Goal: Task Accomplishment & Management: Manage account settings

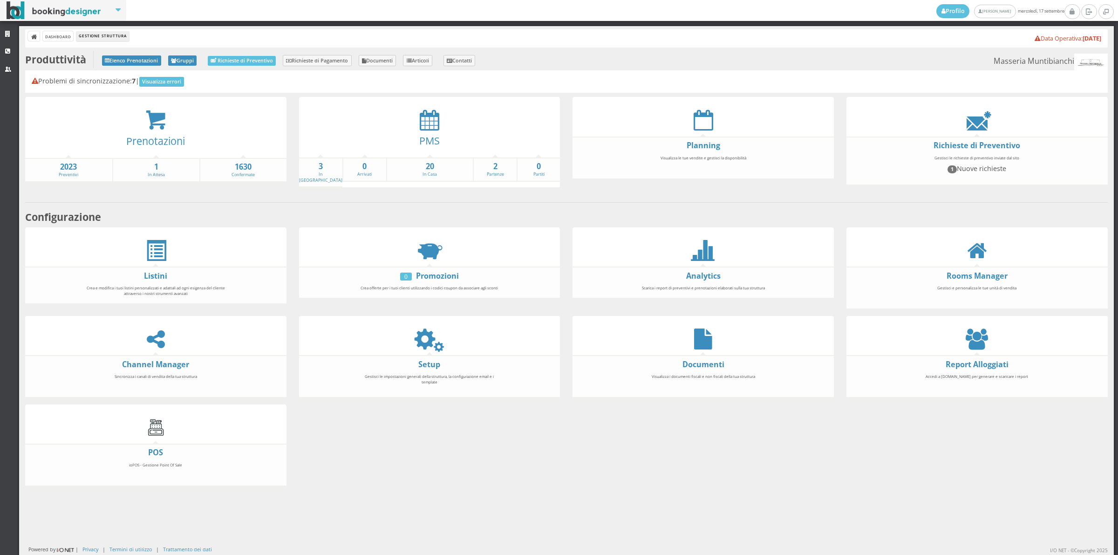
click at [436, 131] on div "PMS" at bounding box center [429, 143] width 261 height 27
click at [427, 127] on icon at bounding box center [430, 119] width 20 height 21
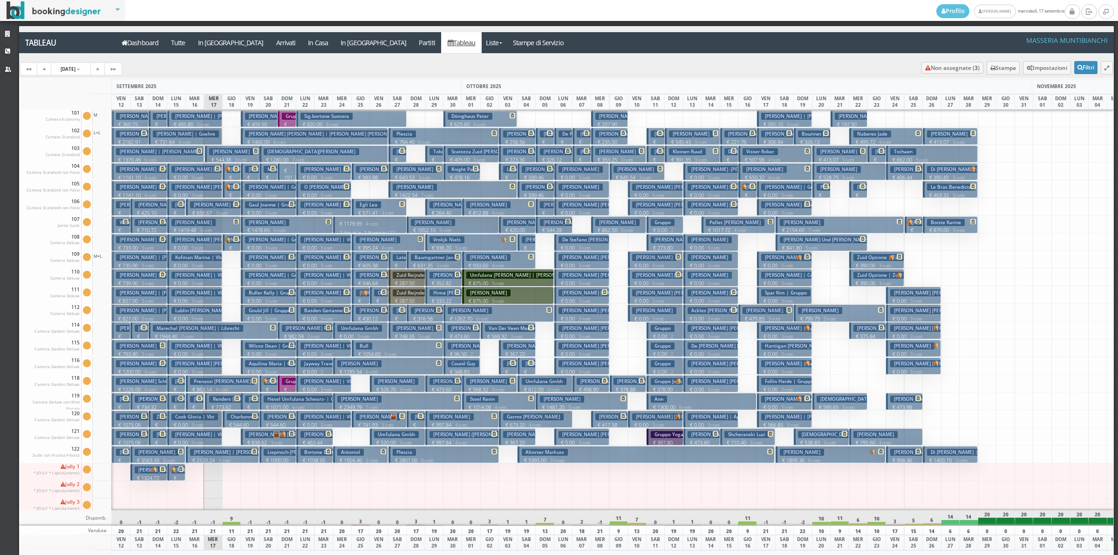
click at [198, 154] on button "Hagen Rene | Hagen € 1370.46 6 notti 2 Adulti" at bounding box center [158, 153] width 92 height 17
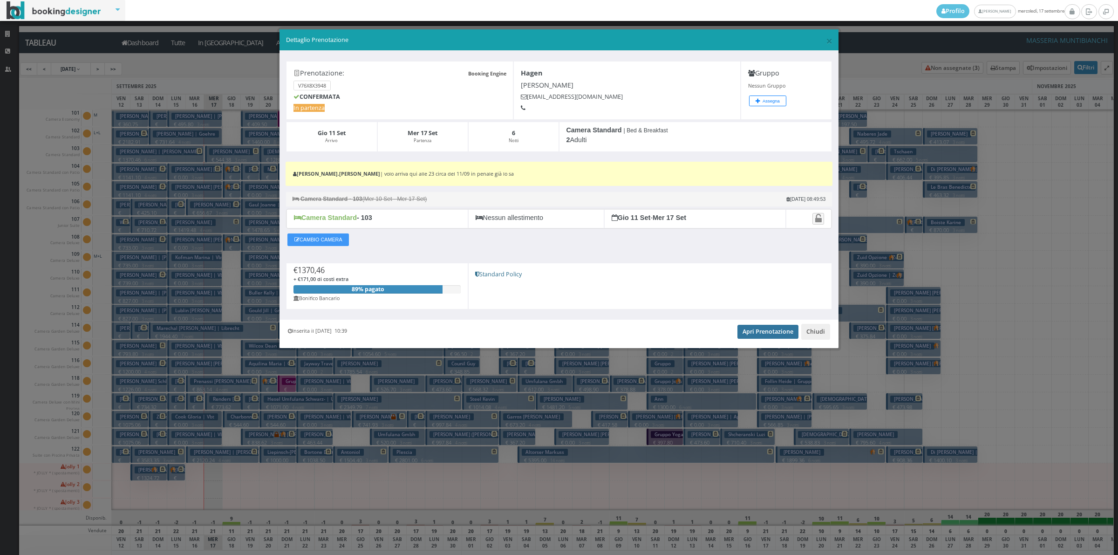
click at [744, 336] on link "Apri Prenotazione" at bounding box center [768, 332] width 61 height 14
click at [816, 340] on button "Chiudi" at bounding box center [815, 332] width 29 height 16
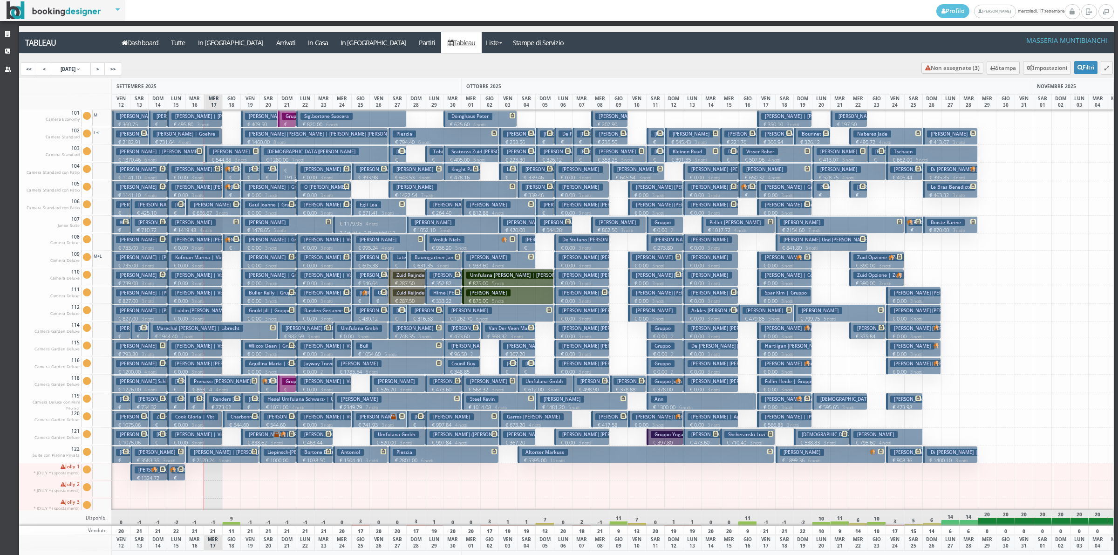
click at [197, 396] on icon at bounding box center [200, 399] width 6 height 6
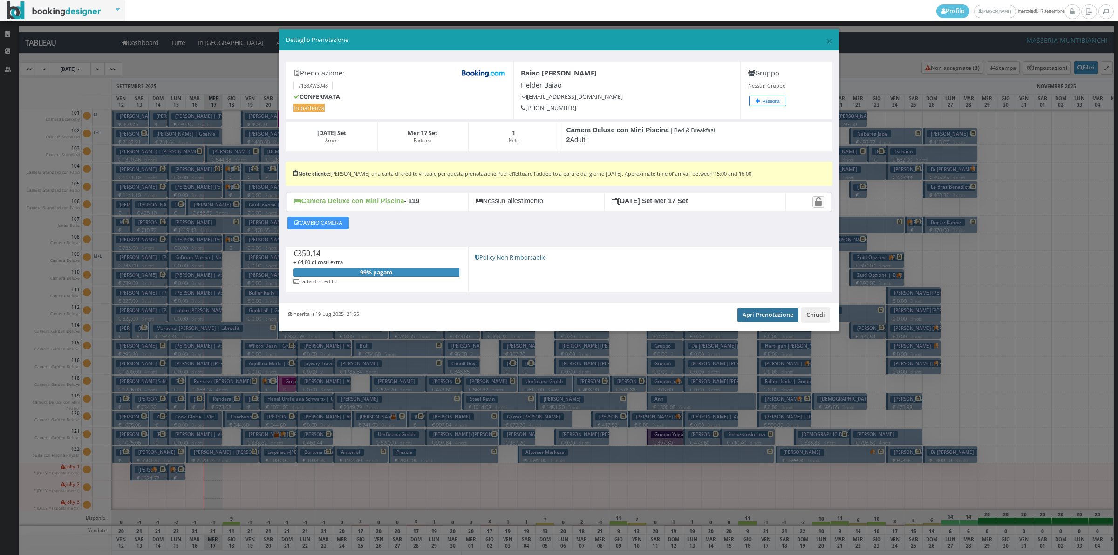
click at [744, 315] on link "Apri Prenotazione" at bounding box center [768, 315] width 61 height 14
click at [821, 317] on button "Chiudi" at bounding box center [815, 315] width 29 height 16
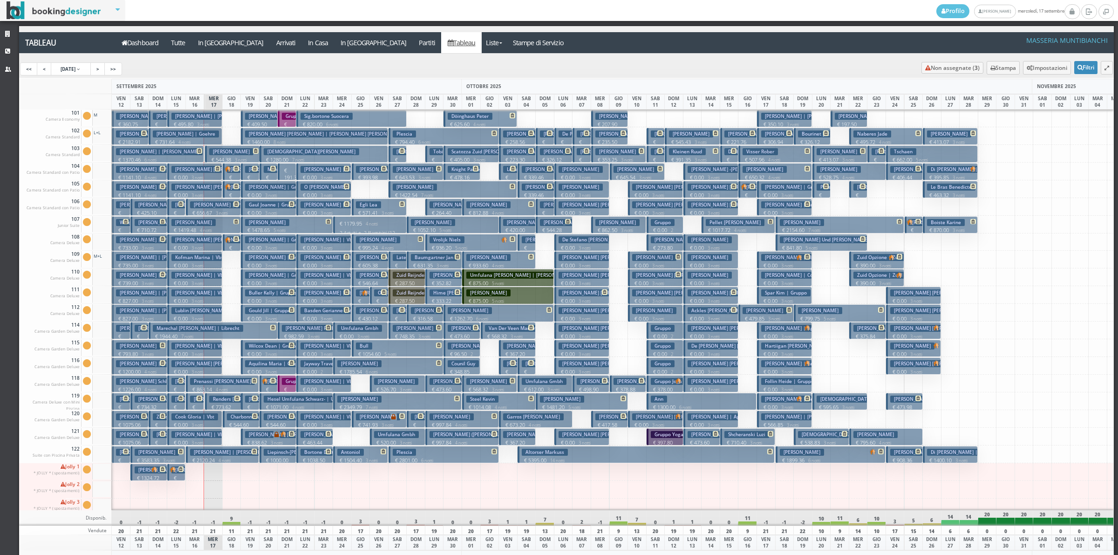
click at [253, 400] on icon at bounding box center [255, 399] width 6 height 6
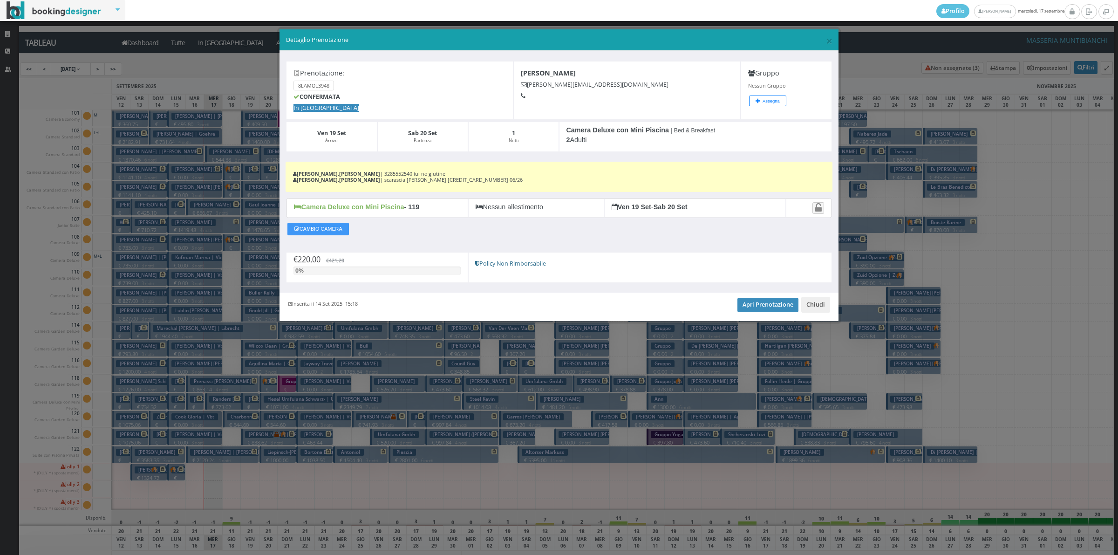
click at [821, 33] on div "× Dettaglio Prenotazione" at bounding box center [559, 39] width 559 height 21
click at [828, 43] on span "×" at bounding box center [829, 41] width 7 height 16
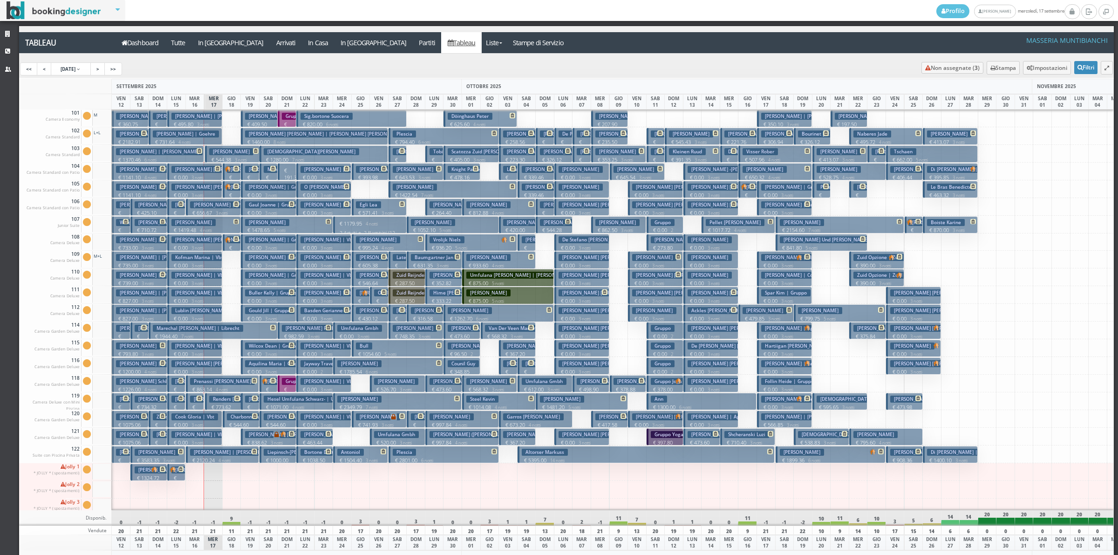
click at [291, 168] on p "€ 191.30 1 notti" at bounding box center [287, 181] width 11 height 29
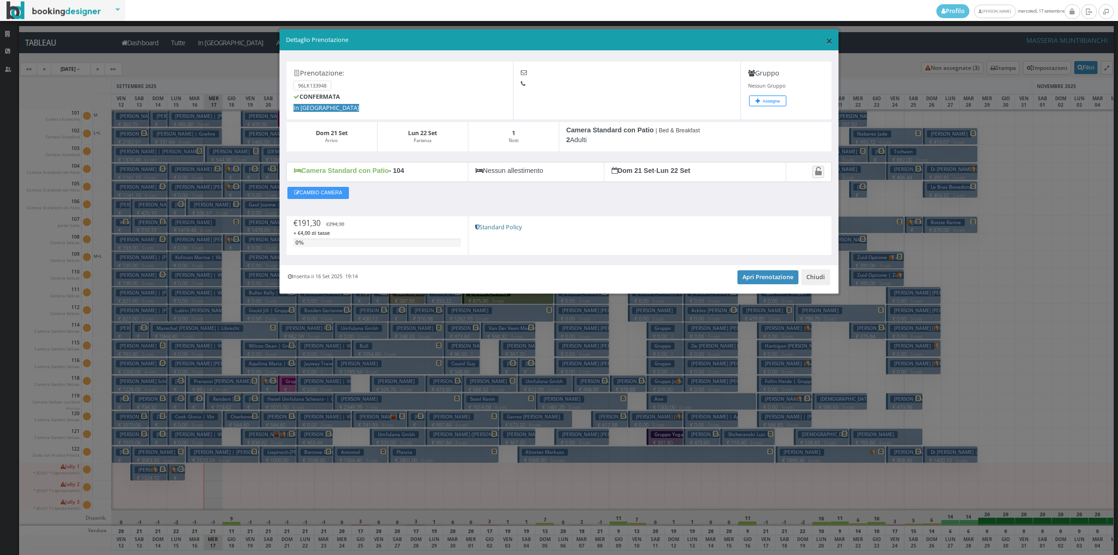
click at [832, 39] on span "×" at bounding box center [829, 41] width 7 height 16
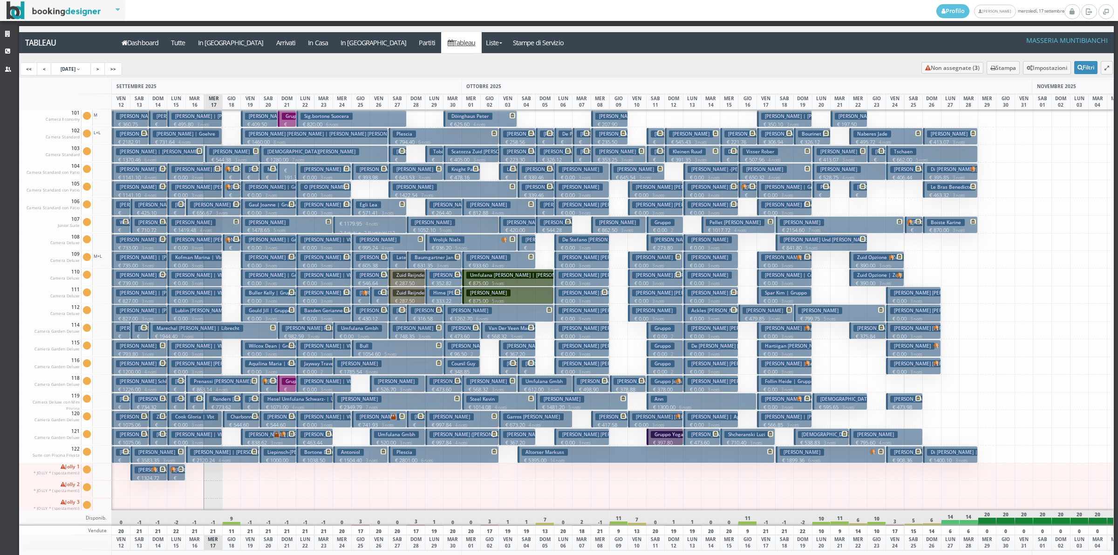
click at [552, 484] on div at bounding box center [544, 490] width 19 height 18
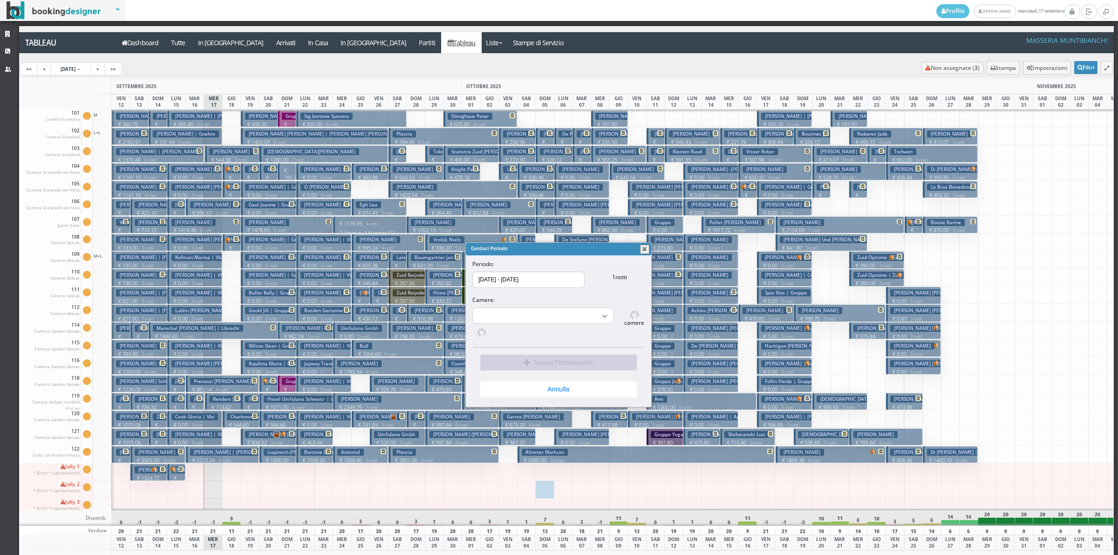
select select "16115"
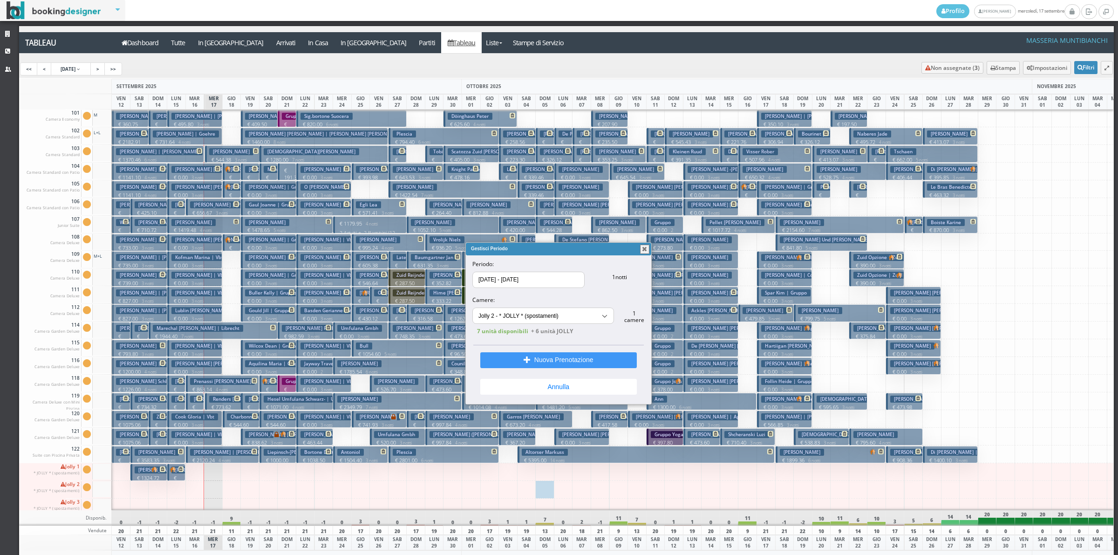
click at [641, 249] on button "button" at bounding box center [644, 249] width 9 height 9
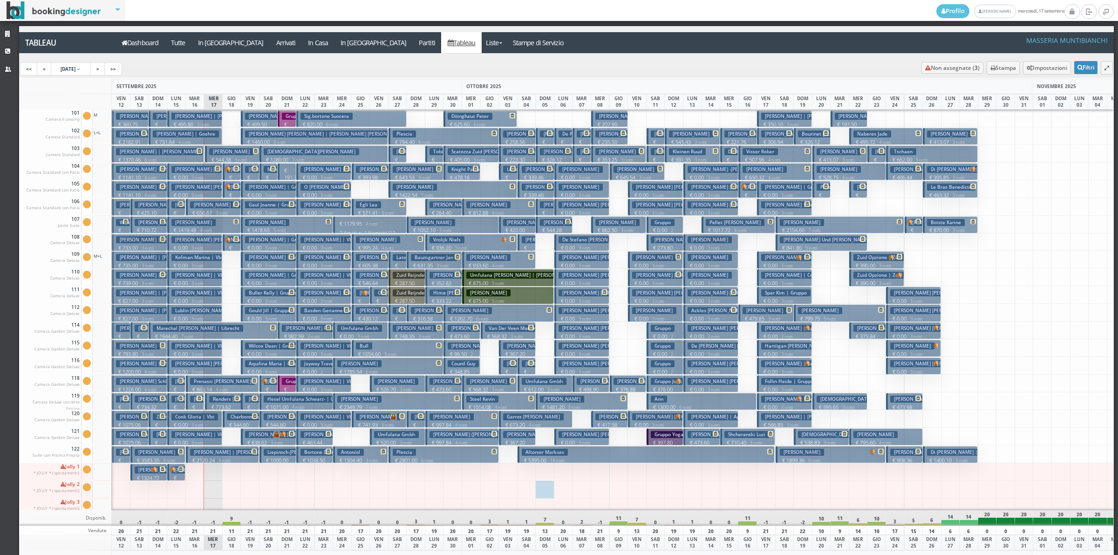
click at [196, 206] on h3 "Anne Van Snick | Van Snick Anne" at bounding box center [233, 204] width 87 height 7
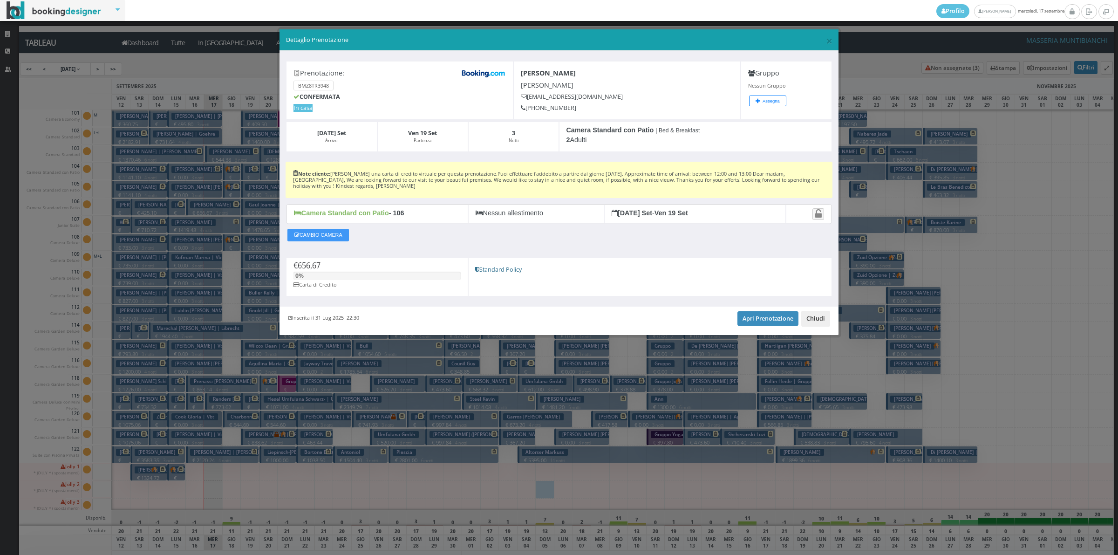
click at [807, 318] on button "Chiudi" at bounding box center [815, 319] width 29 height 16
click at [807, 318] on p "€ 799.75 5 notti" at bounding box center [840, 318] width 85 height 7
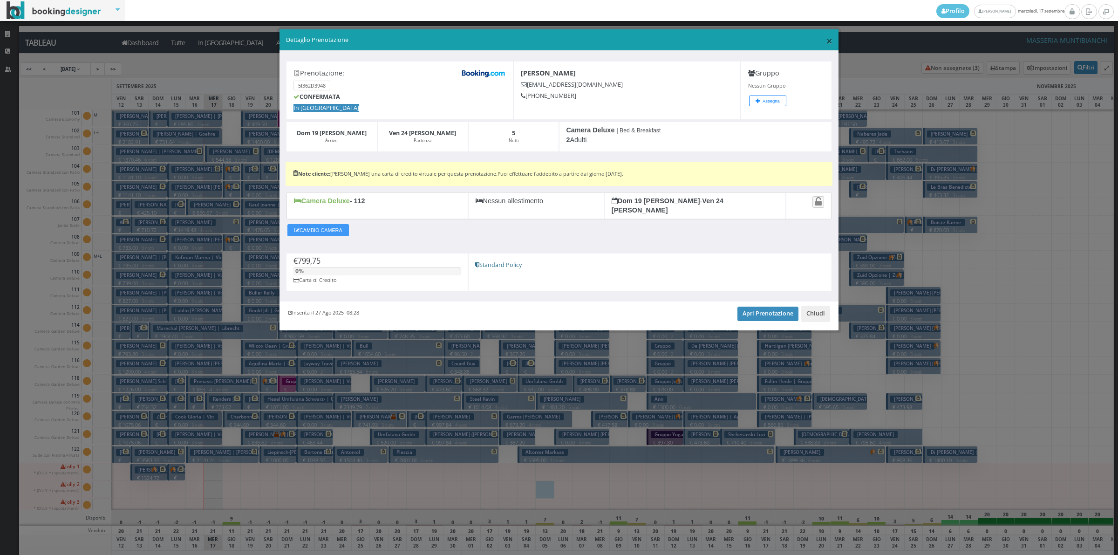
click at [830, 39] on span "×" at bounding box center [829, 41] width 7 height 16
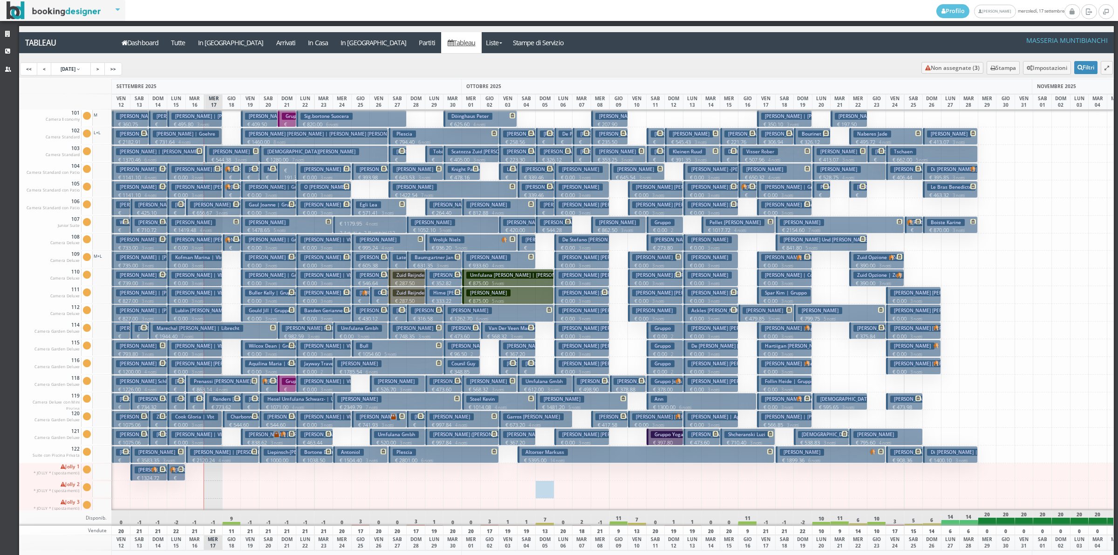
drag, startPoint x: 205, startPoint y: 212, endPoint x: 392, endPoint y: 488, distance: 333.2
click at [392, 488] on div at bounding box center [397, 490] width 19 height 18
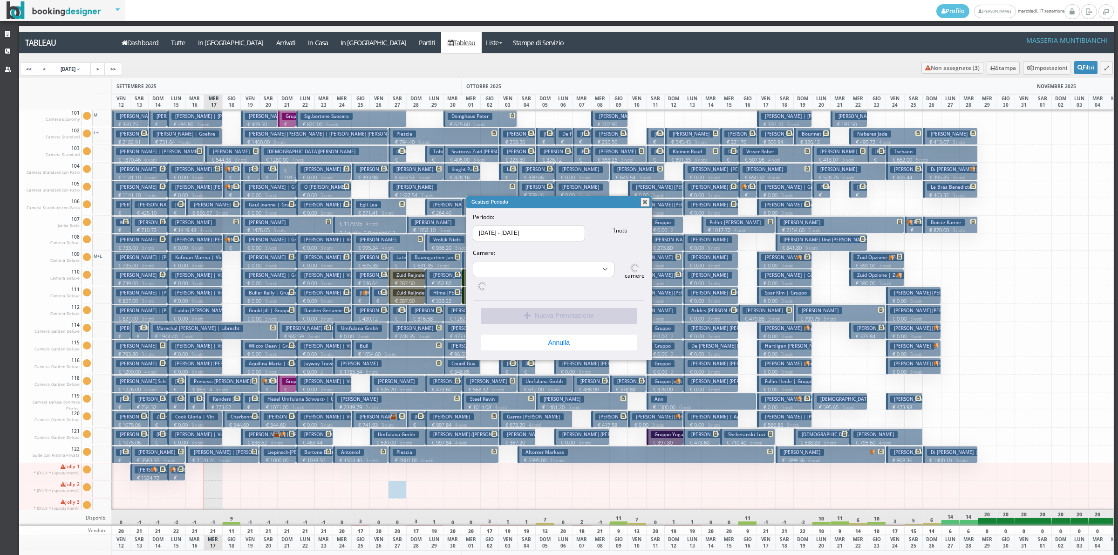
select select "16115"
click at [644, 194] on p "€ 0.00 3 notti" at bounding box center [656, 195] width 48 height 7
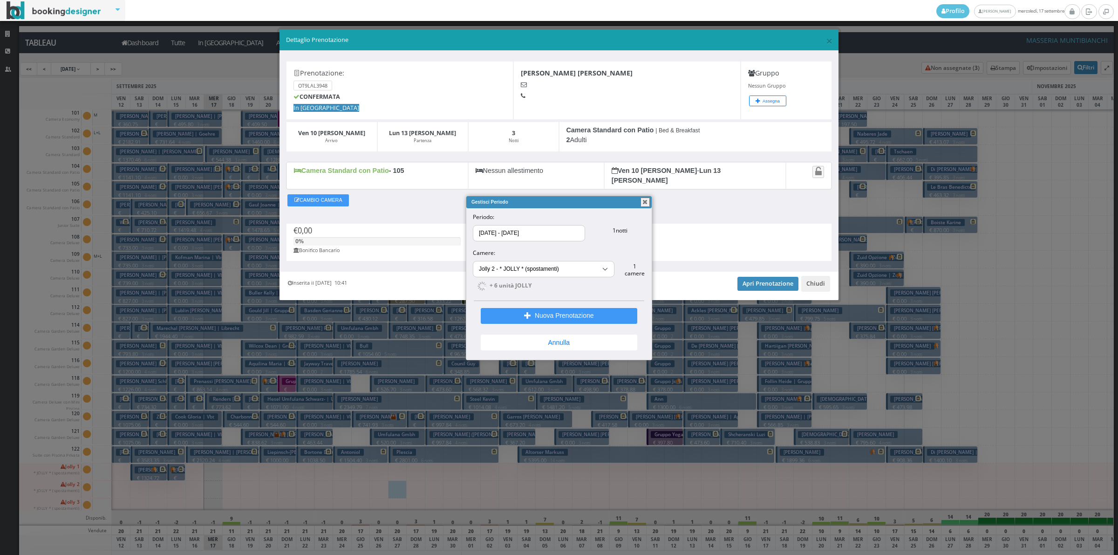
click at [643, 207] on button "button" at bounding box center [645, 202] width 9 height 9
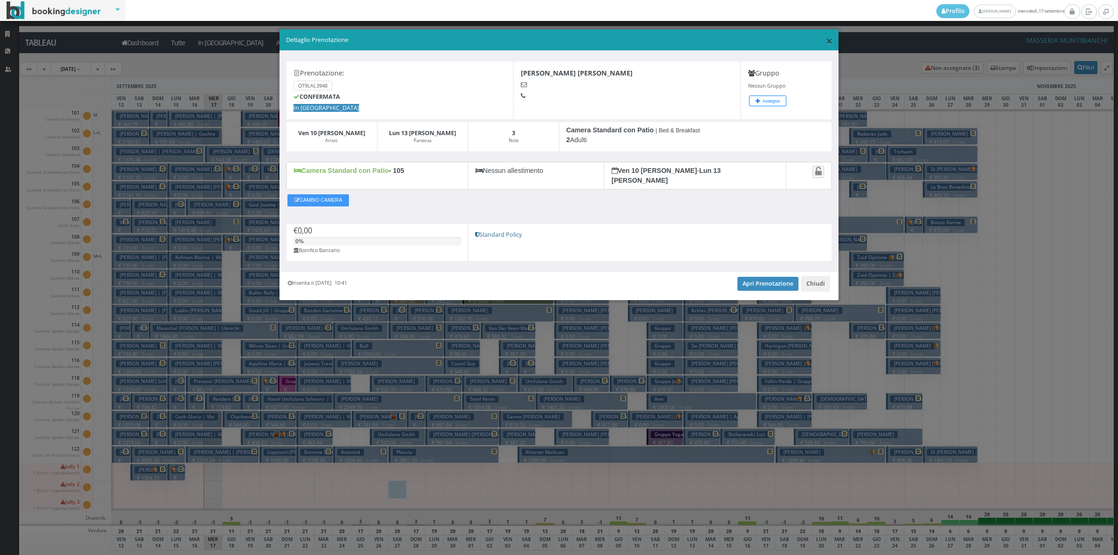
click at [830, 41] on span "×" at bounding box center [829, 41] width 7 height 16
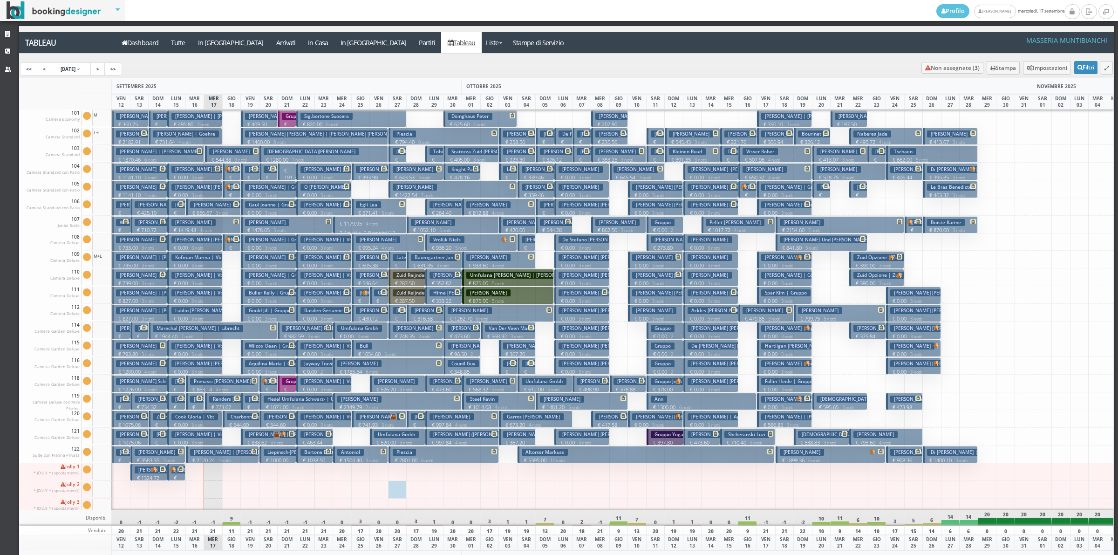
scroll to position [58, 0]
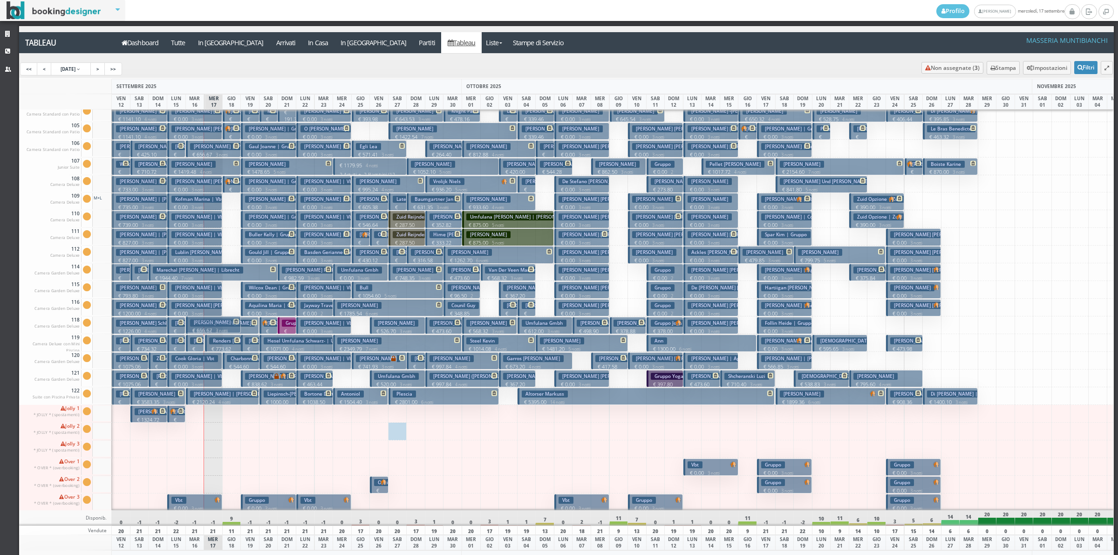
drag, startPoint x: 204, startPoint y: 146, endPoint x: 341, endPoint y: 313, distance: 216.5
click at [341, 313] on div "101 Camera Economy Cam. 101 sporca Segna come pulita Segna come sporca Modifica…" at bounding box center [566, 309] width 1095 height 401
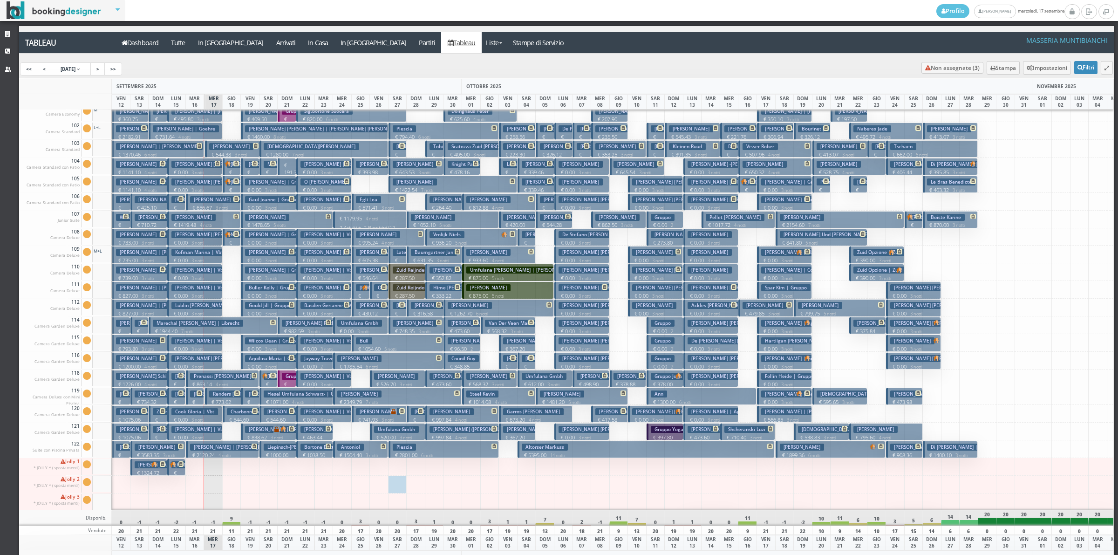
scroll to position [0, 0]
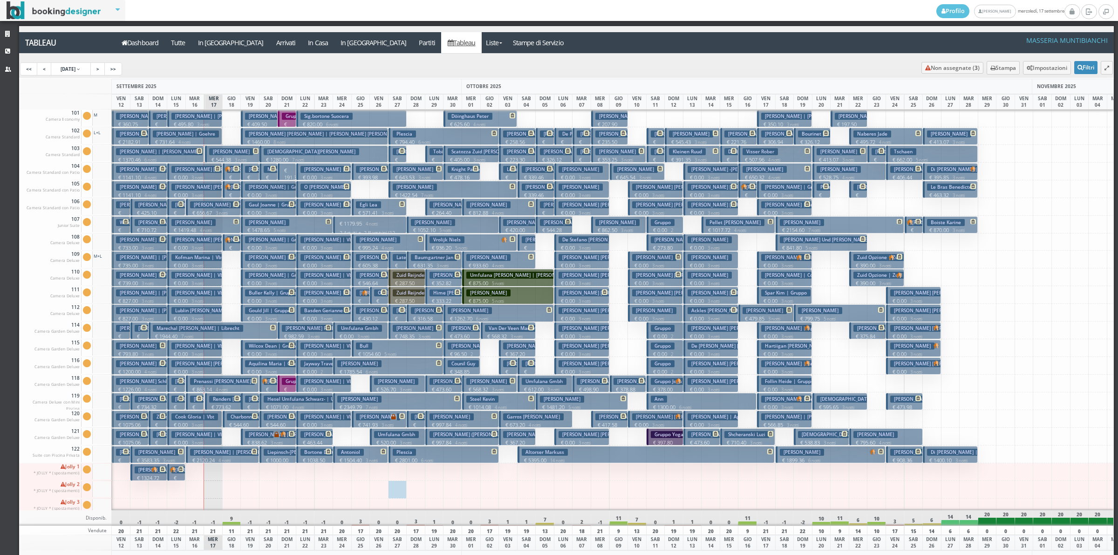
click at [212, 211] on p "€ 656.67 3 notti" at bounding box center [214, 212] width 48 height 7
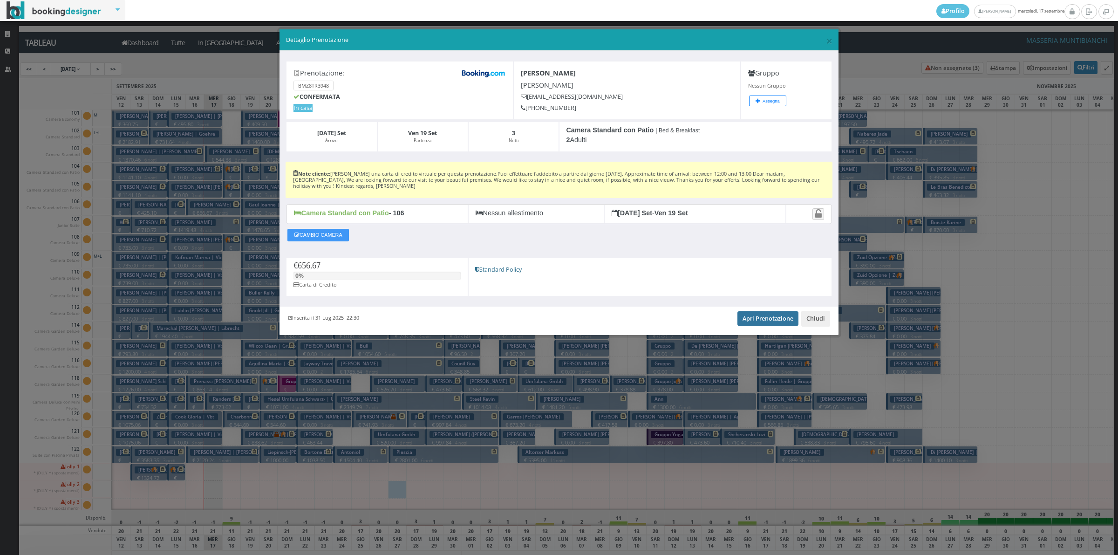
click at [756, 320] on link "Apri Prenotazione" at bounding box center [768, 318] width 61 height 14
click at [816, 318] on button "Chiudi" at bounding box center [815, 319] width 29 height 16
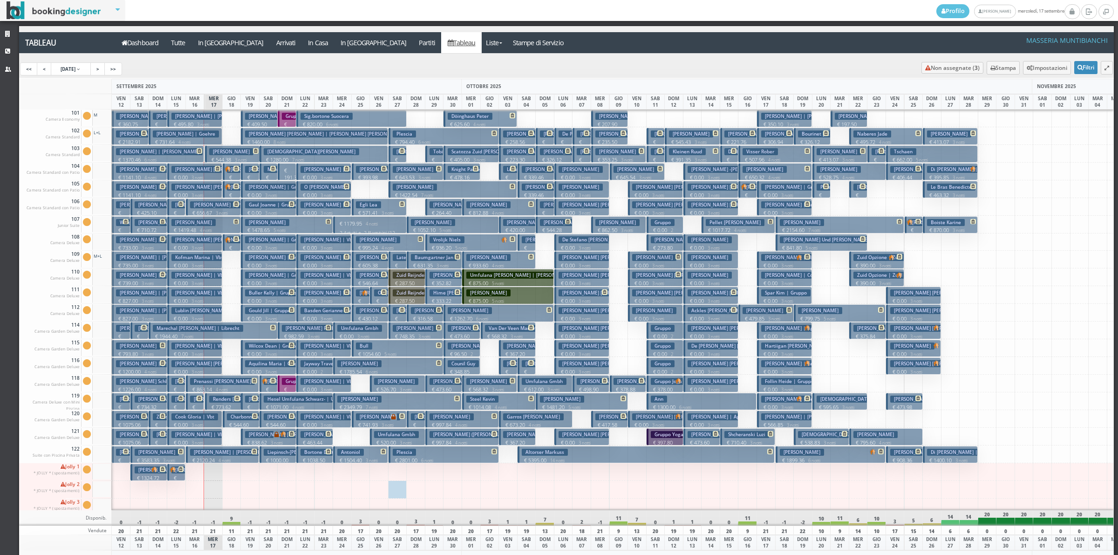
click at [204, 208] on h3 "Anne Van Snick | Van Snick Anne" at bounding box center [233, 204] width 87 height 7
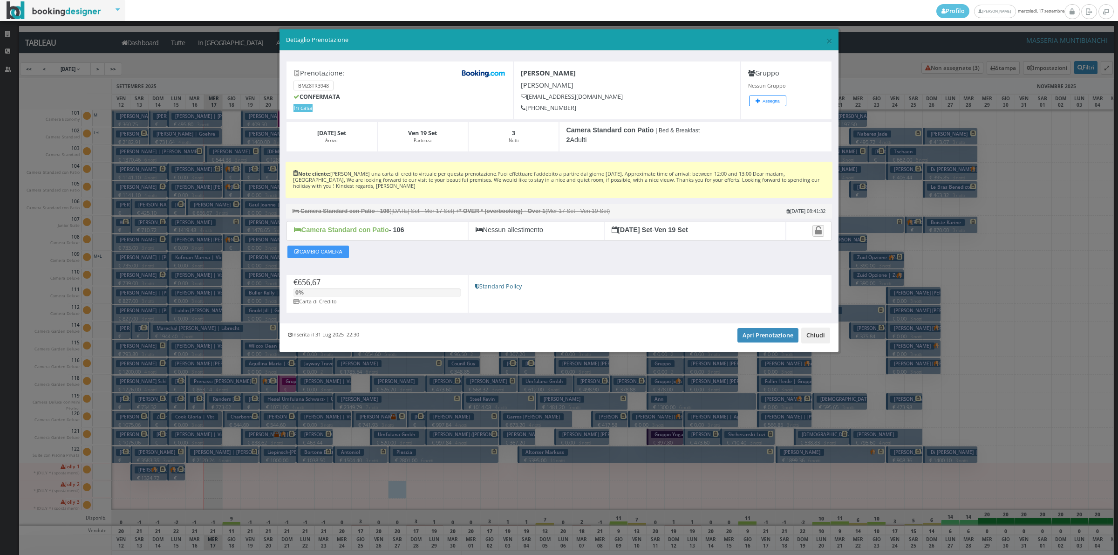
click at [816, 342] on button "Chiudi" at bounding box center [815, 336] width 29 height 16
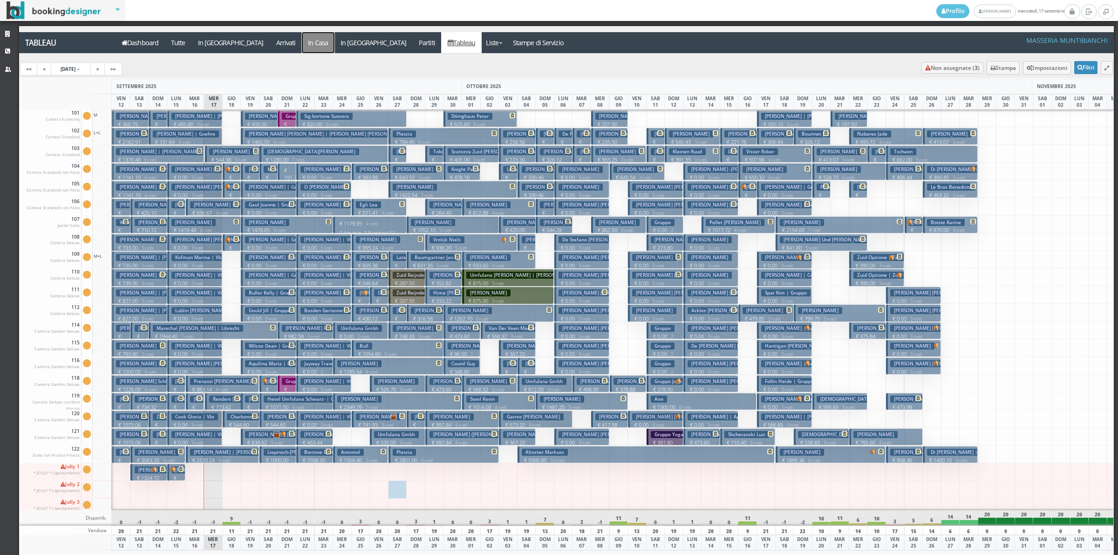
click at [302, 44] on a=pms-instay-reservations"] "In Casa" at bounding box center [318, 42] width 33 height 21
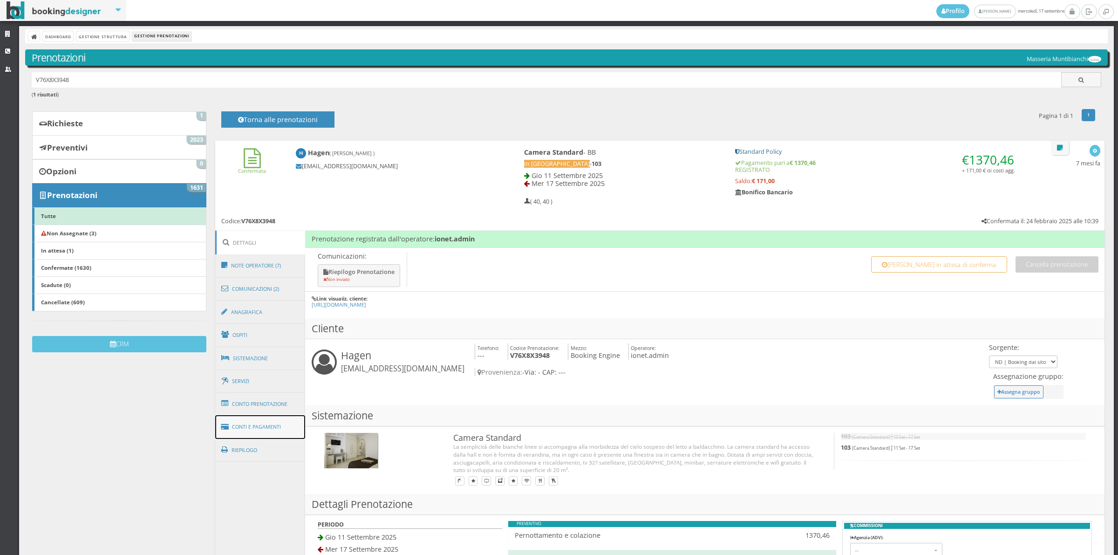
click at [260, 435] on link "Conti e Pagamenti" at bounding box center [260, 427] width 90 height 24
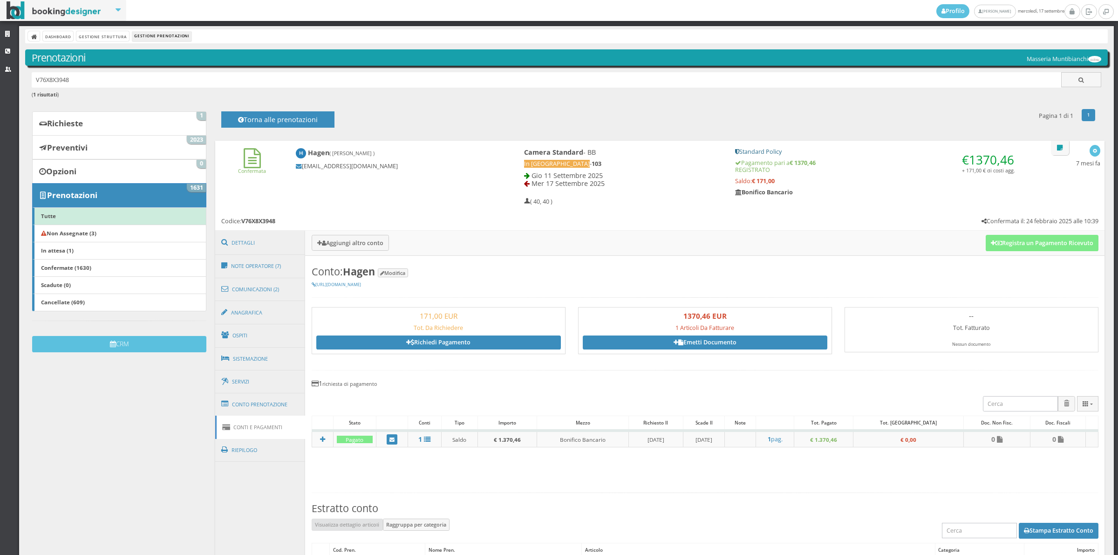
scroll to position [64, 0]
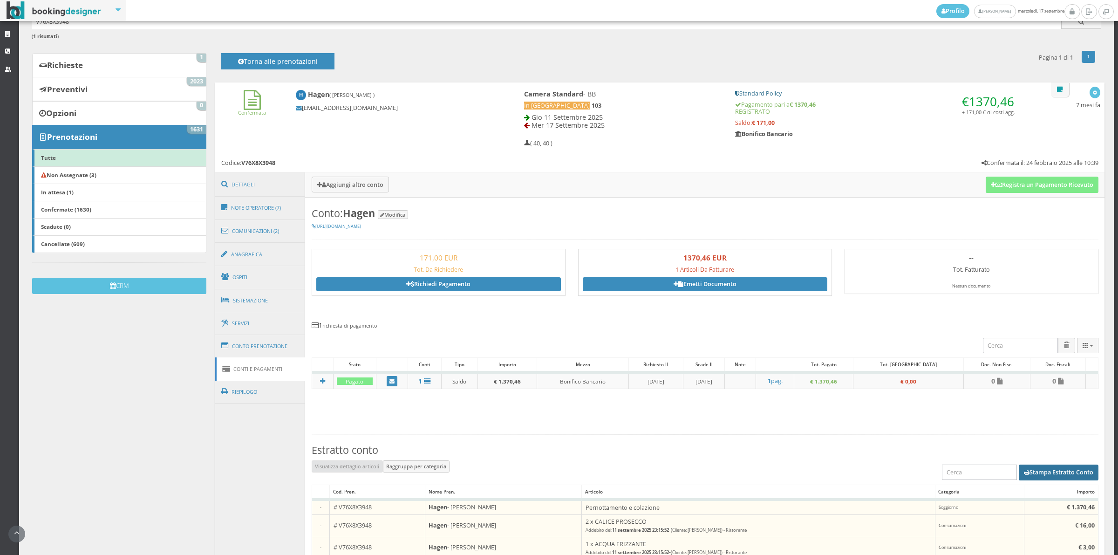
click at [1019, 466] on button "Stampa Estratto Conto" at bounding box center [1059, 473] width 80 height 16
click at [1067, 479] on button "Stampa Estratto Conto" at bounding box center [1059, 473] width 80 height 16
click at [1053, 477] on button "Stampa Estratto Conto" at bounding box center [1059, 473] width 80 height 16
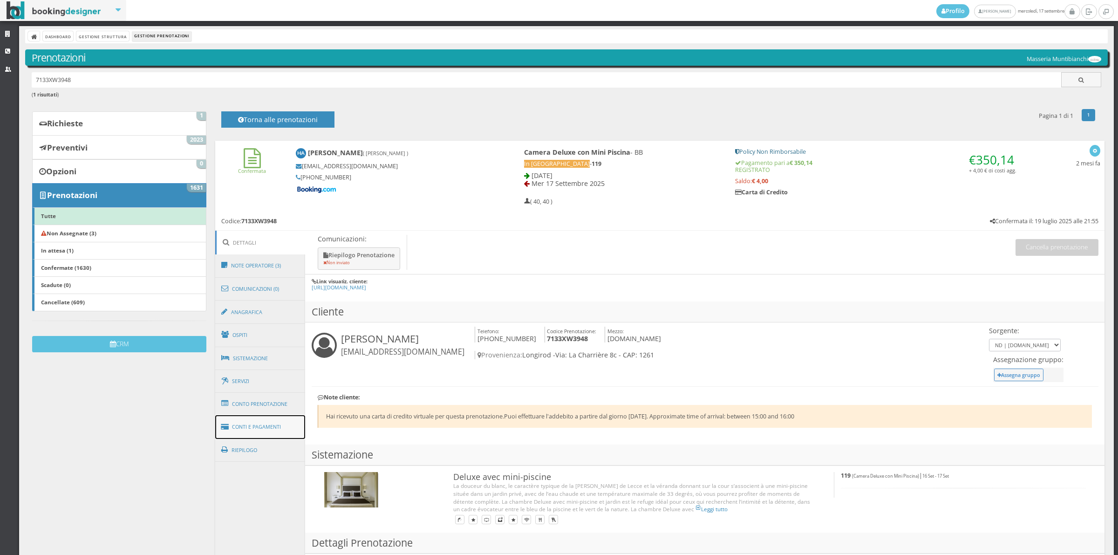
click at [285, 424] on link "Conti e Pagamenti" at bounding box center [260, 427] width 90 height 24
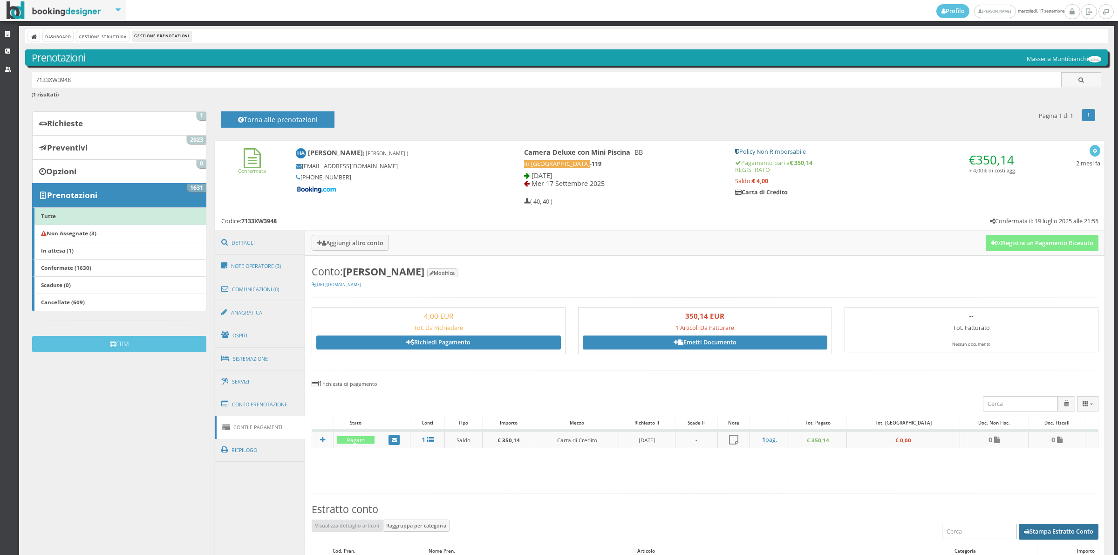
click at [1028, 527] on button "Stampa Estratto Conto" at bounding box center [1059, 532] width 80 height 16
click at [1081, 530] on button "Stampa Estratto Conto" at bounding box center [1059, 532] width 80 height 16
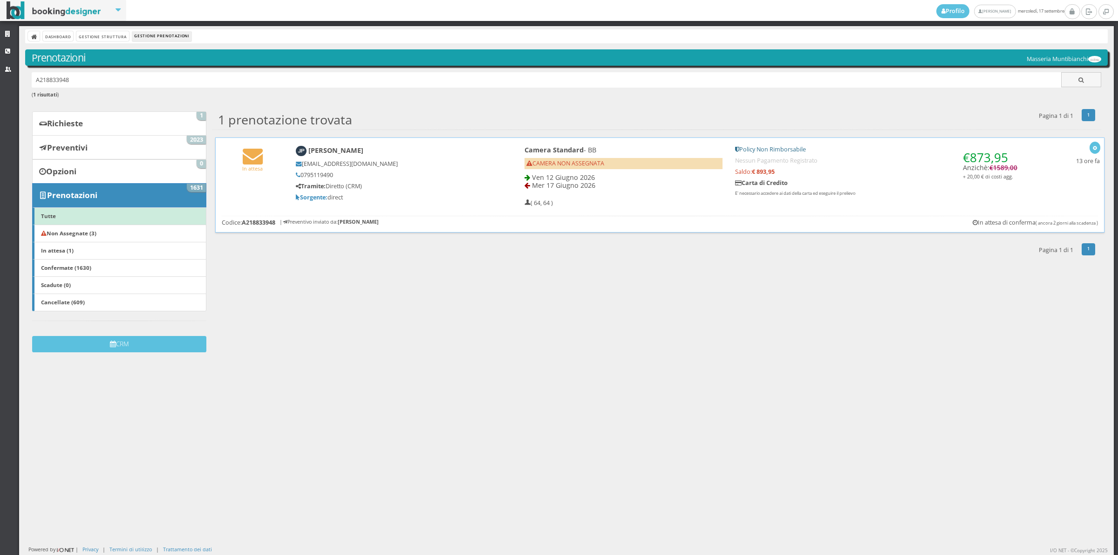
click at [627, 161] on h5 "CAMERA NON ASSEGNATA" at bounding box center [624, 163] width 198 height 11
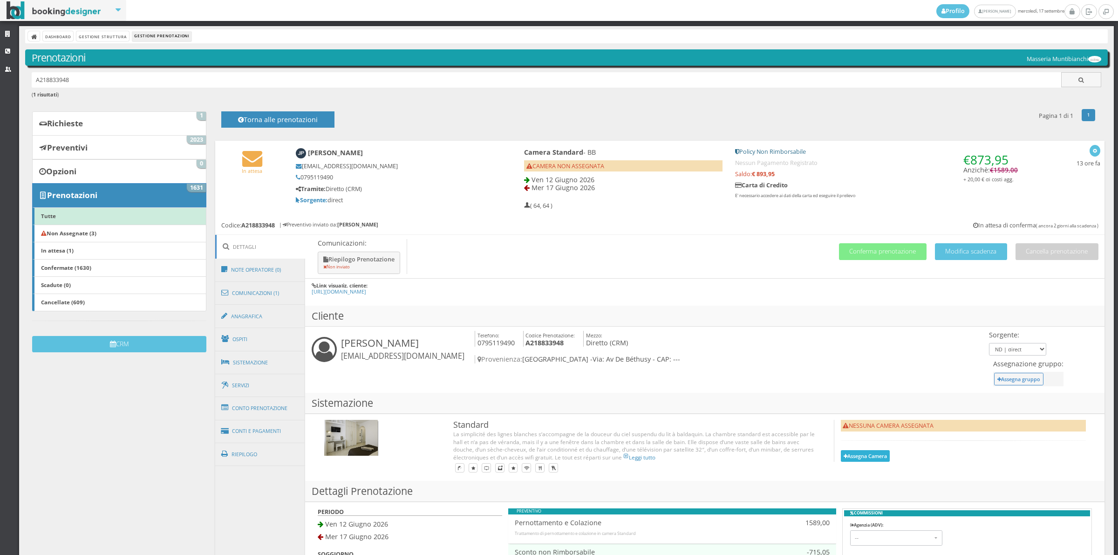
click at [846, 450] on button "Assegna Camera" at bounding box center [865, 456] width 49 height 12
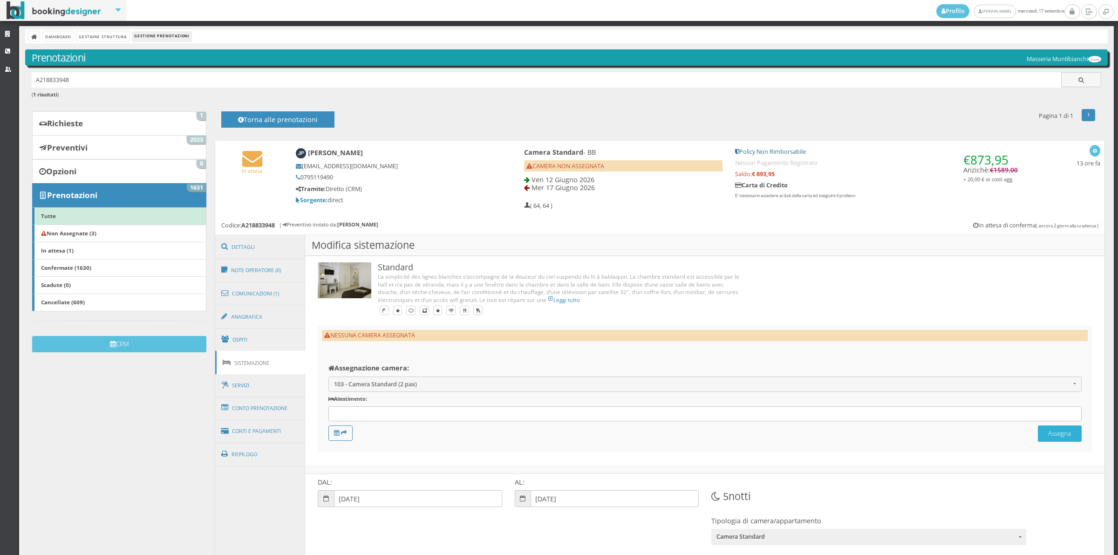
click at [1054, 427] on button "Assegna" at bounding box center [1060, 433] width 44 height 16
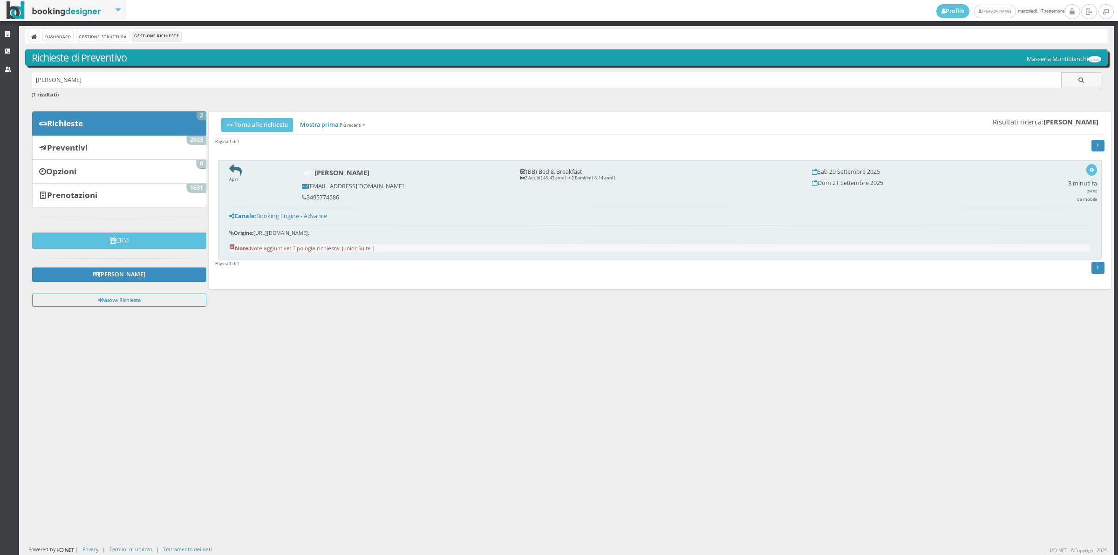
click at [233, 179] on link "Apri" at bounding box center [235, 176] width 13 height 12
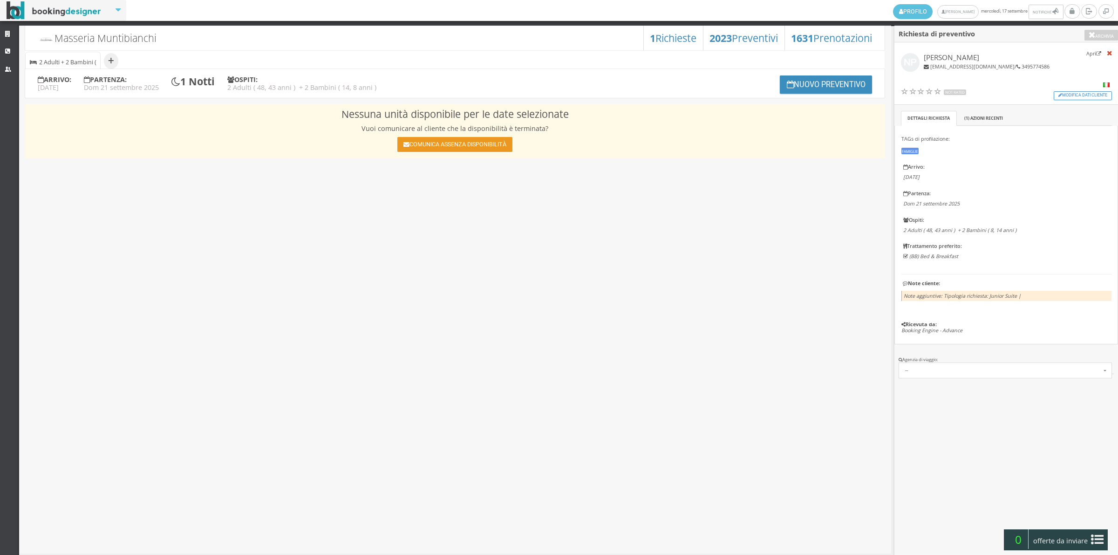
click at [509, 147] on button "Comunica assenza disponibilità" at bounding box center [454, 144] width 115 height 15
click at [0, 0] on div "× Componi Messaggio" at bounding box center [0, 0] width 0 height 0
click at [501, 149] on button "Comunica assenza disponibilità" at bounding box center [454, 144] width 115 height 15
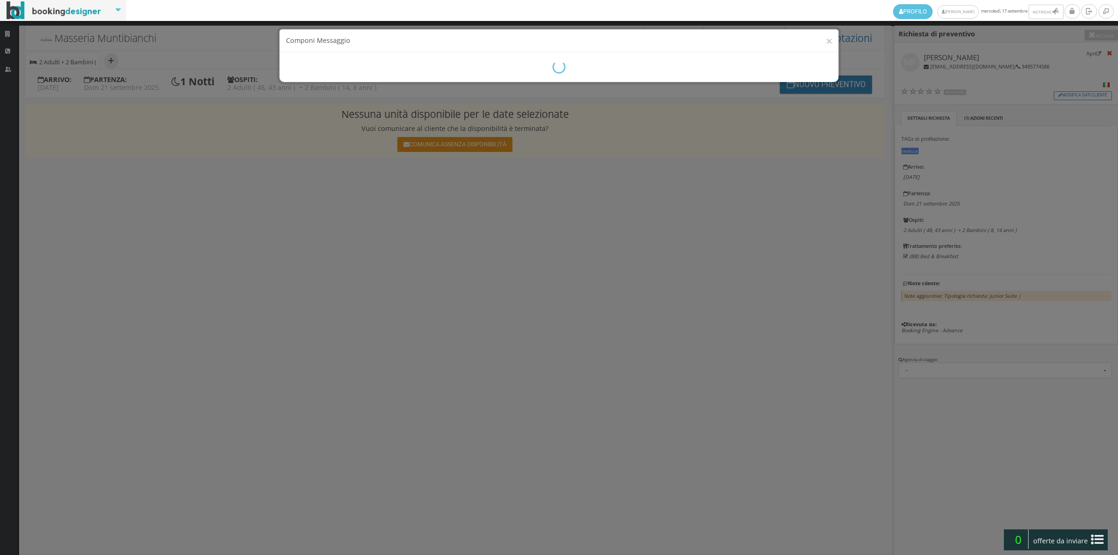
click at [501, 149] on div "× Componi Messaggio" at bounding box center [559, 277] width 1118 height 555
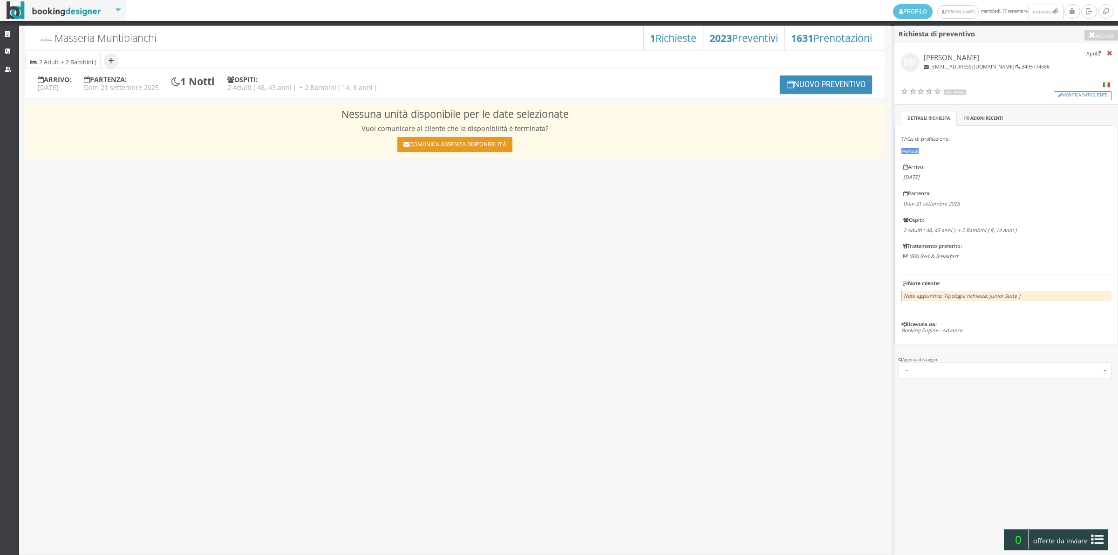
click at [501, 149] on button "Comunica assenza disponibilità" at bounding box center [454, 144] width 115 height 15
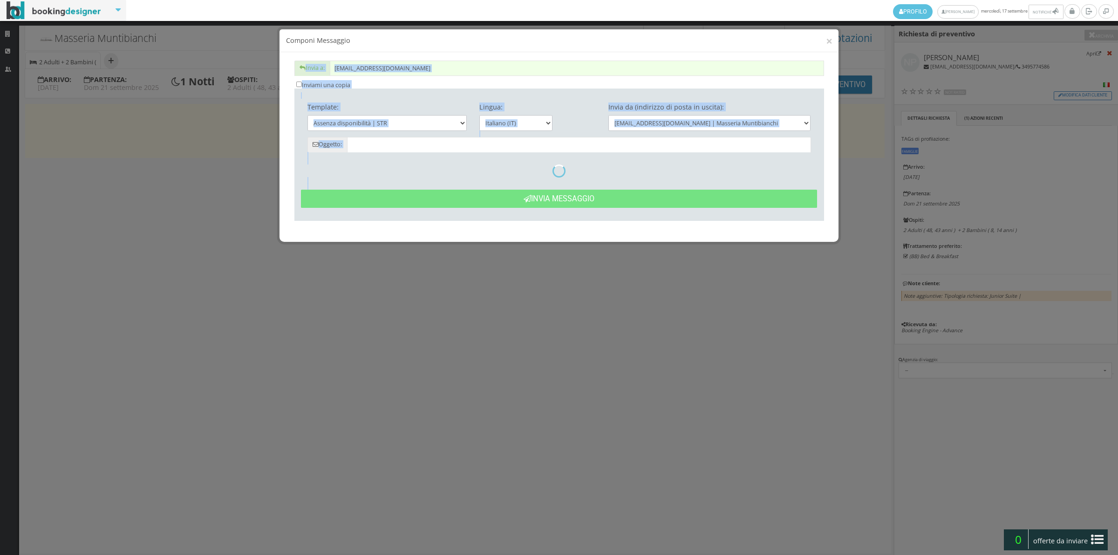
type input "Date non disponibili - Nicoletta Pizzicoli dal 20/09 al 21/09"
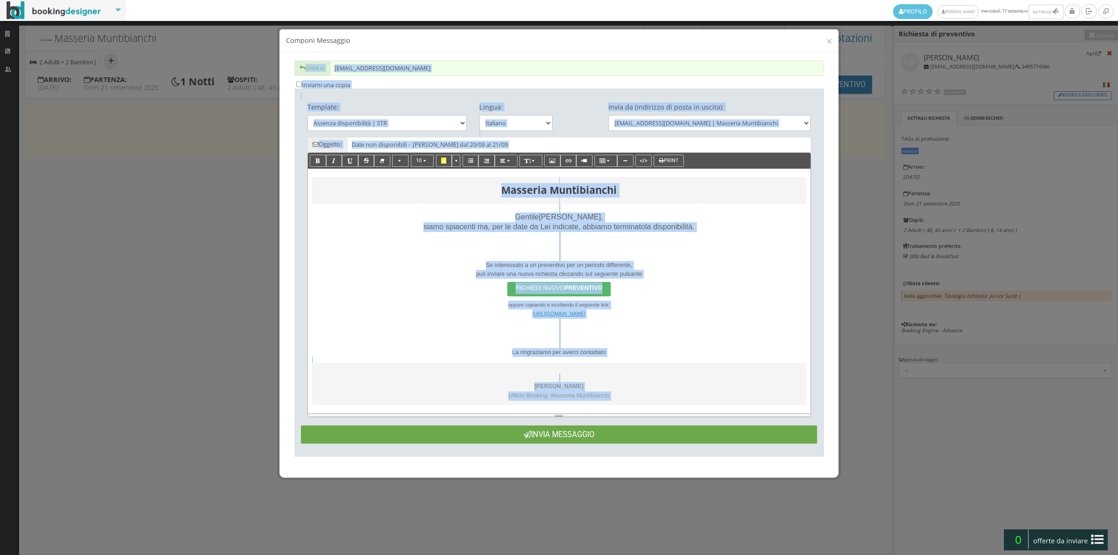
click at [552, 427] on button "Invia Messaggio" at bounding box center [559, 434] width 516 height 18
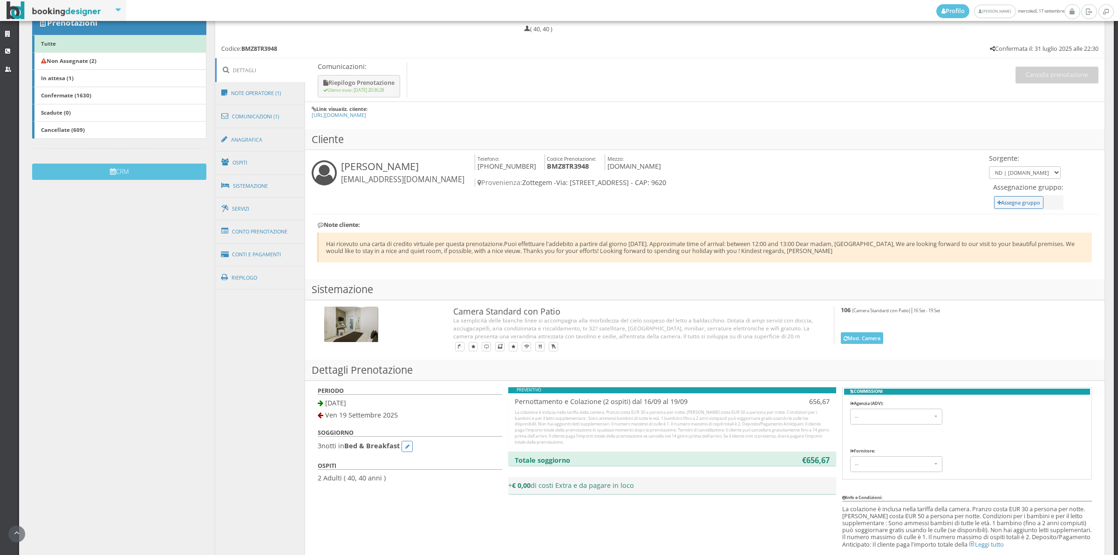
scroll to position [194, 0]
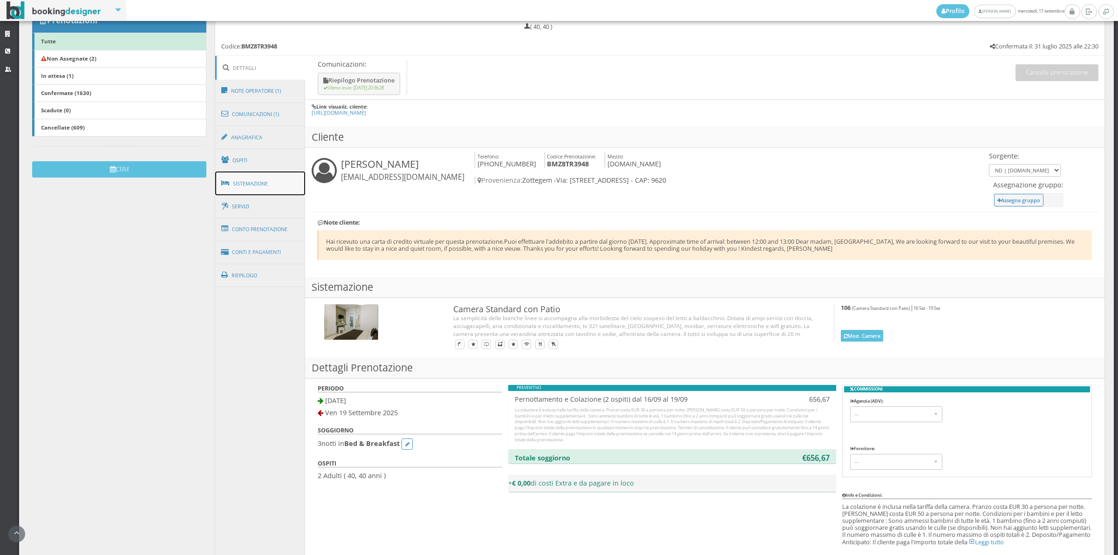
click at [267, 176] on link "Sistemazione" at bounding box center [260, 183] width 90 height 24
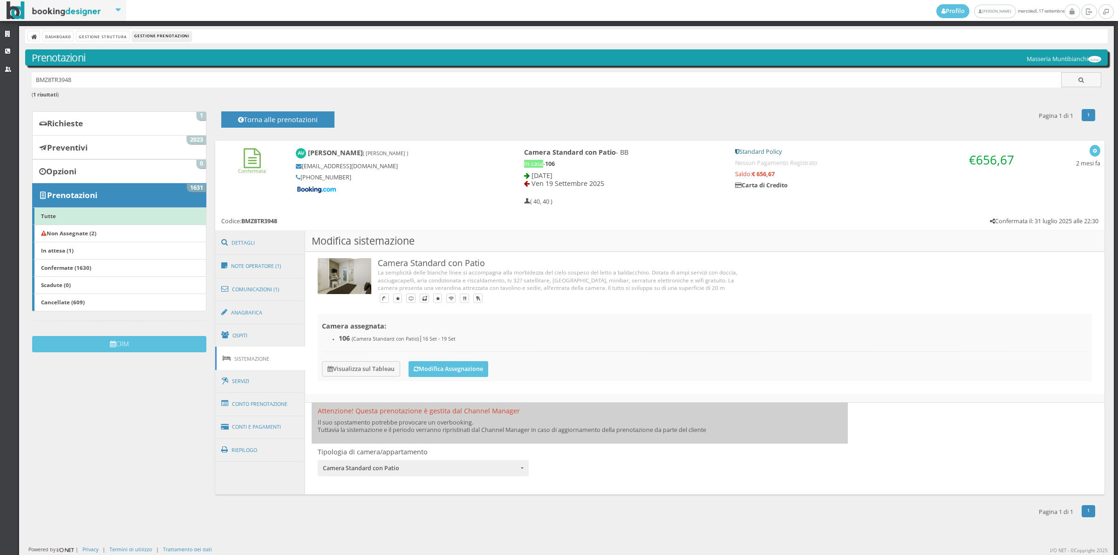
scroll to position [0, 0]
click at [424, 372] on button "Modifica Assegnazione" at bounding box center [449, 369] width 80 height 16
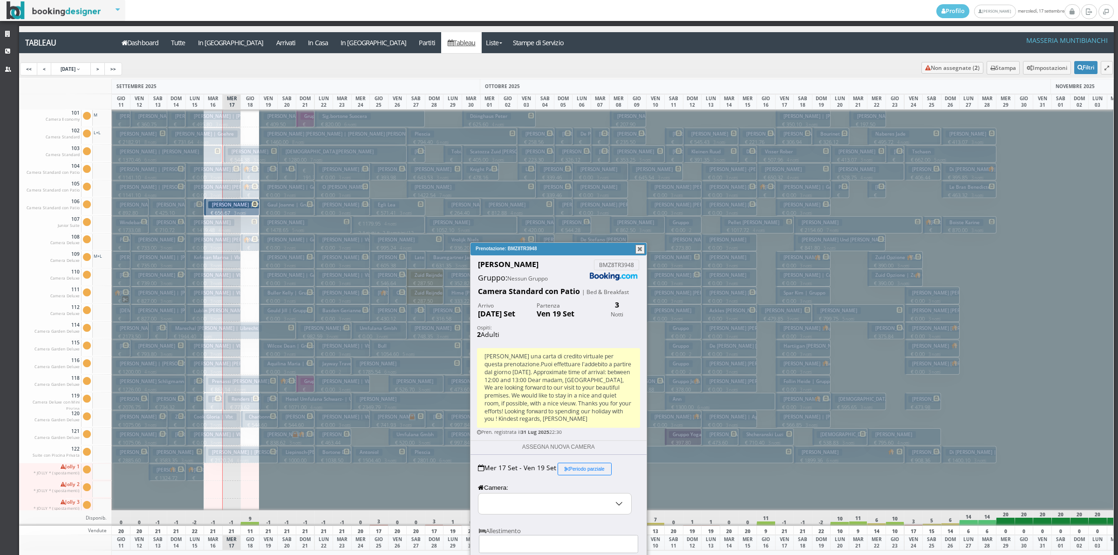
select select "15495"
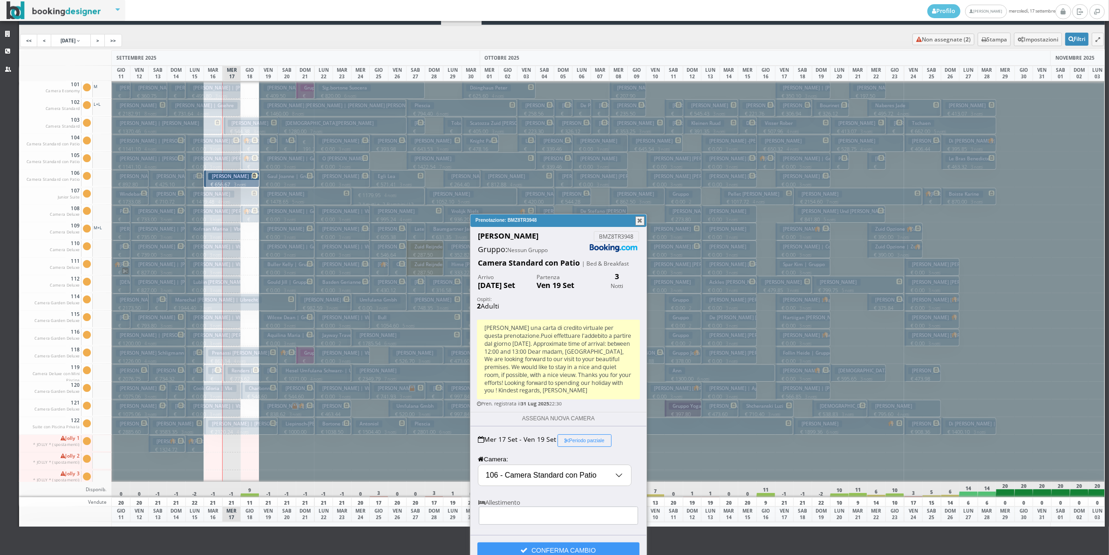
scroll to position [41, 0]
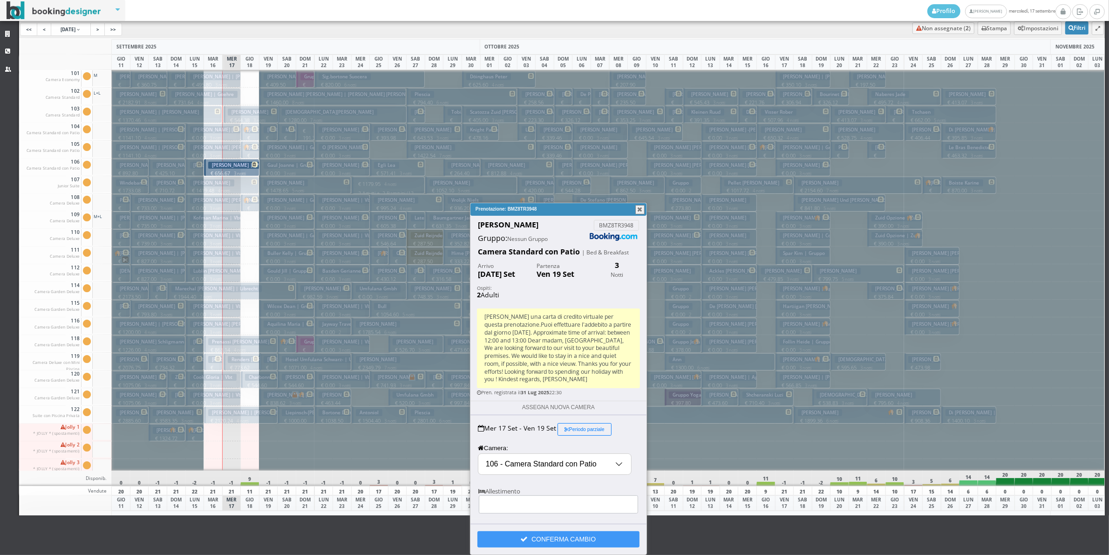
click at [603, 461] on input "106 - Camera Standard con Patio" at bounding box center [555, 464] width 153 height 21
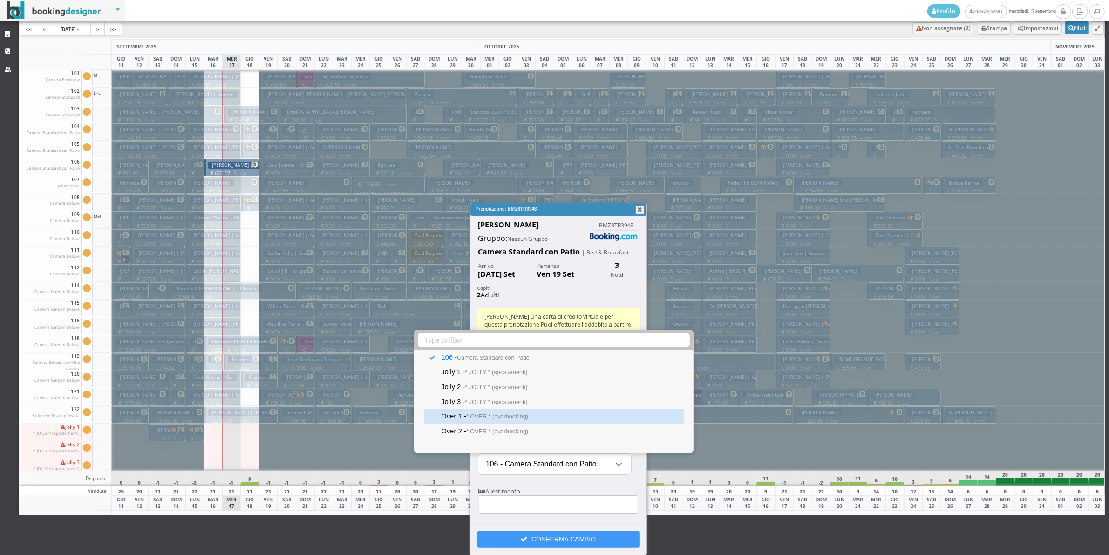
click at [492, 413] on small "* OVER * (overbooking)" at bounding box center [497, 416] width 62 height 7
type input "Over 1 - * OVER * (overbooking)"
select select "16336"
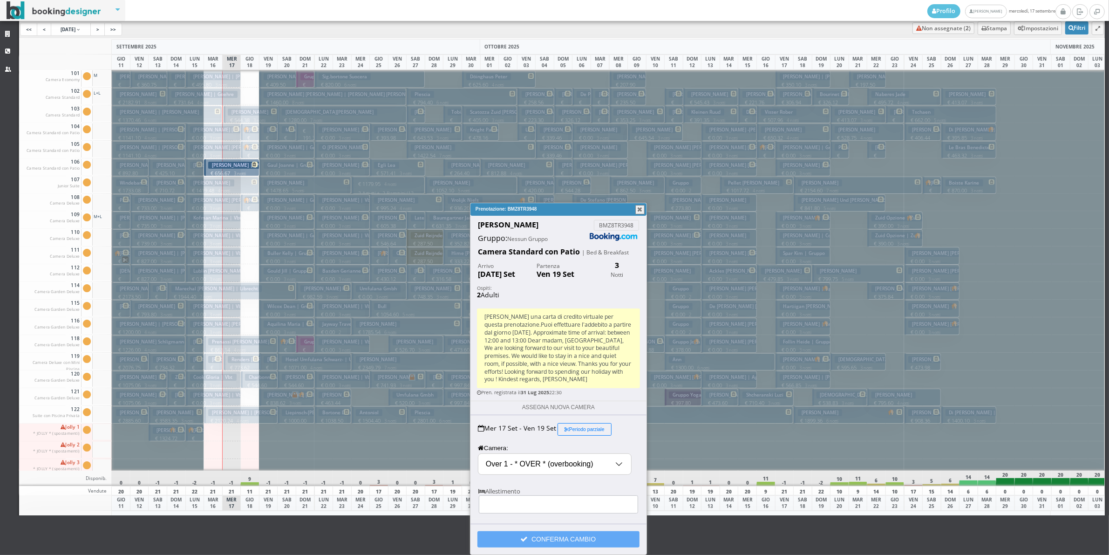
click at [519, 537] on button "CONFERMA CAMBIO" at bounding box center [559, 539] width 162 height 16
click at [639, 211] on button "button" at bounding box center [640, 209] width 9 height 9
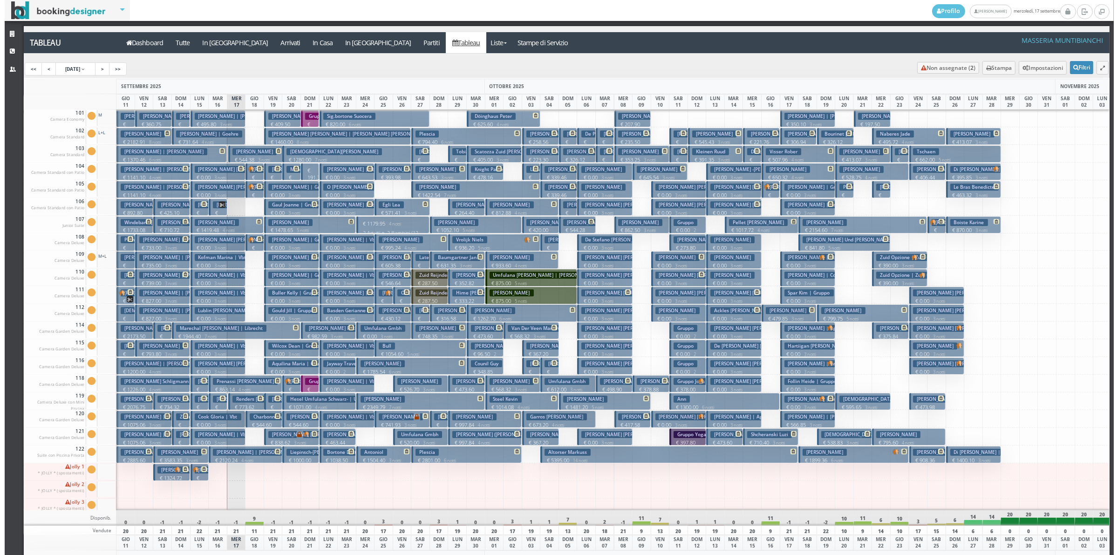
scroll to position [0, 0]
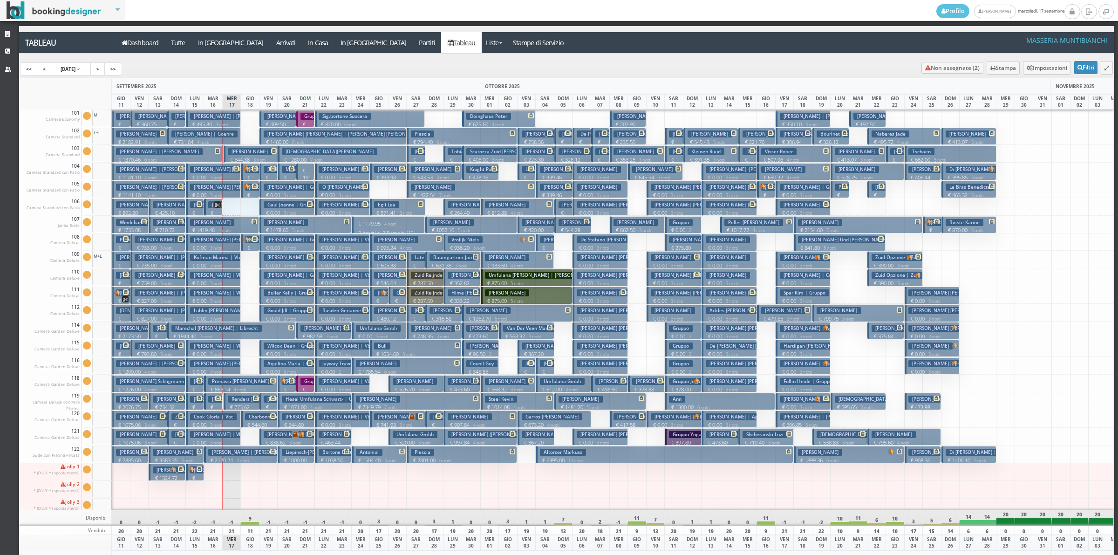
drag, startPoint x: 224, startPoint y: 206, endPoint x: 244, endPoint y: 208, distance: 20.1
click at [244, 208] on div "101 Camera Economy Cam. 101 sporca Segna come pulita Segna come sporca Modifica…" at bounding box center [566, 309] width 1095 height 401
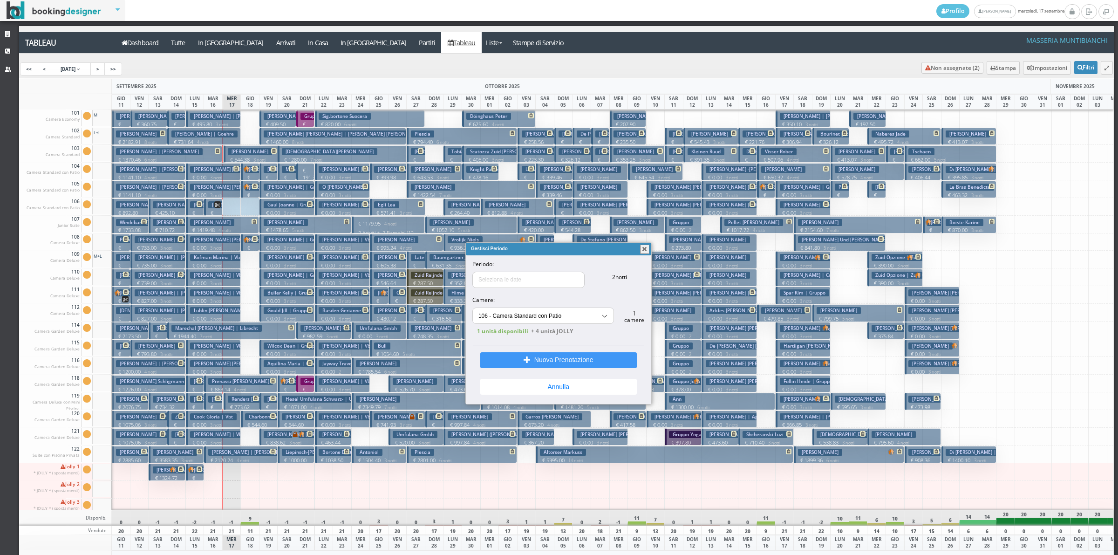
click at [522, 280] on input at bounding box center [528, 279] width 111 height 15
click at [643, 247] on button "button" at bounding box center [644, 249] width 9 height 9
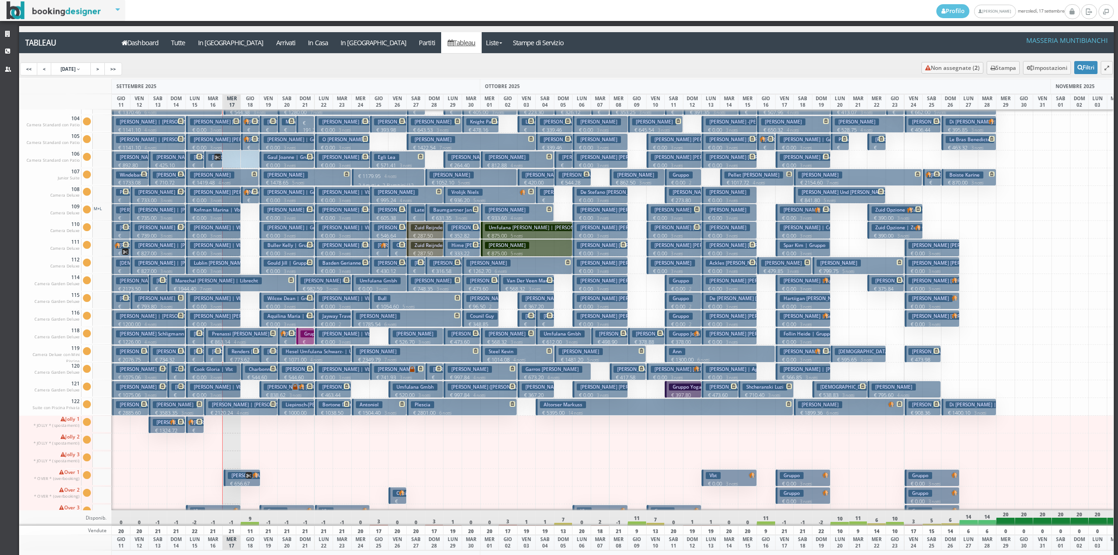
scroll to position [64, 0]
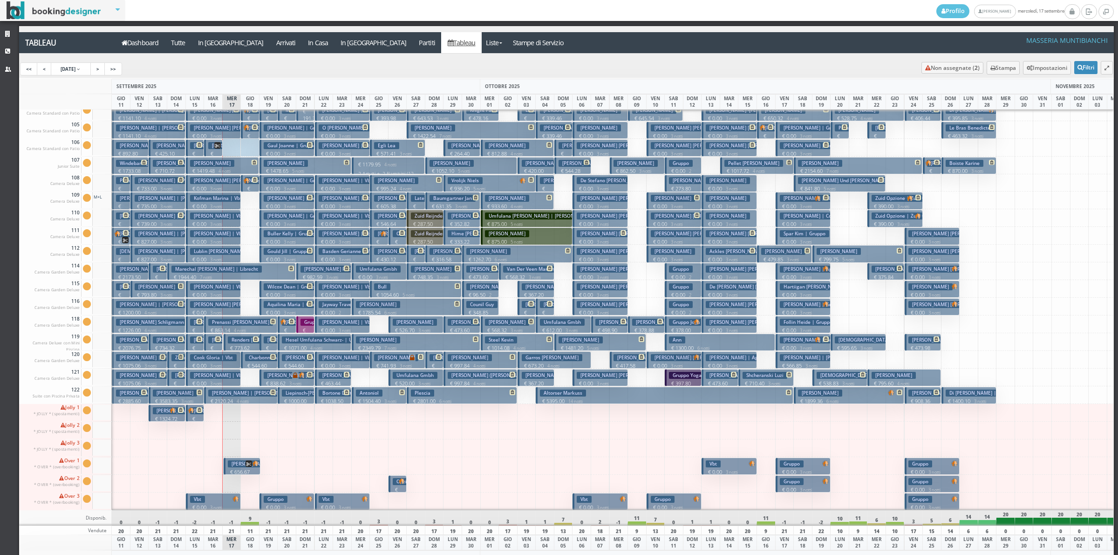
click at [237, 143] on div at bounding box center [231, 148] width 19 height 18
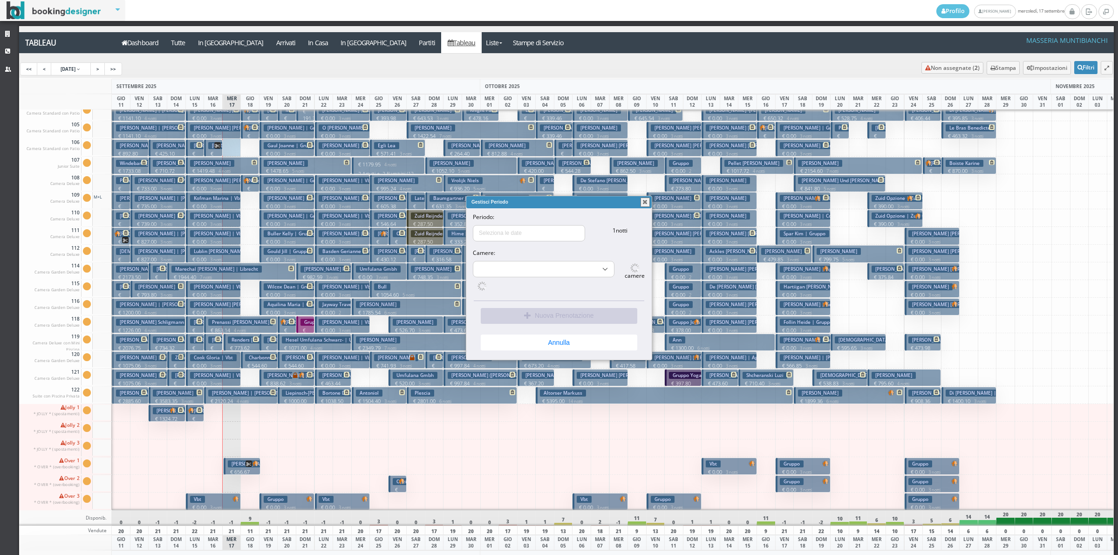
select select "15495"
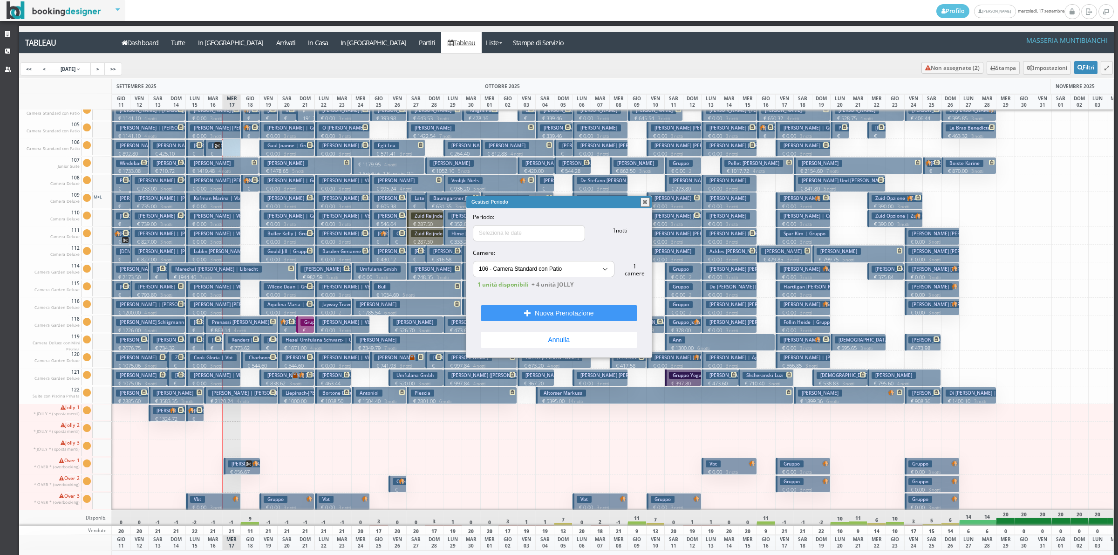
click at [643, 204] on button "button" at bounding box center [645, 202] width 9 height 9
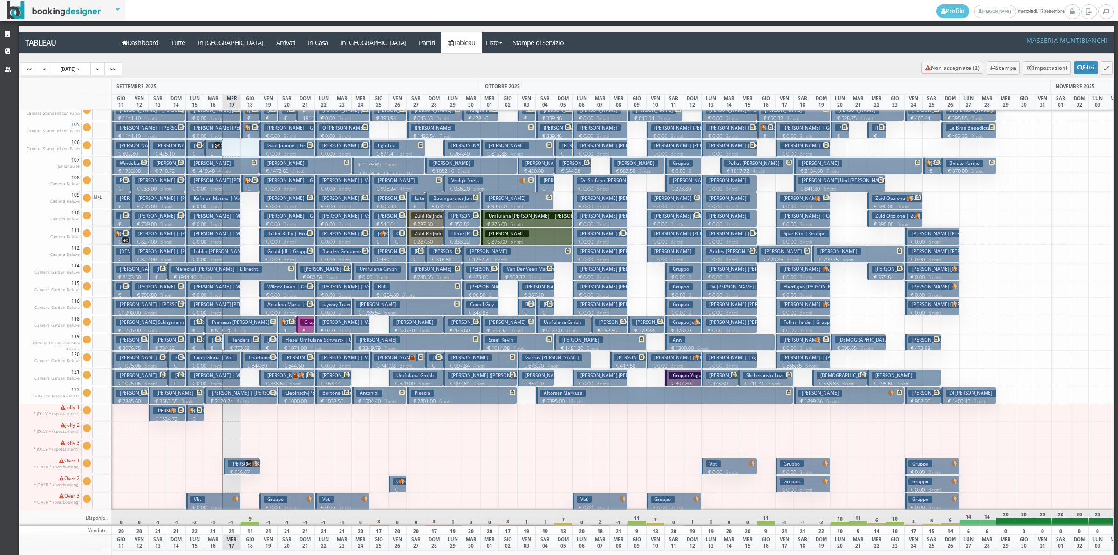
drag, startPoint x: 229, startPoint y: 142, endPoint x: 245, endPoint y: 145, distance: 16.6
click at [245, 145] on div "101 Camera Economy Cam. 101 sporca Segna come pulita Segna come sporca Modifica…" at bounding box center [566, 309] width 1095 height 401
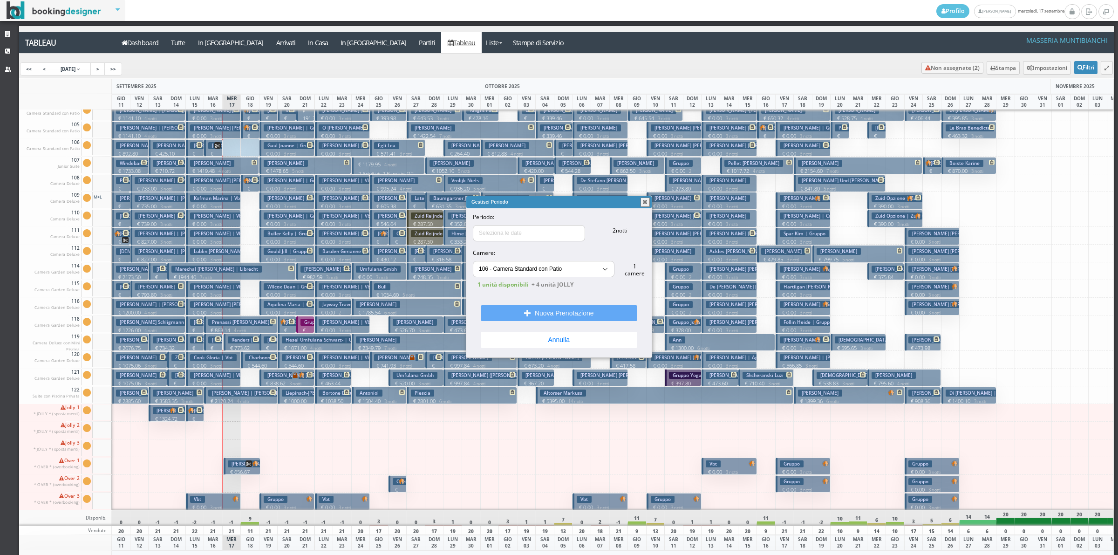
click at [528, 320] on button "Nuova Prenotazione" at bounding box center [559, 313] width 157 height 16
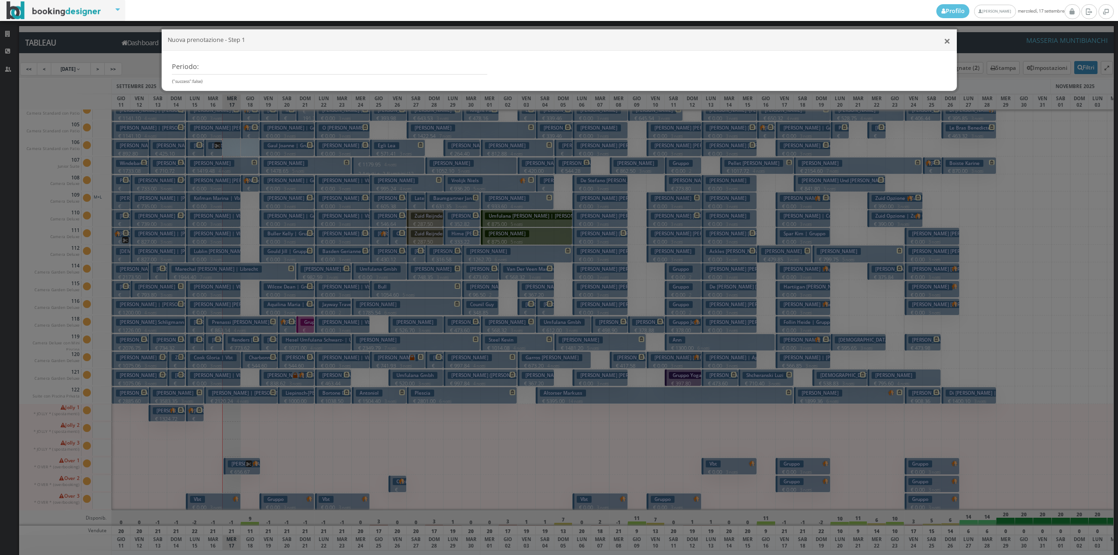
click at [947, 42] on span "×" at bounding box center [947, 41] width 7 height 16
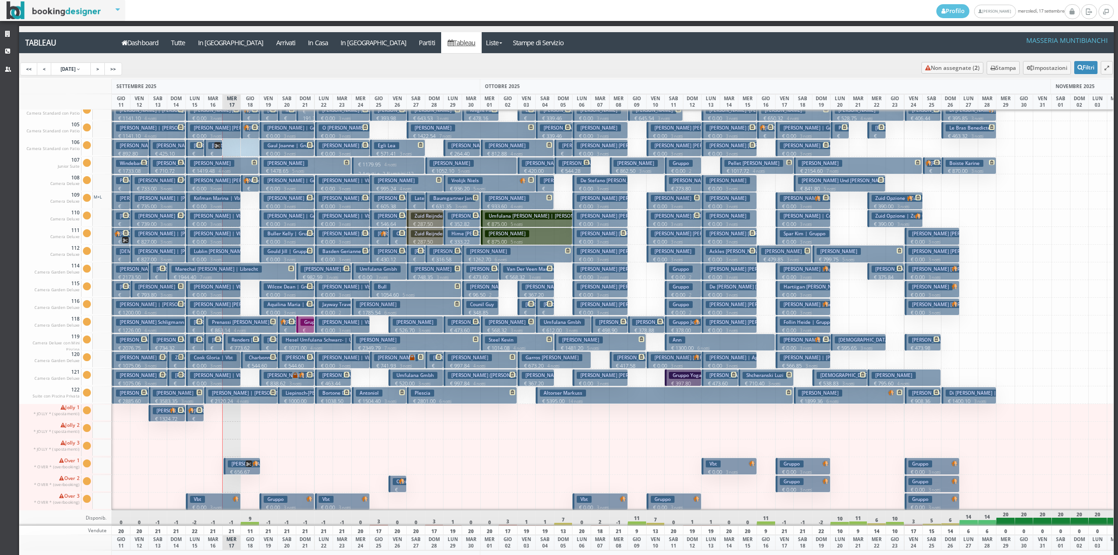
drag, startPoint x: 213, startPoint y: 144, endPoint x: 212, endPoint y: 463, distance: 319.2
click at [212, 451] on div "Van Snick Anne € 656.67 3 notti 2 Adulti Prenassi Paolo € 863.14 4 notti 2 Adul…" at bounding box center [213, 250] width 19 height 401
drag, startPoint x: 210, startPoint y: 432, endPoint x: 208, endPoint y: 425, distance: 7.1
click at [208, 429] on div at bounding box center [213, 431] width 19 height 18
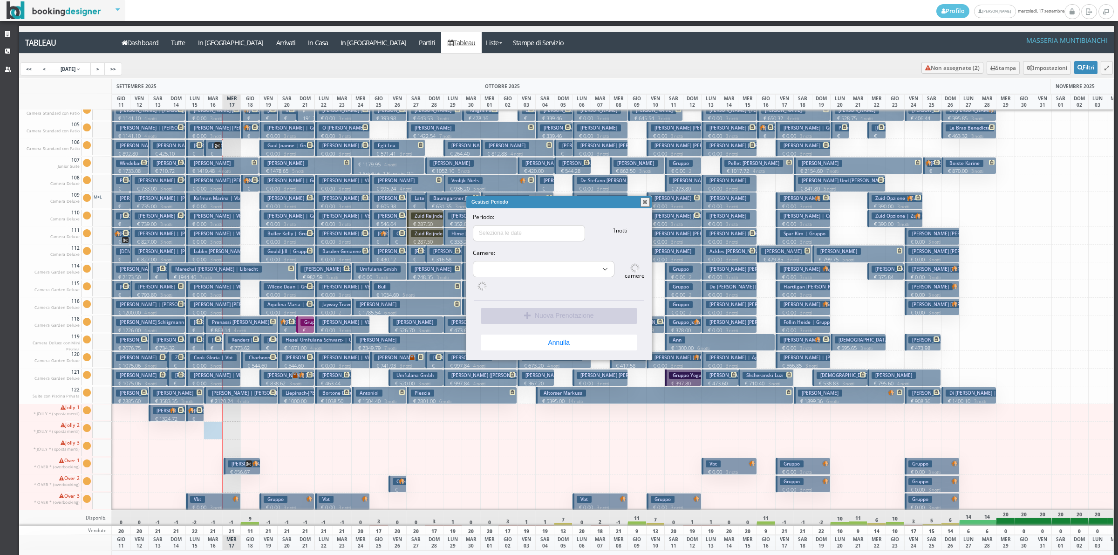
select select "16115"
click at [643, 199] on button "button" at bounding box center [645, 202] width 9 height 9
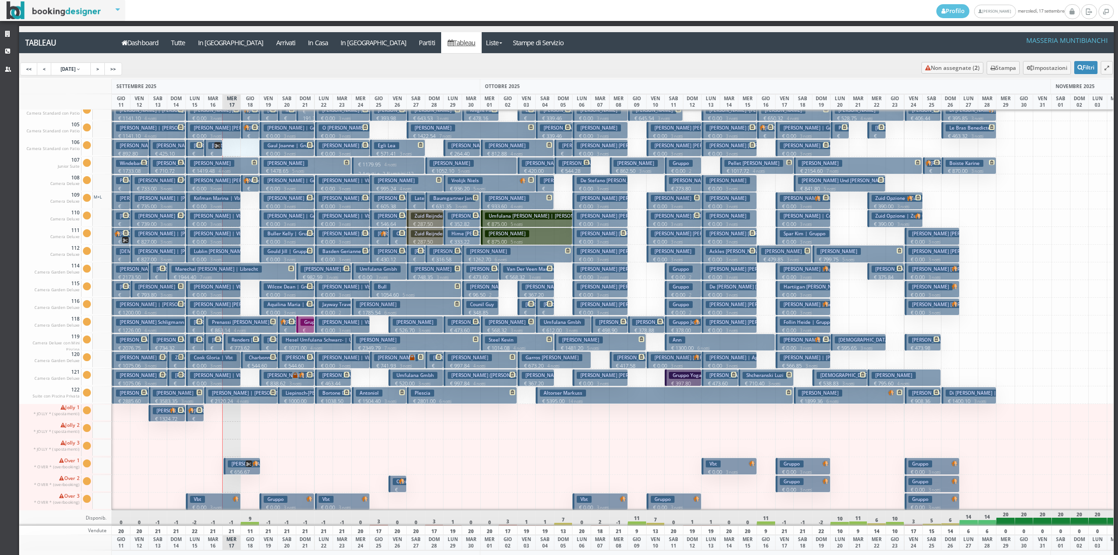
drag, startPoint x: 234, startPoint y: 144, endPoint x: 248, endPoint y: 147, distance: 14.2
click at [248, 147] on div "101 Camera Economy Cam. 101 sporca Segna come pulita Segna come sporca Modifica…" at bounding box center [566, 309] width 1095 height 401
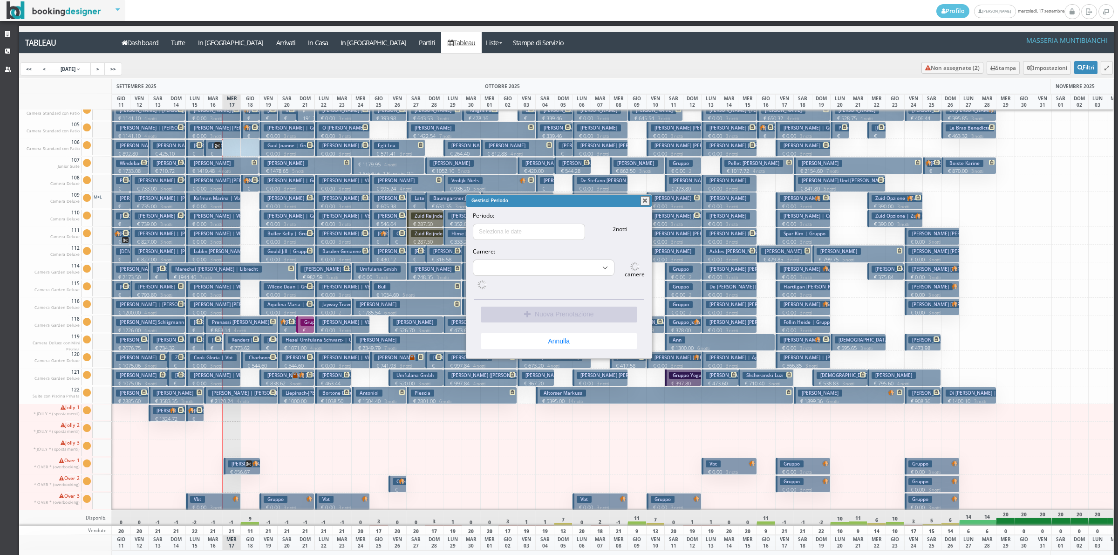
select select "15495"
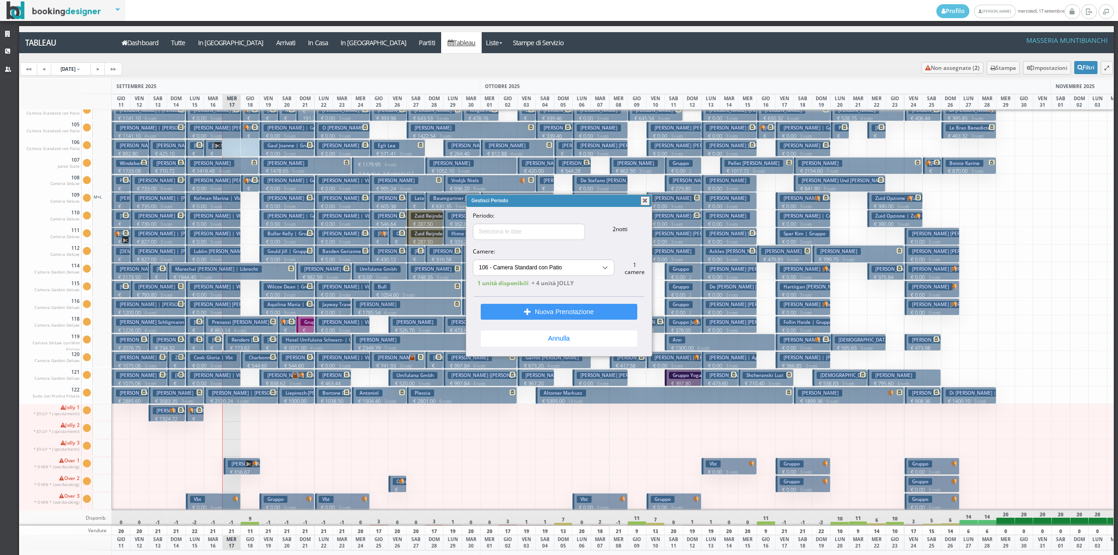
click at [641, 201] on button "button" at bounding box center [645, 200] width 9 height 9
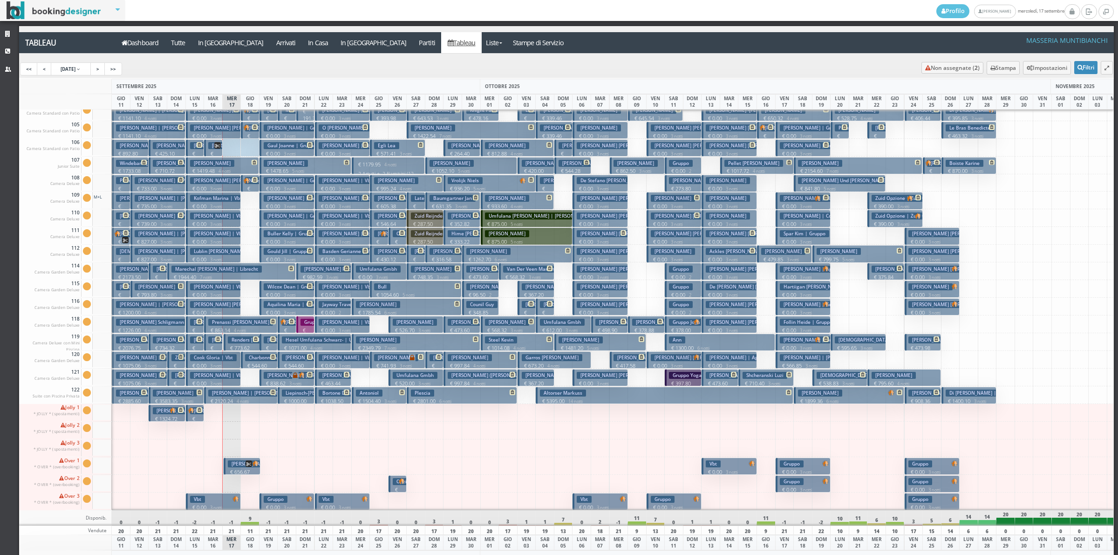
click at [249, 462] on h3 "[PERSON_NAME]" at bounding box center [250, 463] width 44 height 7
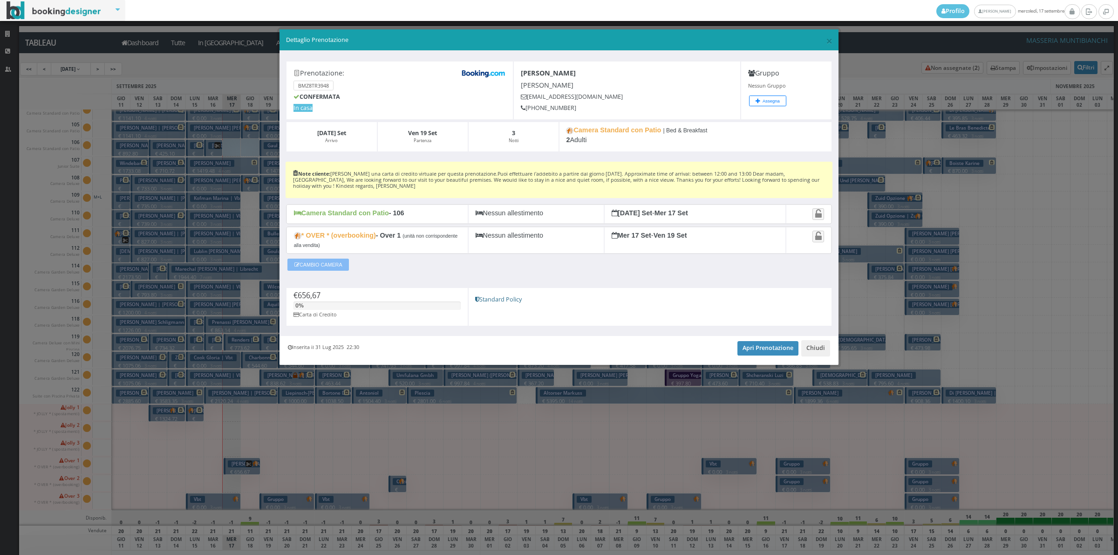
click at [335, 270] on button "CAMBIO CAMERA" at bounding box center [318, 265] width 62 height 12
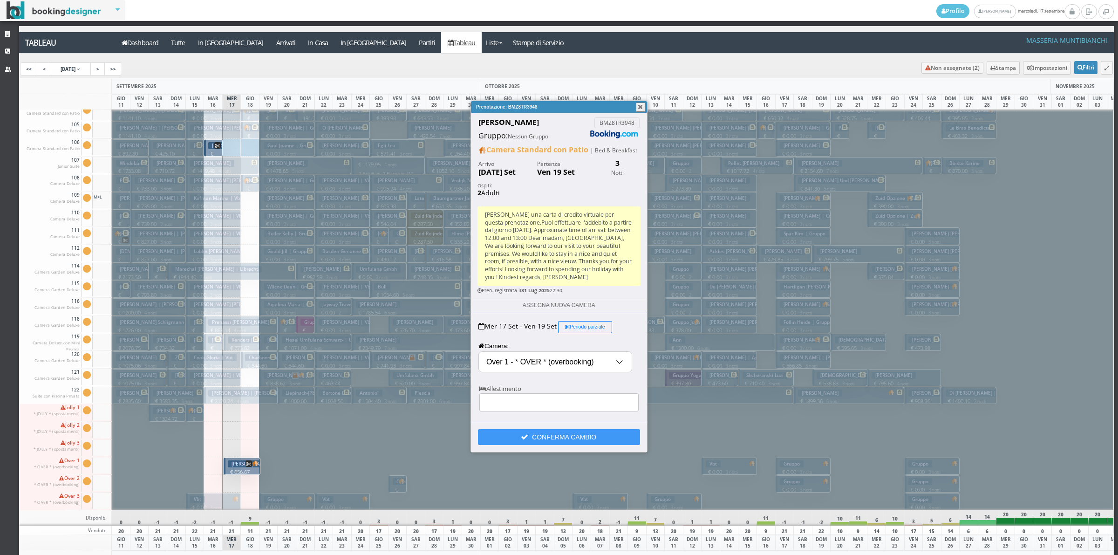
click at [609, 362] on input "Over 1 - * OVER * (overbooking)" at bounding box center [555, 362] width 153 height 21
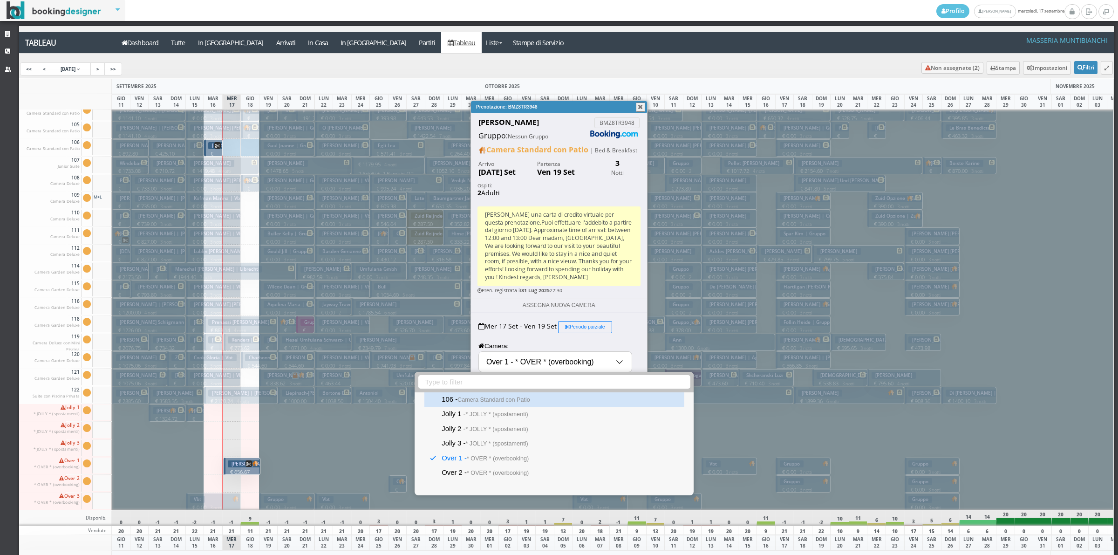
click at [461, 398] on small "Camera Standard con Patio" at bounding box center [494, 400] width 73 height 7
type input "106 - Camera Standard con Patio"
select select "15495"
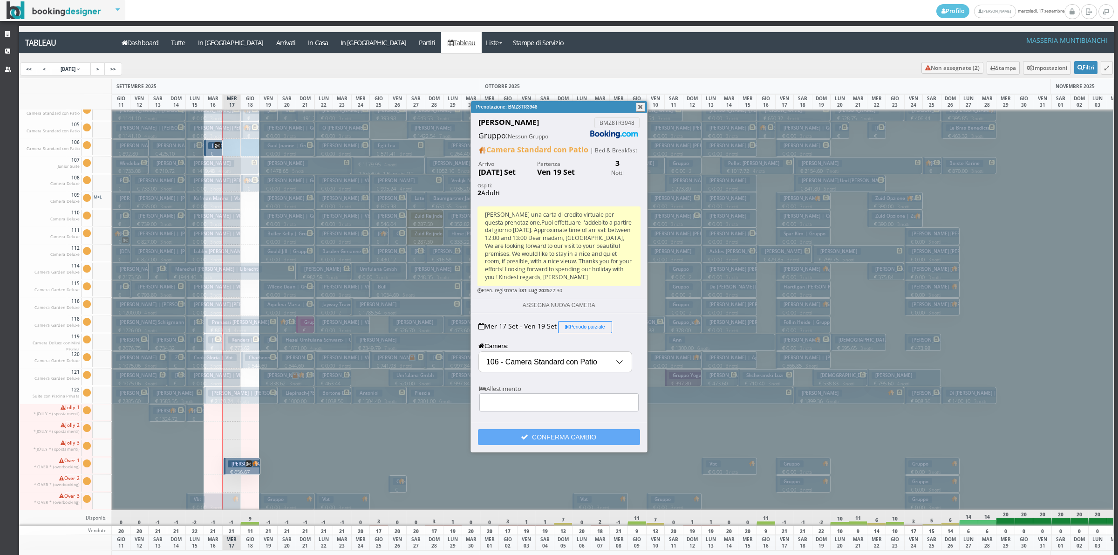
click at [501, 437] on button "CONFERMA CAMBIO" at bounding box center [559, 437] width 162 height 16
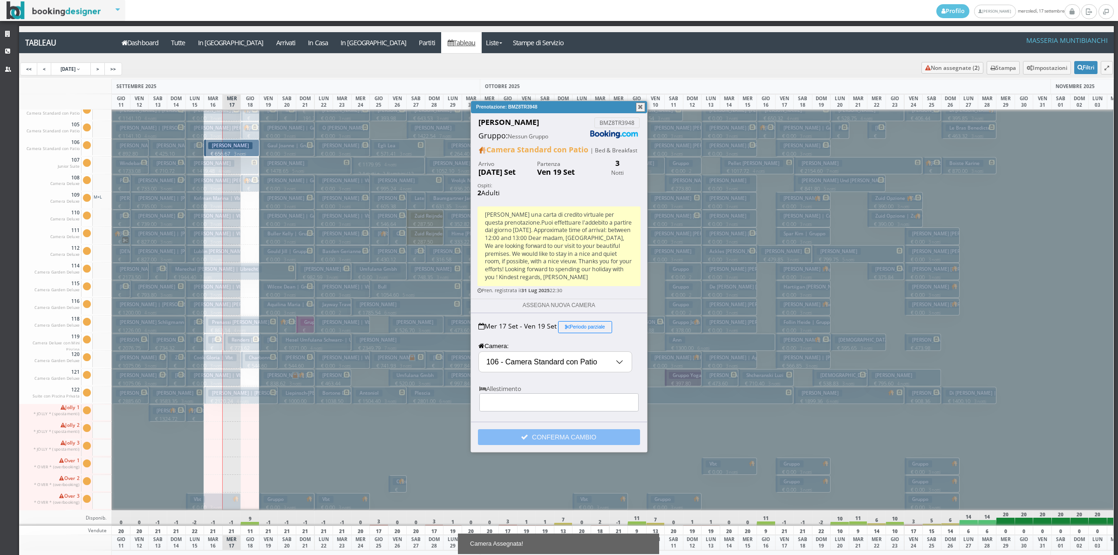
click at [493, 433] on button "CONFERMA CAMBIO" at bounding box center [559, 437] width 162 height 16
click at [636, 105] on button "button" at bounding box center [640, 107] width 9 height 9
click at [636, 105] on div "GIO 09" at bounding box center [637, 101] width 19 height 15
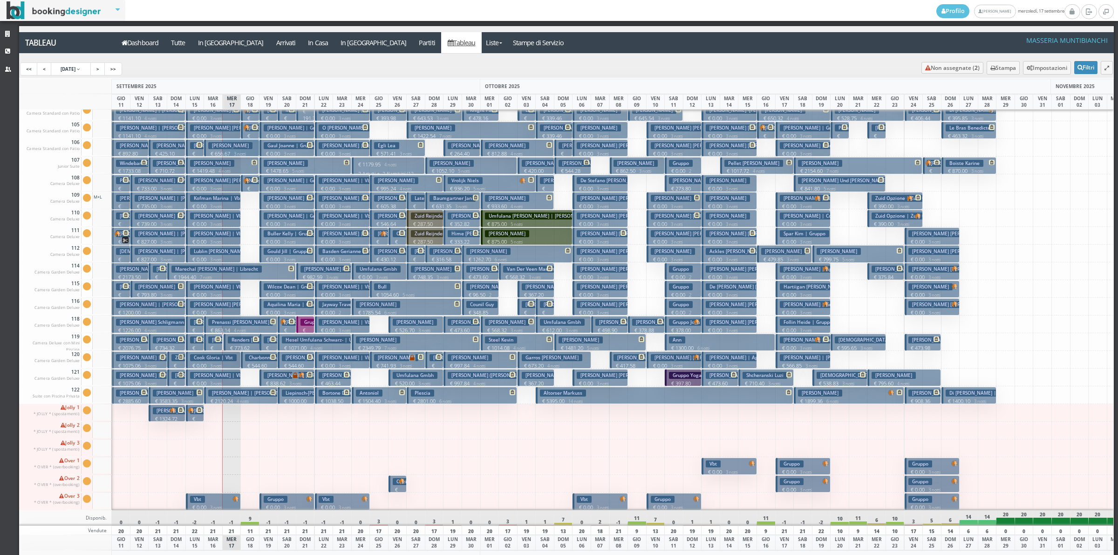
click at [227, 429] on div at bounding box center [231, 431] width 19 height 18
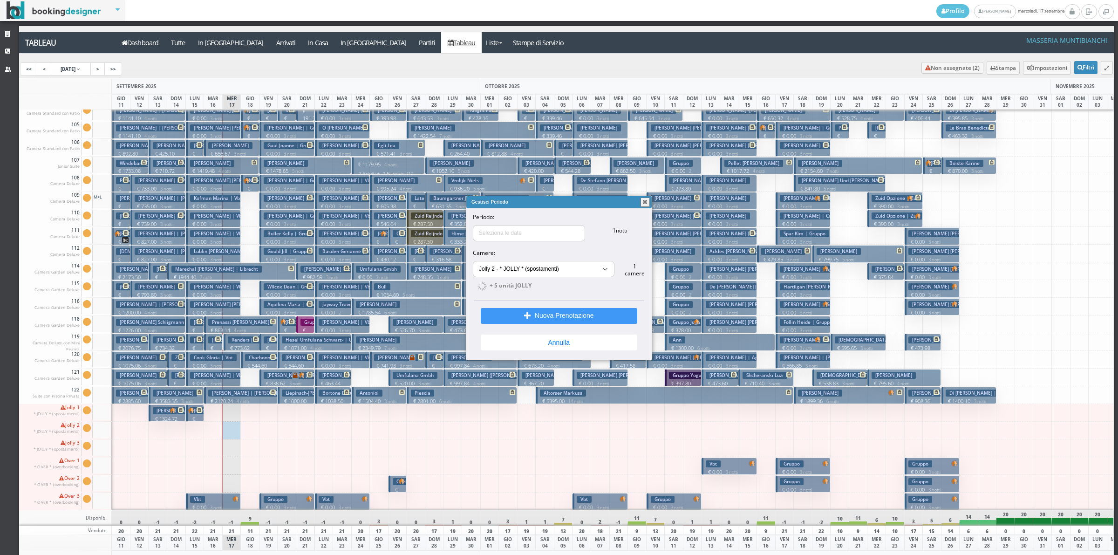
click at [641, 199] on button "button" at bounding box center [645, 202] width 9 height 9
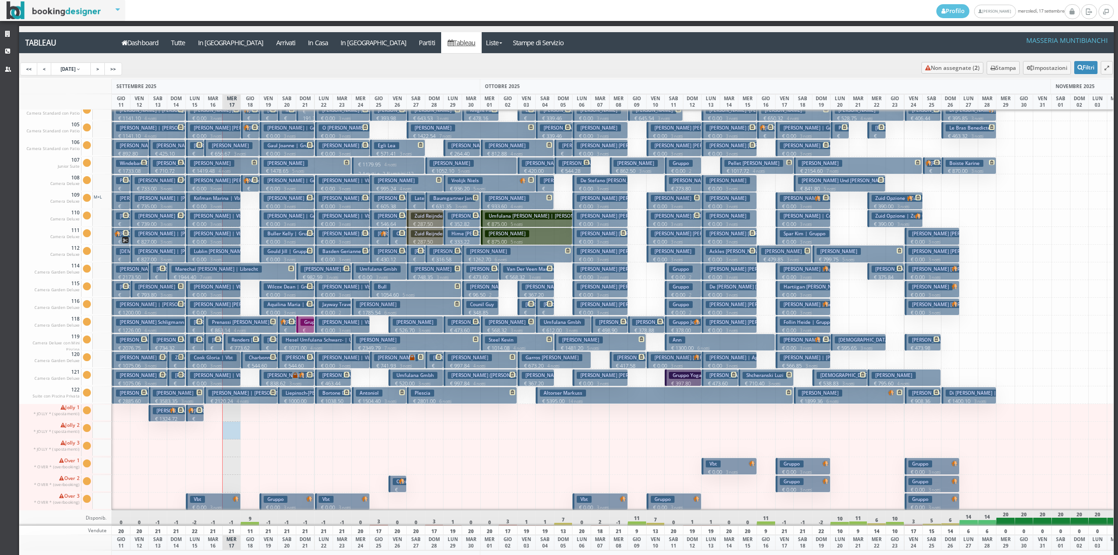
drag, startPoint x: 214, startPoint y: 141, endPoint x: 217, endPoint y: 468, distance: 327.1
click at [217, 451] on div "Van Snick Anne € 656.67 3 notti 2 Adulti Prenassi Paolo € 863.14 4 notti 2 Adul…" at bounding box center [213, 250] width 19 height 401
click at [234, 150] on p "€ 656.67 3 notti" at bounding box center [232, 153] width 48 height 7
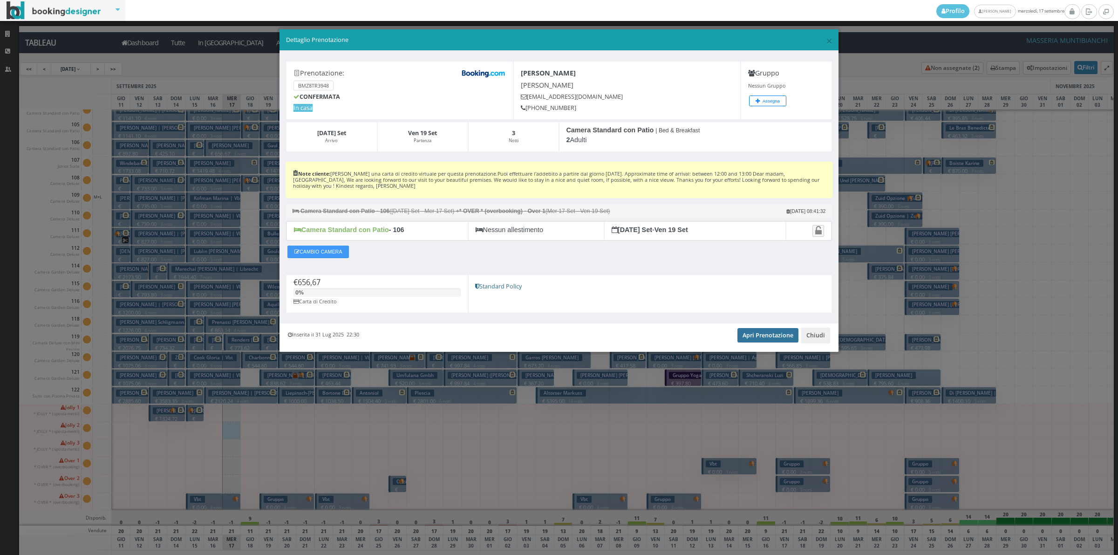
click at [773, 338] on link "Apri Prenotazione" at bounding box center [768, 335] width 61 height 14
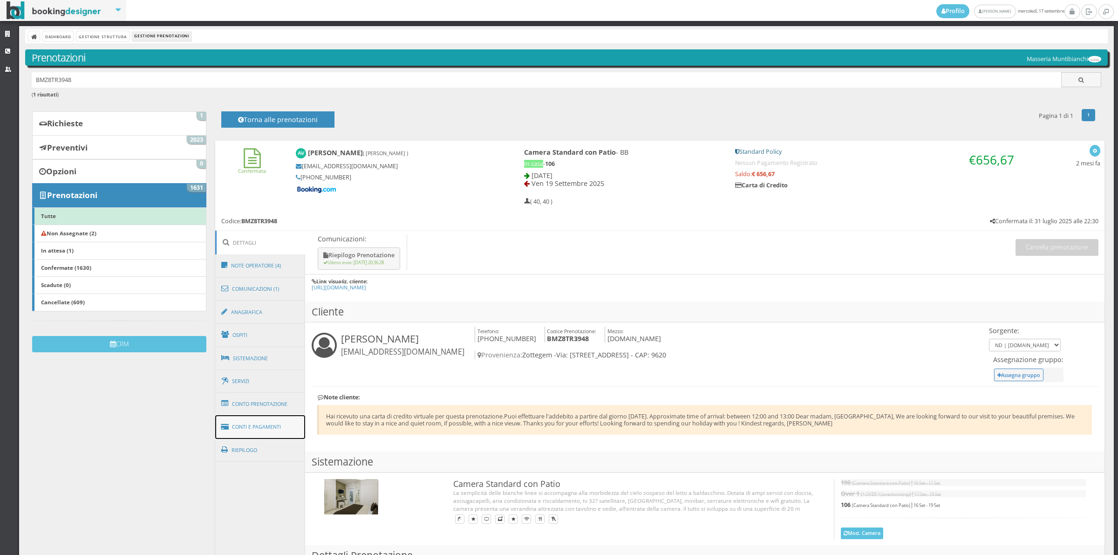
click at [262, 424] on link "Conti e Pagamenti" at bounding box center [260, 427] width 90 height 24
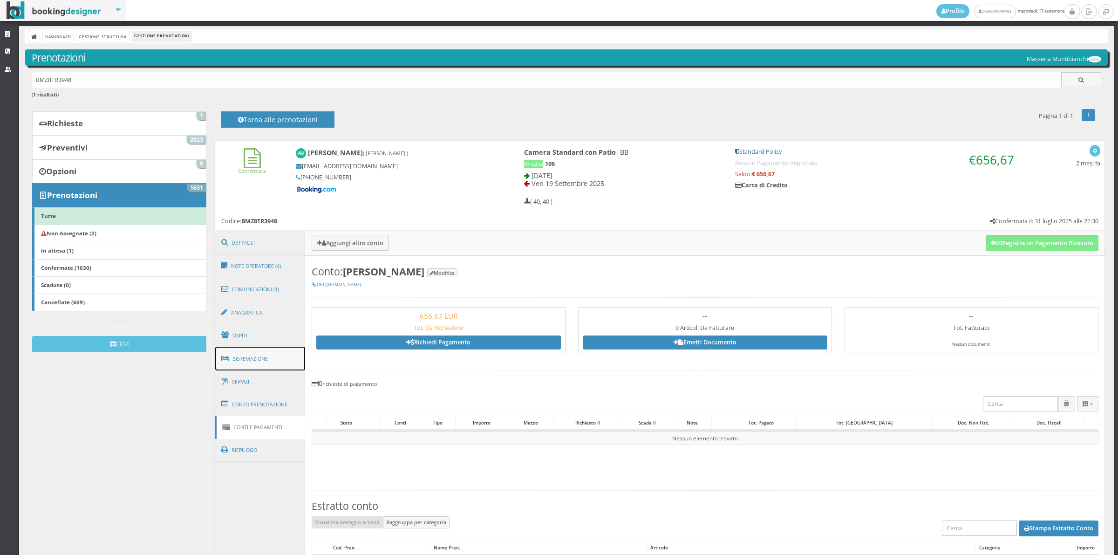
click at [268, 355] on link "Sistemazione" at bounding box center [260, 359] width 90 height 24
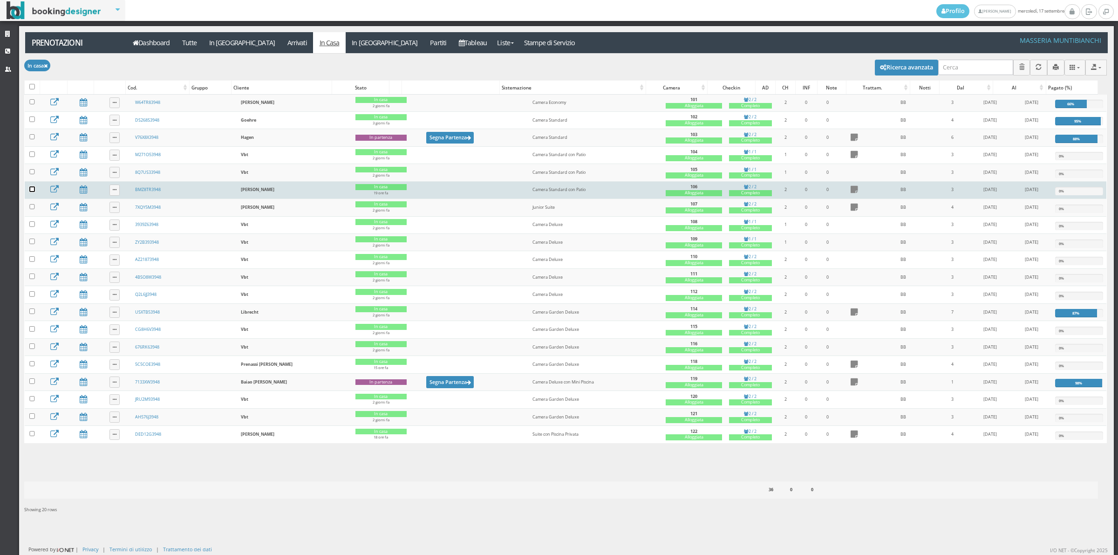
click at [29, 191] on input "checkbox" at bounding box center [32, 189] width 6 height 6
checkbox input "true"
click at [30, 71] on div "button" at bounding box center [32, 67] width 5 height 7
click at [37, 96] on link "Segna come "Arrivato"" at bounding box center [64, 99] width 80 height 10
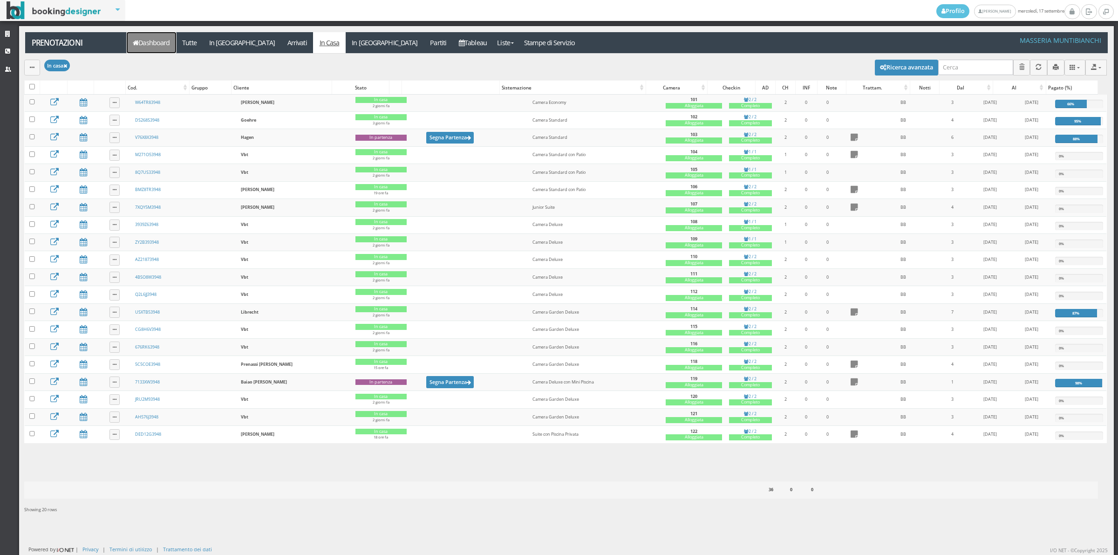
click at [150, 41] on link "Dashboard" at bounding box center [151, 42] width 49 height 21
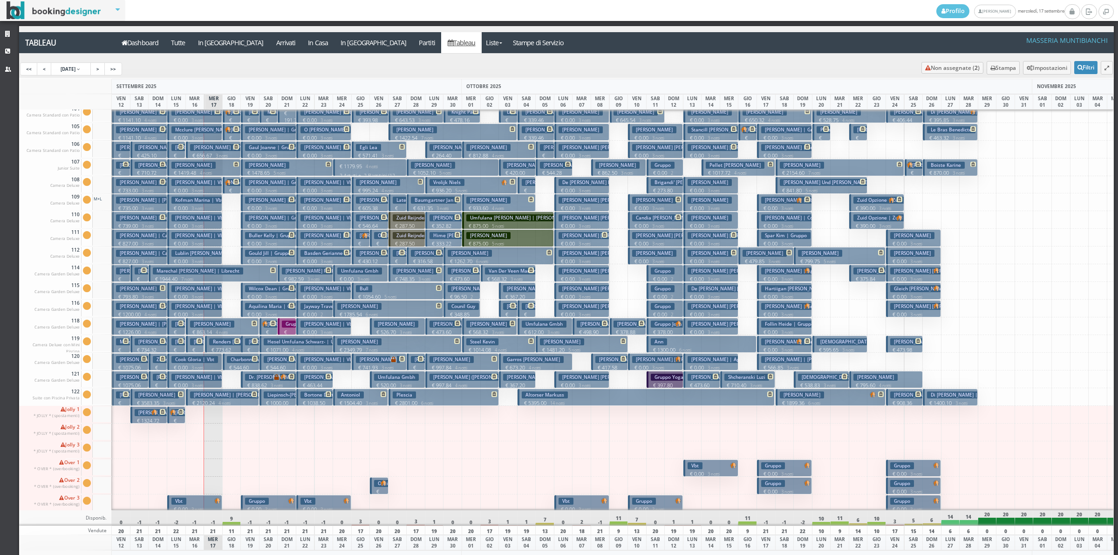
scroll to position [58, 0]
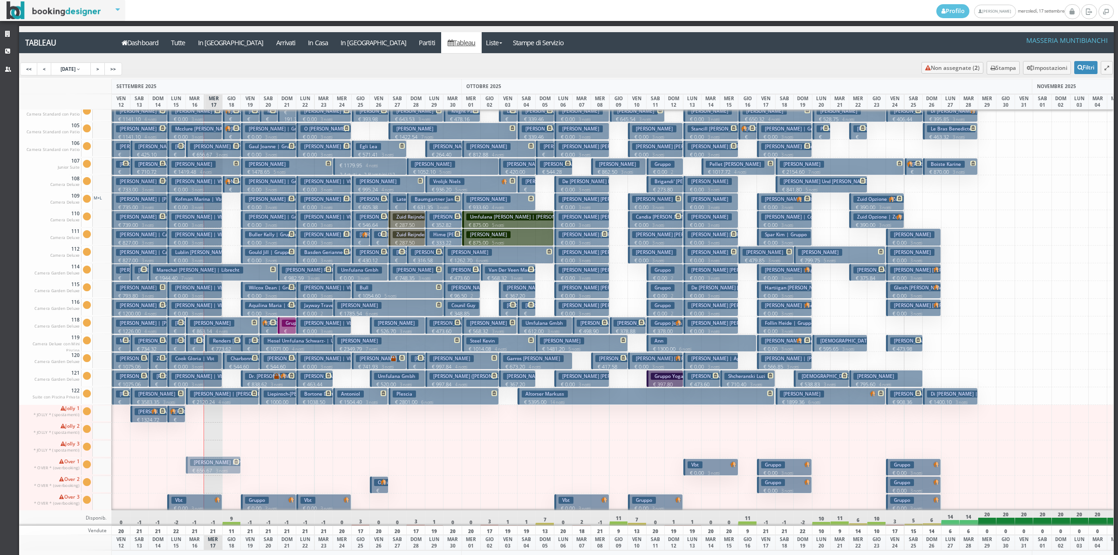
drag, startPoint x: 208, startPoint y: 145, endPoint x: 220, endPoint y: 458, distance: 312.9
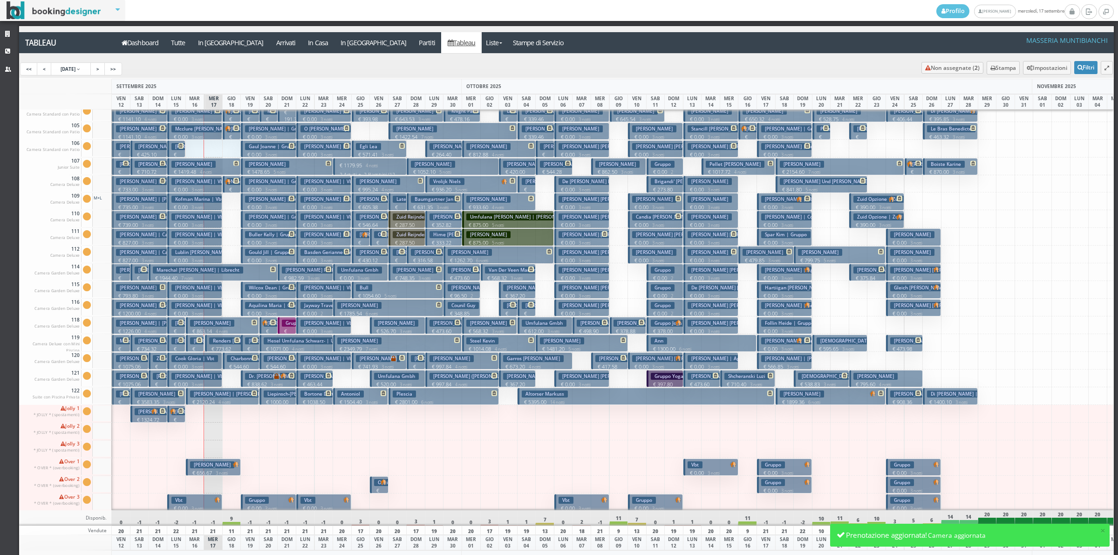
drag, startPoint x: 196, startPoint y: 150, endPoint x: 230, endPoint y: 152, distance: 33.7
click at [230, 152] on div "101 Camera Economy Cam. 101 sporca Segna come pulita Segna come sporca Modifica…" at bounding box center [566, 309] width 1095 height 401
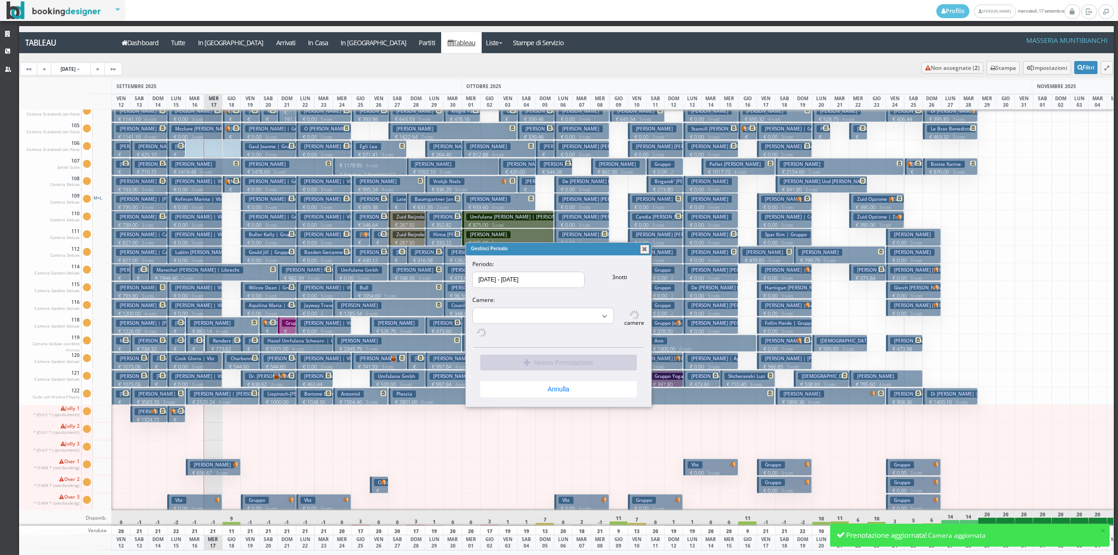
select select "15495"
drag, startPoint x: 230, startPoint y: 152, endPoint x: 523, endPoint y: 357, distance: 357.7
click at [523, 357] on button "Nuova Prenotazione" at bounding box center [558, 360] width 157 height 16
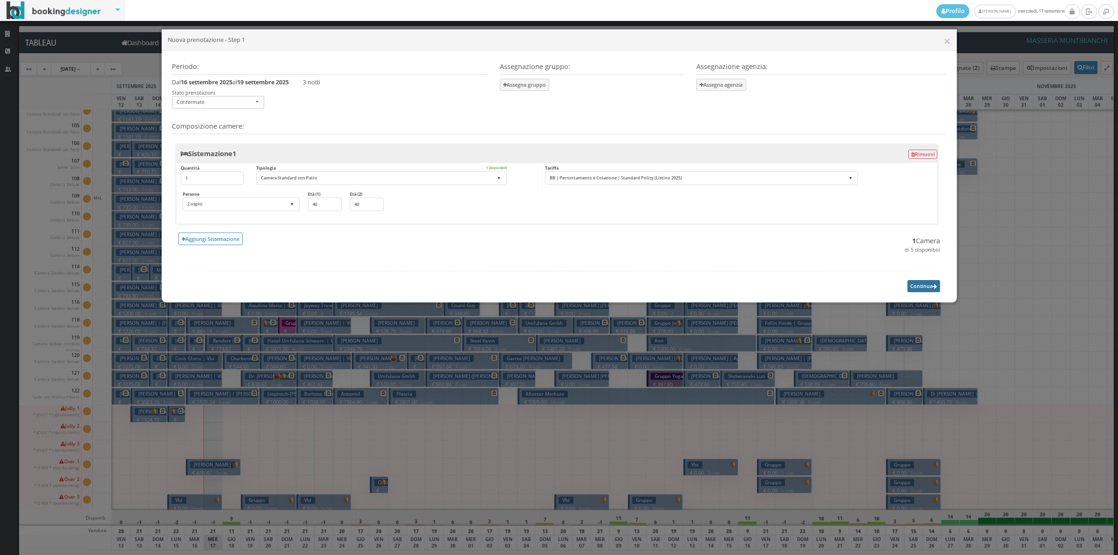
click at [913, 287] on button "Continua" at bounding box center [924, 286] width 33 height 12
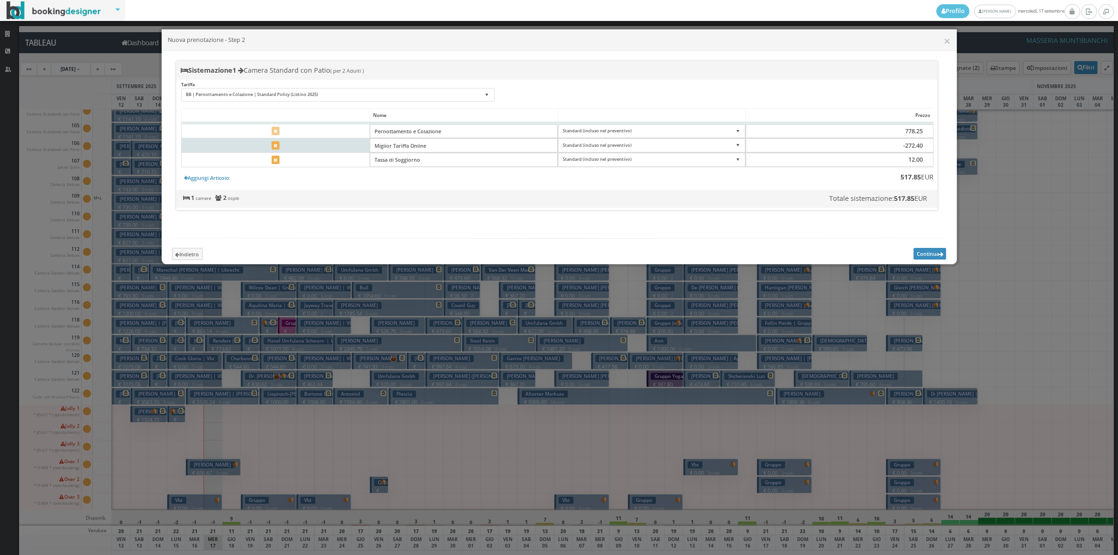
click at [280, 147] on td at bounding box center [276, 145] width 188 height 14
click at [276, 147] on icon at bounding box center [276, 146] width 4 height 5
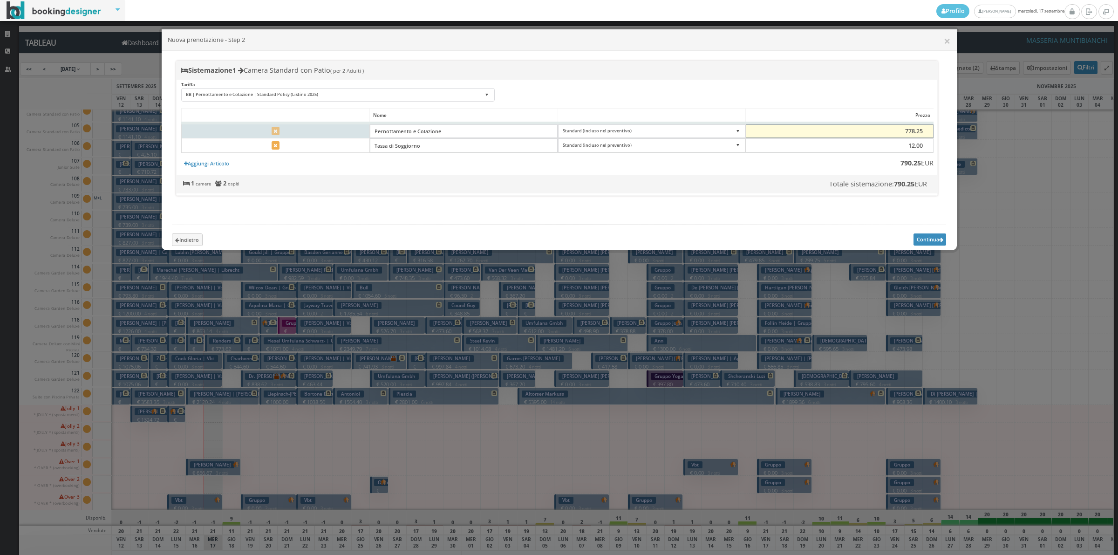
scroll to position [0, 0]
drag, startPoint x: 897, startPoint y: 128, endPoint x: 924, endPoint y: 134, distance: 27.6
click at [924, 134] on input "778.25" at bounding box center [840, 131] width 188 height 14
type input "550"
click at [929, 245] on button "Continua" at bounding box center [930, 239] width 33 height 12
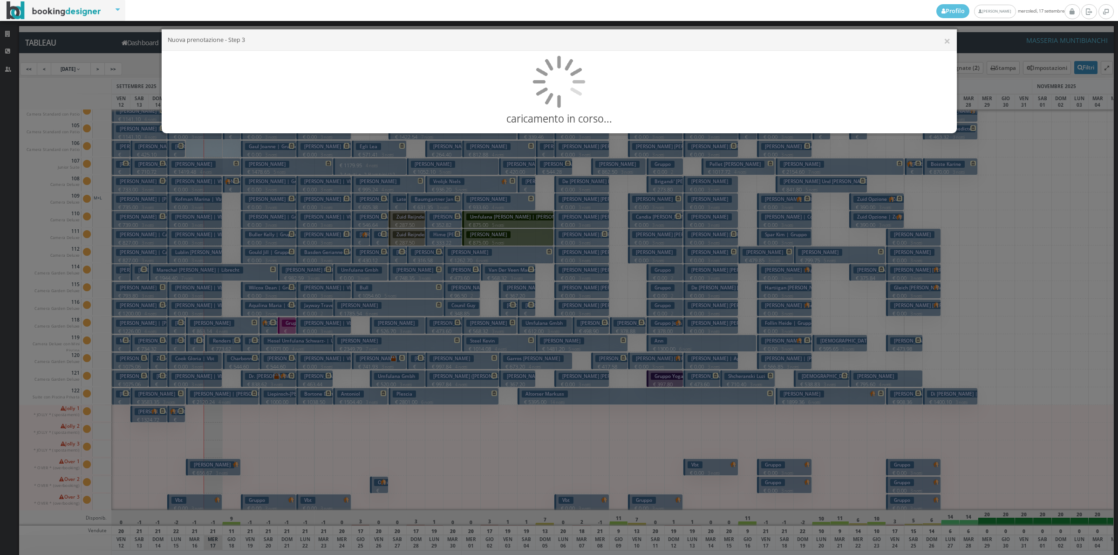
click at [929, 252] on div "× Nuova prenotazione - Step 3 caricamento in corso..." at bounding box center [559, 277] width 1118 height 555
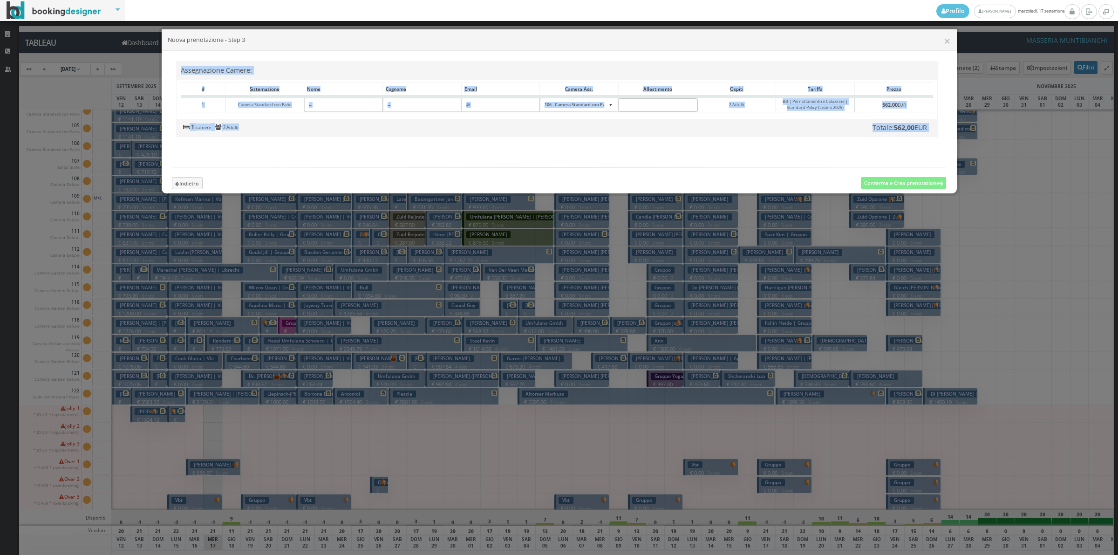
click at [527, 154] on div "Assegnazione Camere: Loading, please wait # Sistemazione Nome Cognome Email Cam…" at bounding box center [559, 107] width 787 height 93
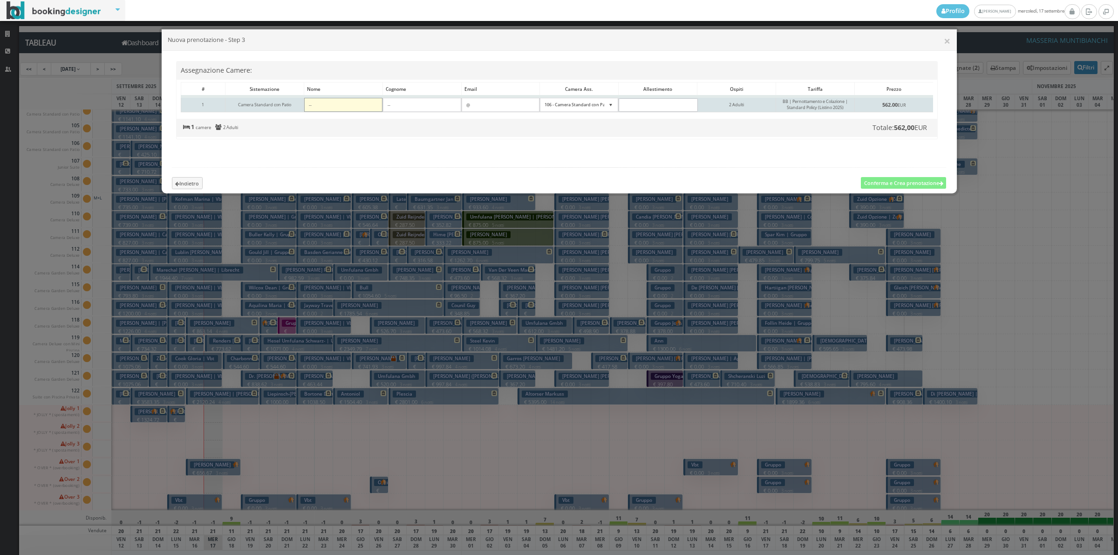
click at [360, 100] on input"] at bounding box center [343, 105] width 78 height 14
type input"] "Anne"
click at [395, 101] on input"] at bounding box center [422, 105] width 78 height 14
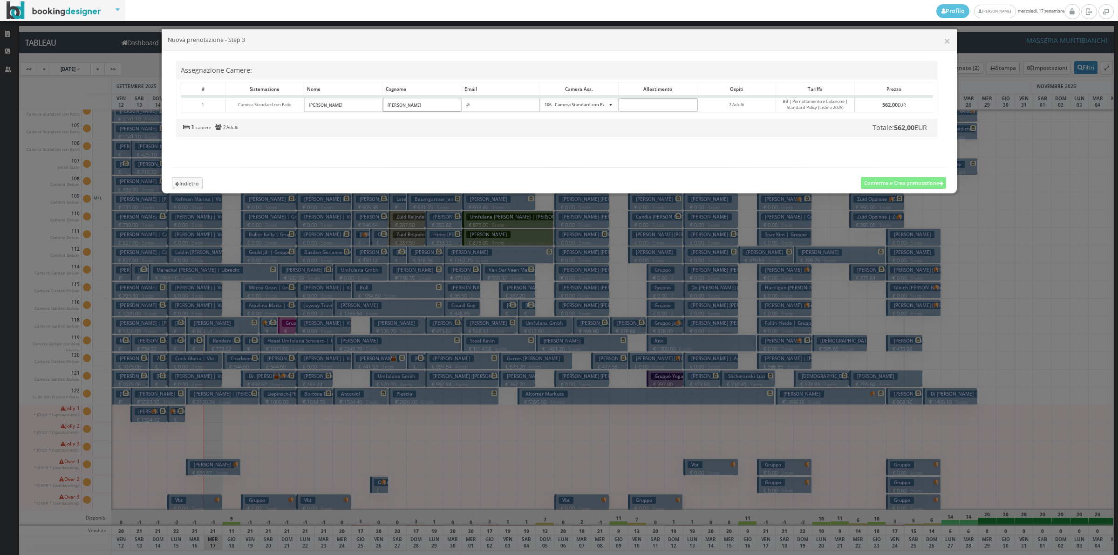
type input"] "Van Snick"
click at [473, 119] on div "Loading, please wait # Sistemazione Nome Cognome Email Camera ass. Allestimento…" at bounding box center [557, 100] width 765 height 37
click at [880, 189] on button "Conferma e Crea prenotazione" at bounding box center [903, 183] width 85 height 12
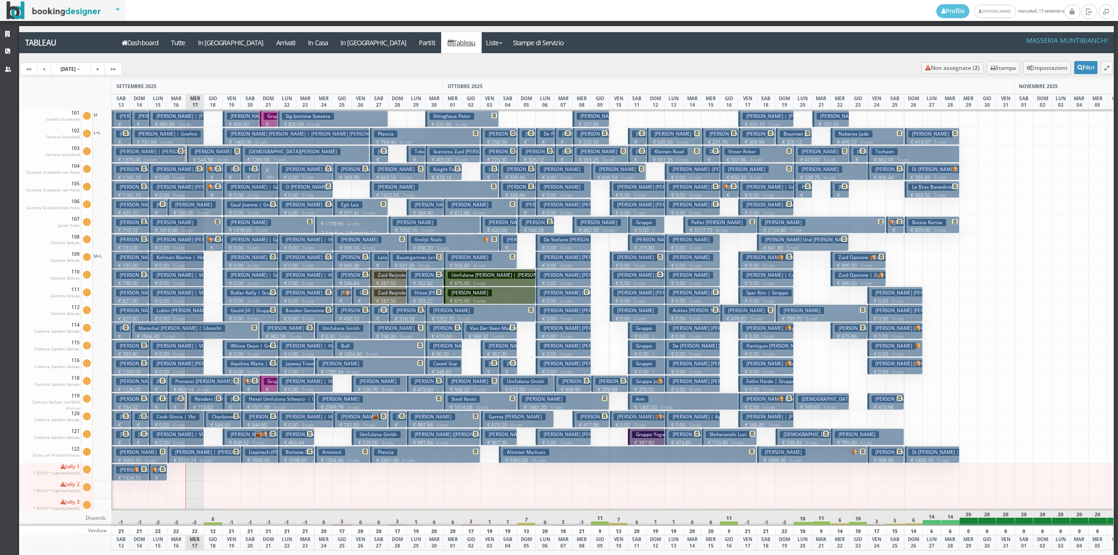
click at [184, 206] on h3 "[PERSON_NAME]" at bounding box center [193, 204] width 44 height 7
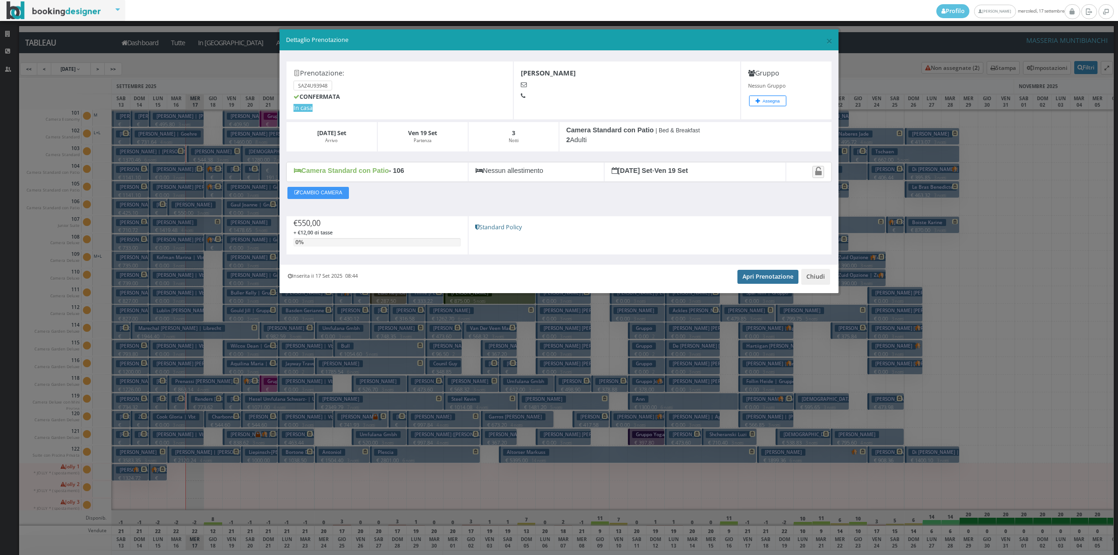
click at [750, 282] on link "Apri Prenotazione" at bounding box center [768, 277] width 61 height 14
click at [812, 275] on button "Chiudi" at bounding box center [815, 277] width 29 height 16
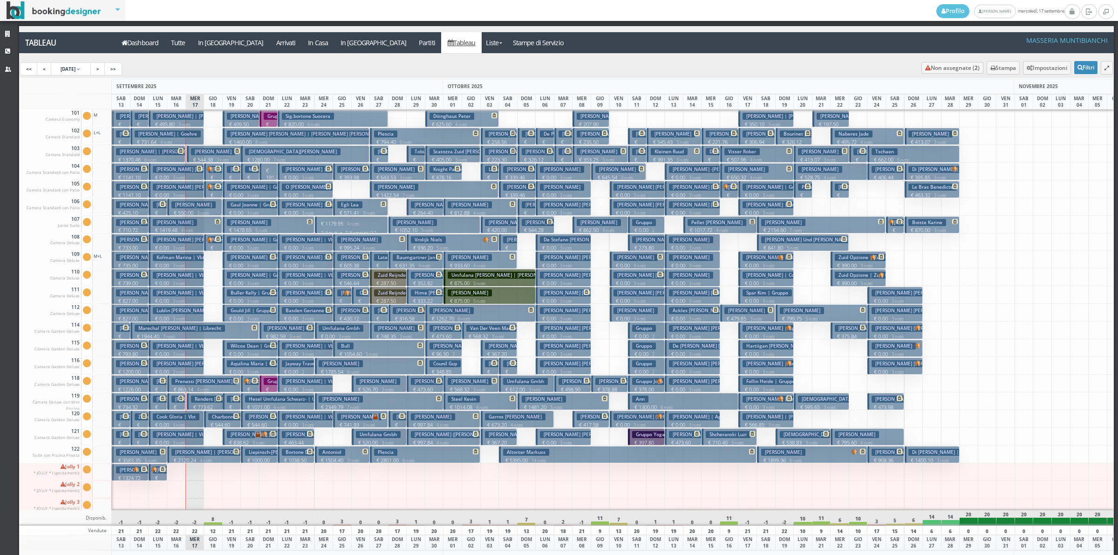
click at [199, 200] on button "[PERSON_NAME] € 550.00 3 notti 2 Adulti" at bounding box center [194, 206] width 55 height 17
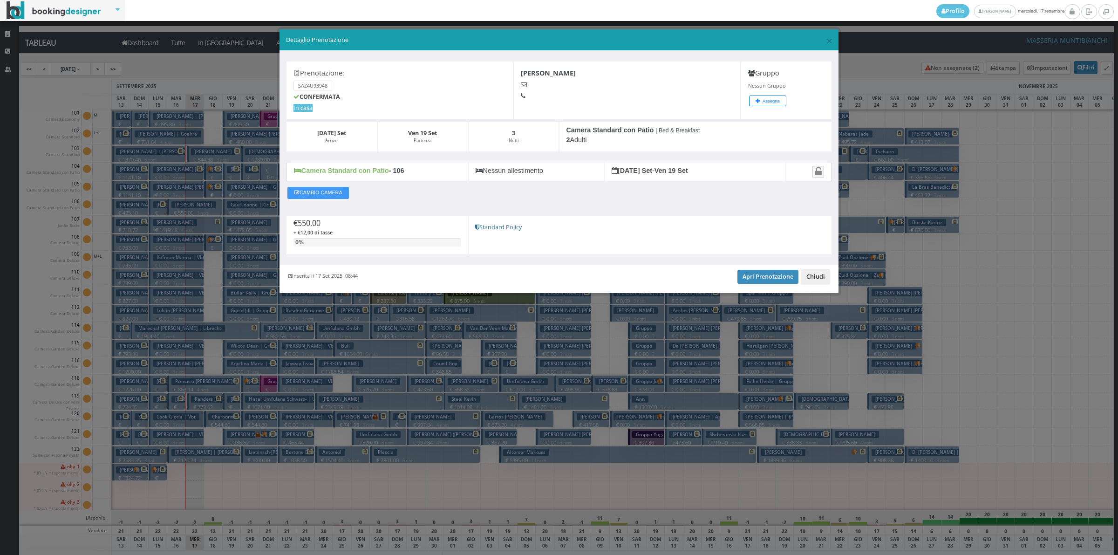
click at [828, 278] on button "Chiudi" at bounding box center [815, 277] width 29 height 16
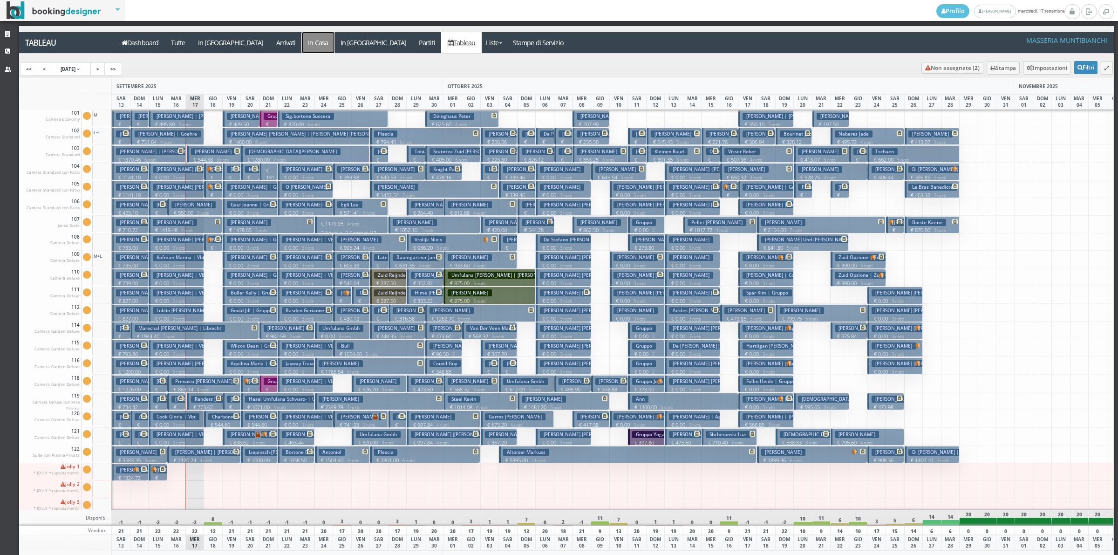
click at [302, 46] on a=pms-instay-reservations"] "In Casa" at bounding box center [318, 42] width 33 height 21
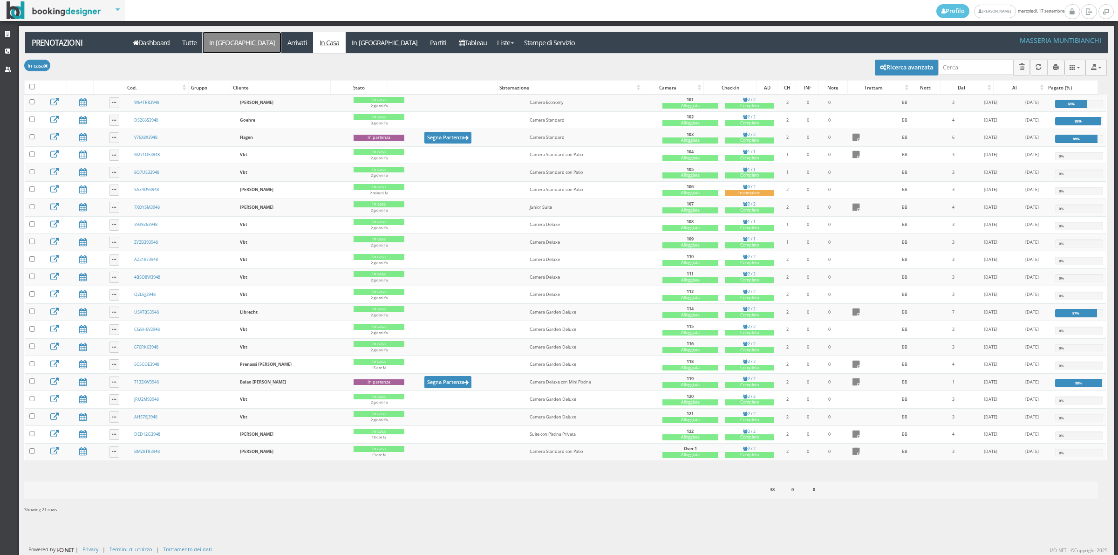
click at [224, 43] on link "In [GEOGRAPHIC_DATA]" at bounding box center [242, 42] width 78 height 21
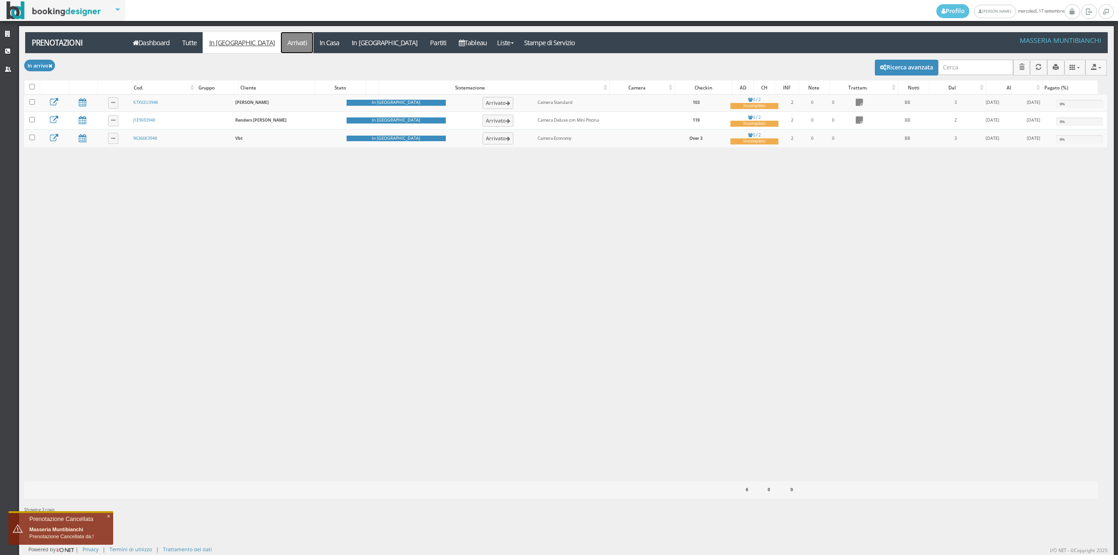
click at [281, 46] on link "Arrivati" at bounding box center [297, 42] width 32 height 21
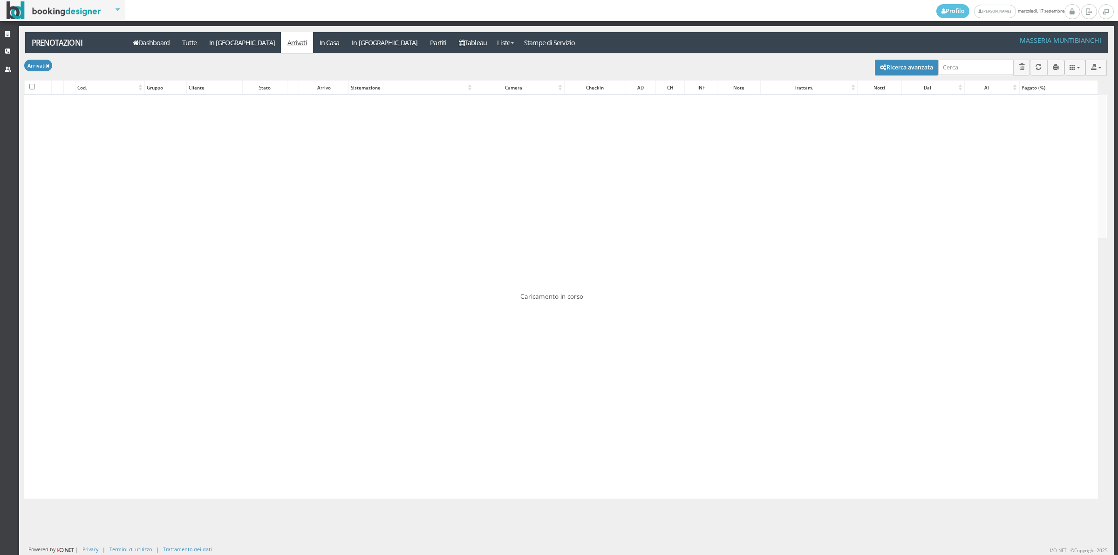
checkbox input "false"
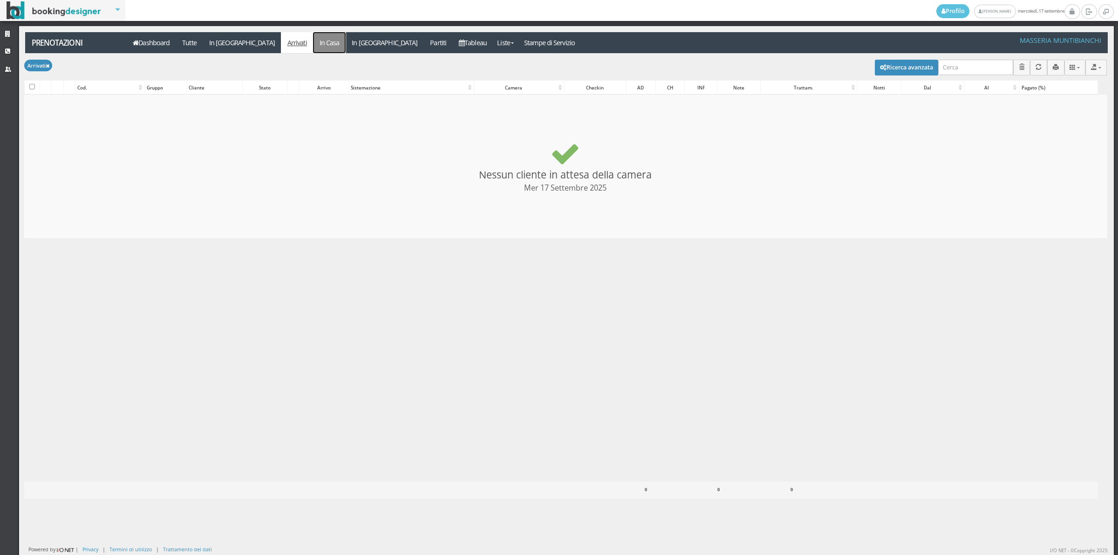
click at [313, 36] on link "In Casa" at bounding box center [329, 42] width 33 height 21
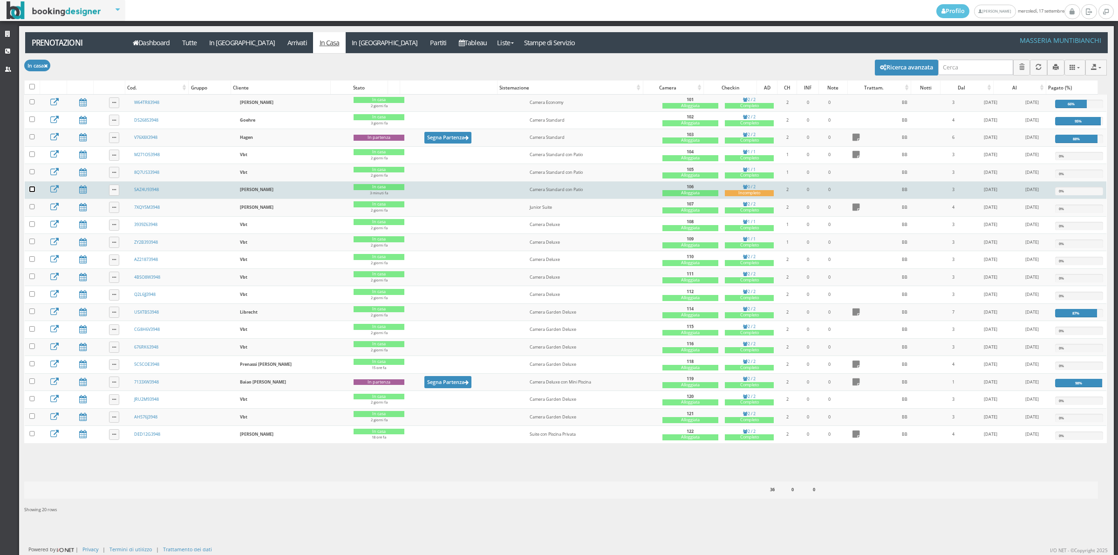
click at [30, 192] on input "checkbox" at bounding box center [32, 189] width 6 height 6
checkbox input "true"
click at [36, 71] on button "button" at bounding box center [32, 67] width 16 height 15
click at [36, 120] on link "Segna come "Alloggiato"" at bounding box center [64, 117] width 80 height 10
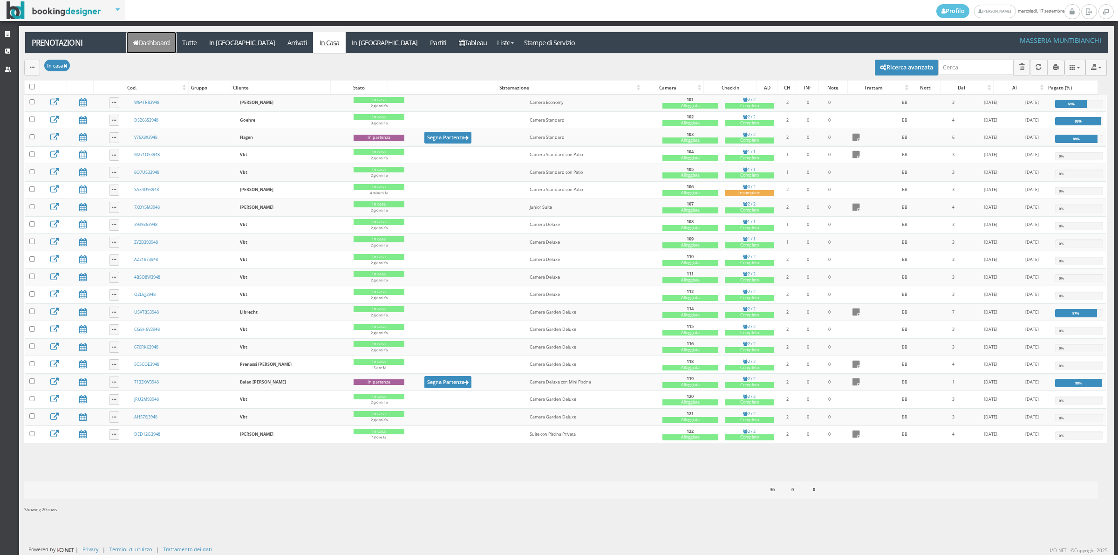
click at [155, 46] on link "Dashboard" at bounding box center [151, 42] width 49 height 21
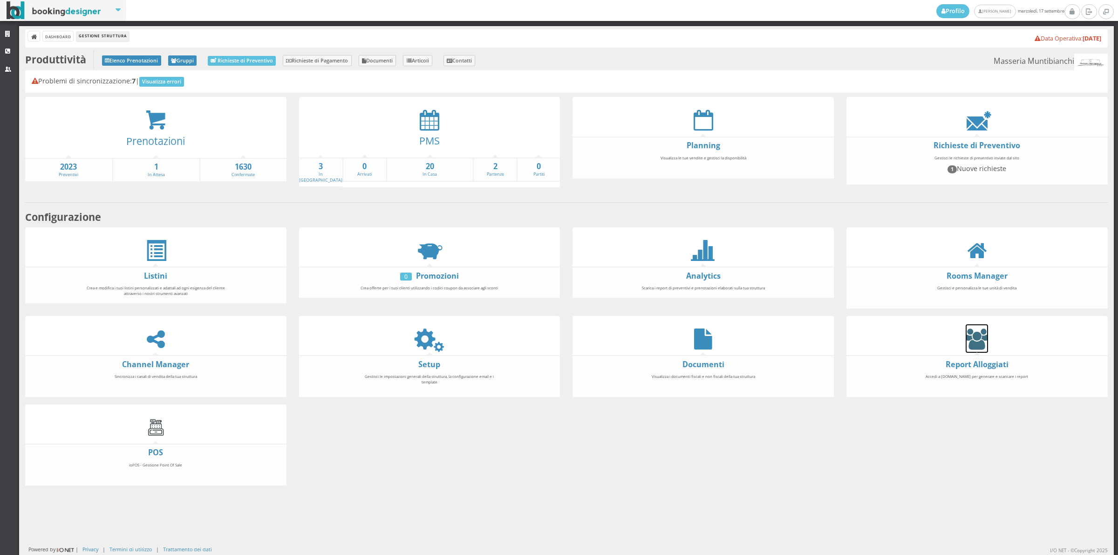
click at [968, 342] on icon at bounding box center [977, 338] width 22 height 21
click at [444, 126] on div at bounding box center [429, 119] width 261 height 21
click at [431, 123] on icon at bounding box center [430, 119] width 20 height 21
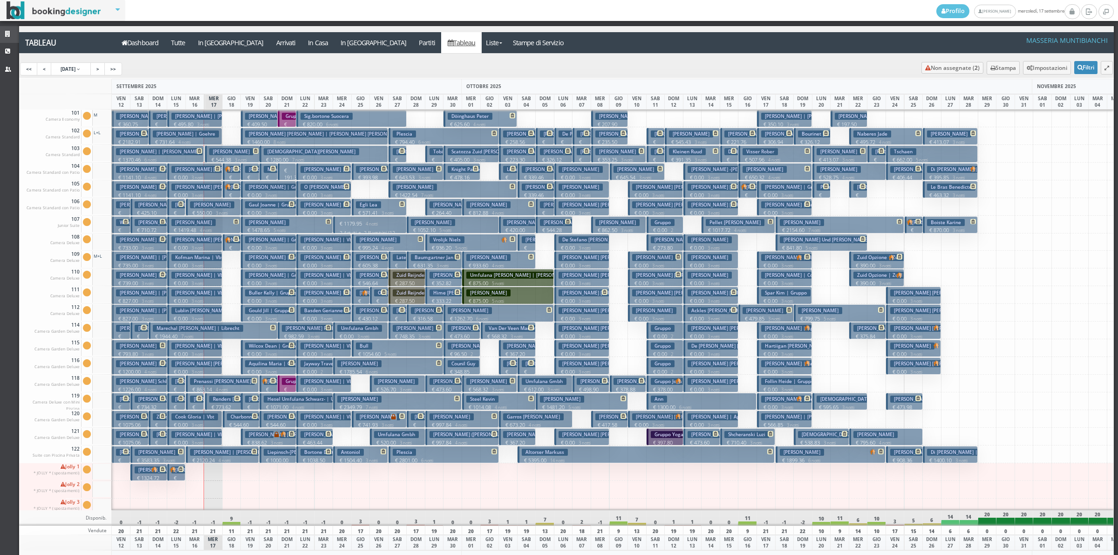
click at [3, 35] on link "Strutture" at bounding box center [9, 34] width 19 height 17
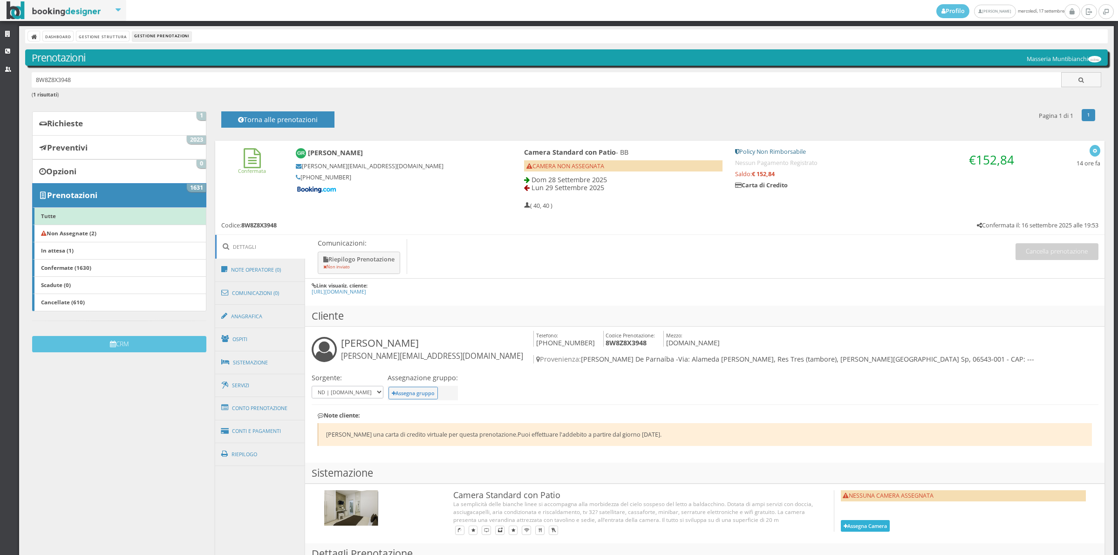
click at [866, 520] on button "Assegna Camera" at bounding box center [865, 526] width 49 height 12
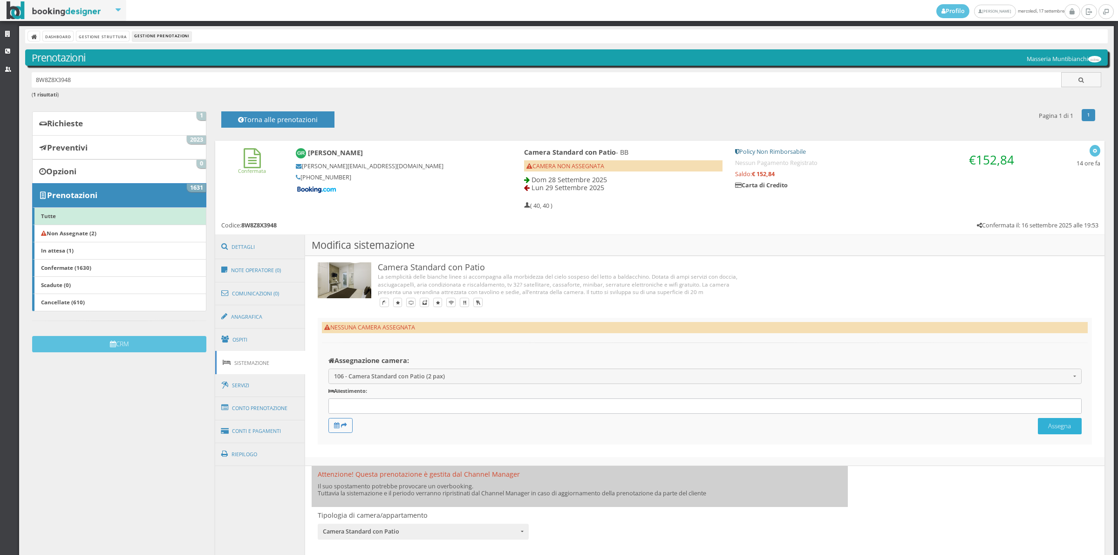
click at [1052, 427] on button "Assegna" at bounding box center [1060, 426] width 44 height 16
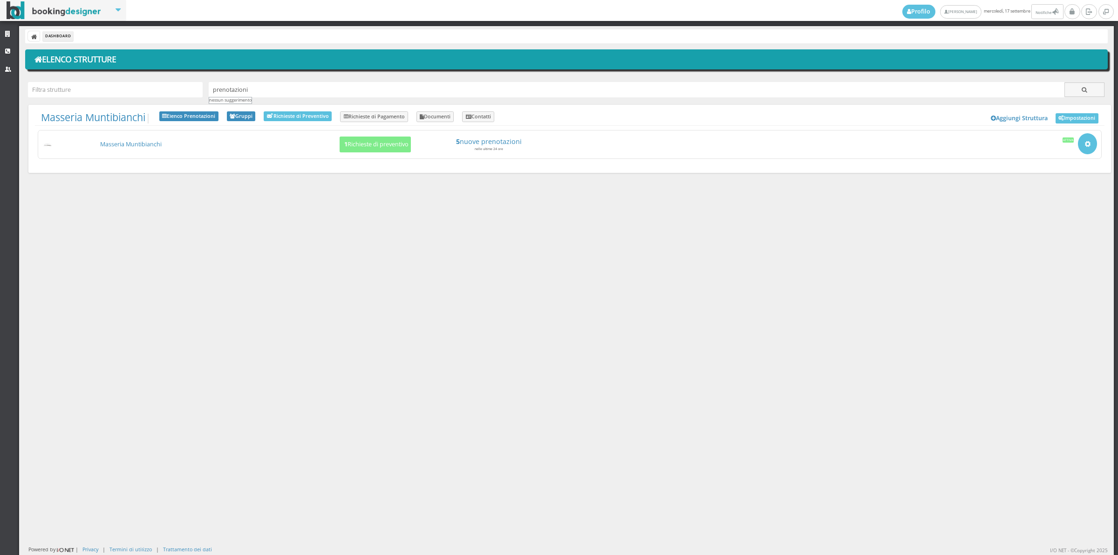
type input "prenotazioni"
click at [1068, 87] on button "button" at bounding box center [1085, 89] width 40 height 15
drag, startPoint x: 297, startPoint y: 89, endPoint x: 164, endPoint y: 89, distance: 132.8
click at [164, 89] on div "Dashboard Elenco Strutture prenotazioni nessun suggerimento Masseria Muntibianc…" at bounding box center [566, 290] width 1095 height 529
type input "d"
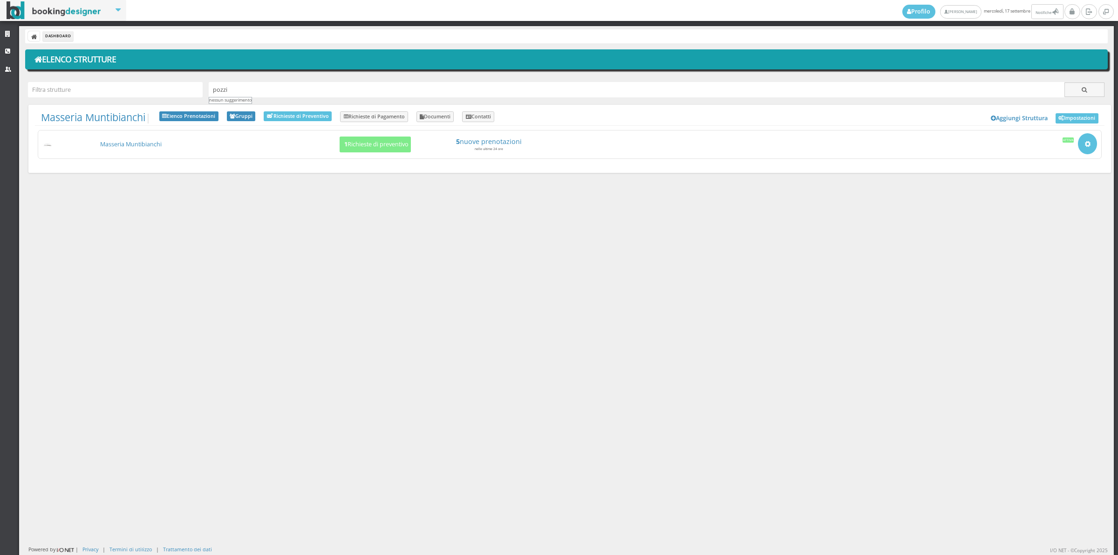
type input "pozzi"
click at [1065, 93] on button "button" at bounding box center [1085, 89] width 40 height 15
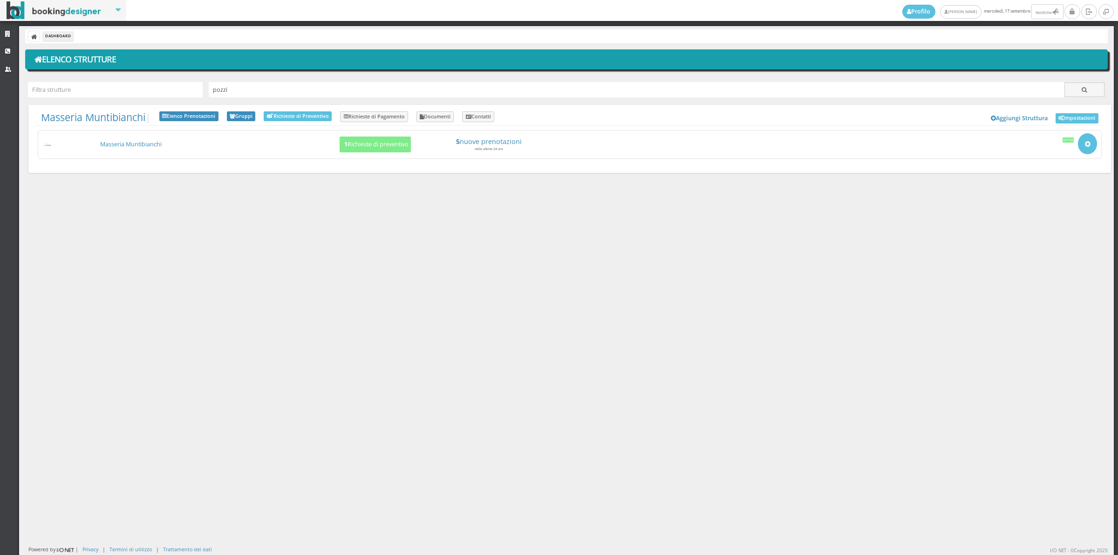
click at [57, 37] on li "Dashboard" at bounding box center [58, 36] width 30 height 10
click at [47, 36] on li "Dashboard" at bounding box center [58, 36] width 30 height 10
click at [32, 39] on icon at bounding box center [34, 37] width 7 height 7
type input "p"
type input "[PERSON_NAME]"
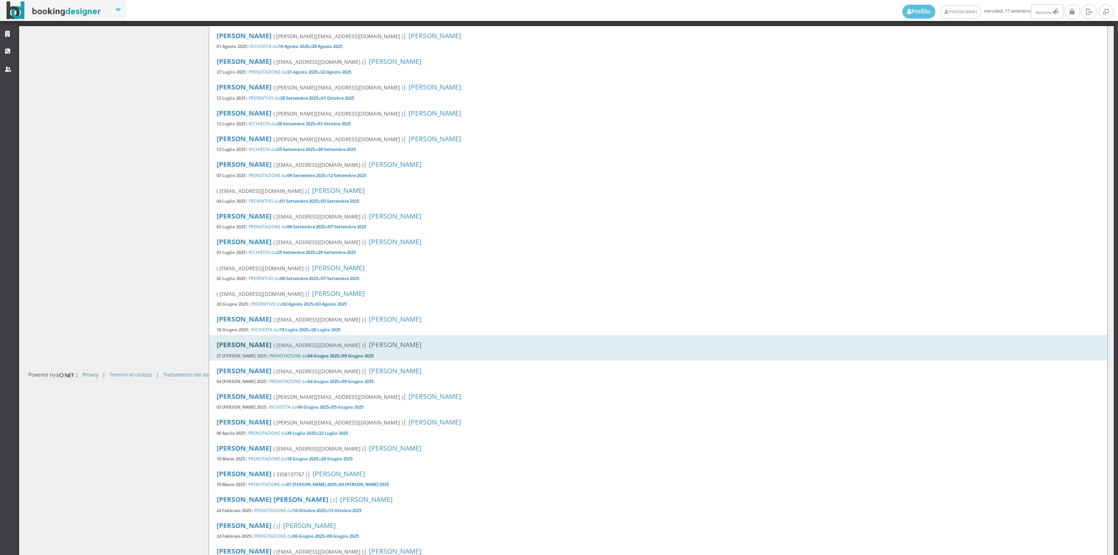
scroll to position [207, 0]
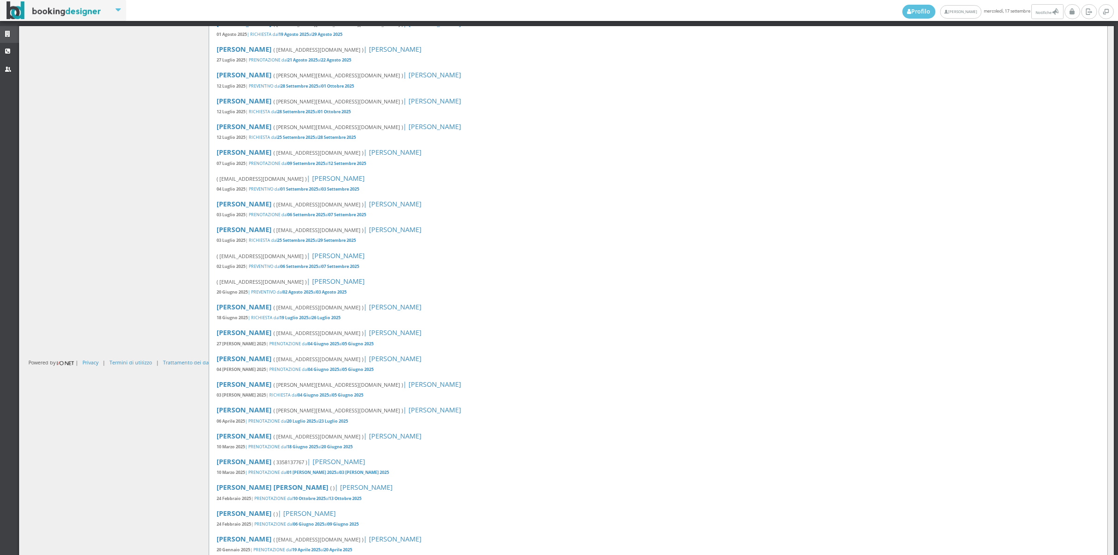
click at [8, 35] on icon at bounding box center [8, 34] width 7 height 6
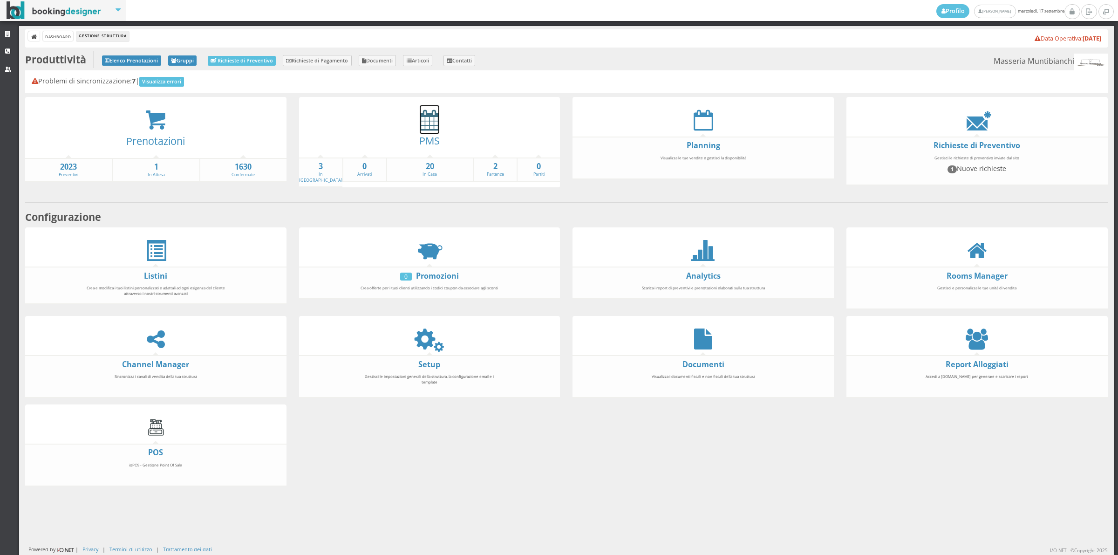
click at [433, 122] on icon at bounding box center [430, 119] width 20 height 21
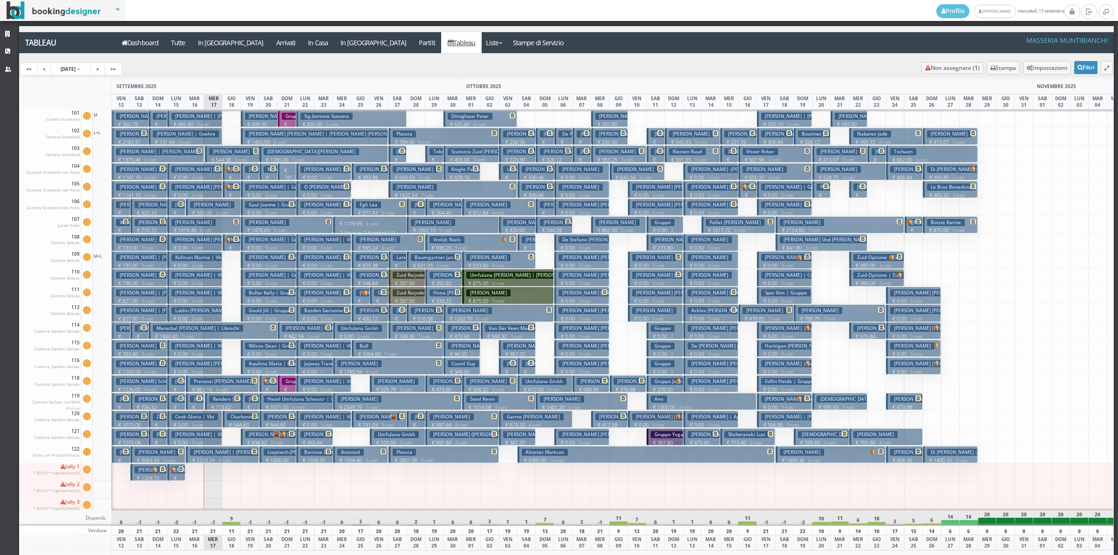
click at [228, 172] on h3 "[PERSON_NAME]" at bounding box center [249, 169] width 44 height 7
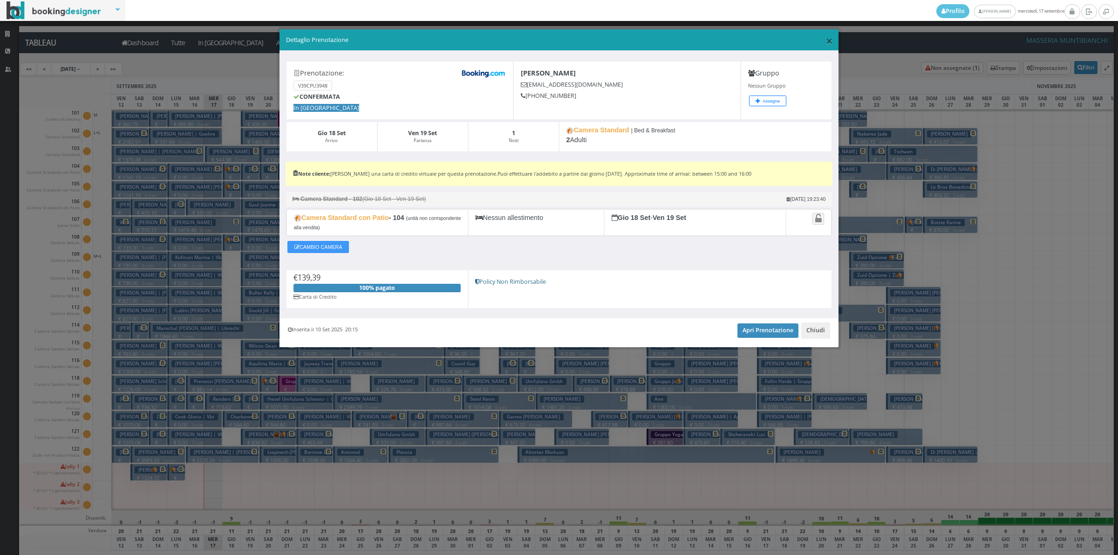
click at [832, 41] on span "×" at bounding box center [829, 41] width 7 height 16
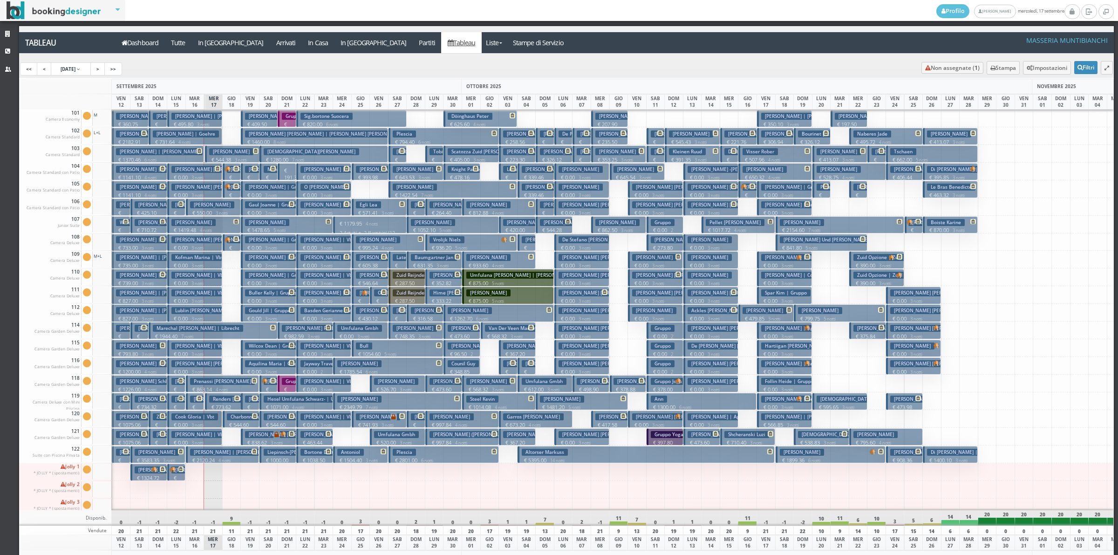
click at [220, 156] on p "€ 544.38 3 notti" at bounding box center [233, 159] width 48 height 7
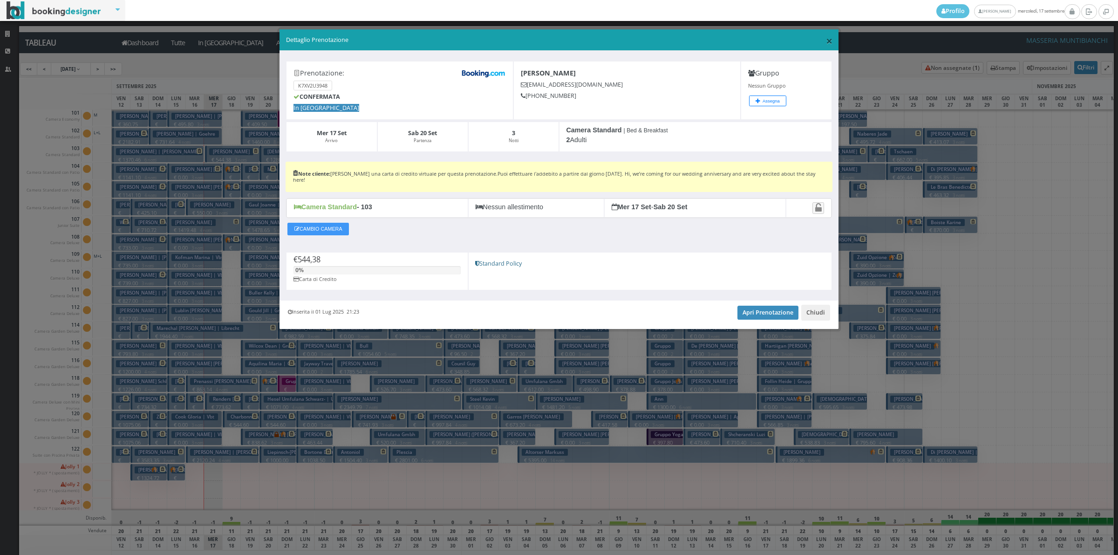
click at [828, 42] on span "×" at bounding box center [829, 41] width 7 height 16
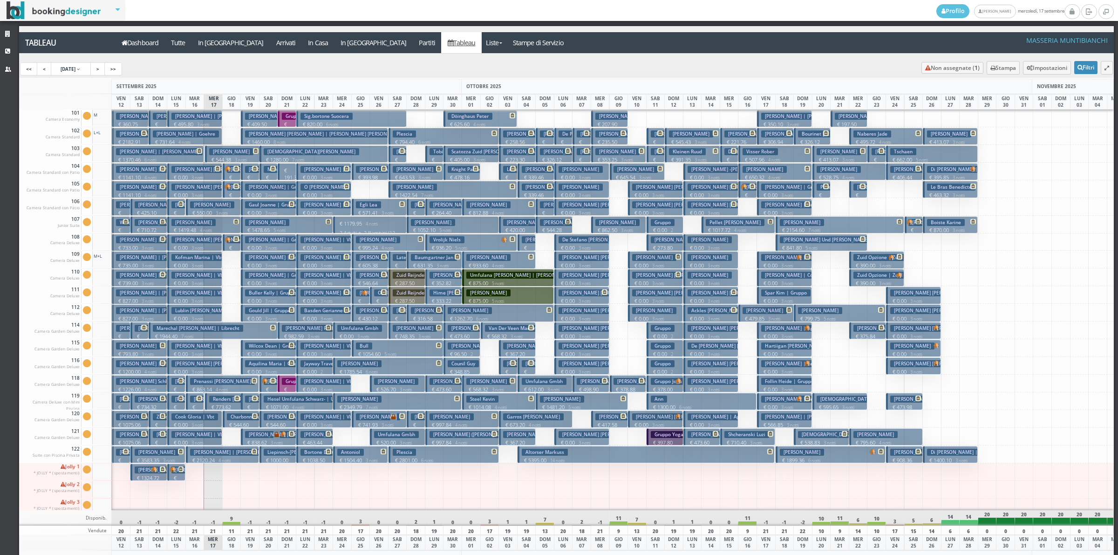
click at [174, 153] on button "Hagen Rene | Hagen € 1370.46 6 notti 2 Adulti" at bounding box center [158, 153] width 92 height 17
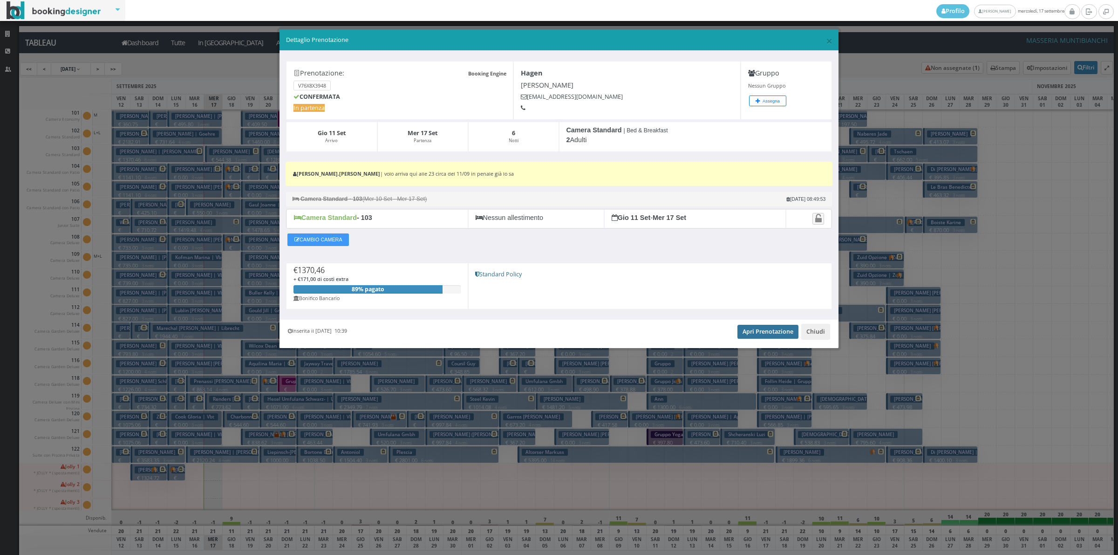
click at [746, 332] on link "Apri Prenotazione" at bounding box center [768, 332] width 61 height 14
click at [807, 334] on button "Chiudi" at bounding box center [815, 332] width 29 height 16
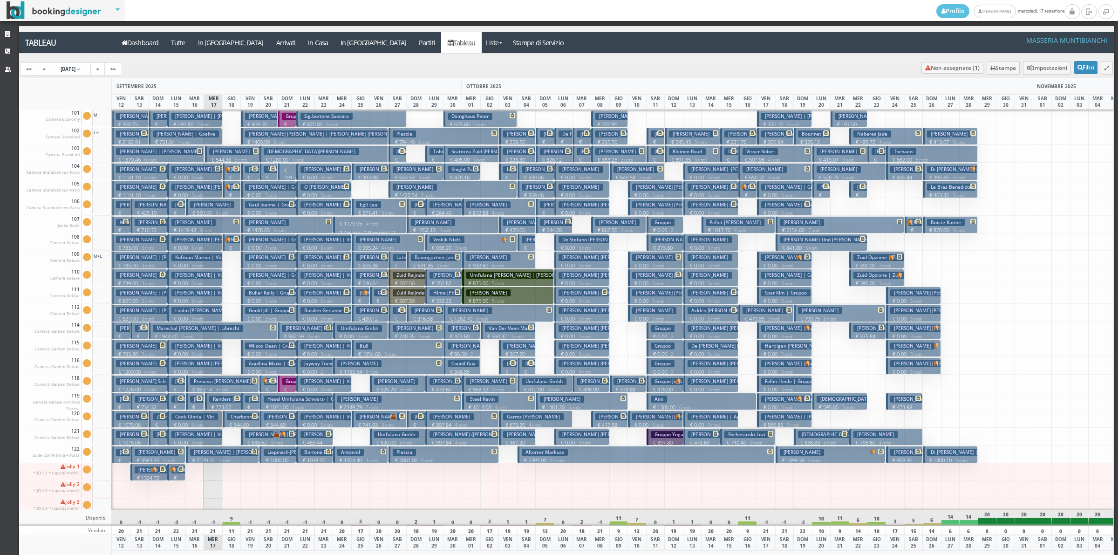
click at [232, 174] on p "€ 139.39 1 notti" at bounding box center [232, 188] width 11 height 29
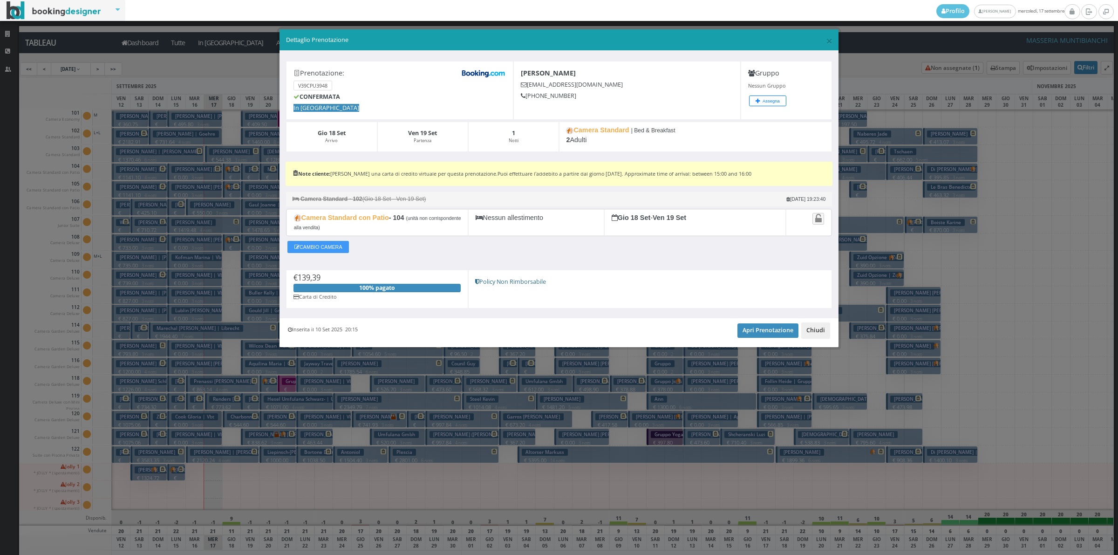
click at [818, 329] on button "Chiudi" at bounding box center [815, 330] width 29 height 16
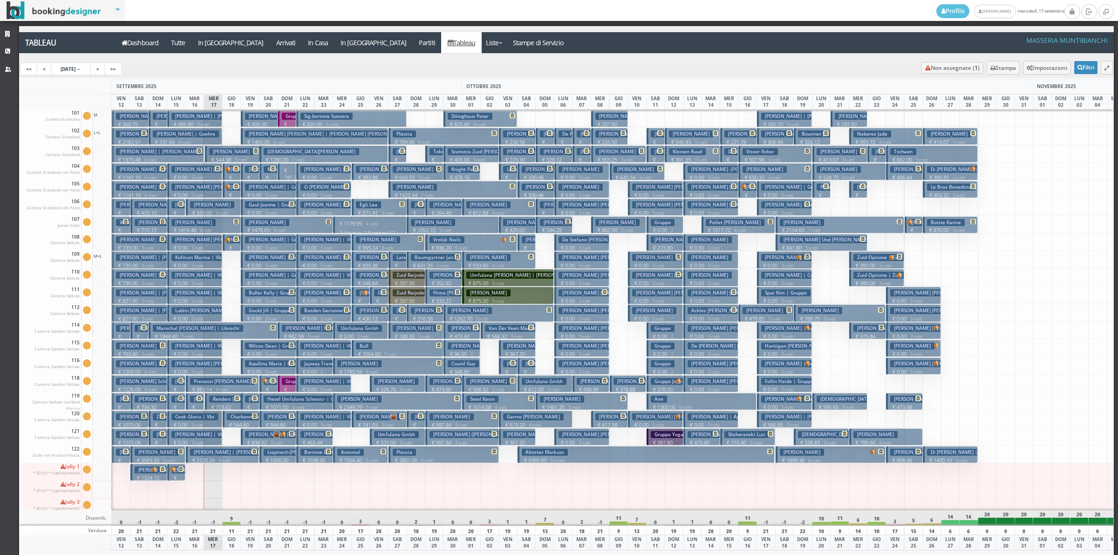
click at [208, 278] on h3 "Hayes Marian | Vbt" at bounding box center [199, 275] width 57 height 7
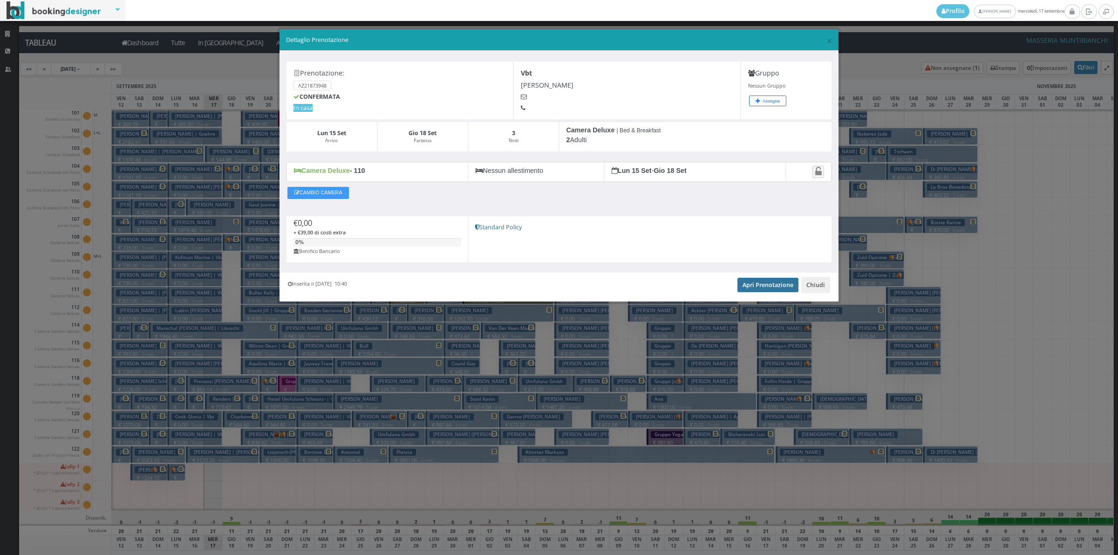
click at [792, 292] on link "Apri Prenotazione" at bounding box center [768, 285] width 61 height 14
click at [814, 288] on button "Chiudi" at bounding box center [815, 285] width 29 height 16
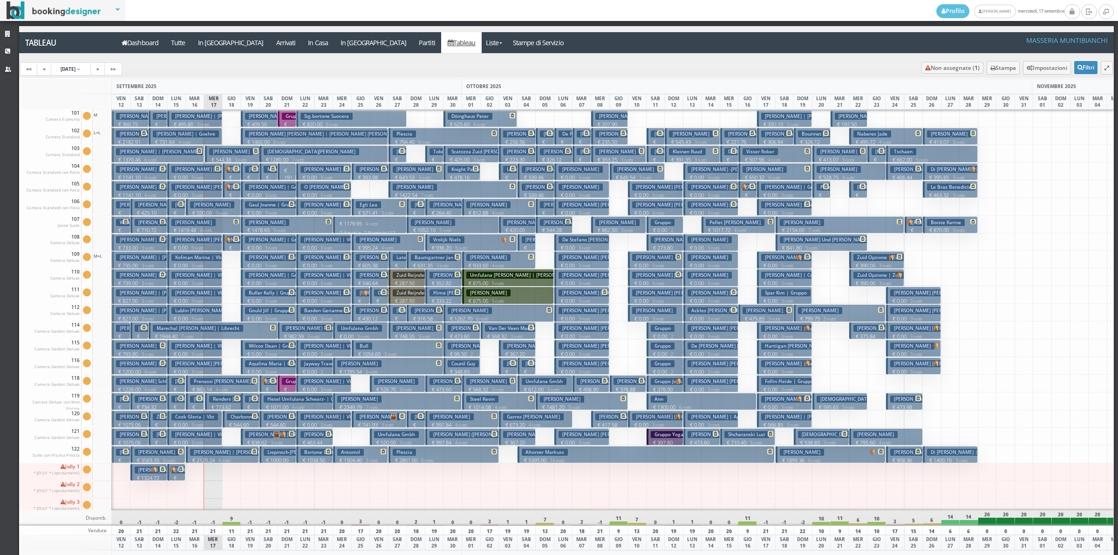
click at [200, 280] on button "Hayes Marian | Vbt € 0.00 3 notti 2 Adulti" at bounding box center [194, 277] width 55 height 17
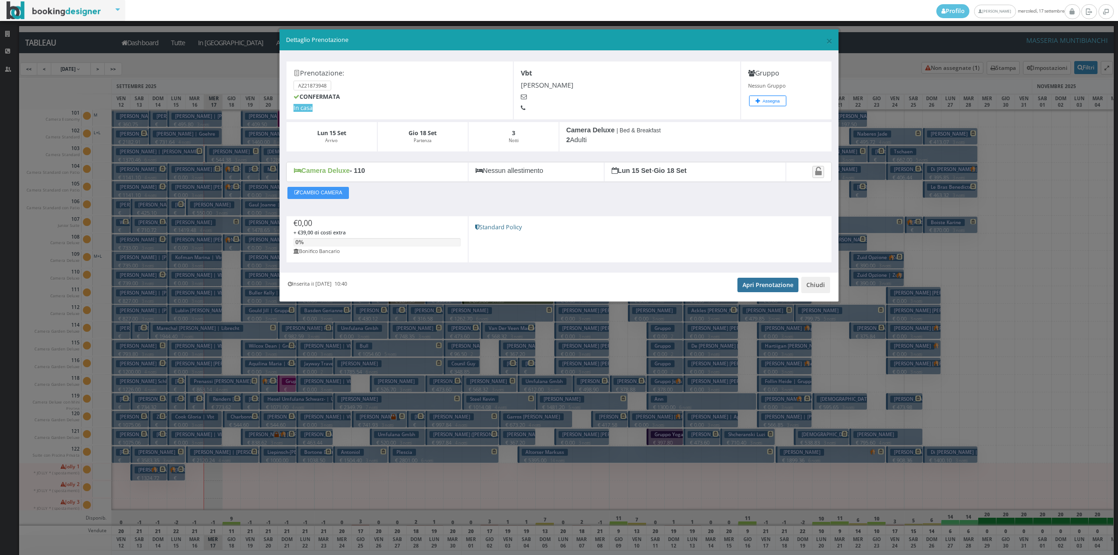
click at [746, 285] on link "Apri Prenotazione" at bounding box center [768, 285] width 61 height 14
click at [818, 288] on button "Chiudi" at bounding box center [815, 285] width 29 height 16
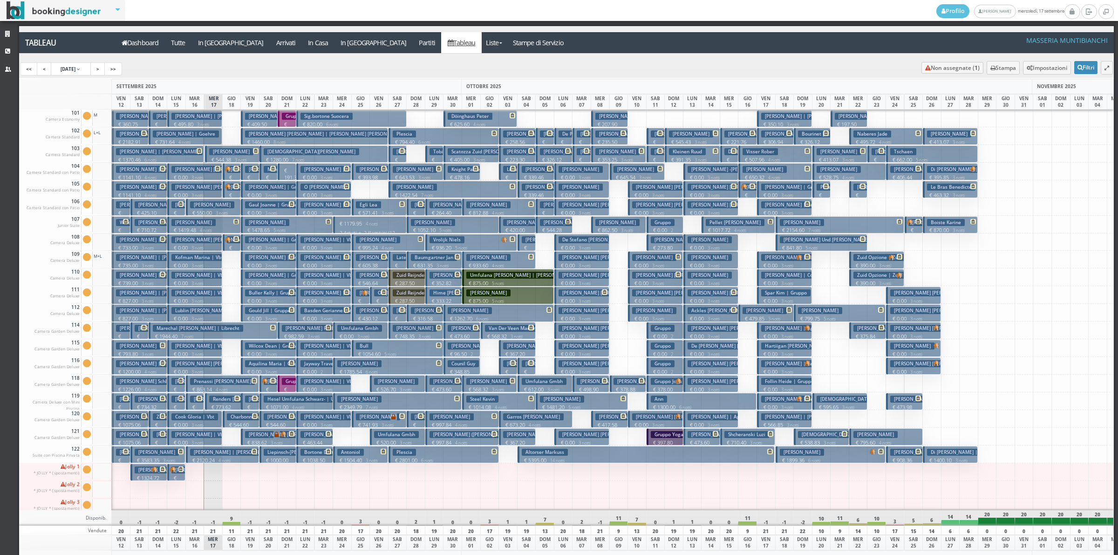
click at [226, 207] on h3 "Van Snick Anne" at bounding box center [212, 204] width 44 height 7
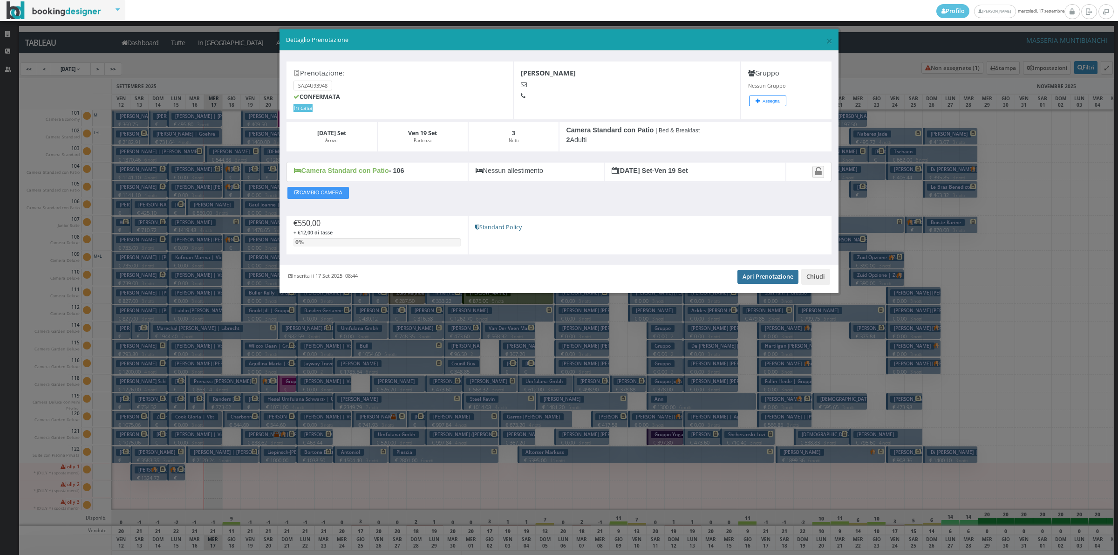
click at [755, 279] on link "Apri Prenotazione" at bounding box center [768, 277] width 61 height 14
click at [823, 282] on button "Chiudi" at bounding box center [815, 277] width 29 height 16
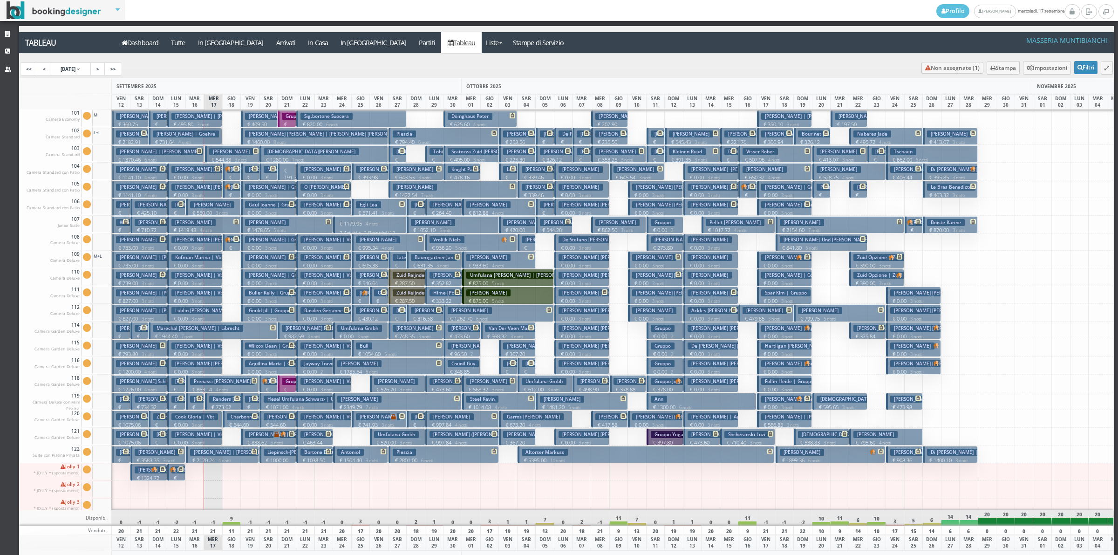
click at [198, 402] on h3 "Helder Baiao | Baiao Helder Antonio" at bounding box center [233, 399] width 87 height 7
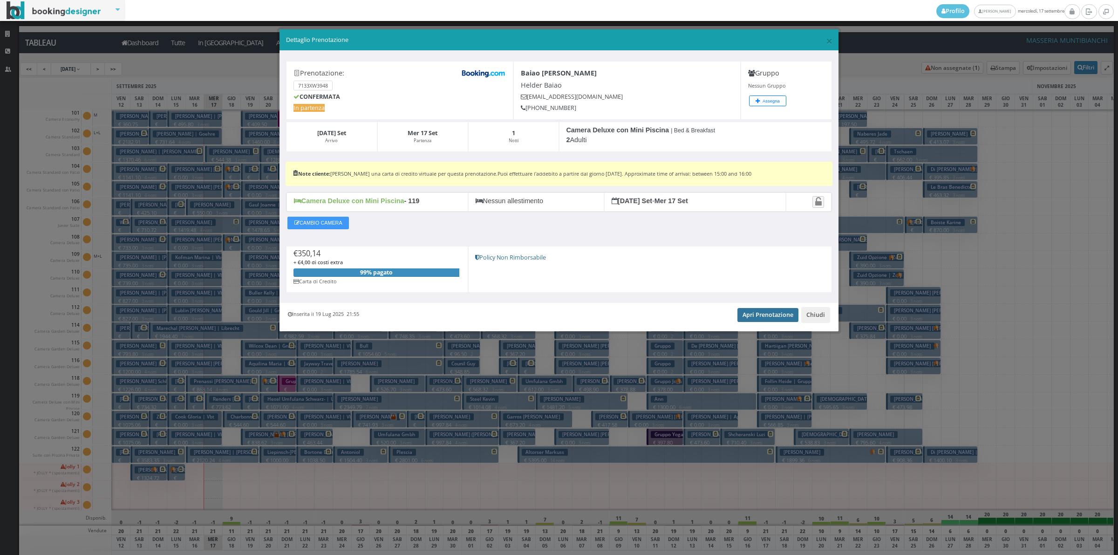
click at [746, 318] on link "Apri Prenotazione" at bounding box center [768, 315] width 61 height 14
click at [809, 318] on button "Chiudi" at bounding box center [815, 315] width 29 height 16
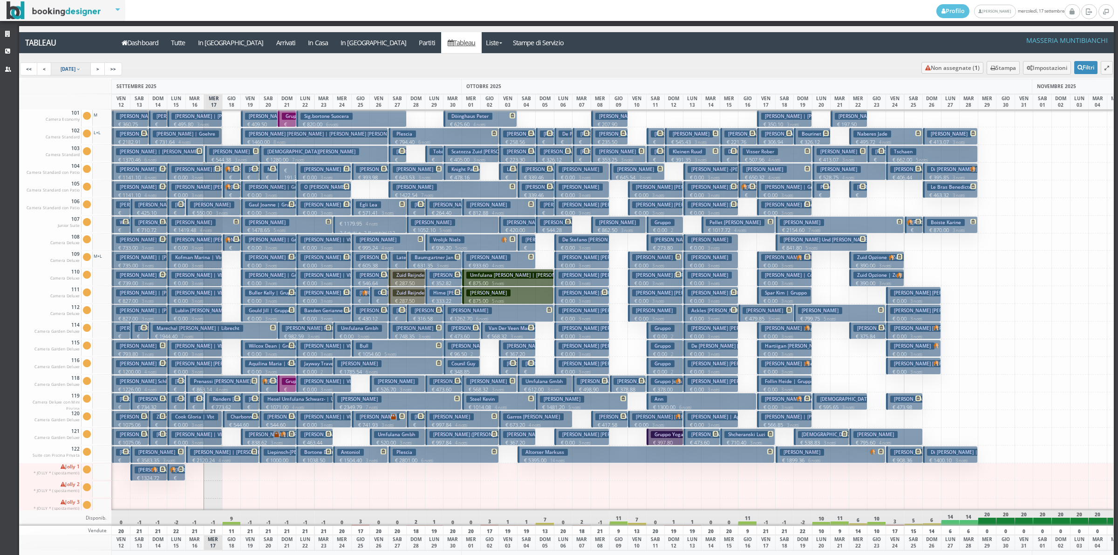
click at [91, 72] on link "12 Sep 2025" at bounding box center [71, 68] width 41 height 13
click at [80, 70] on icon at bounding box center [78, 69] width 3 height 5
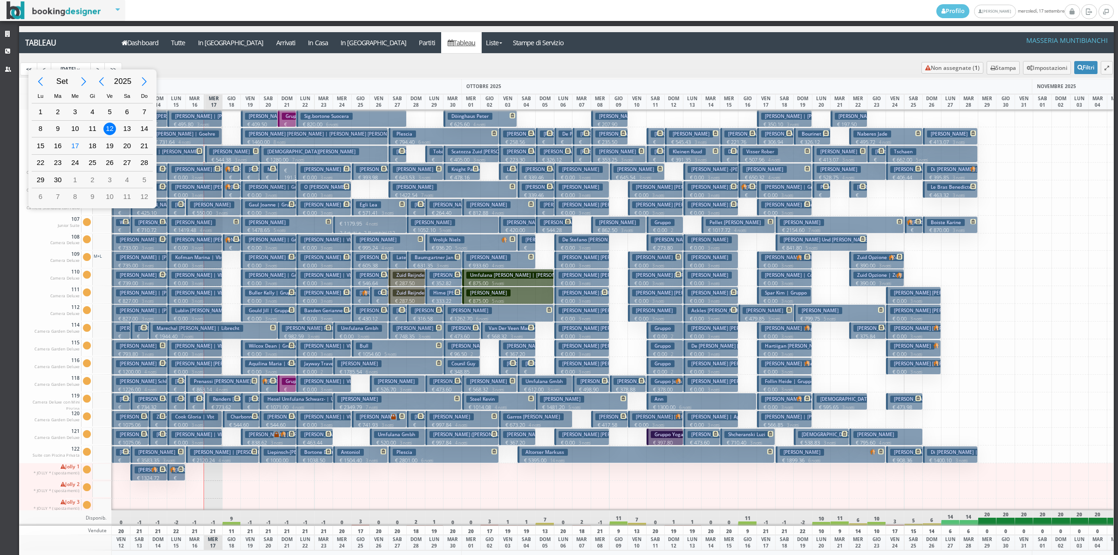
click at [141, 82] on div "Next Year" at bounding box center [144, 81] width 21 height 21
click at [150, 41] on div "Set 2027 Lu Ma Me Gi Ve Sa Do 26 27 28 29 30 31 1 2 3 4 5 6 7 8 9 10 11 12 13 1…" at bounding box center [559, 277] width 1118 height 555
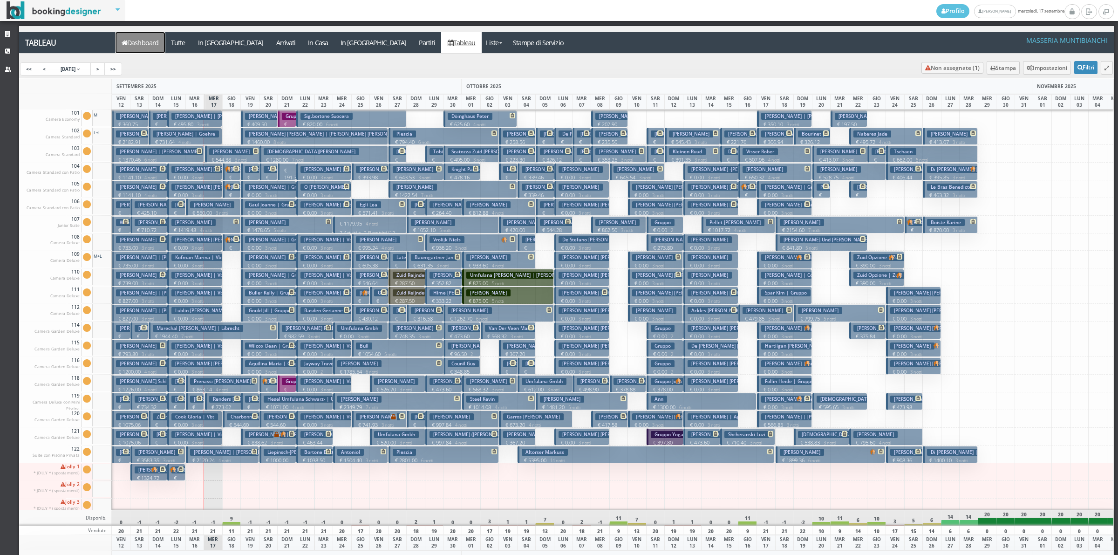
click at [150, 41] on link "Dashboard" at bounding box center [140, 42] width 49 height 21
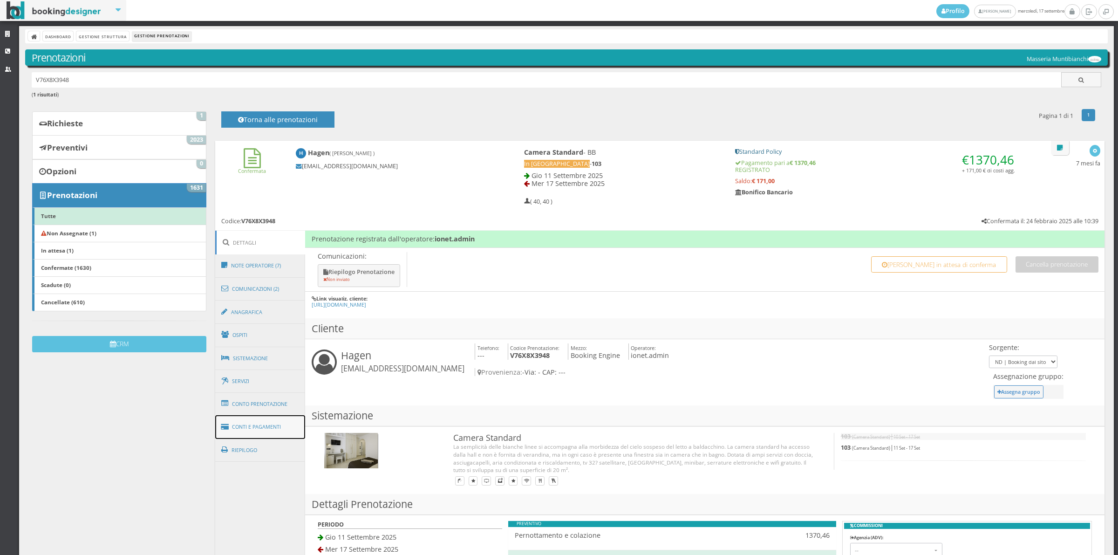
click at [239, 435] on link "Conti e Pagamenti" at bounding box center [260, 427] width 90 height 24
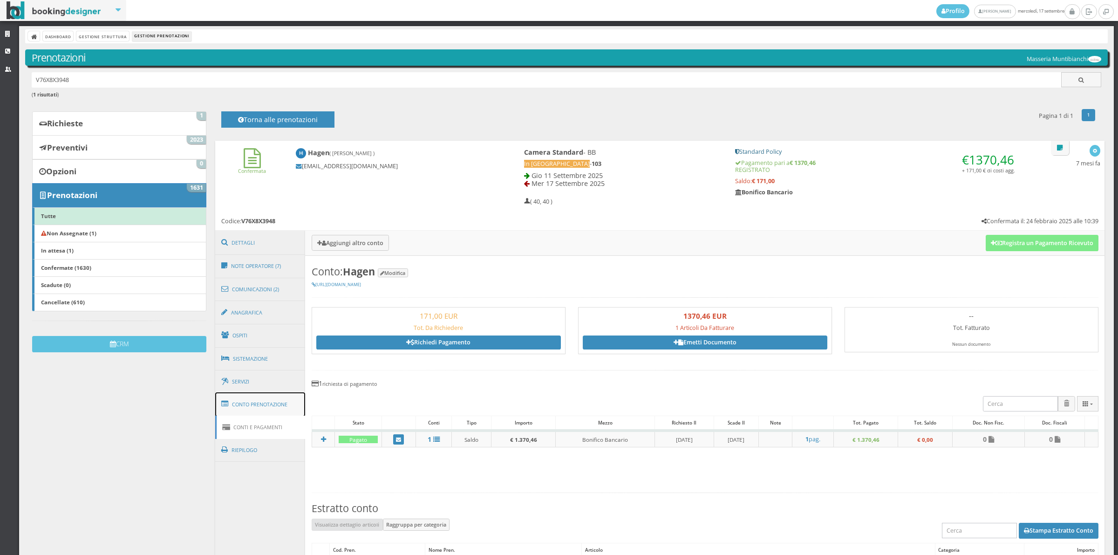
click at [246, 410] on link "Conto Prenotazione" at bounding box center [260, 404] width 90 height 24
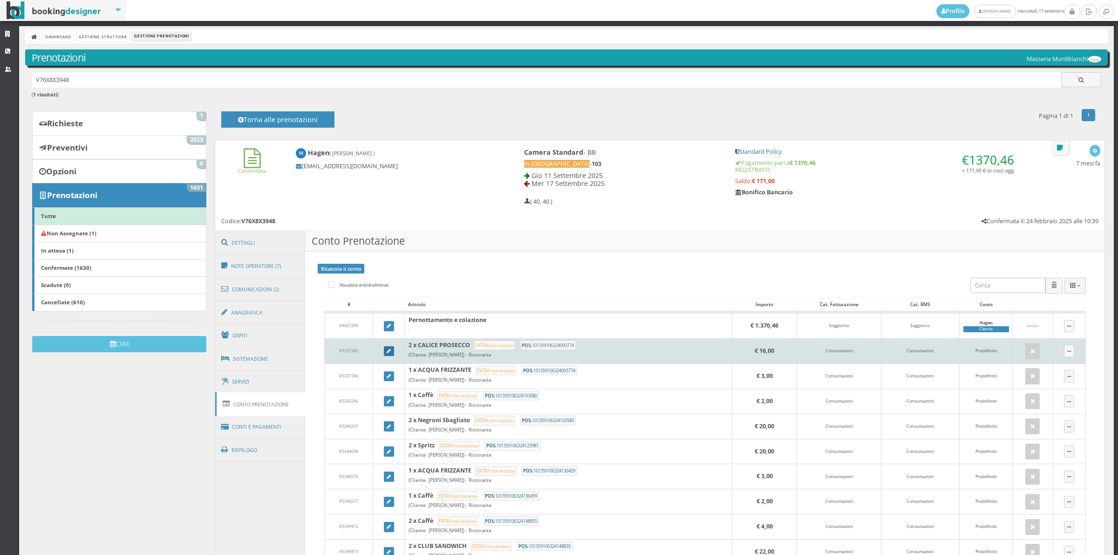
click at [387, 353] on icon at bounding box center [389, 351] width 4 height 5
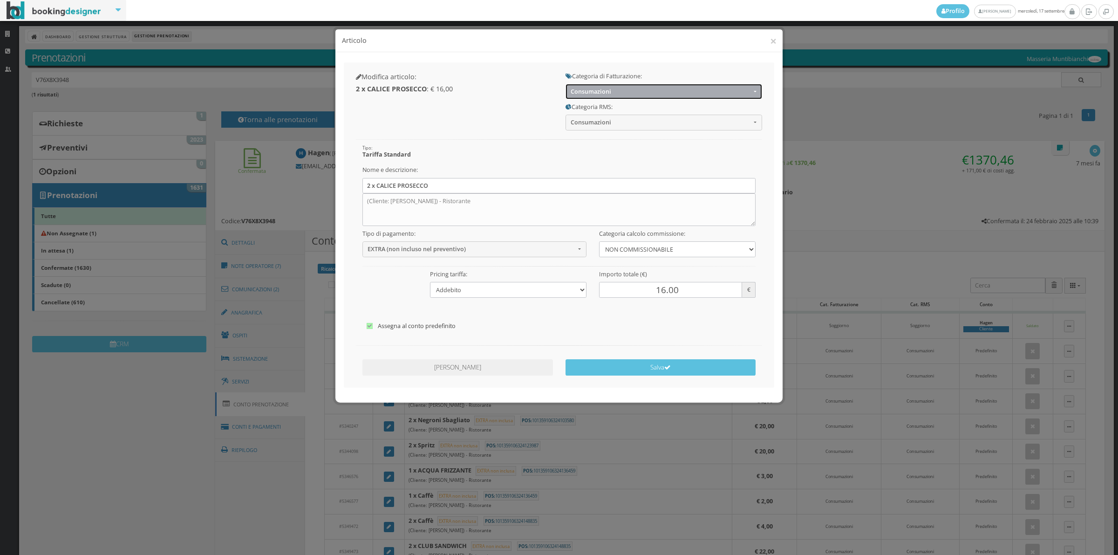
click at [609, 92] on span "Consumazioni" at bounding box center [661, 91] width 180 height 7
click at [602, 96] on button "Consumazioni" at bounding box center [664, 91] width 197 height 15
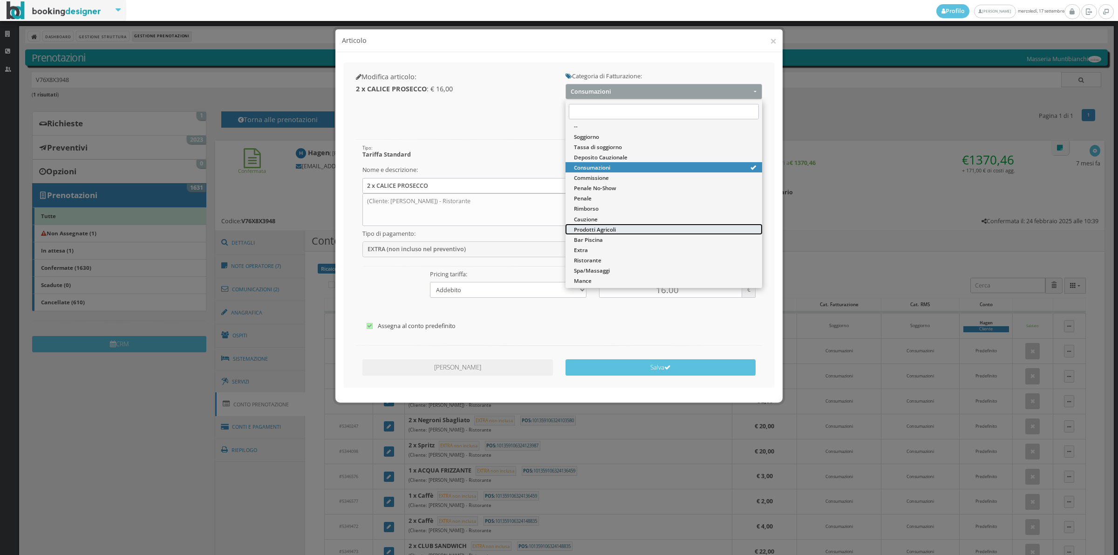
click at [595, 231] on span "Prodotti Agricoli" at bounding box center [595, 230] width 42 height 8
select select "60"
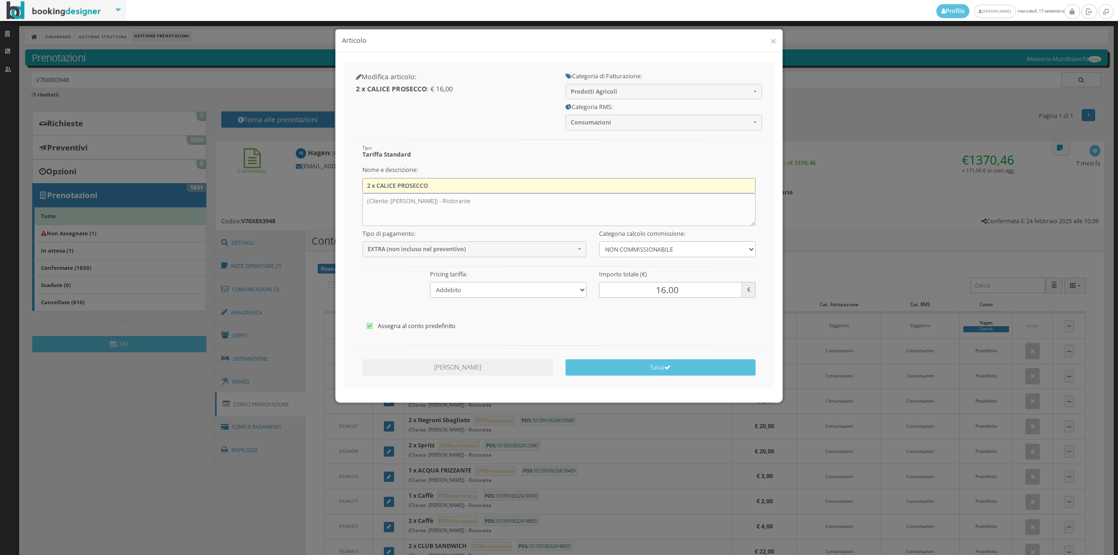
drag, startPoint x: 476, startPoint y: 187, endPoint x: 364, endPoint y: 185, distance: 112.3
click at [364, 185] on input "2 x CALICE PROSECCO" at bounding box center [560, 185] width 394 height 15
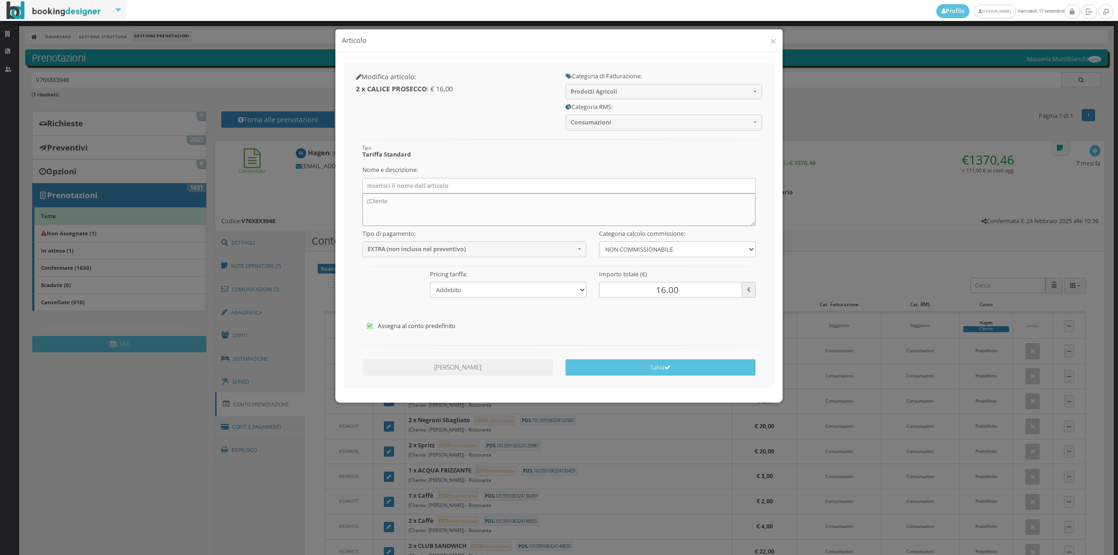
drag, startPoint x: 388, startPoint y: 203, endPoint x: 520, endPoint y: 212, distance: 132.2
click at [520, 212] on textarea "(Cliente: Rene Hagen) - Ristorante" at bounding box center [560, 209] width 394 height 33
type textarea "("
click at [644, 359] on button "Salva" at bounding box center [661, 367] width 191 height 16
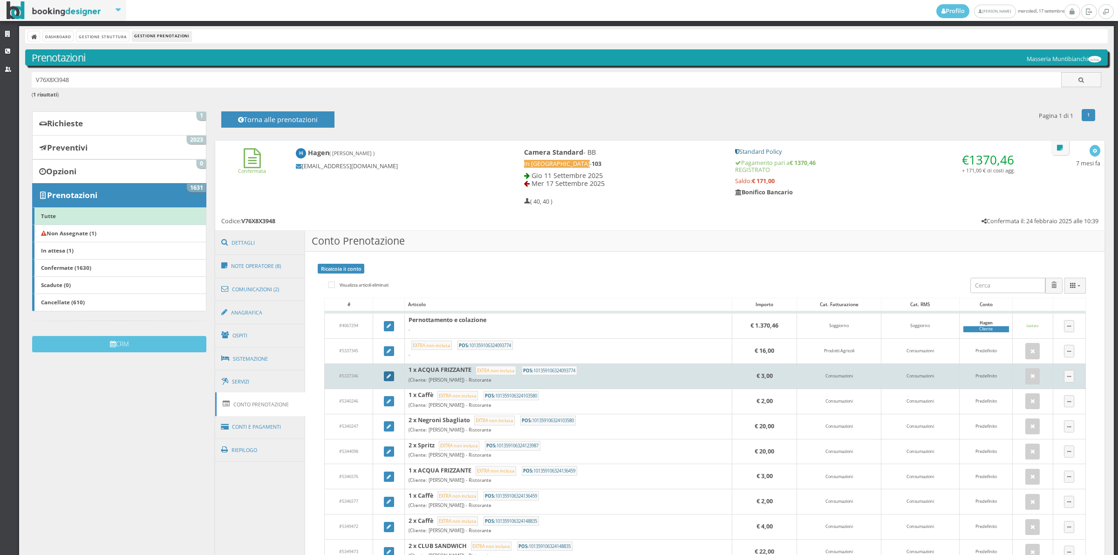
click at [384, 376] on link at bounding box center [389, 376] width 10 height 10
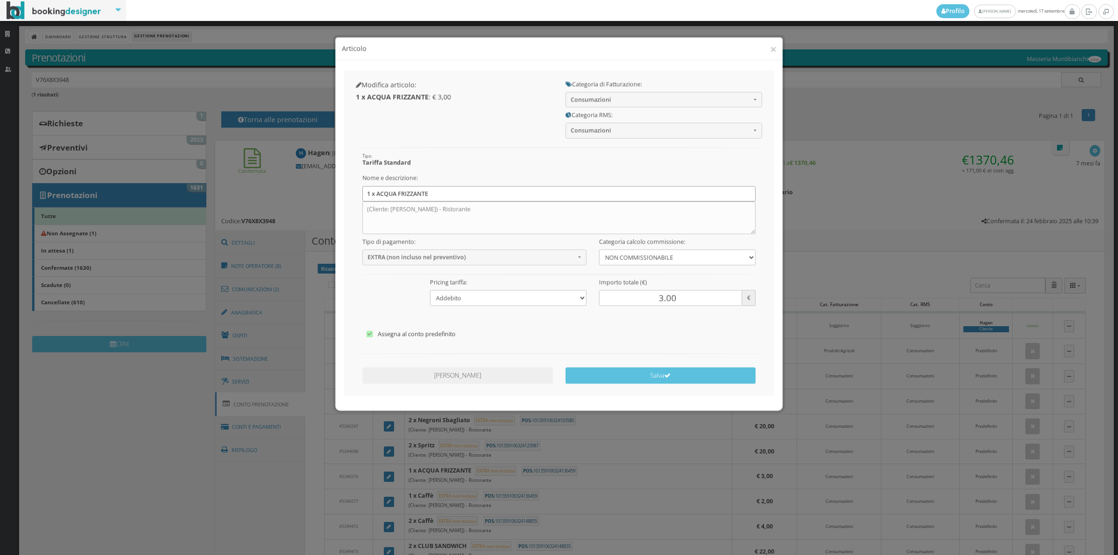
drag, startPoint x: 433, startPoint y: 185, endPoint x: 367, endPoint y: 177, distance: 67.0
click at [367, 177] on div "Nome e descrizione: 1 x ACQUA FRIZZANTE (Cliente: Rene Hagen) - Ristorante" at bounding box center [559, 194] width 406 height 64
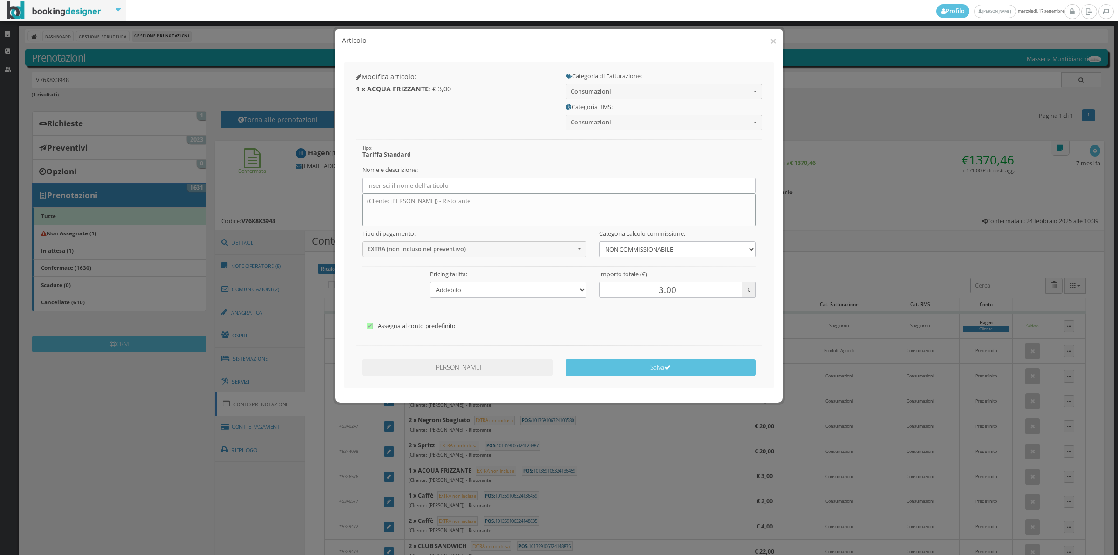
drag, startPoint x: 364, startPoint y: 207, endPoint x: 525, endPoint y: 199, distance: 160.5
click at [525, 199] on textarea "(Cliente: Rene Hagen) - Ristorante" at bounding box center [560, 209] width 394 height 33
click at [609, 93] on span "Consumazioni" at bounding box center [661, 91] width 180 height 7
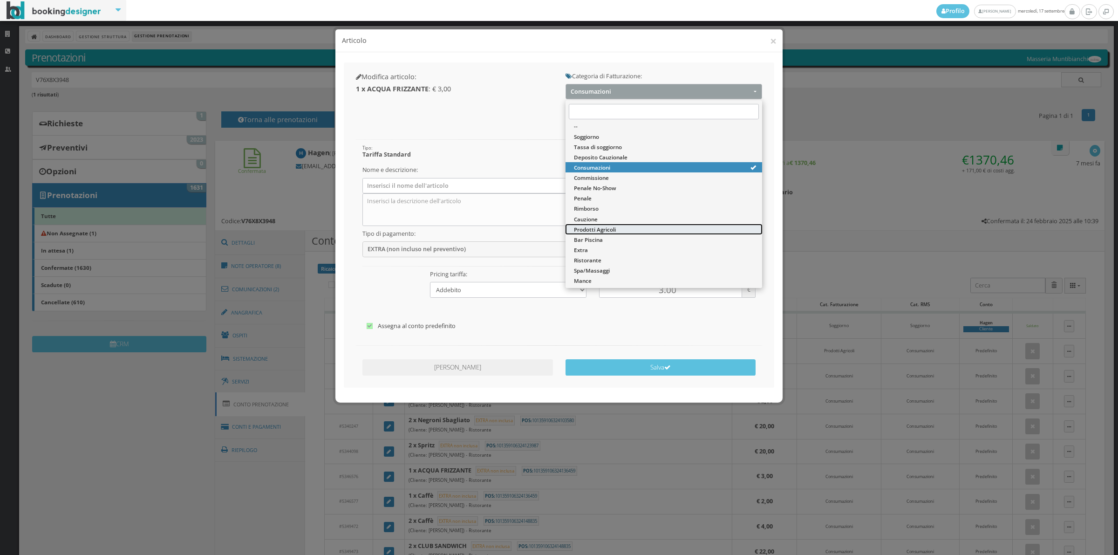
click at [597, 226] on span "Prodotti Agricoli" at bounding box center [595, 230] width 42 height 8
select select "60"
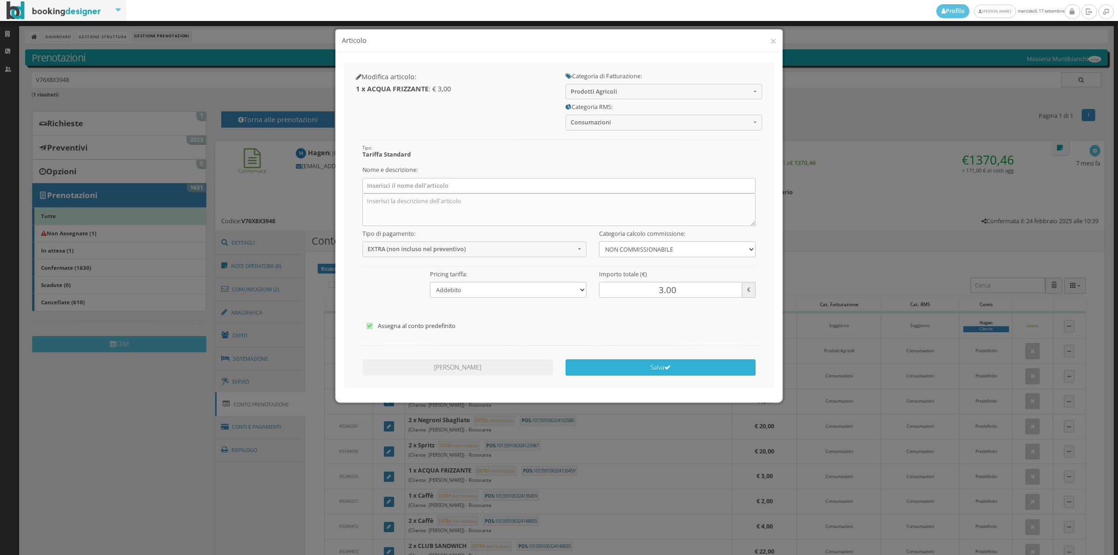
click at [602, 363] on button "Salva" at bounding box center [661, 367] width 191 height 16
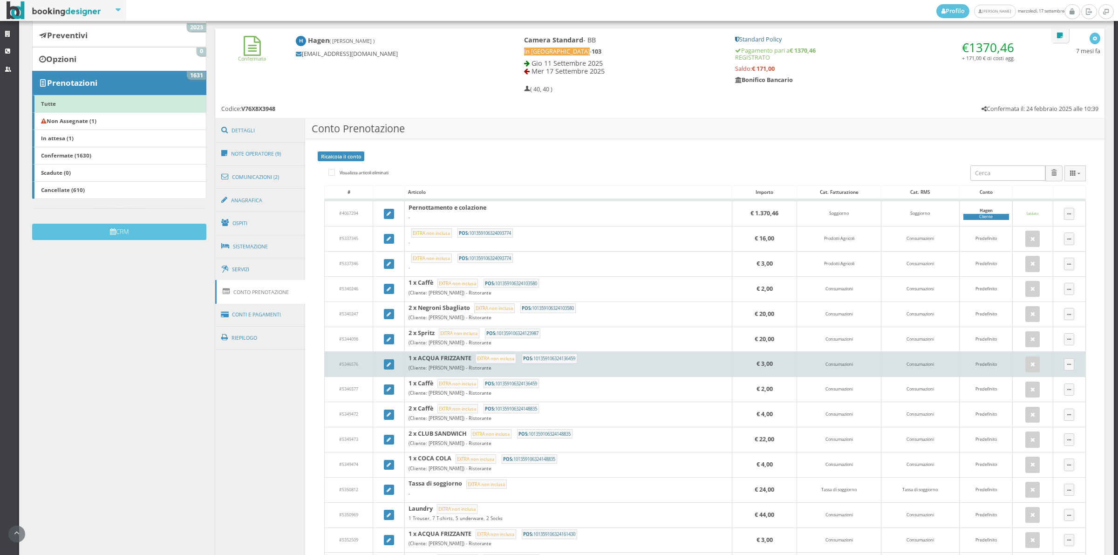
scroll to position [129, 0]
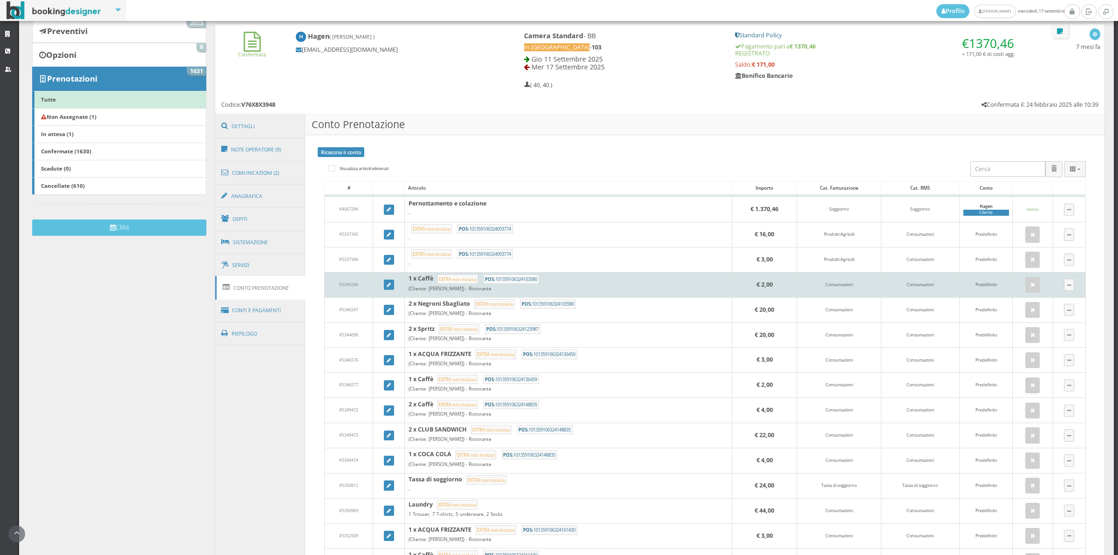
click at [390, 293] on td at bounding box center [389, 284] width 32 height 25
drag, startPoint x: 389, startPoint y: 293, endPoint x: 384, endPoint y: 287, distance: 7.3
click at [386, 289] on td at bounding box center [389, 284] width 32 height 25
click at [387, 287] on icon at bounding box center [389, 285] width 4 height 5
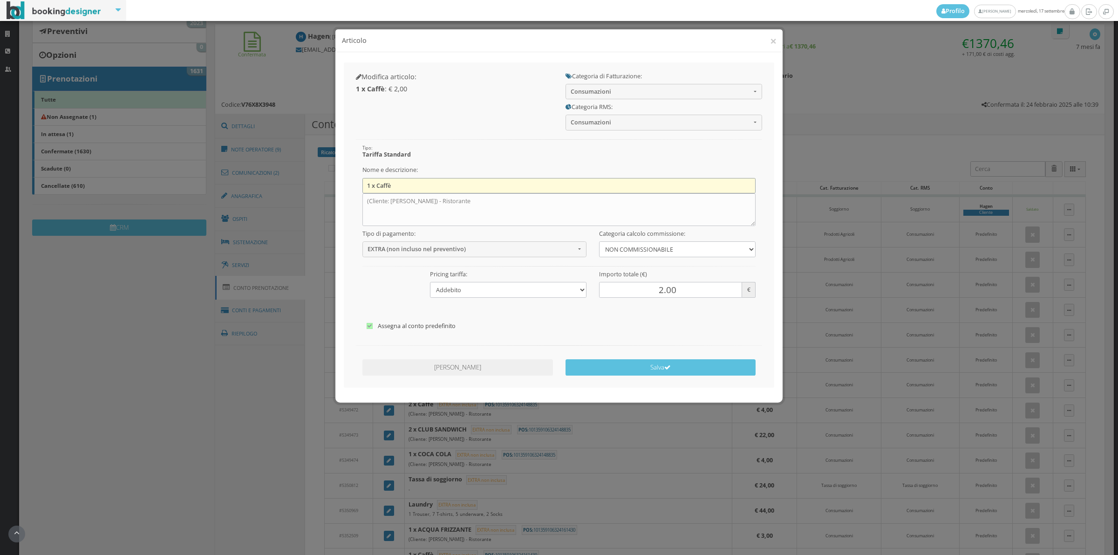
drag, startPoint x: 366, startPoint y: 185, endPoint x: 408, endPoint y: 185, distance: 41.5
click at [408, 185] on input "1 x Caffè" at bounding box center [560, 185] width 394 height 15
drag, startPoint x: 496, startPoint y: 205, endPoint x: 368, endPoint y: 197, distance: 128.4
click at [368, 197] on textarea "(Cliente: Heidi Hagen-Schubiger) - Ristorante" at bounding box center [560, 209] width 394 height 33
type textarea "("
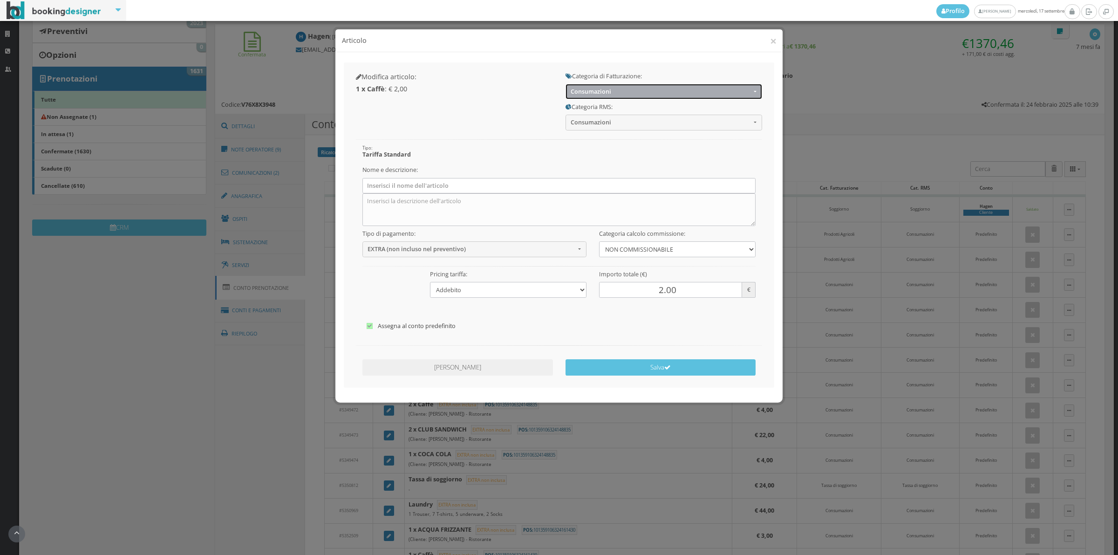
click at [585, 89] on span "Consumazioni" at bounding box center [661, 91] width 180 height 7
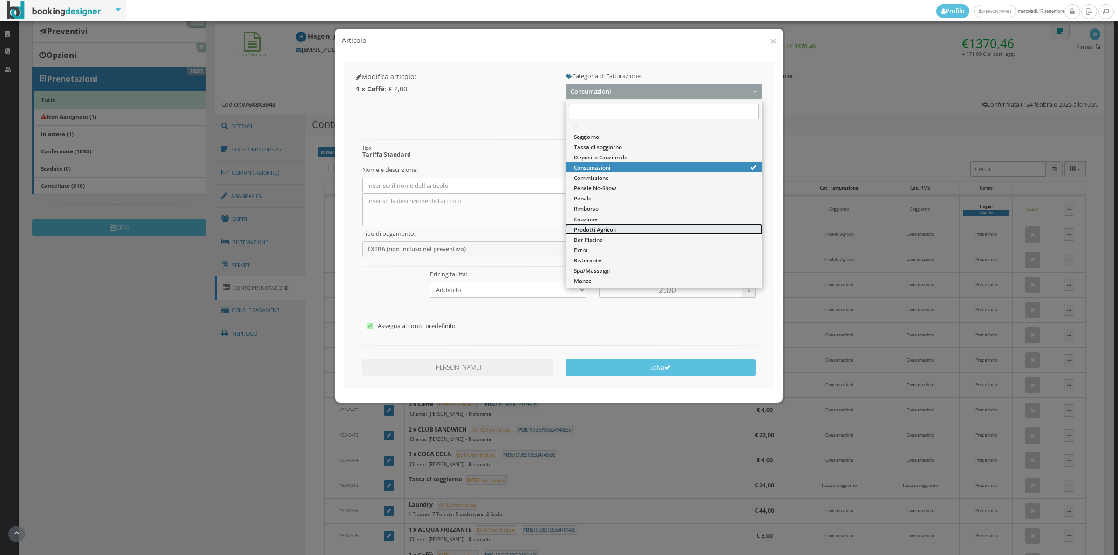
click at [596, 233] on span "Prodotti Agricoli" at bounding box center [595, 230] width 42 height 8
select select "60"
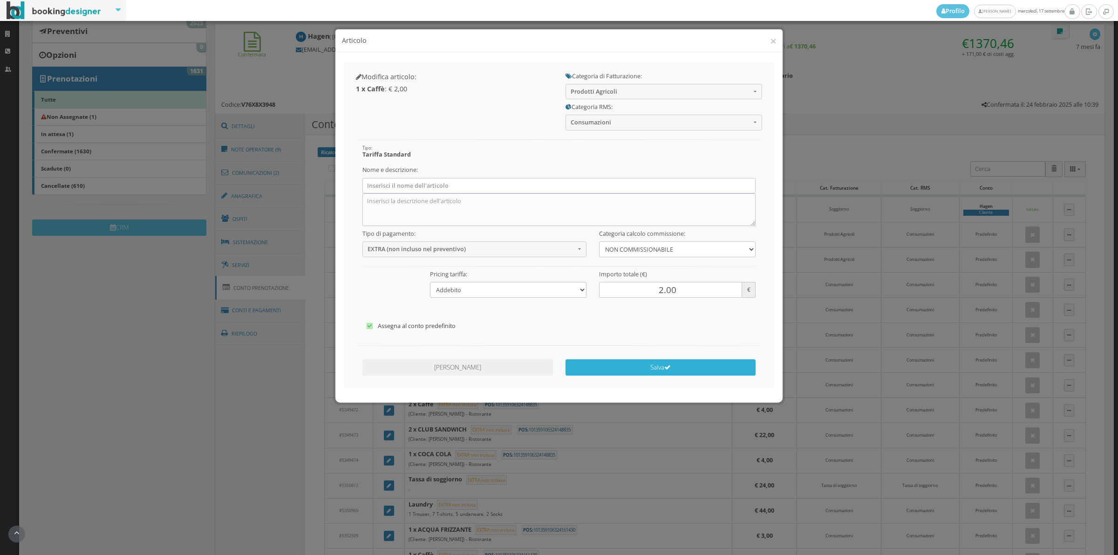
click at [591, 369] on button "Salva" at bounding box center [661, 367] width 191 height 16
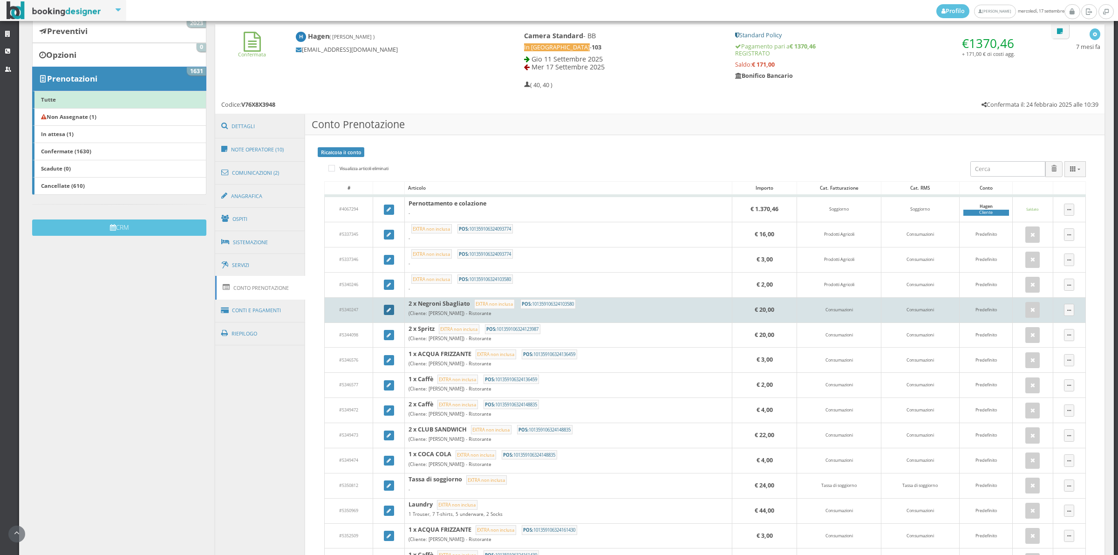
click at [384, 313] on link at bounding box center [389, 310] width 10 height 10
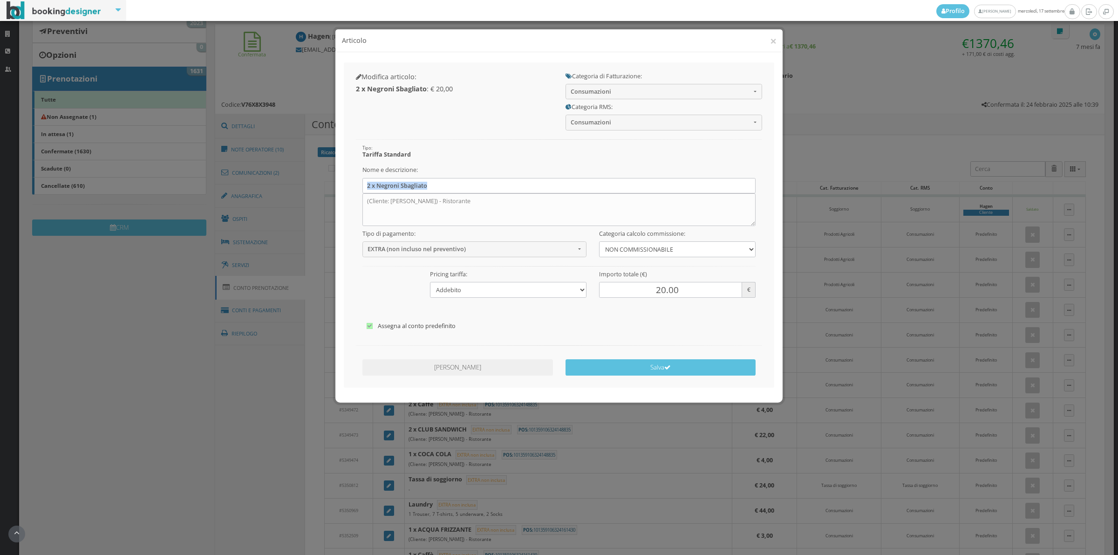
drag, startPoint x: 362, startPoint y: 189, endPoint x: 423, endPoint y: 192, distance: 61.6
click at [423, 192] on div "Nome e descrizione: 2 x Negroni Sbagliato (Cliente: Heidi Hagen-Schubiger) - Ri…" at bounding box center [559, 194] width 406 height 64
click at [500, 206] on textarea "(Cliente: Heidi Hagen-Schubiger) - Ristorante" at bounding box center [560, 209] width 394 height 33
drag, startPoint x: 473, startPoint y: 189, endPoint x: 361, endPoint y: 179, distance: 112.2
click at [361, 179] on div "Nome e descrizione: 2 x Negroni Sbagliato (Cliente: Heidi Hagen-Schubiger) - Ri…" at bounding box center [559, 194] width 406 height 64
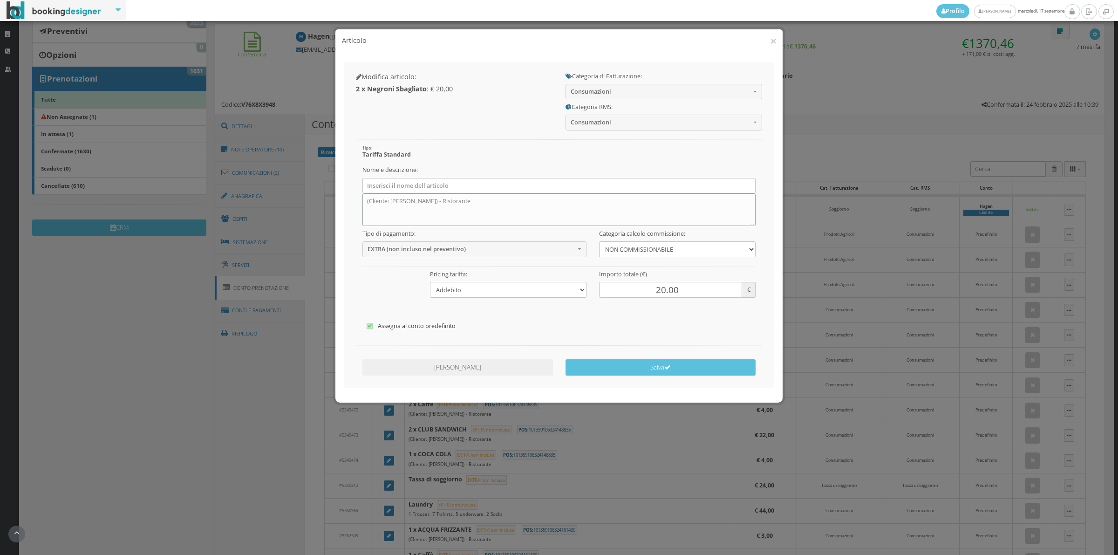
drag, startPoint x: 374, startPoint y: 202, endPoint x: 504, endPoint y: 210, distance: 129.8
click at [504, 210] on textarea "(Cliente: Heidi Hagen-Schubiger) - Ristorante" at bounding box center [560, 209] width 394 height 33
type textarea "("
click at [582, 89] on span "Consumazioni" at bounding box center [661, 91] width 180 height 7
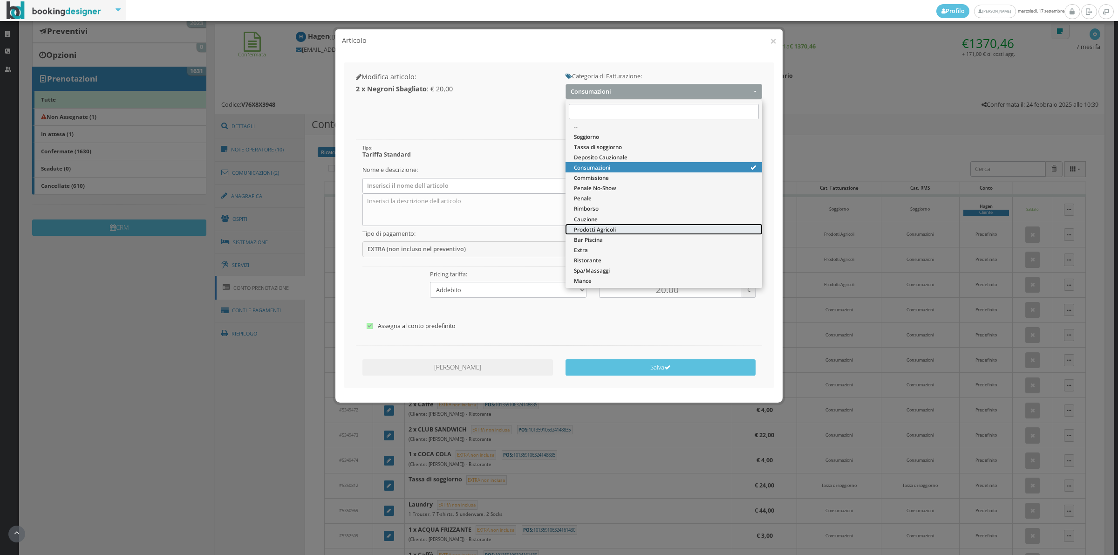
click at [576, 224] on link "Prodotti Agricoli" at bounding box center [664, 229] width 197 height 10
select select "60"
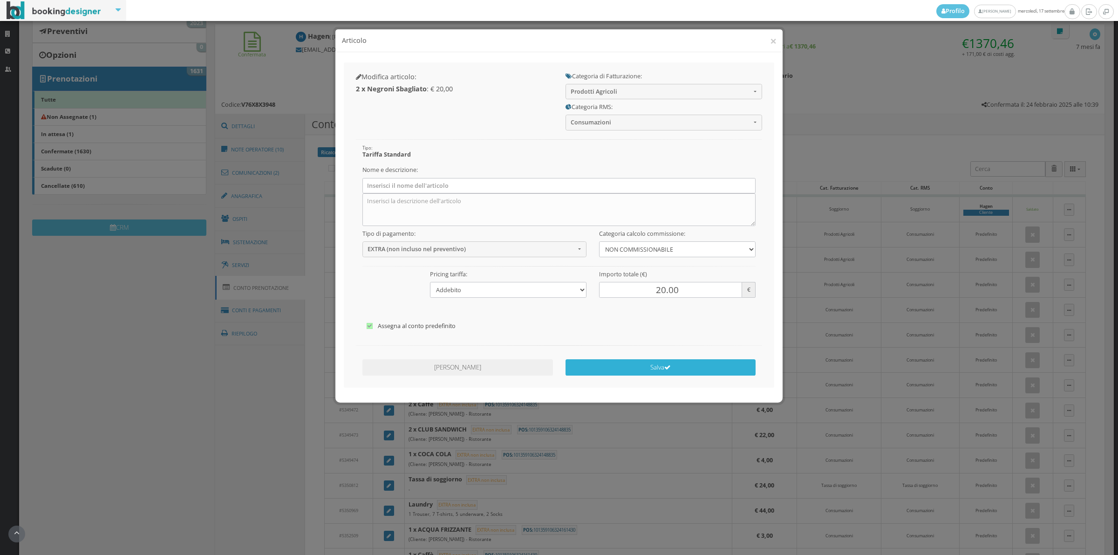
click at [606, 363] on button "Salva" at bounding box center [661, 367] width 191 height 16
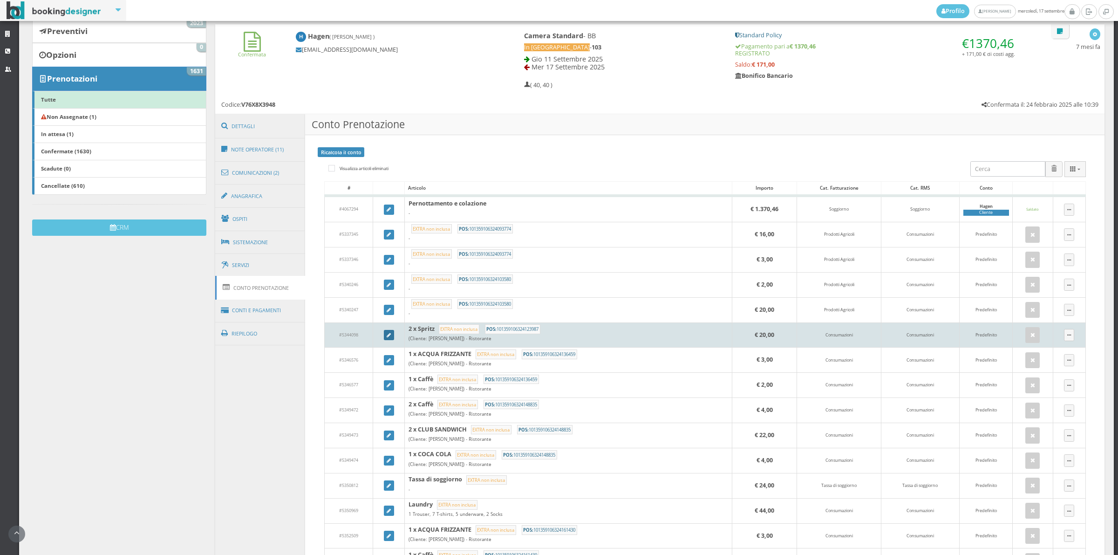
click at [391, 338] on link at bounding box center [389, 335] width 10 height 10
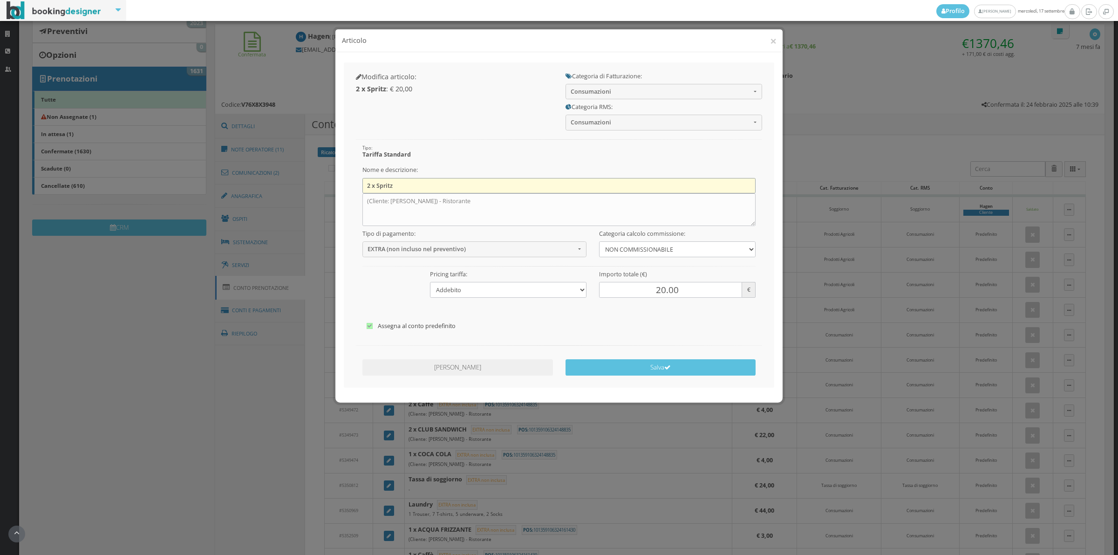
drag, startPoint x: 390, startPoint y: 187, endPoint x: 418, endPoint y: 187, distance: 28.0
click at [418, 187] on input "2 x Spritz" at bounding box center [560, 185] width 394 height 15
drag, startPoint x: 496, startPoint y: 206, endPoint x: 352, endPoint y: 215, distance: 144.7
click at [352, 215] on div "Tipo: Tariffa Standard Nome e descrizione: (Cliente: Heidi Hagen-Schubiger) - R…" at bounding box center [559, 233] width 419 height 206
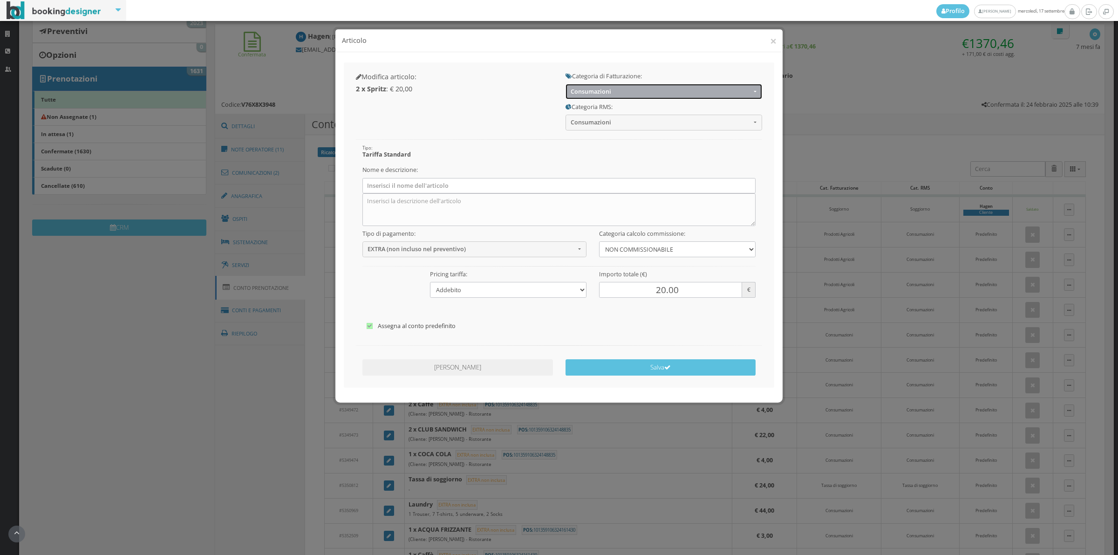
click at [600, 85] on button "Consumazioni" at bounding box center [664, 91] width 197 height 15
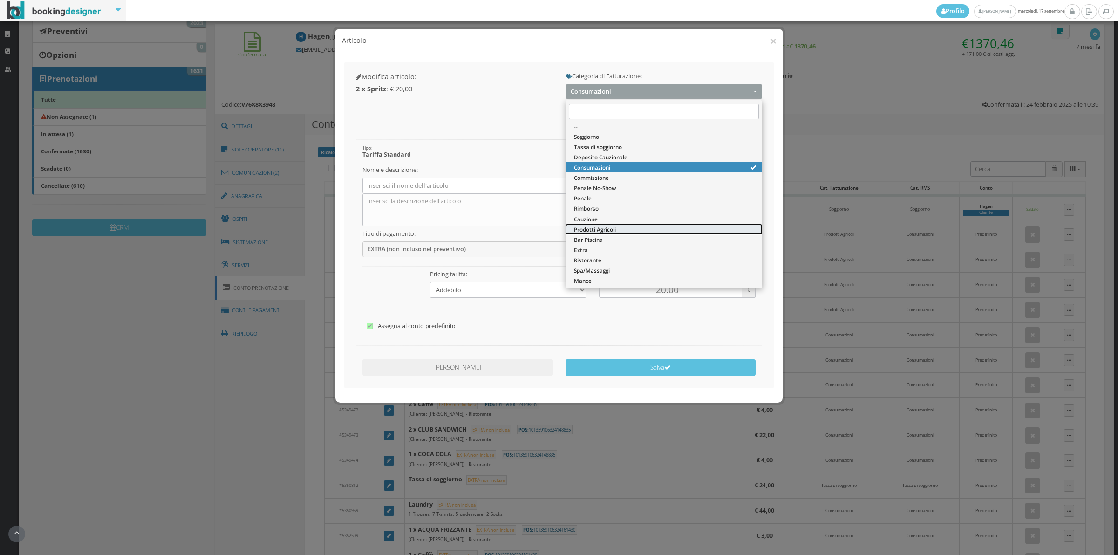
click at [581, 227] on span "Prodotti Agricoli" at bounding box center [595, 230] width 42 height 8
select select "60"
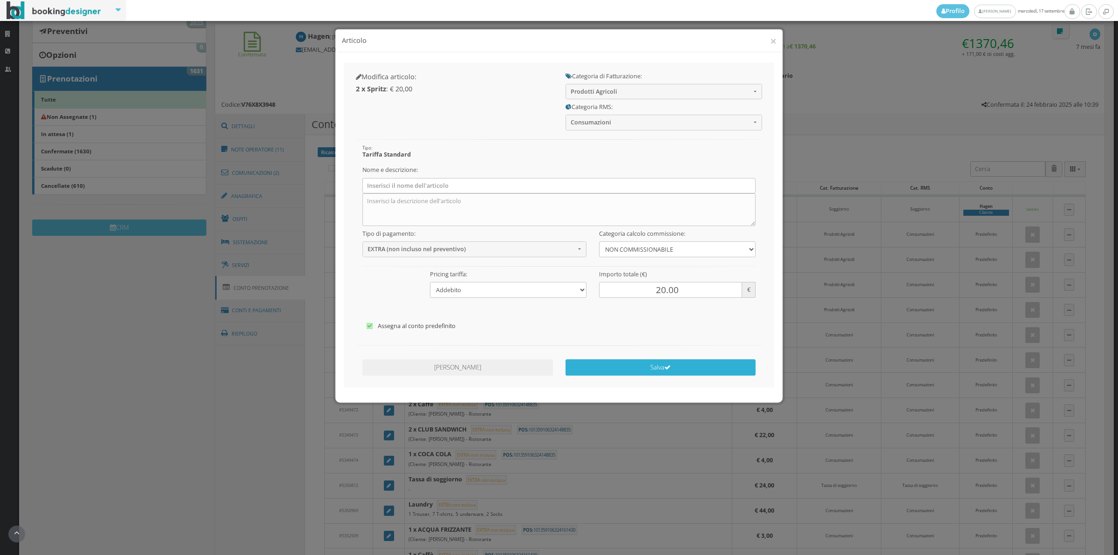
click at [597, 367] on button "Salva" at bounding box center [661, 367] width 191 height 16
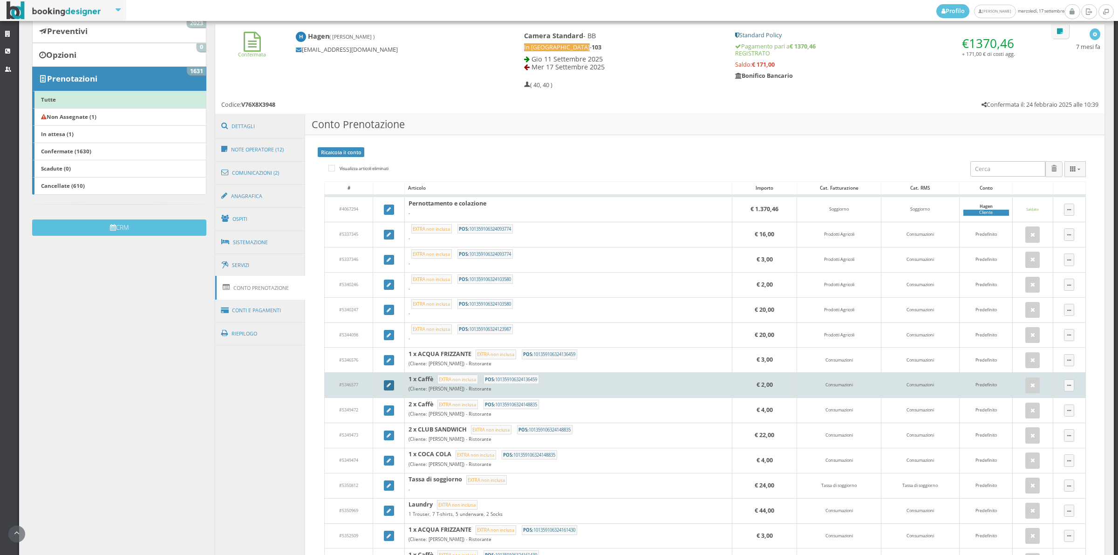
click at [388, 390] on link at bounding box center [389, 385] width 10 height 10
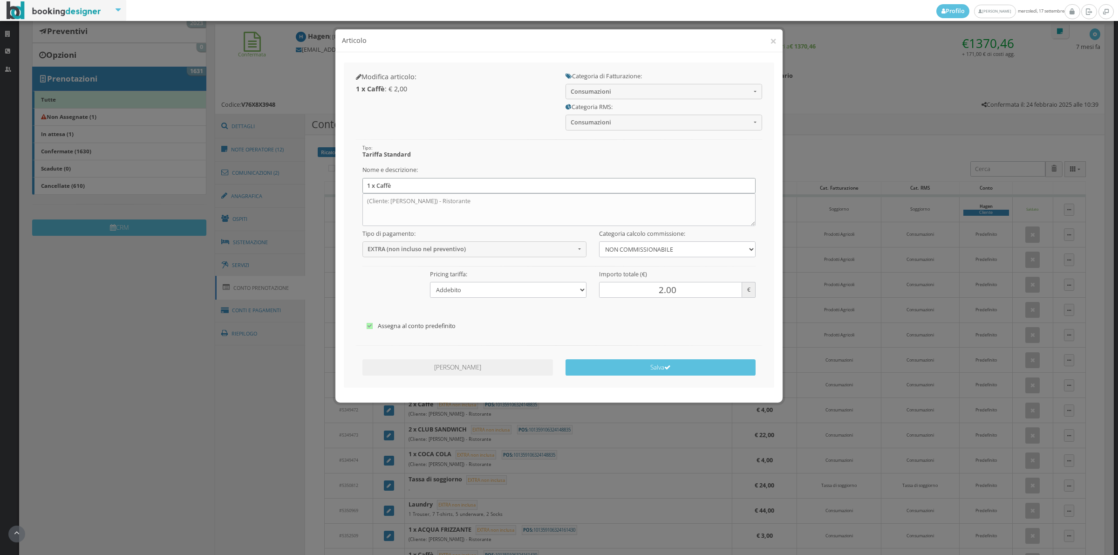
drag, startPoint x: 363, startPoint y: 185, endPoint x: 412, endPoint y: 194, distance: 49.8
click at [412, 194] on div "Nome e descrizione: 1 x Caffè (Cliente: Heidi Hagen-Schubiger) - Ristorante" at bounding box center [559, 194] width 406 height 64
drag, startPoint x: 498, startPoint y: 209, endPoint x: 362, endPoint y: 206, distance: 135.6
click at [363, 206] on textarea "(Cliente: Heidi Hagen-Schubiger) - Ristorante" at bounding box center [560, 209] width 394 height 33
click at [585, 87] on button "Consumazioni" at bounding box center [664, 91] width 197 height 15
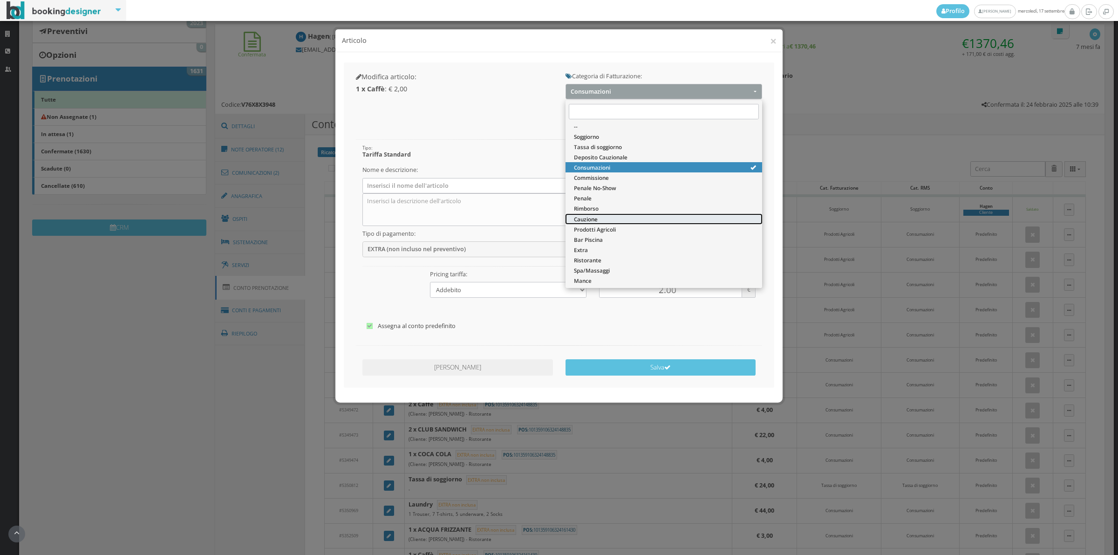
click at [587, 222] on span "Cauzione" at bounding box center [586, 219] width 24 height 8
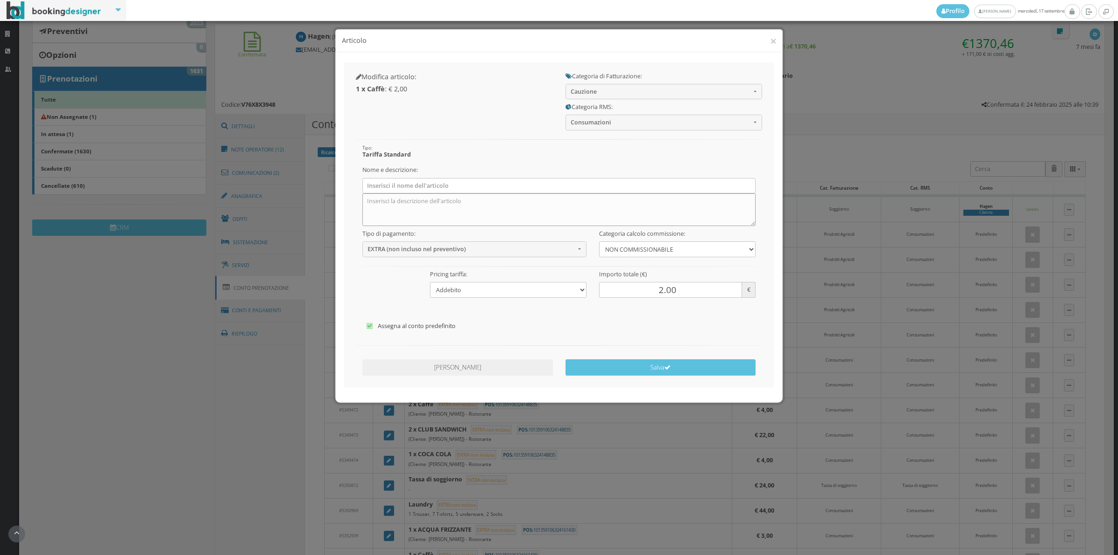
click at [587, 222] on textarea "(Cliente: Heidi Hagen-Schubiger) - Ristorante" at bounding box center [560, 209] width 394 height 33
click at [578, 94] on span "Cauzione" at bounding box center [661, 91] width 180 height 7
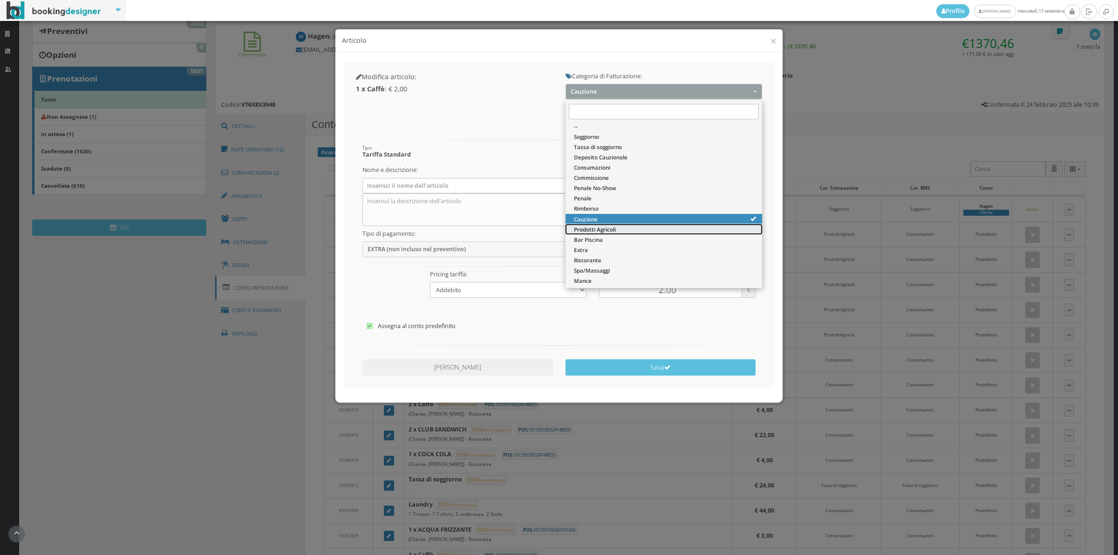
click at [586, 229] on span "Prodotti Agricoli" at bounding box center [595, 230] width 42 height 8
select select "60"
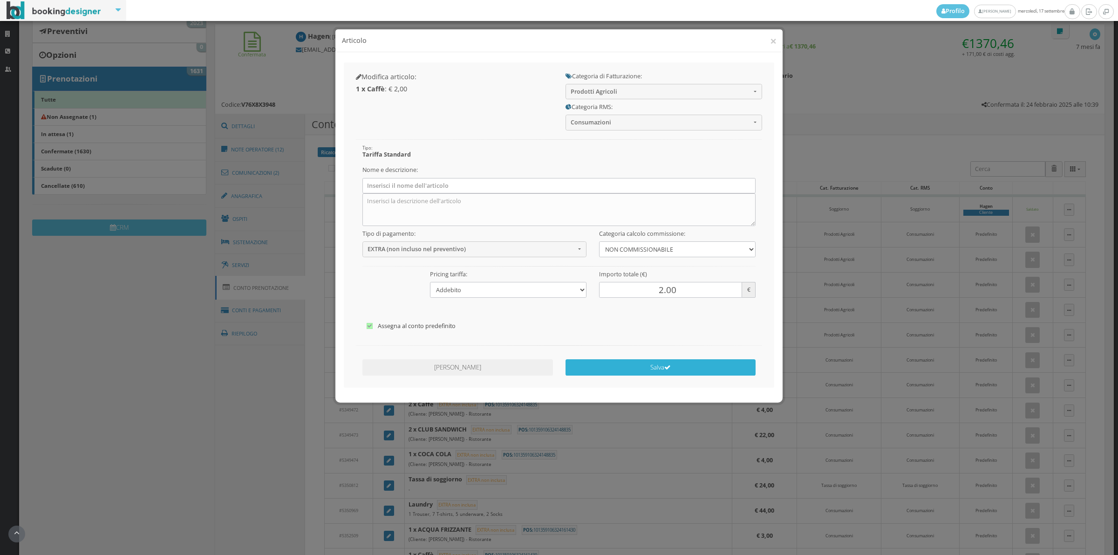
click at [627, 374] on button "Salva" at bounding box center [661, 367] width 191 height 16
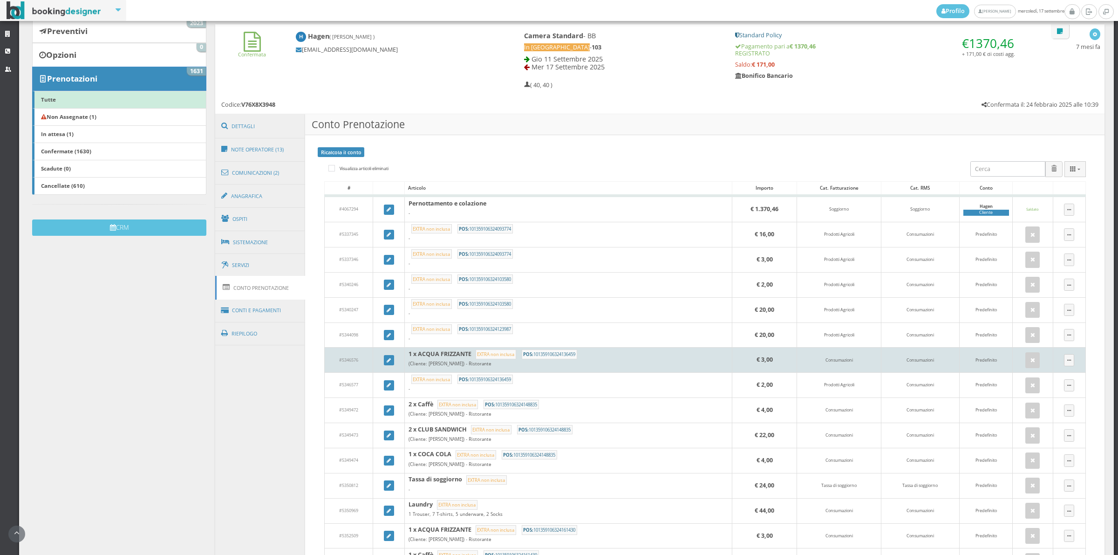
click at [386, 366] on td at bounding box center [389, 360] width 32 height 25
click at [386, 365] on link at bounding box center [389, 360] width 10 height 10
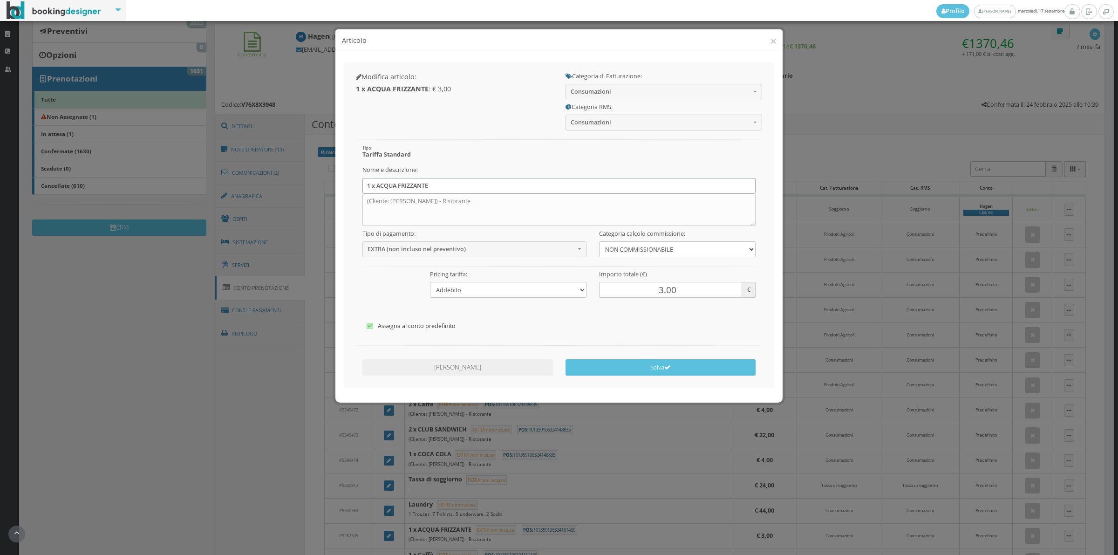
drag, startPoint x: 366, startPoint y: 190, endPoint x: 453, endPoint y: 198, distance: 88.0
click at [453, 198] on div "Nome e descrizione: 1 x ACQUA FRIZZANTE (Cliente: Heidi Hagen-Schubiger) - Rist…" at bounding box center [559, 194] width 406 height 64
drag, startPoint x: 495, startPoint y: 203, endPoint x: 360, endPoint y: 192, distance: 135.6
click at [360, 192] on div "Nome e descrizione: (Cliente: Heidi Hagen-Schubiger) - Ristorante" at bounding box center [559, 194] width 406 height 64
click at [599, 94] on span "Consumazioni" at bounding box center [661, 91] width 180 height 7
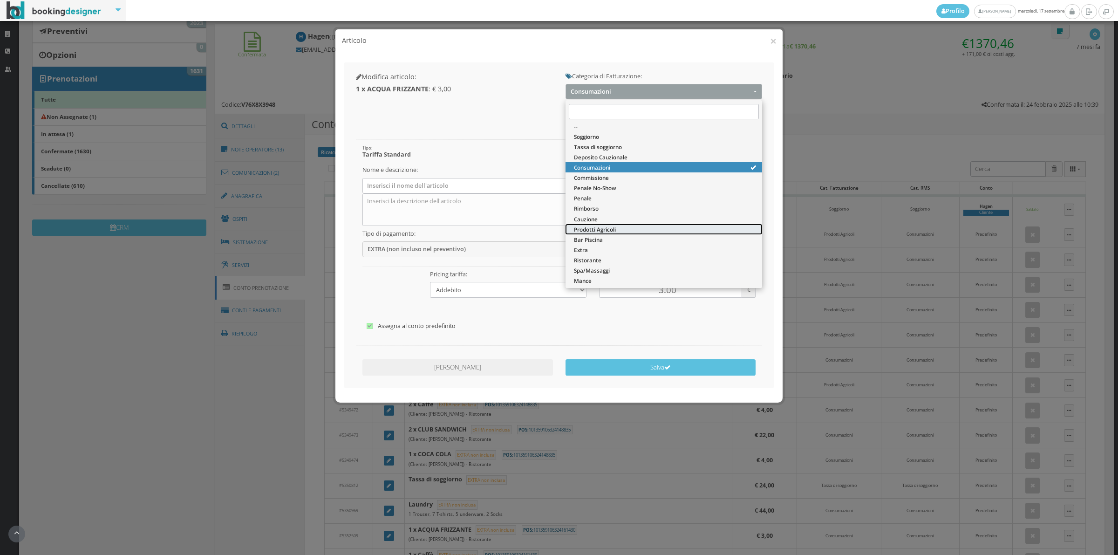
click at [614, 227] on span "Prodotti Agricoli" at bounding box center [595, 230] width 42 height 8
select select "60"
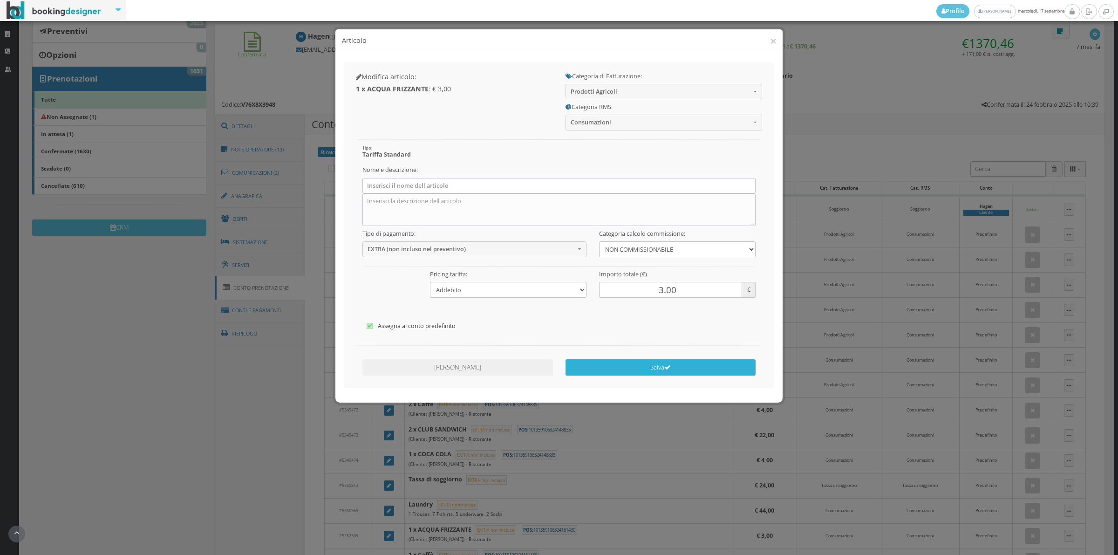
click at [590, 369] on button "Salva" at bounding box center [661, 367] width 191 height 16
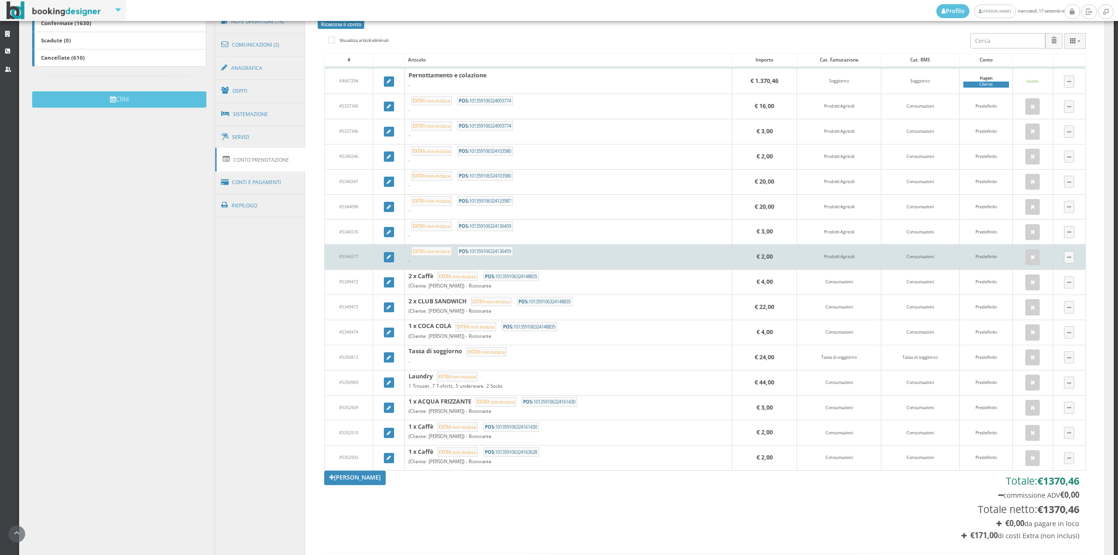
scroll to position [388, 0]
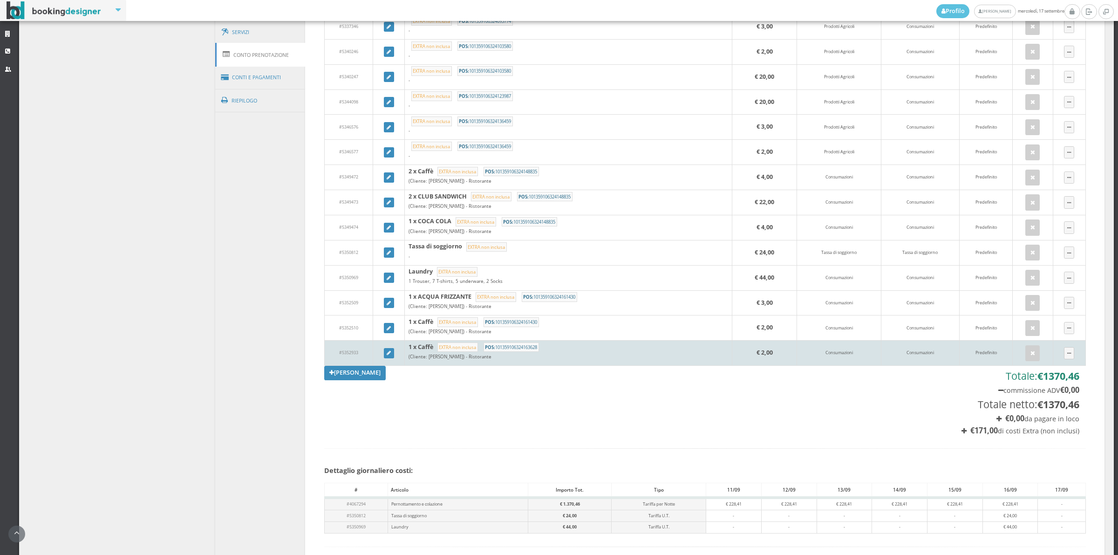
click at [381, 356] on td at bounding box center [389, 353] width 32 height 25
click at [384, 354] on link at bounding box center [389, 353] width 10 height 10
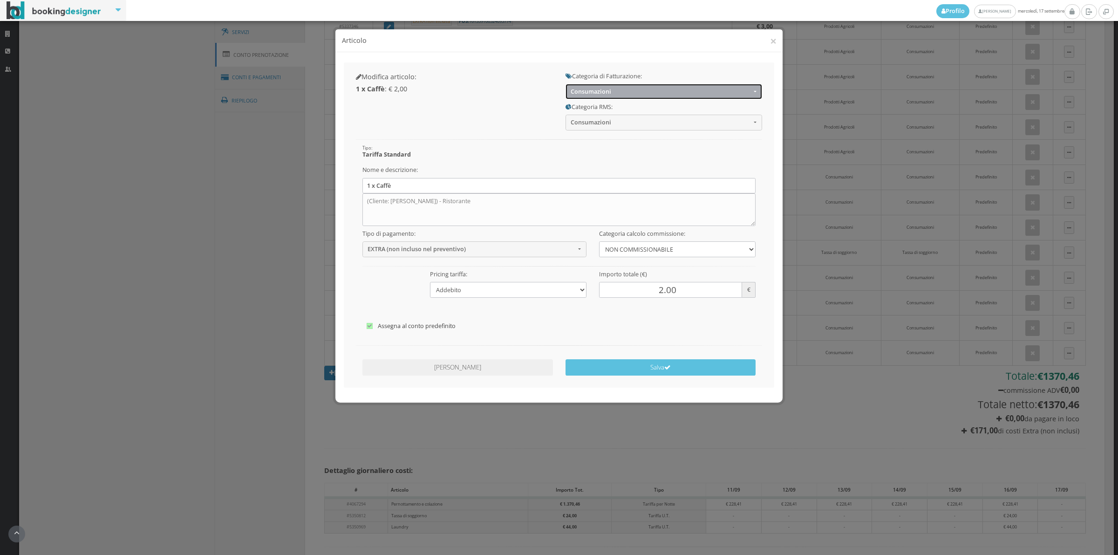
click at [625, 98] on button "Consumazioni" at bounding box center [664, 91] width 197 height 15
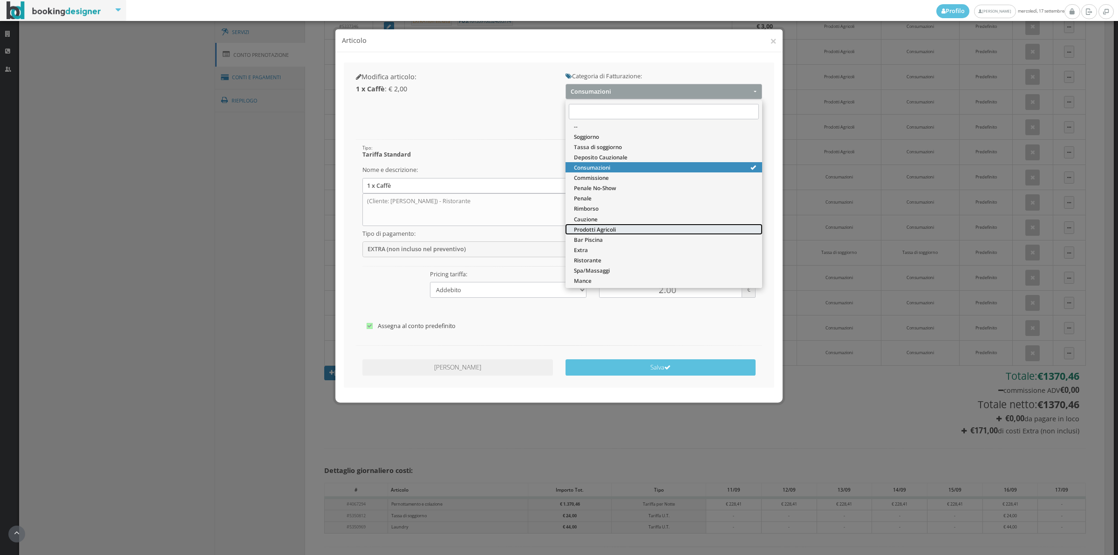
click at [609, 229] on span "Prodotti Agricoli" at bounding box center [595, 230] width 42 height 8
select select "60"
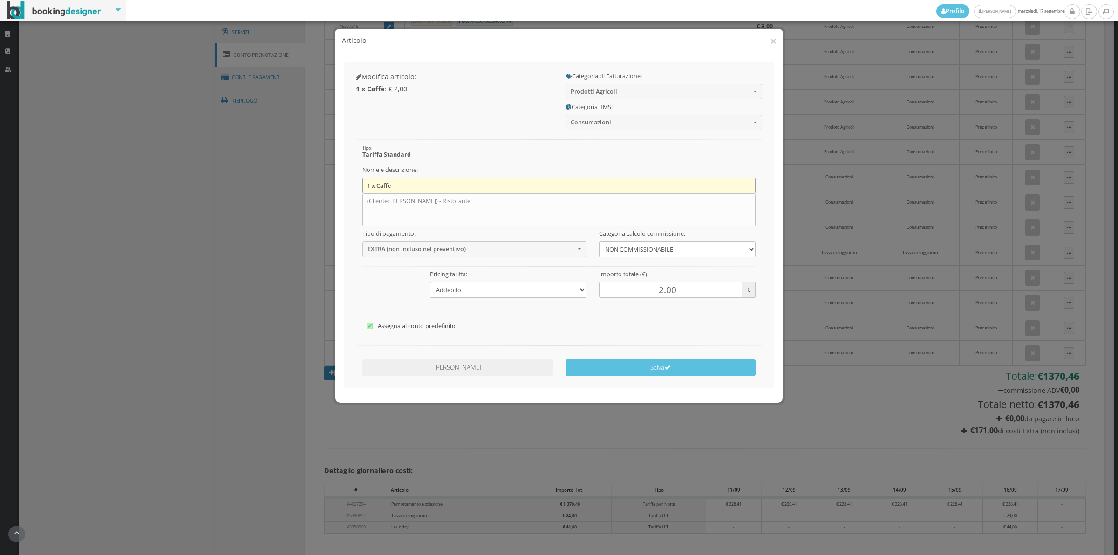
drag, startPoint x: 517, startPoint y: 185, endPoint x: 364, endPoint y: 187, distance: 153.3
click at [364, 187] on input "1 x Caffè" at bounding box center [560, 185] width 394 height 15
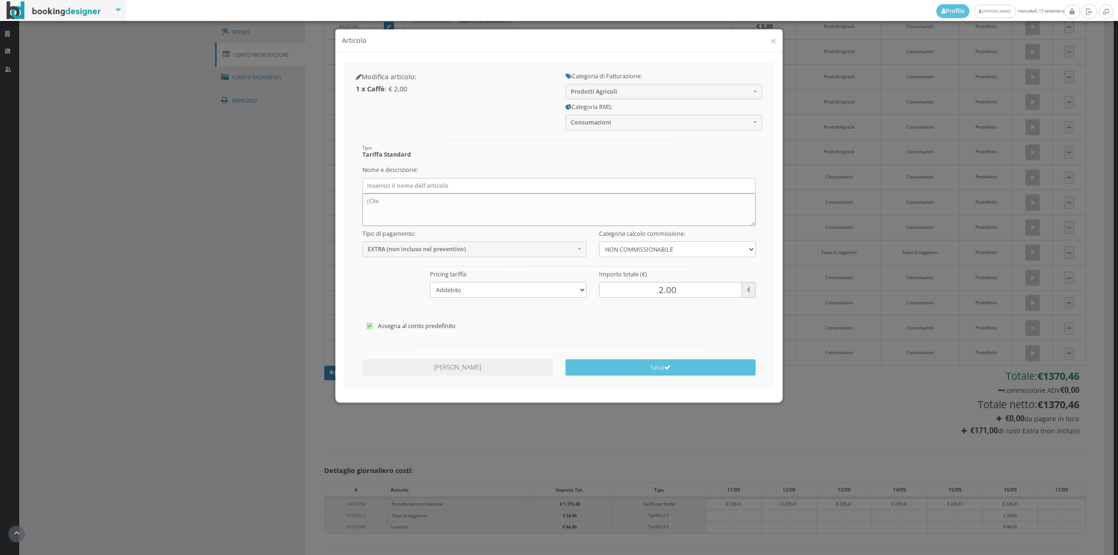
drag, startPoint x: 378, startPoint y: 211, endPoint x: 484, endPoint y: 212, distance: 105.3
click at [484, 212] on textarea "(Cliente: Rene Hagen) - Ristorante" at bounding box center [560, 209] width 394 height 33
type textarea "("
click at [585, 365] on button "Salva" at bounding box center [661, 367] width 191 height 16
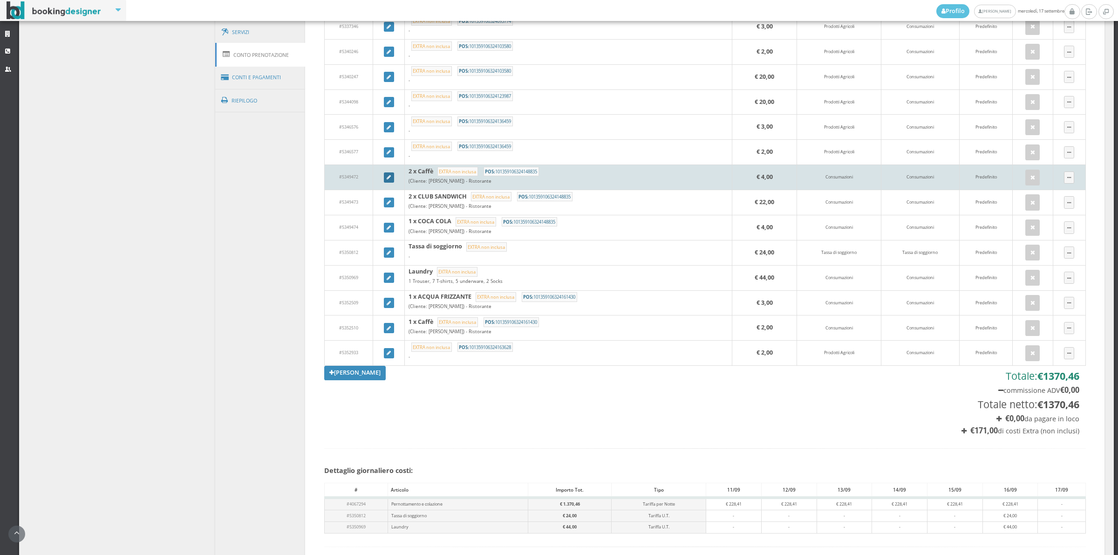
click at [385, 182] on link at bounding box center [389, 177] width 10 height 10
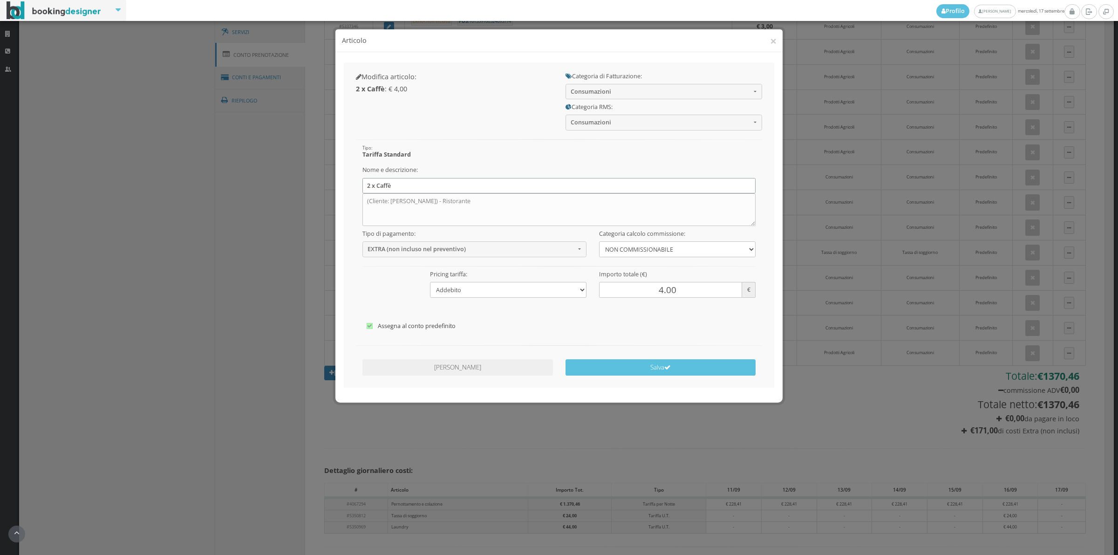
drag, startPoint x: 369, startPoint y: 187, endPoint x: 418, endPoint y: 194, distance: 50.0
click at [418, 194] on div "Nome e descrizione: 2 x Caffè (Cliente: Heidi Hagen-Schubiger) - Ristorante" at bounding box center [559, 194] width 406 height 64
type input "2"
drag, startPoint x: 504, startPoint y: 212, endPoint x: 362, endPoint y: 198, distance: 142.3
click at [363, 198] on textarea "(Cliente: Heidi Hagen-Schubiger) - Ristorante" at bounding box center [560, 209] width 394 height 33
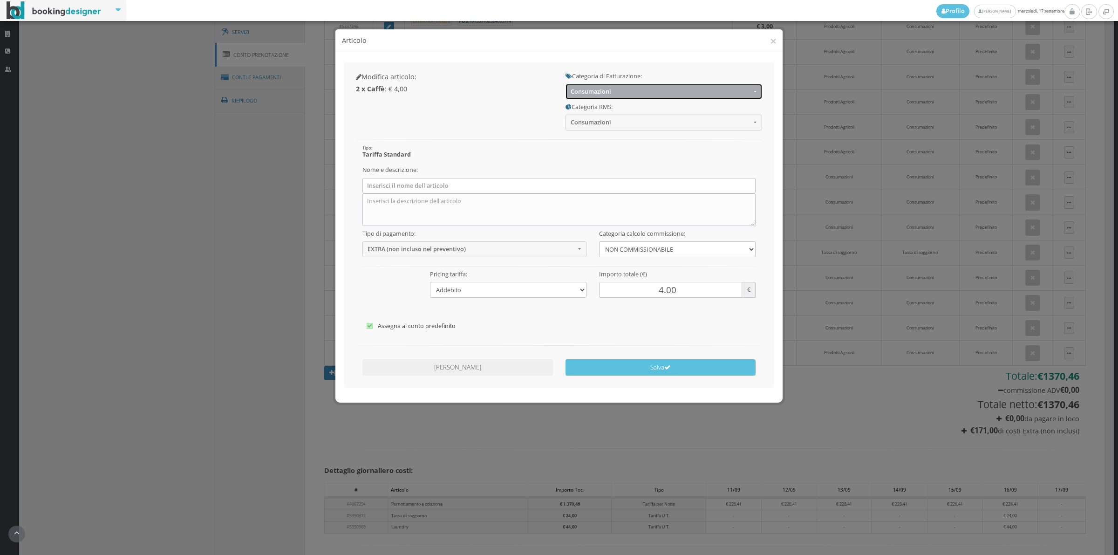
click at [581, 96] on button "Consumazioni" at bounding box center [664, 91] width 197 height 15
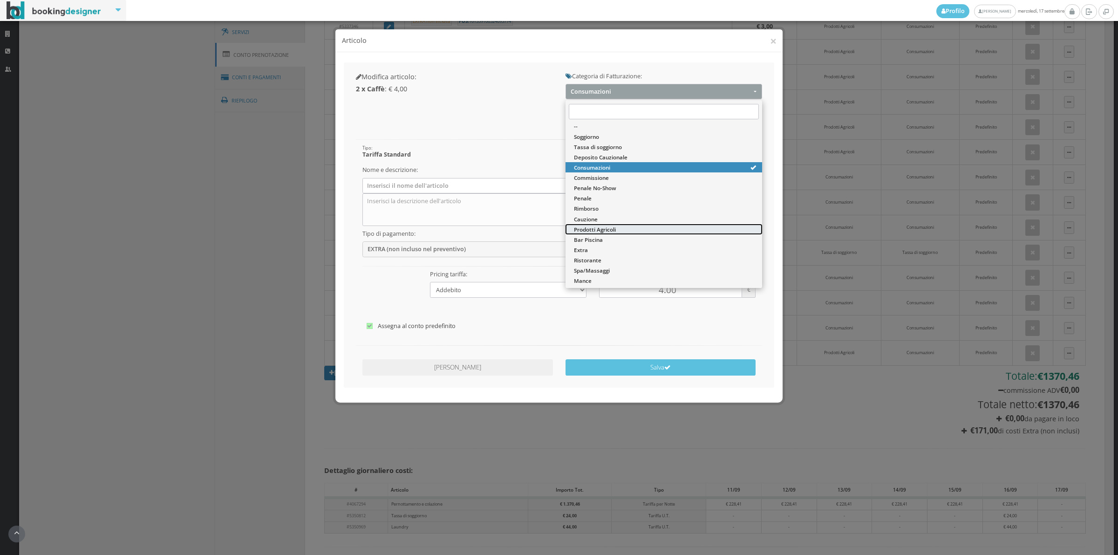
click at [592, 226] on span "Prodotti Agricoli" at bounding box center [595, 230] width 42 height 8
select select "60"
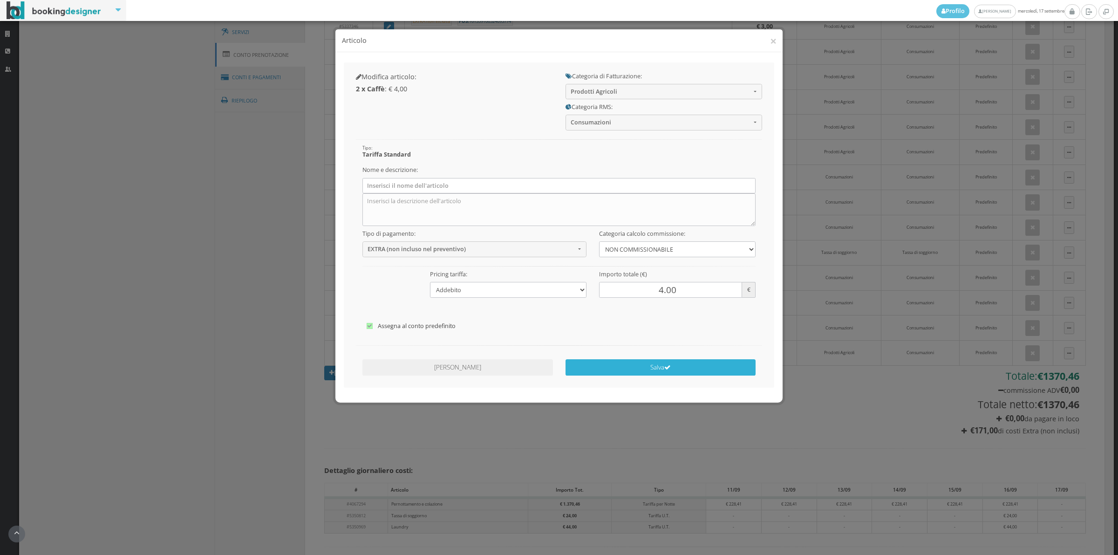
click at [628, 364] on button "Salva" at bounding box center [661, 367] width 191 height 16
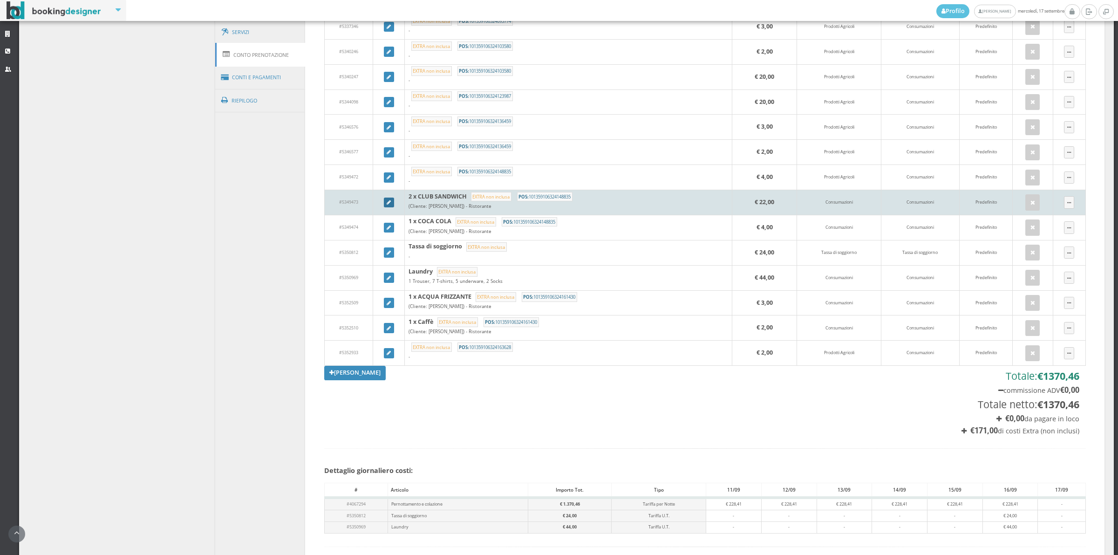
click at [387, 205] on icon at bounding box center [389, 202] width 4 height 5
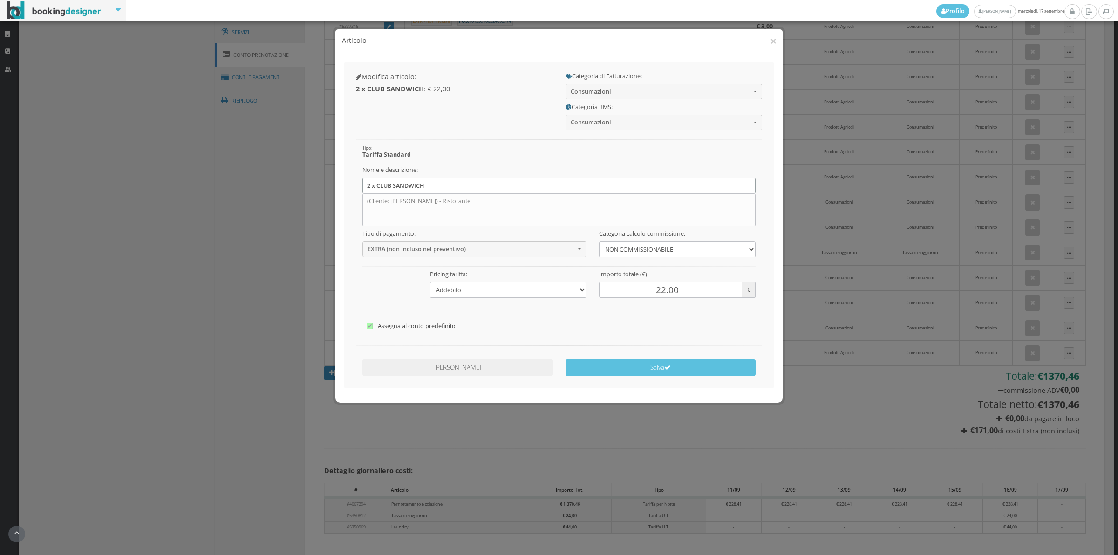
drag, startPoint x: 366, startPoint y: 185, endPoint x: 446, endPoint y: 197, distance: 81.6
click at [446, 197] on div "Nome e descrizione: 2 x CLUB SANDWICH (Cliente: Heidi Hagen-Schubiger) - Ristor…" at bounding box center [559, 194] width 406 height 64
drag, startPoint x: 506, startPoint y: 203, endPoint x: 369, endPoint y: 183, distance: 138.4
click at [369, 183] on div "Nome e descrizione: (Cliente: Heidi Hagen-Schubiger) - Ristorante" at bounding box center [559, 194] width 406 height 64
type textarea "("
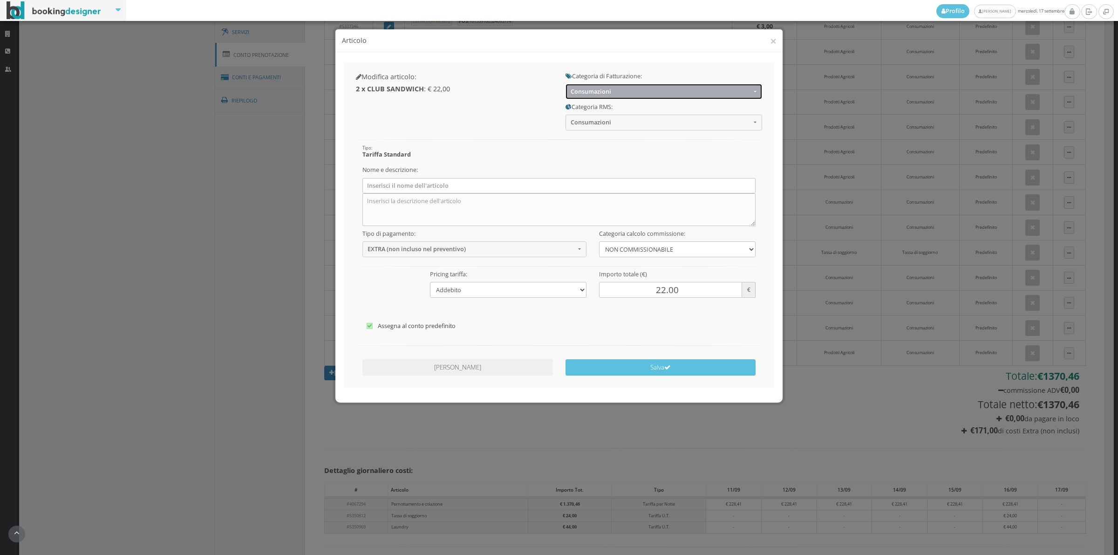
click at [578, 87] on button "Consumazioni" at bounding box center [664, 91] width 197 height 15
click at [588, 89] on span "Consumazioni" at bounding box center [661, 91] width 180 height 7
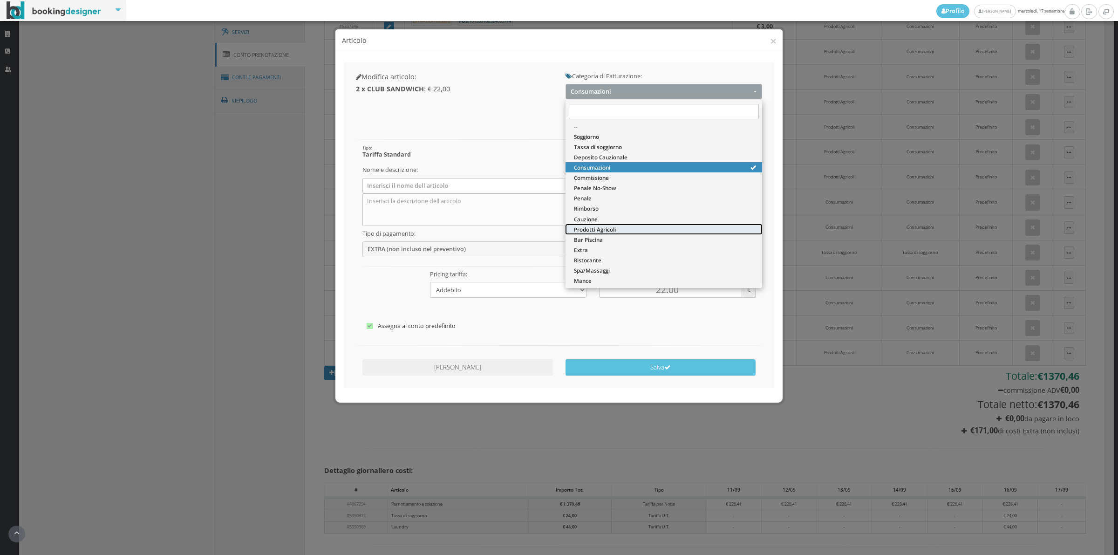
click at [582, 232] on span "Prodotti Agricoli" at bounding box center [595, 230] width 42 height 8
select select "60"
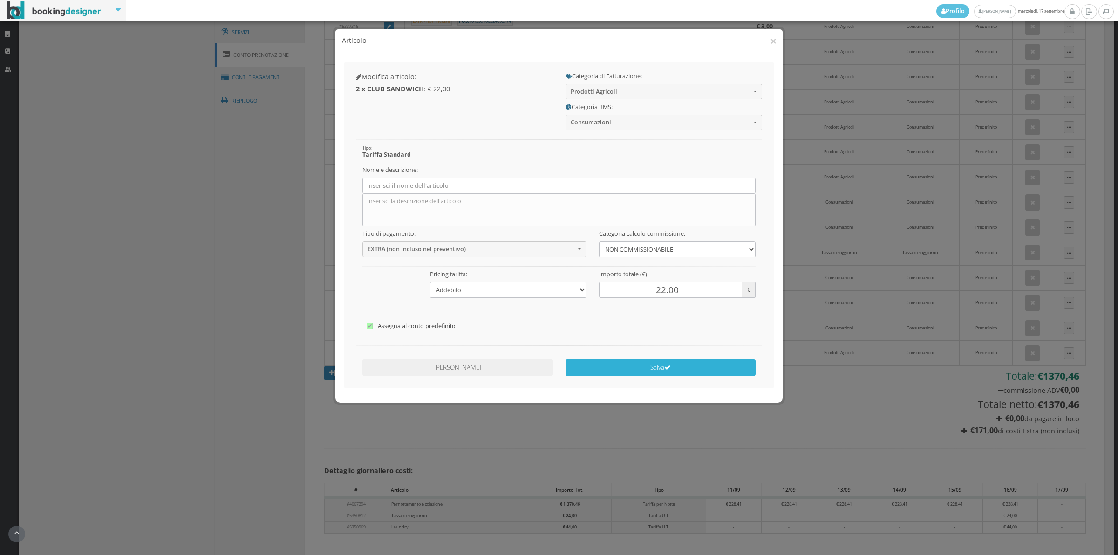
click at [628, 364] on button "Salva" at bounding box center [661, 367] width 191 height 16
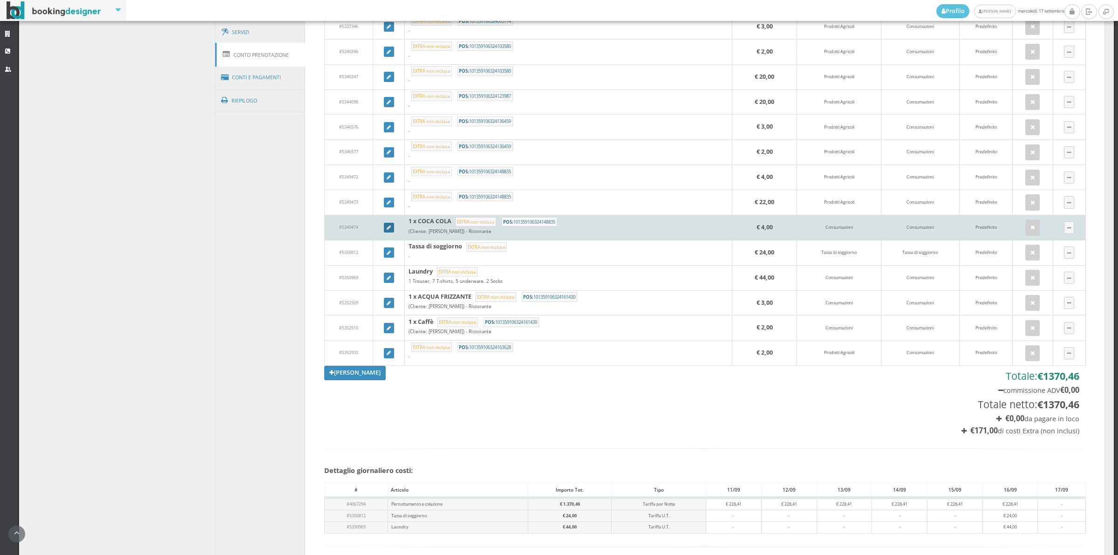
click at [384, 229] on link at bounding box center [389, 228] width 10 height 10
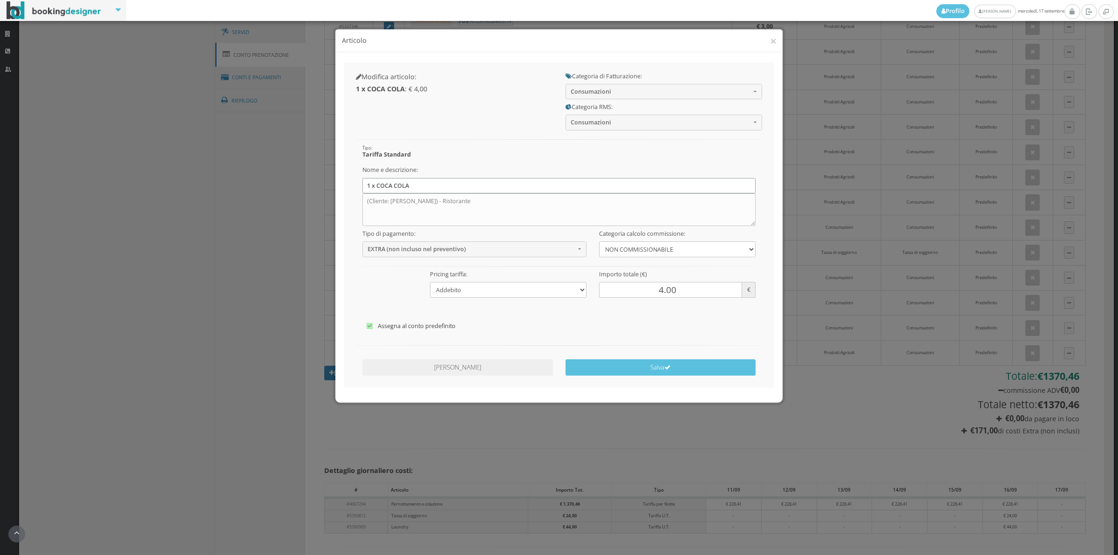
drag, startPoint x: 362, startPoint y: 183, endPoint x: 429, endPoint y: 193, distance: 67.9
click at [429, 193] on div "Nome e descrizione: 1 x COCA COLA (Cliente: Heidi Hagen-Schubiger) - Ristorante" at bounding box center [559, 194] width 406 height 64
drag, startPoint x: 497, startPoint y: 200, endPoint x: 362, endPoint y: 180, distance: 136.7
click at [362, 180] on div "Nome e descrizione: (Cliente: Heidi Hagen-Schubiger) - Ristorante" at bounding box center [559, 194] width 406 height 64
click at [711, 91] on span "Consumazioni" at bounding box center [661, 91] width 180 height 7
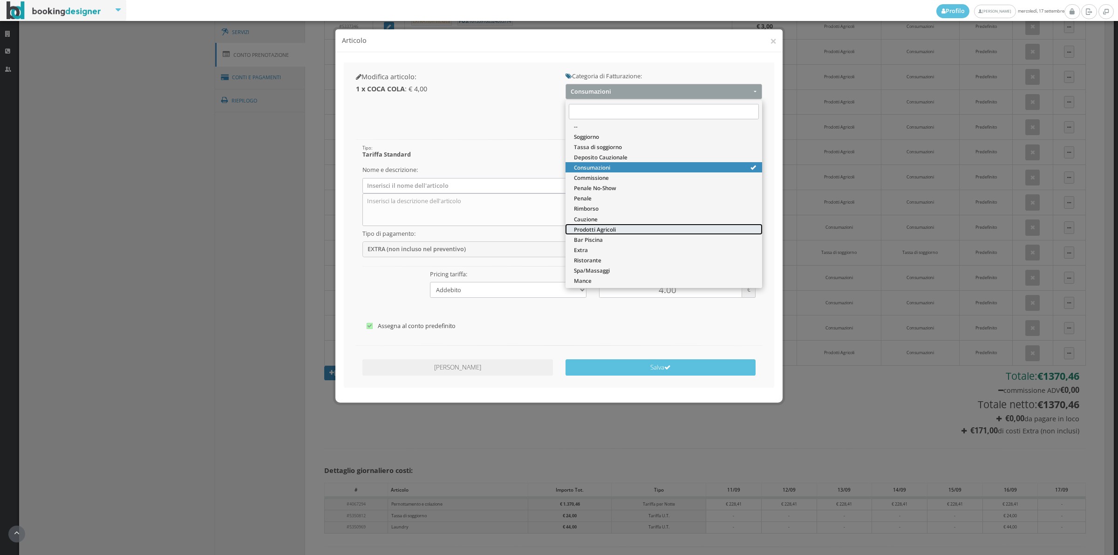
click at [659, 226] on link "Prodotti Agricoli" at bounding box center [664, 229] width 197 height 10
select select "60"
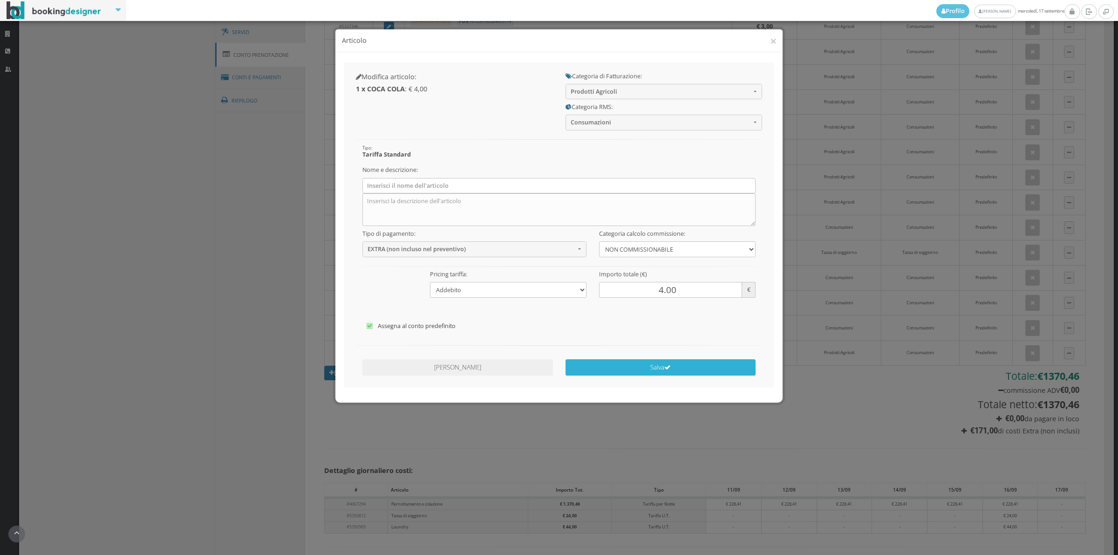
click at [649, 364] on button "Salva" at bounding box center [661, 367] width 191 height 16
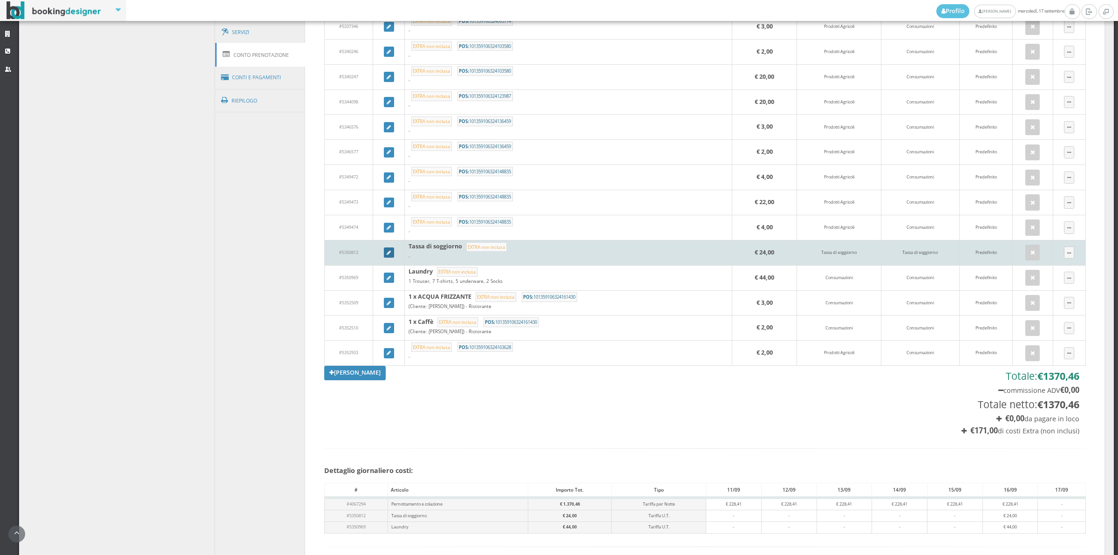
click at [387, 253] on icon at bounding box center [389, 253] width 4 height 5
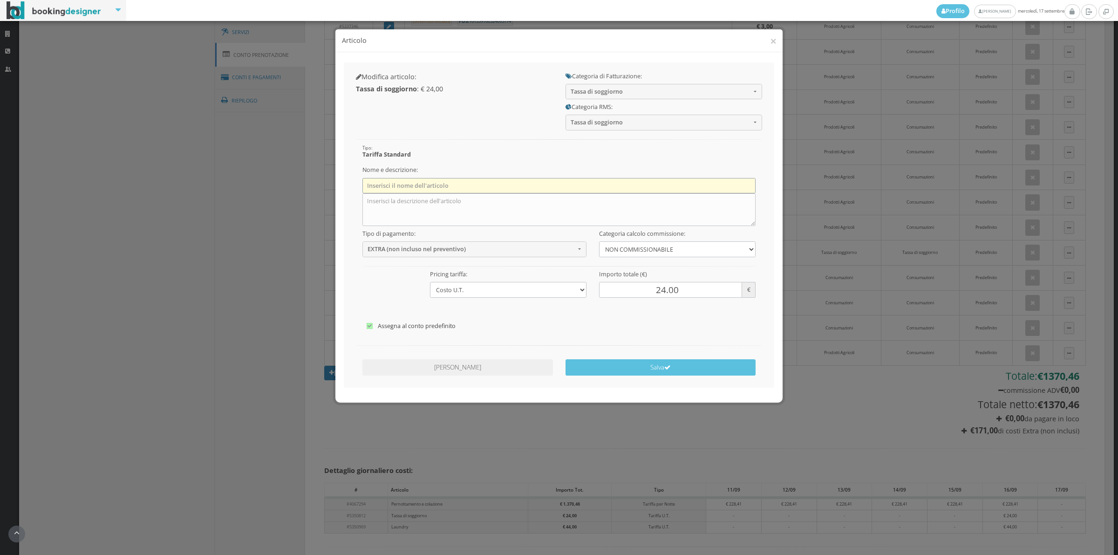
drag, startPoint x: 367, startPoint y: 182, endPoint x: 459, endPoint y: 188, distance: 92.0
click at [459, 188] on input "text" at bounding box center [560, 185] width 394 height 15
drag, startPoint x: 464, startPoint y: 192, endPoint x: 424, endPoint y: 199, distance: 40.6
click at [424, 199] on textarea at bounding box center [560, 209] width 394 height 33
click at [431, 203] on textarea at bounding box center [560, 209] width 394 height 33
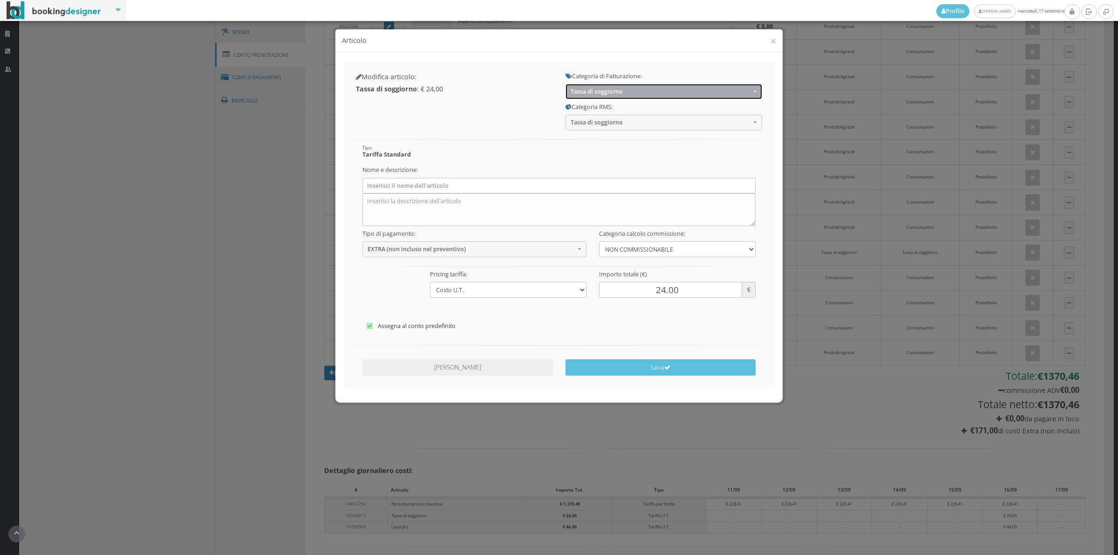
click at [586, 96] on button "Tassa di soggiorno" at bounding box center [664, 91] width 197 height 15
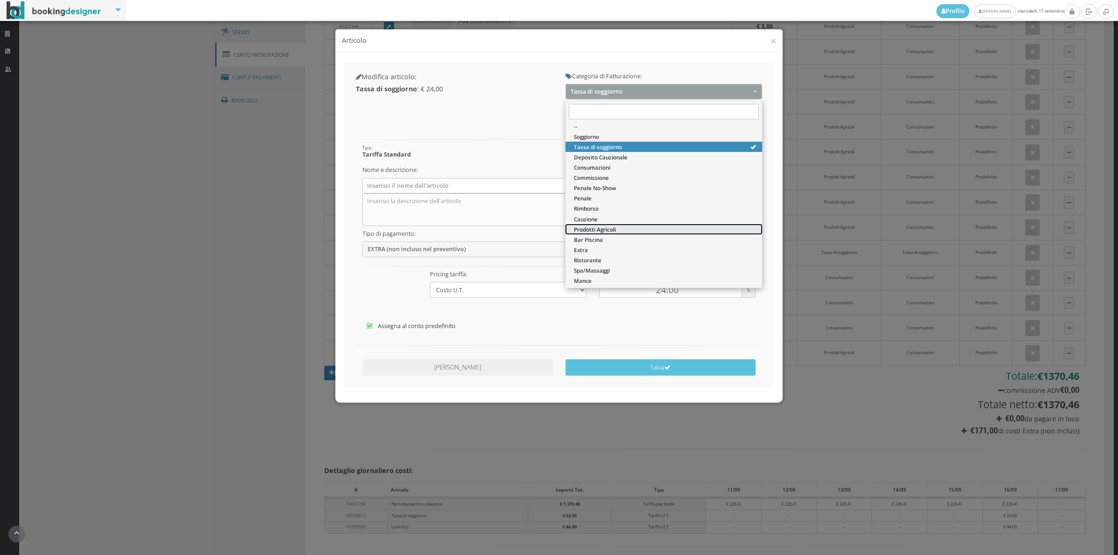
click at [585, 231] on span "Prodotti Agricoli" at bounding box center [595, 230] width 42 height 8
select select "60"
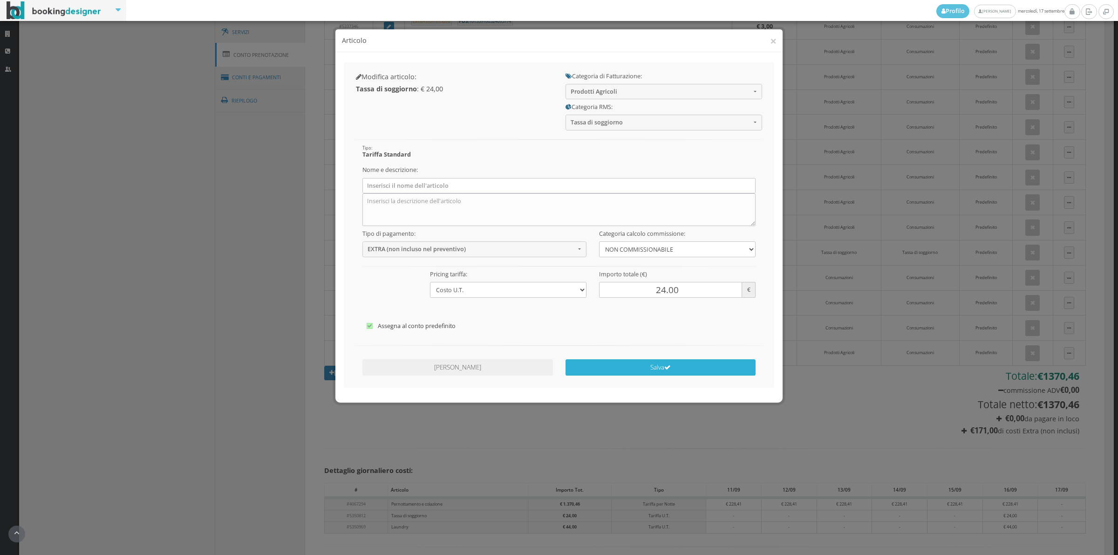
click at [600, 366] on button "Salva" at bounding box center [661, 367] width 191 height 16
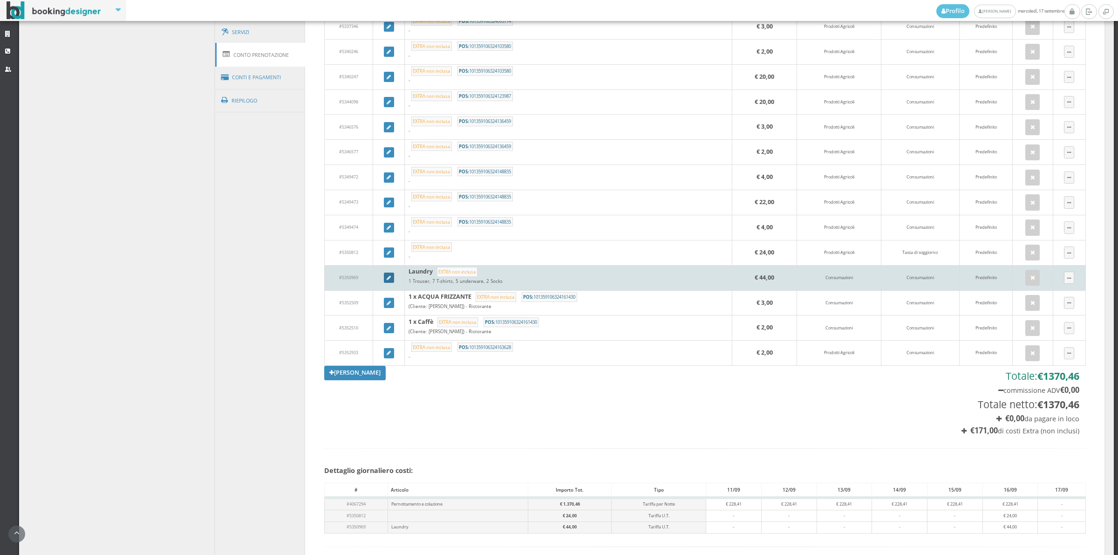
click at [384, 283] on link at bounding box center [389, 278] width 10 height 10
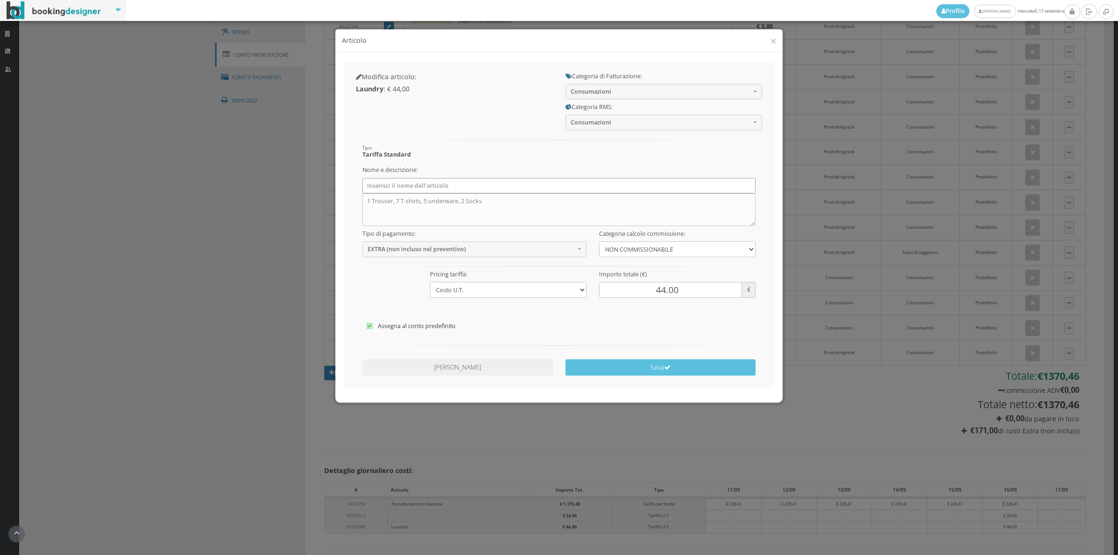
drag, startPoint x: 367, startPoint y: 182, endPoint x: 444, endPoint y: 199, distance: 78.8
click at [444, 199] on div "Nome e descrizione: 1 Trouser, 7 T-shirts, 5 underware, 2 Socks" at bounding box center [559, 194] width 406 height 64
drag, startPoint x: 512, startPoint y: 202, endPoint x: 341, endPoint y: 188, distance: 171.6
click at [341, 188] on div "Modifica articolo: Laundry : € 44,00 Categoria di Fatturazione: Consumazioni --…" at bounding box center [558, 227] width 447 height 350
click at [595, 91] on span "Consumazioni" at bounding box center [661, 91] width 180 height 7
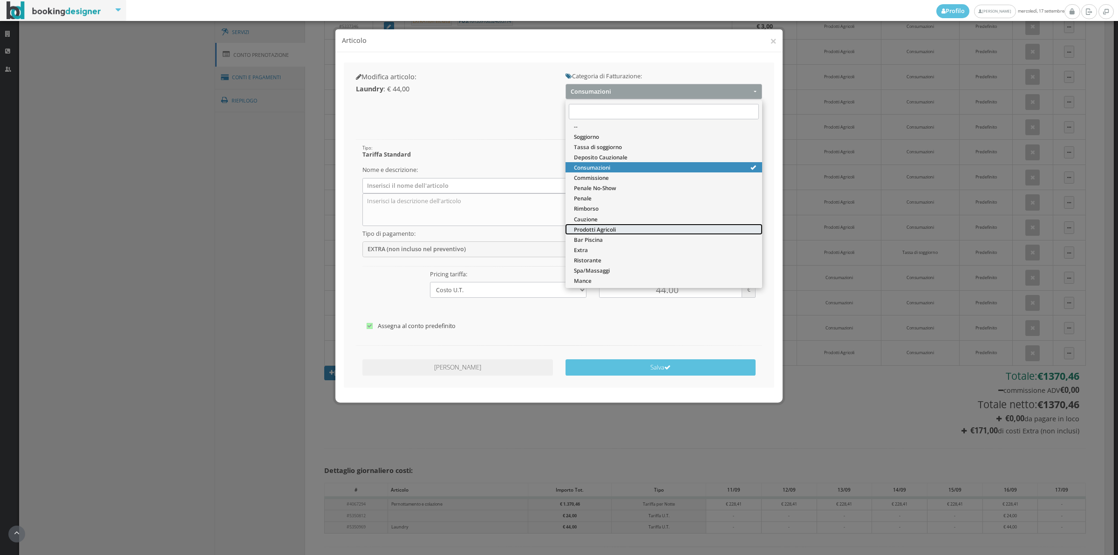
click at [602, 228] on span "Prodotti Agricoli" at bounding box center [595, 230] width 42 height 8
select select "60"
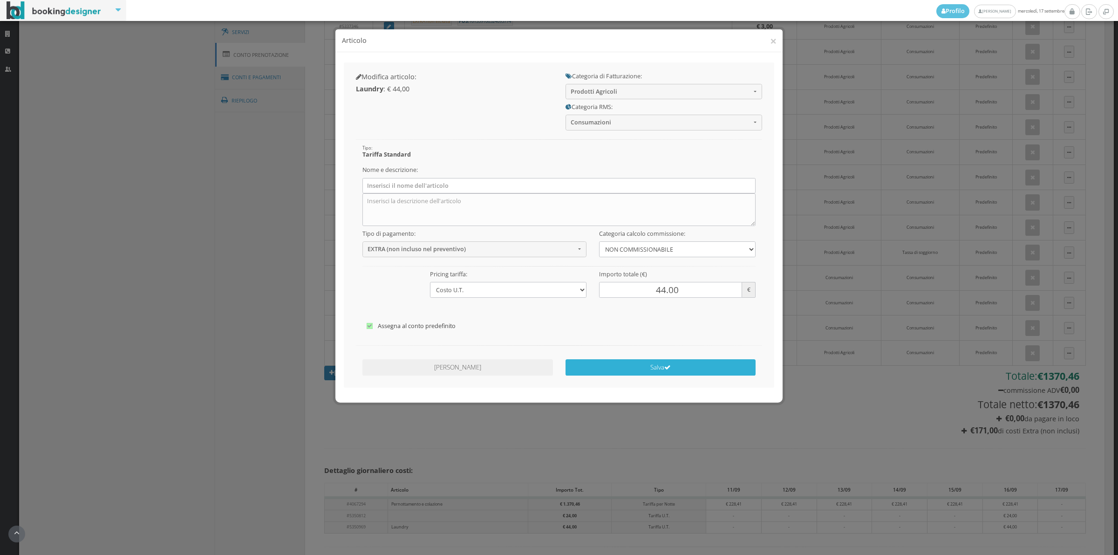
click at [614, 360] on button "Salva" at bounding box center [661, 367] width 191 height 16
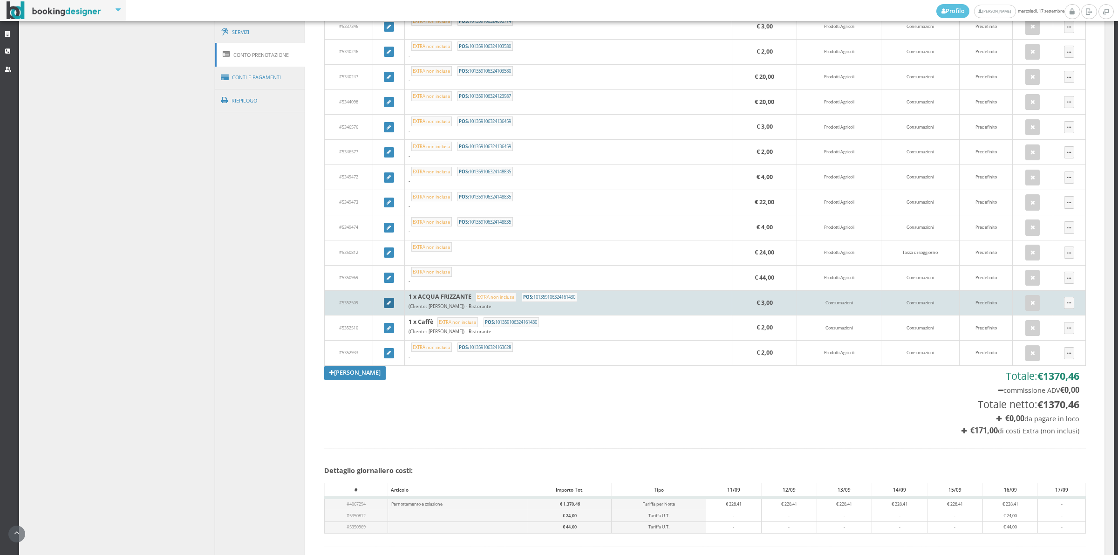
click at [384, 307] on link at bounding box center [389, 303] width 10 height 10
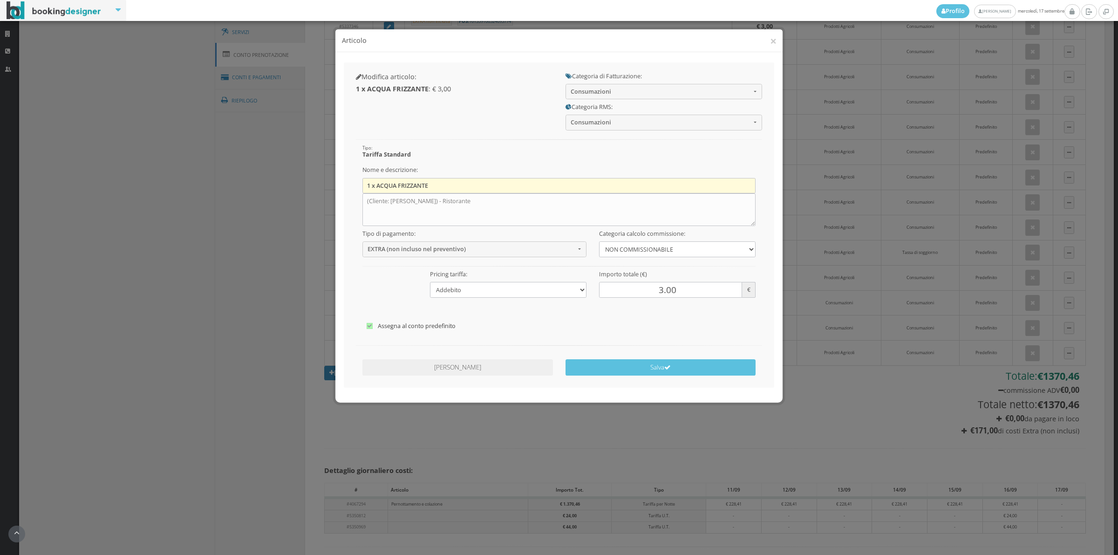
drag, startPoint x: 359, startPoint y: 182, endPoint x: 365, endPoint y: 184, distance: 5.9
click at [365, 184] on div "Nome e descrizione: 1 x ACQUA FRIZZANTE (Cliente: Heidi Hagen-Schubiger) - Rist…" at bounding box center [559, 194] width 406 height 64
drag, startPoint x: 365, startPoint y: 184, endPoint x: 451, endPoint y: 208, distance: 89.1
click at [451, 208] on div "Nome e descrizione: 1 x ACQUA FRIZZANTE (Cliente: Heidi Hagen-Schubiger) - Rist…" at bounding box center [559, 194] width 406 height 64
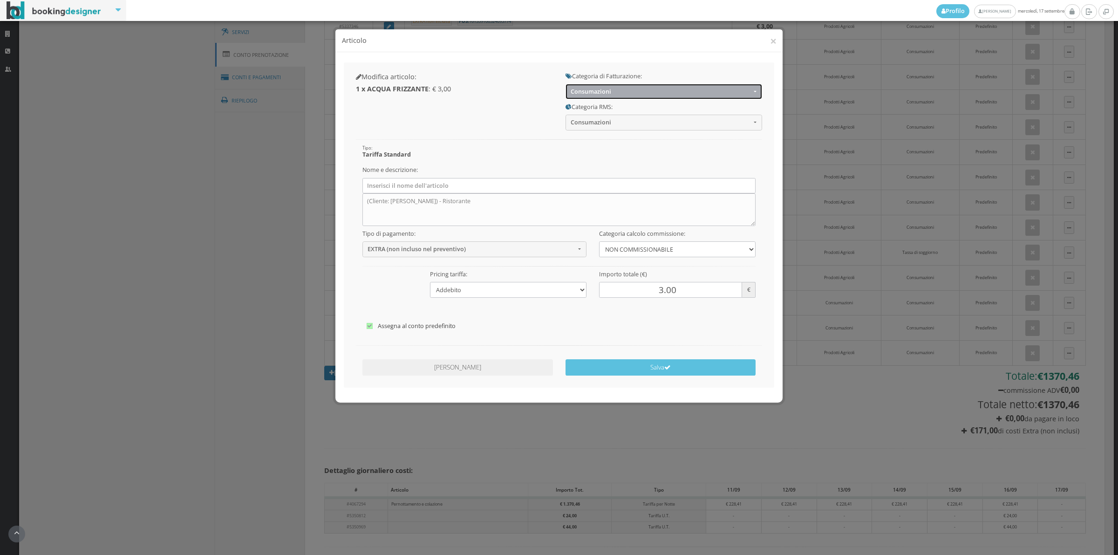
click at [602, 94] on span "Consumazioni" at bounding box center [661, 91] width 180 height 7
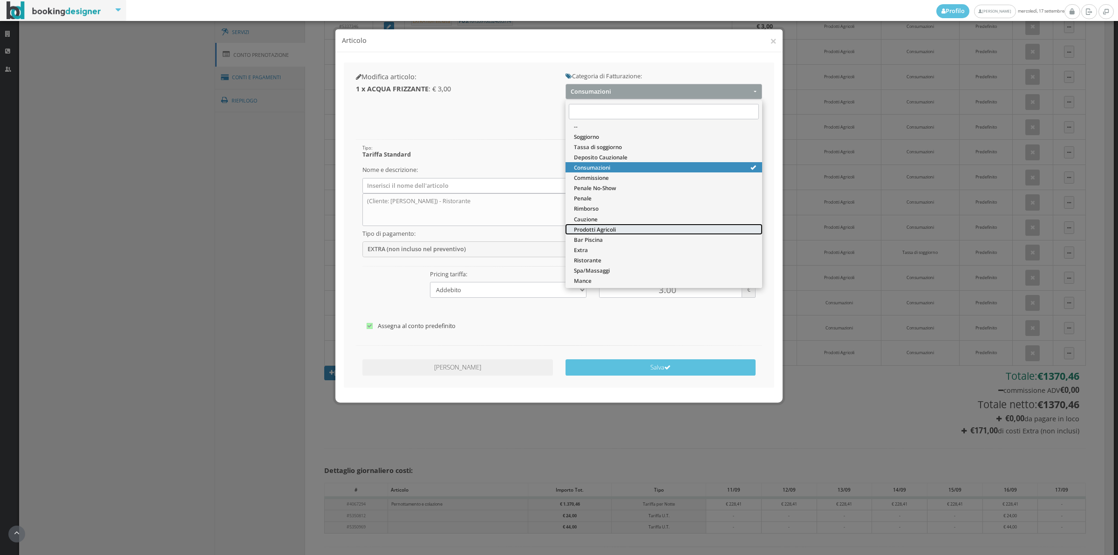
click at [593, 230] on span "Prodotti Agricoli" at bounding box center [595, 230] width 42 height 8
select select "60"
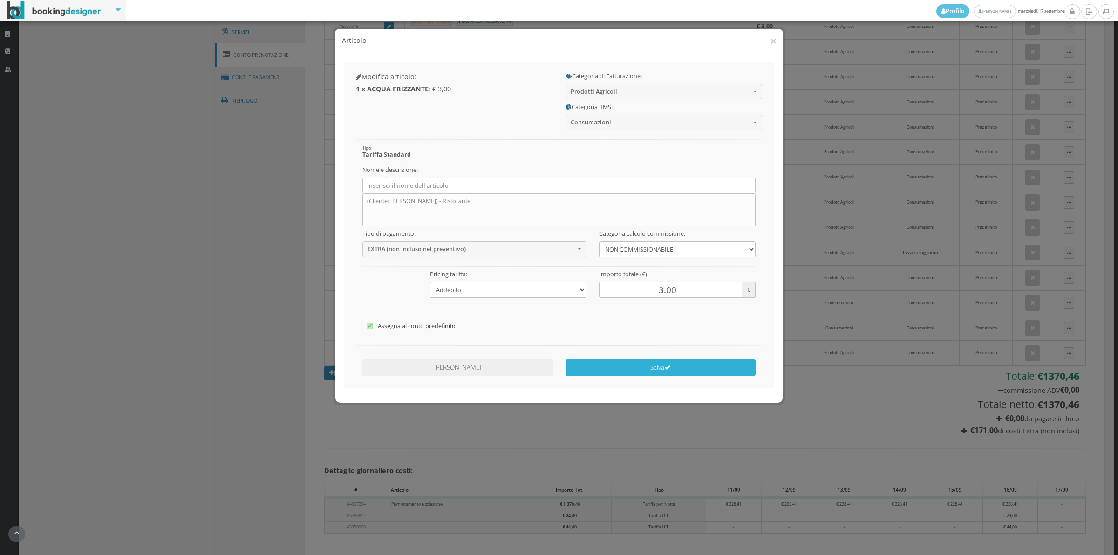
click at [637, 374] on button "Salva" at bounding box center [661, 367] width 191 height 16
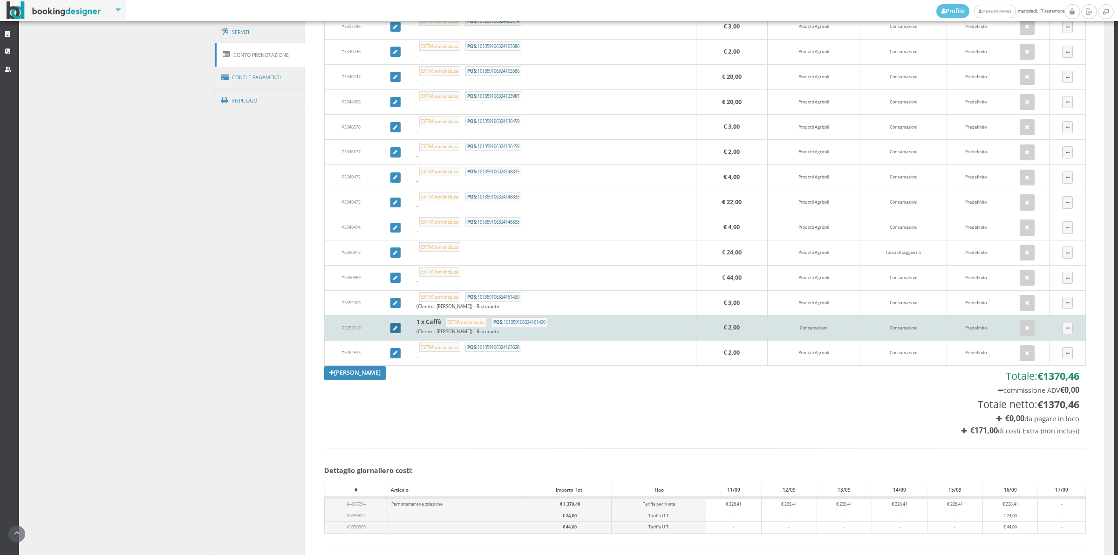
click at [390, 332] on link at bounding box center [395, 328] width 10 height 10
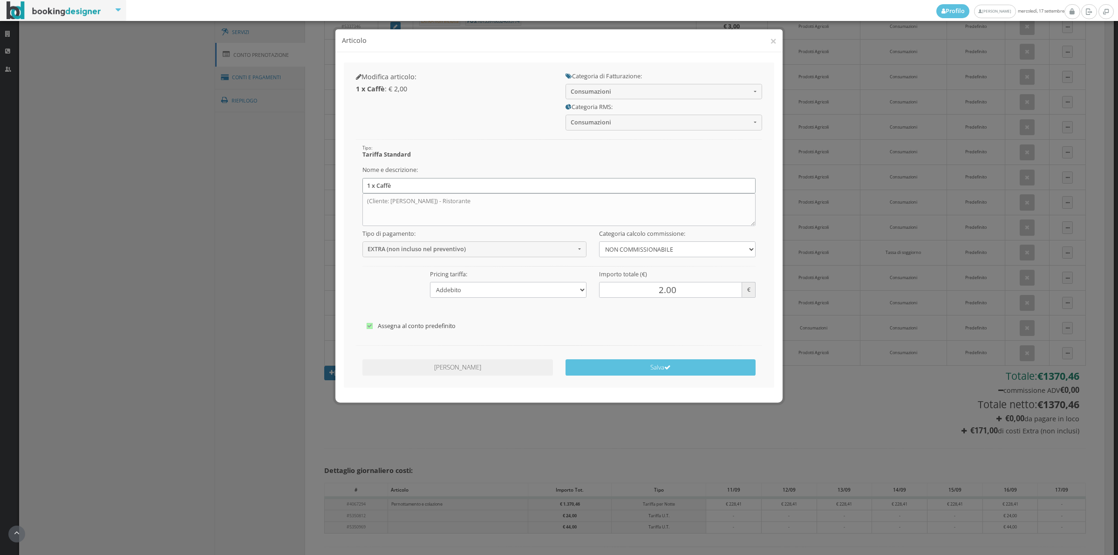
drag, startPoint x: 404, startPoint y: 179, endPoint x: 364, endPoint y: 177, distance: 40.1
click at [364, 177] on div "Nome e descrizione: 1 x Caffè (Cliente: Heidi Hagen-Schubiger) - Ristorante" at bounding box center [559, 194] width 406 height 64
drag, startPoint x: 381, startPoint y: 205, endPoint x: 516, endPoint y: 214, distance: 135.9
click at [516, 214] on textarea "(Cliente: Heidi Hagen-Schubiger) - Ristorante" at bounding box center [560, 209] width 394 height 33
type textarea "("
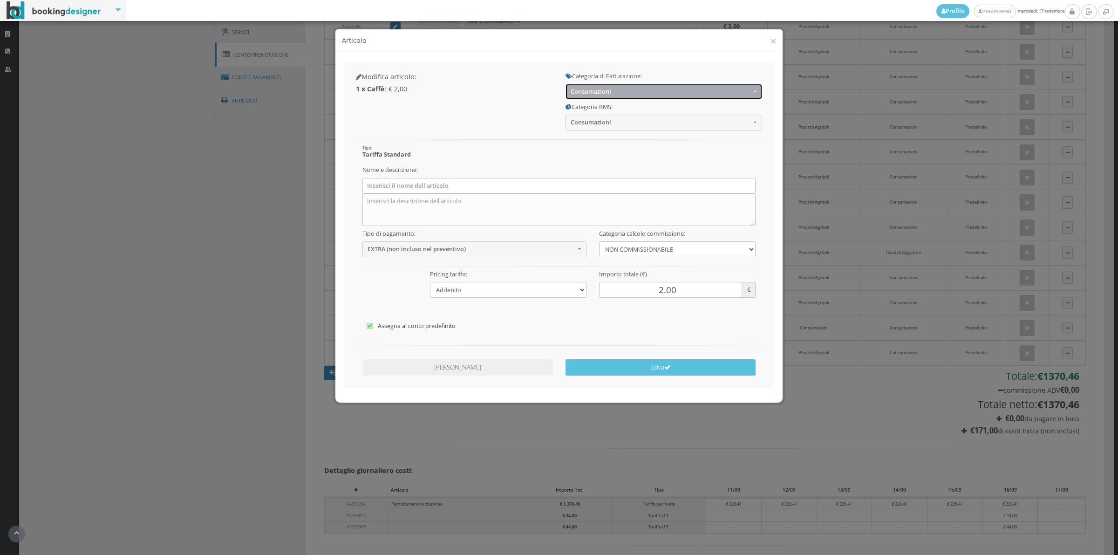
click at [577, 96] on button "Consumazioni" at bounding box center [664, 91] width 197 height 15
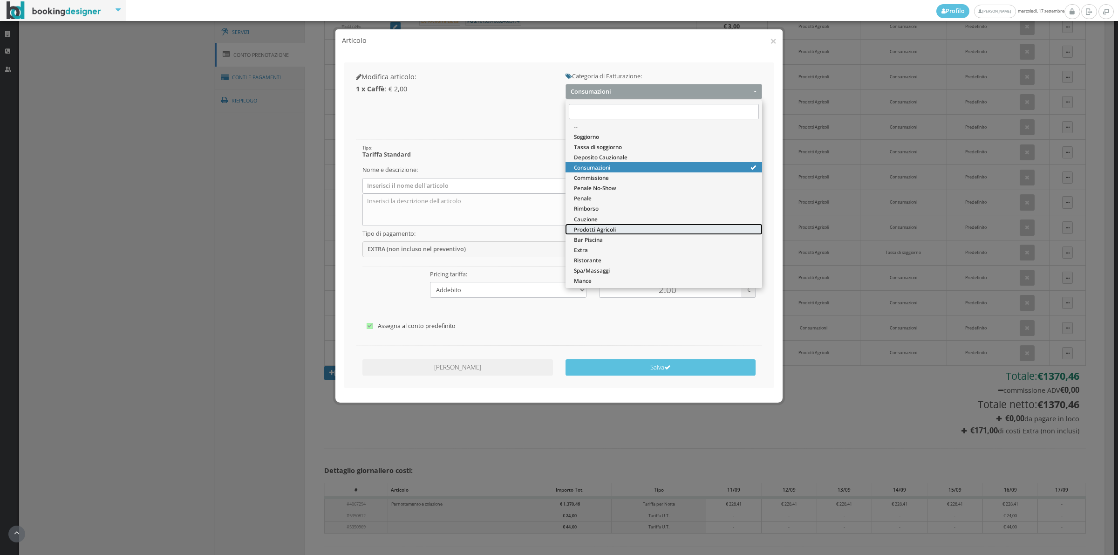
click at [587, 229] on span "Prodotti Agricoli" at bounding box center [595, 230] width 42 height 8
select select "60"
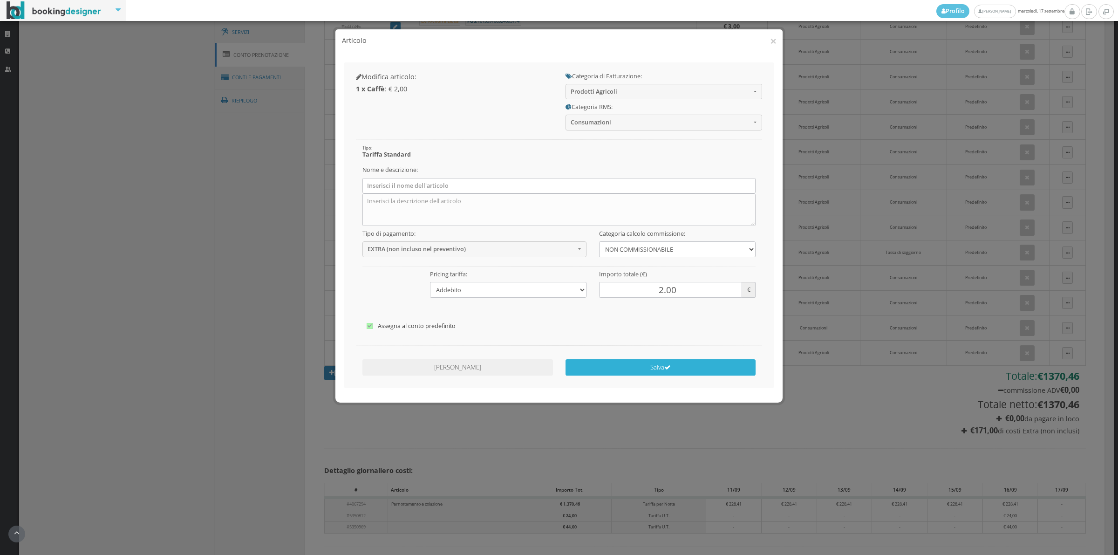
click at [618, 363] on button "Salva" at bounding box center [661, 367] width 191 height 16
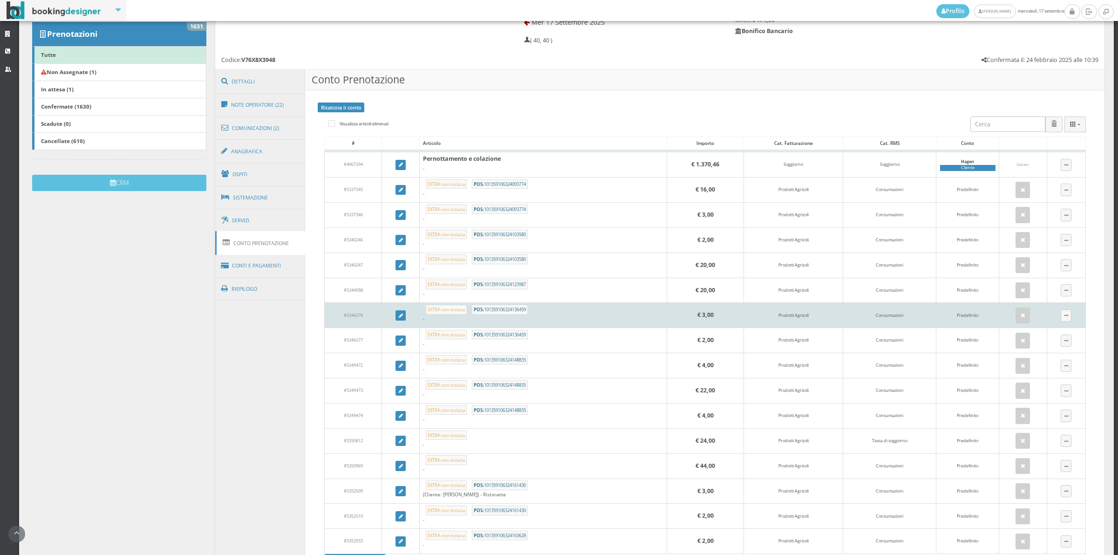
scroll to position [129, 0]
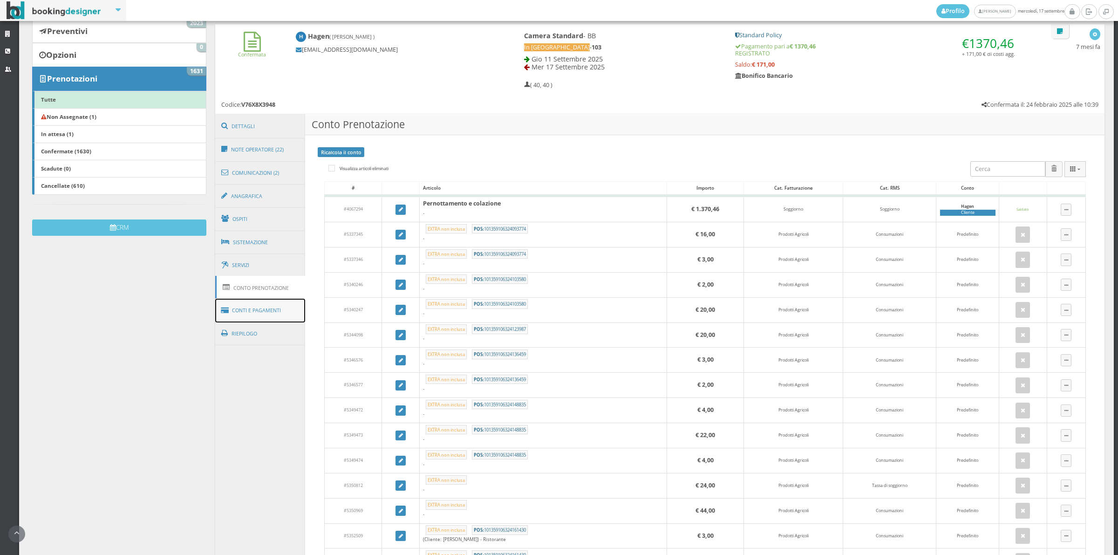
click at [275, 316] on link "Conti e Pagamenti" at bounding box center [260, 311] width 90 height 24
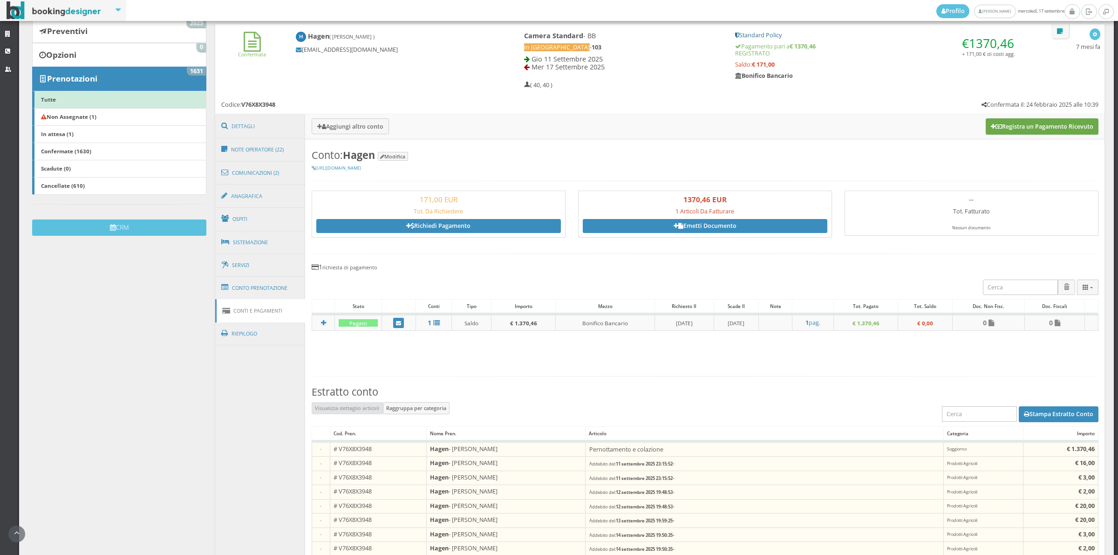
click at [1021, 123] on button "Registra un Pagamento Ricevuto" at bounding box center [1042, 126] width 113 height 16
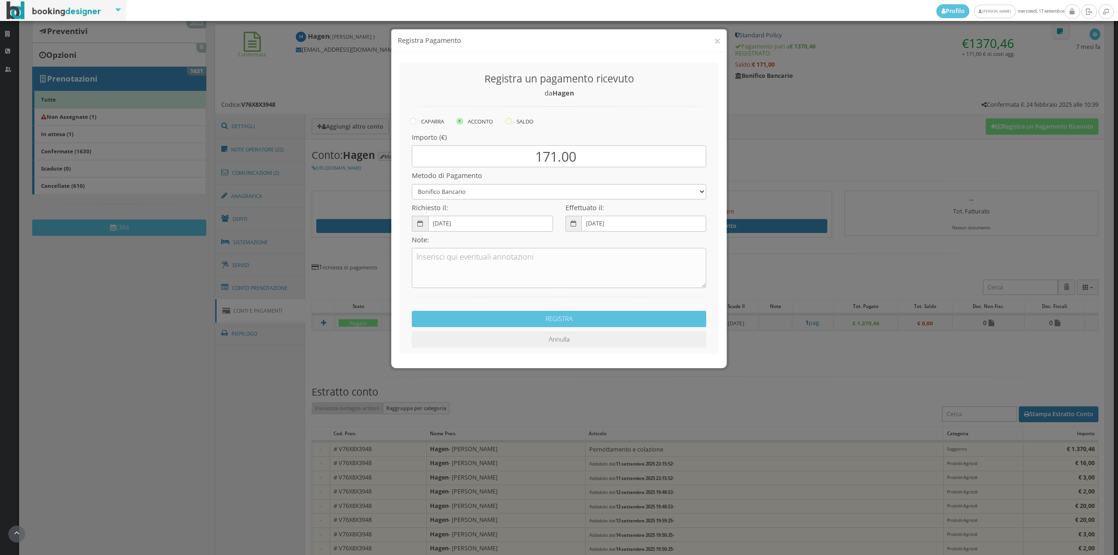
click at [516, 117] on label "SALDO" at bounding box center [520, 121] width 28 height 11
radio input "true"
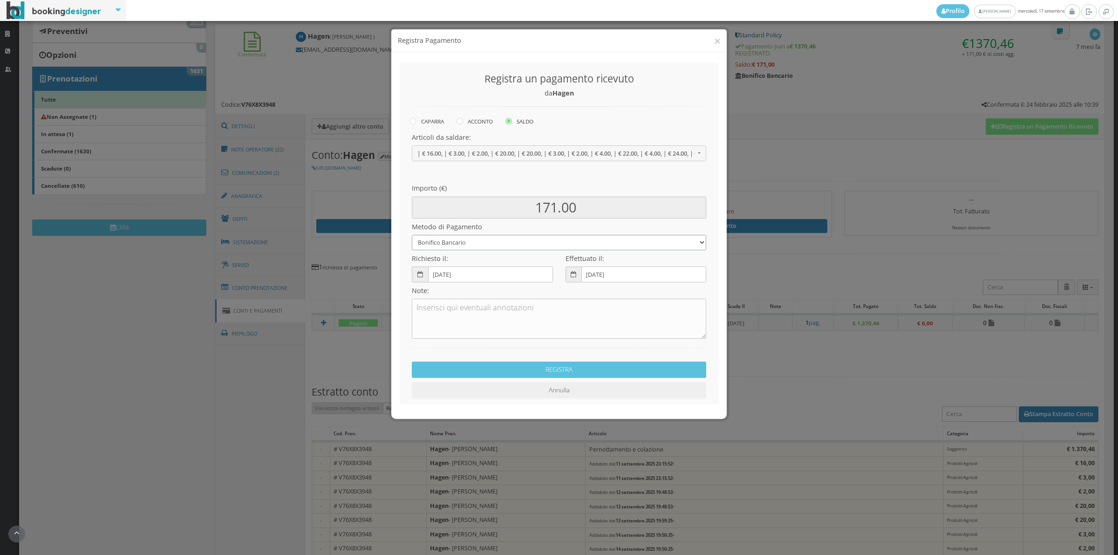
click at [476, 240] on select "Bonifico Bancario Carta di Credito Contanti Assegno Bancario Assegno Circolare …" at bounding box center [559, 242] width 294 height 15
select select "2589"
click at [412, 235] on select "Bonifico Bancario Carta di Credito Contanti Assegno Bancario Assegno Circolare …" at bounding box center [559, 242] width 294 height 15
click at [511, 365] on button "REGISTRA" at bounding box center [559, 370] width 294 height 16
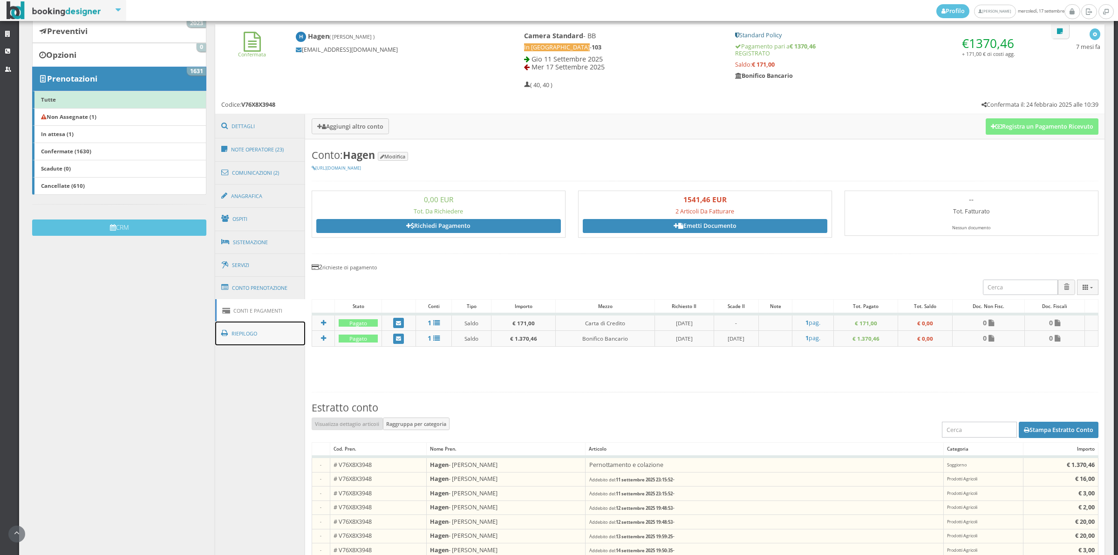
click at [287, 338] on link "Riepilogo" at bounding box center [260, 334] width 90 height 24
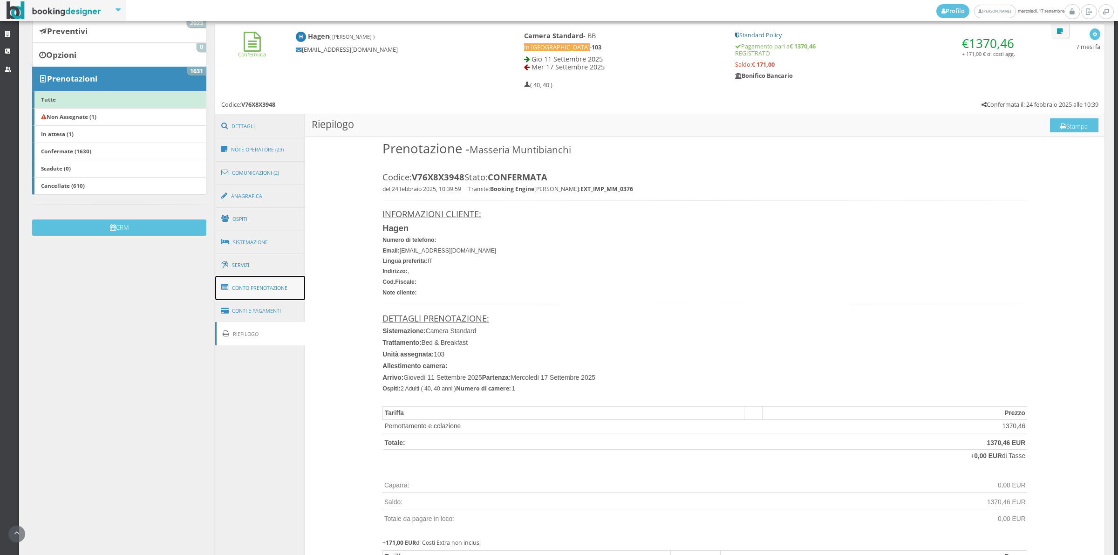
click at [273, 290] on link "Conto Prenotazione" at bounding box center [260, 288] width 90 height 24
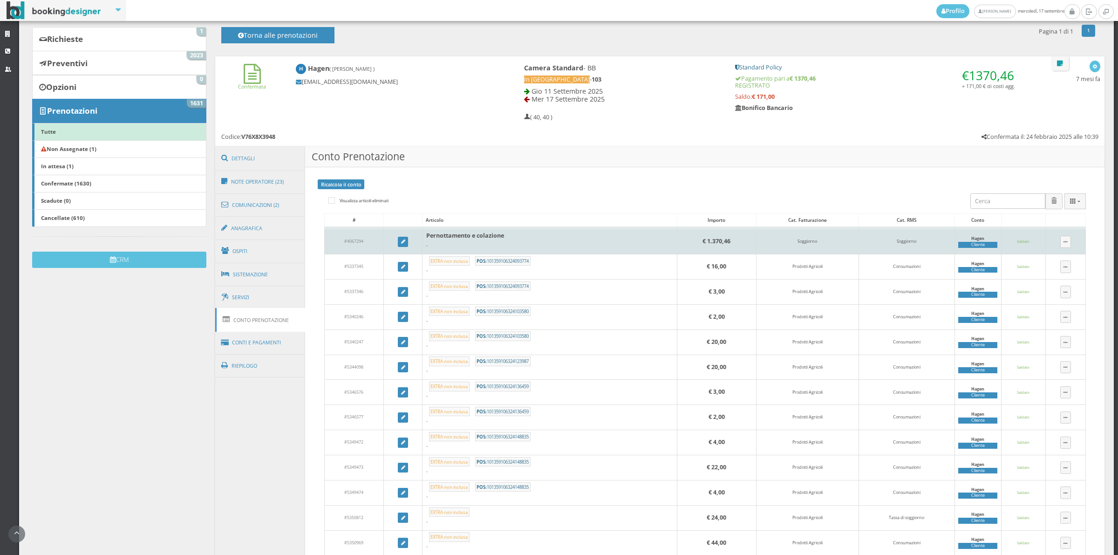
scroll to position [64, 0]
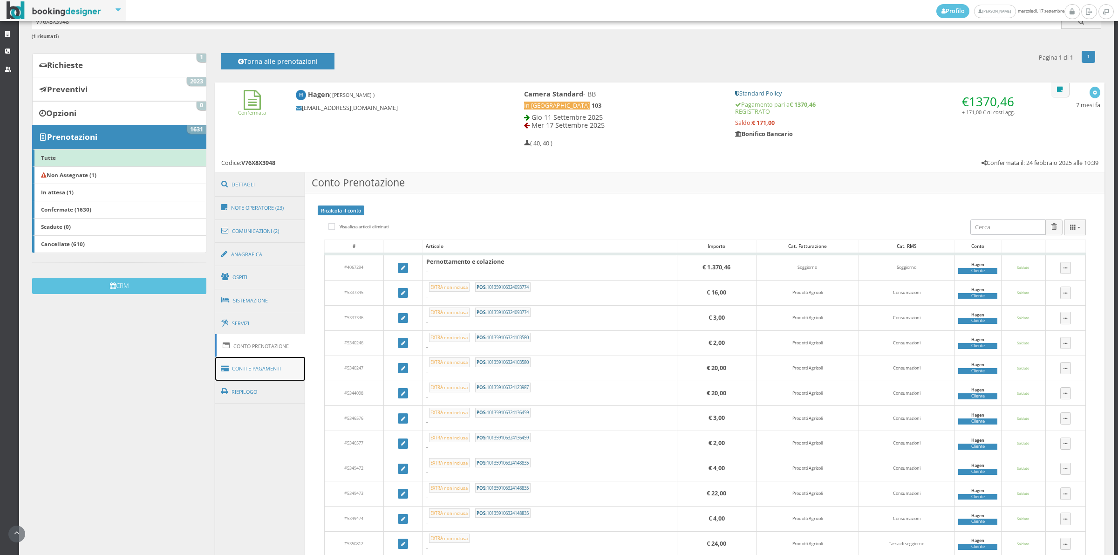
click at [250, 373] on link "Conti e Pagamenti" at bounding box center [260, 369] width 90 height 24
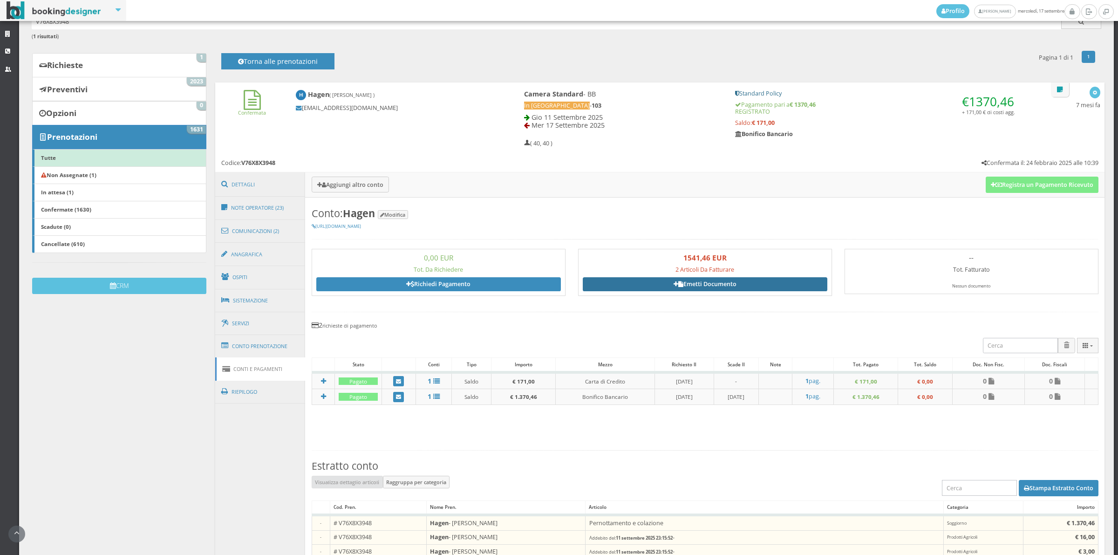
click at [819, 283] on link "Emetti Documento" at bounding box center [705, 284] width 245 height 14
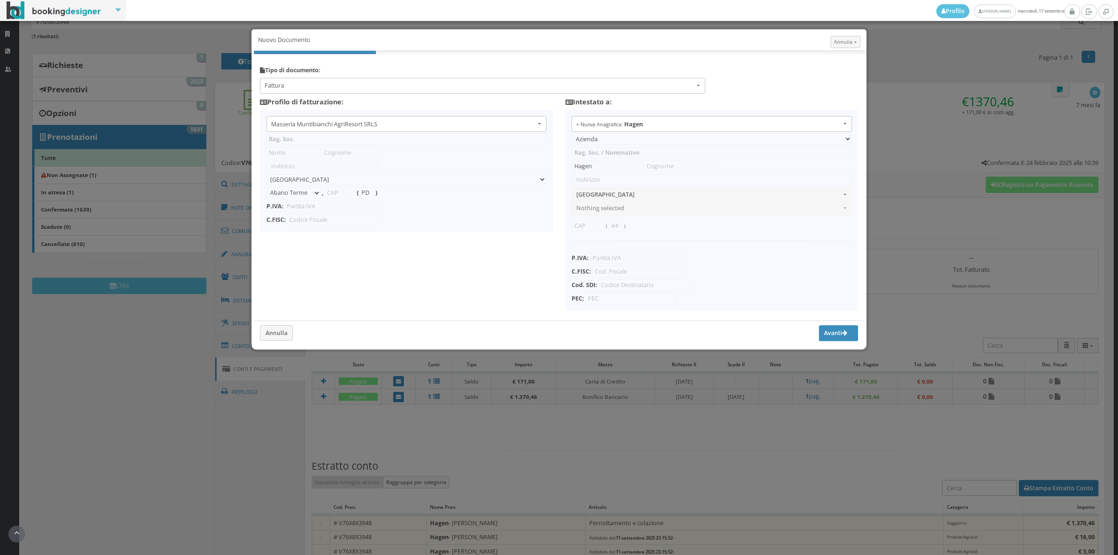
type input "Masseria Muntibianchi AgriResort SRLS"
type input "SP 277 Otranto-Giurdignano"
select select "Giurdignano"
type input "73020"
type input "LE"
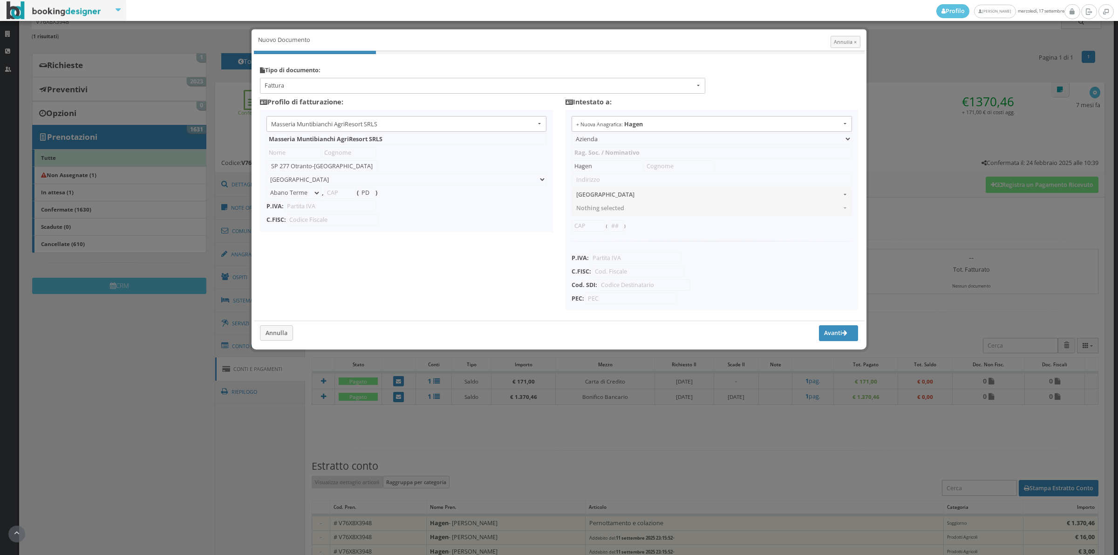
type input "05265030758"
click at [414, 91] on button "Fattura" at bounding box center [482, 85] width 445 height 15
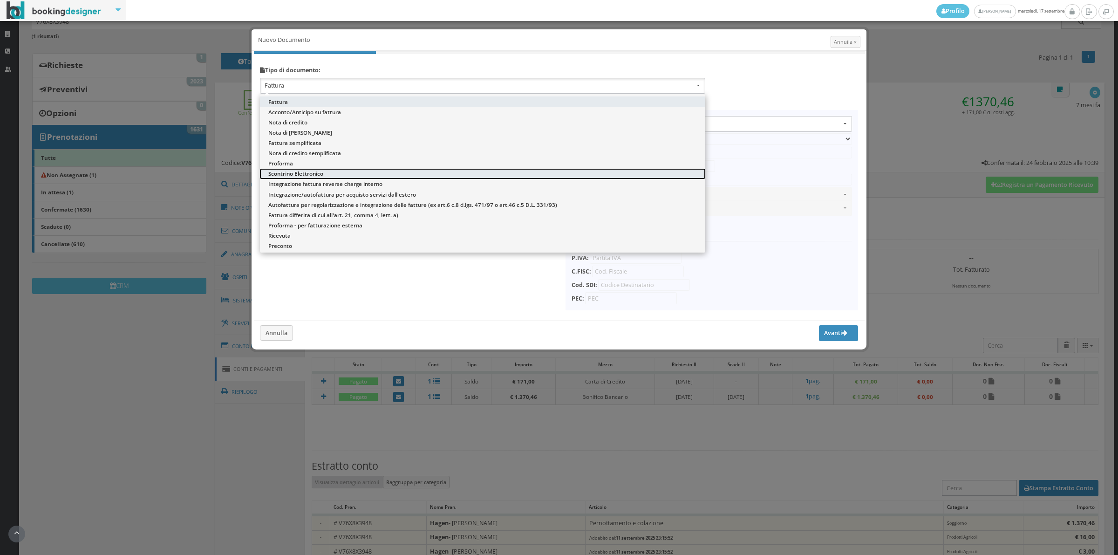
click at [371, 171] on link "Scontrino Elettronico" at bounding box center [482, 174] width 445 height 10
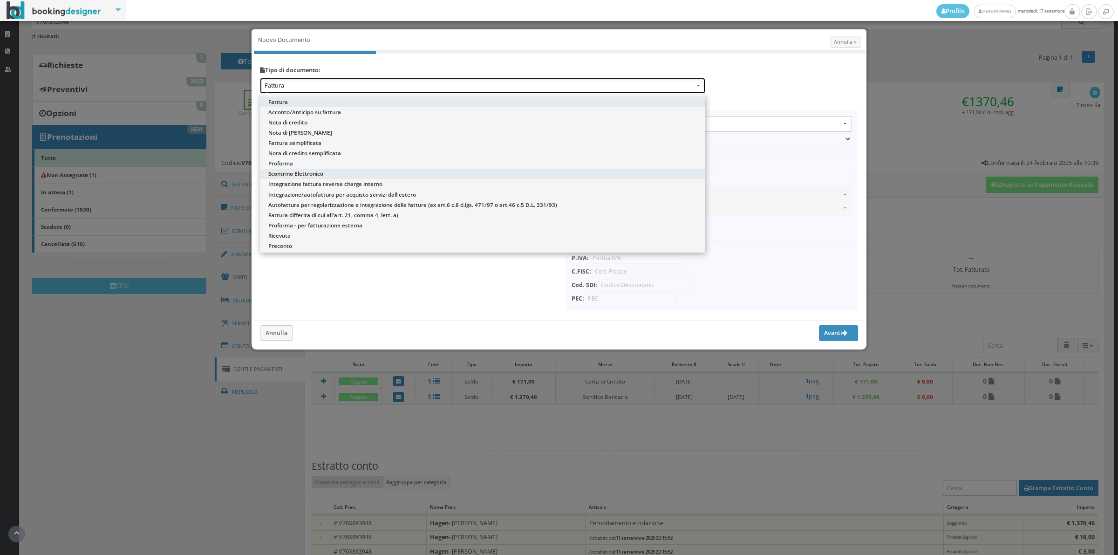
select select "ION02"
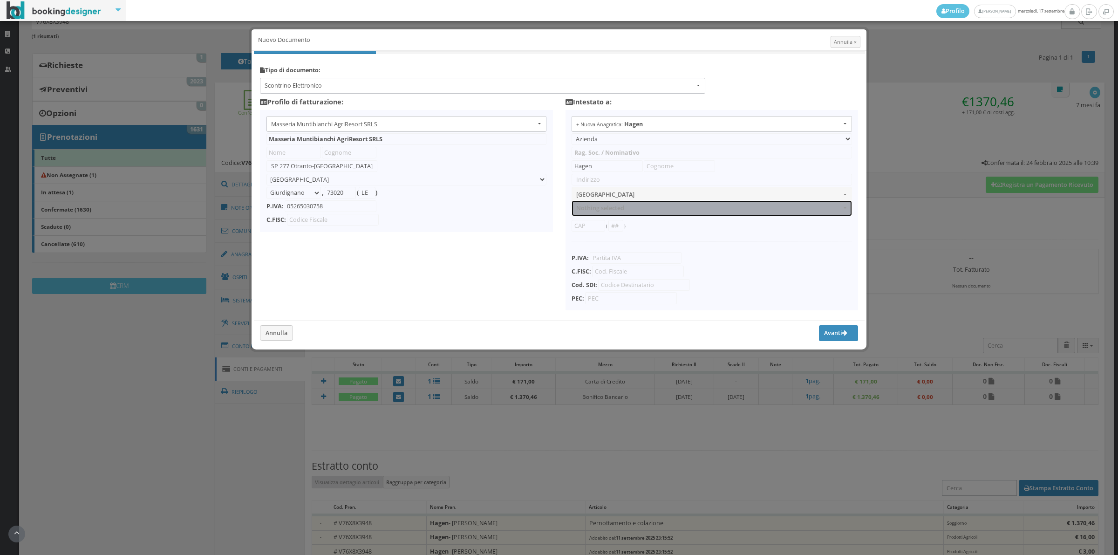
click at [646, 210] on span "Nothing selected" at bounding box center [708, 208] width 265 height 7
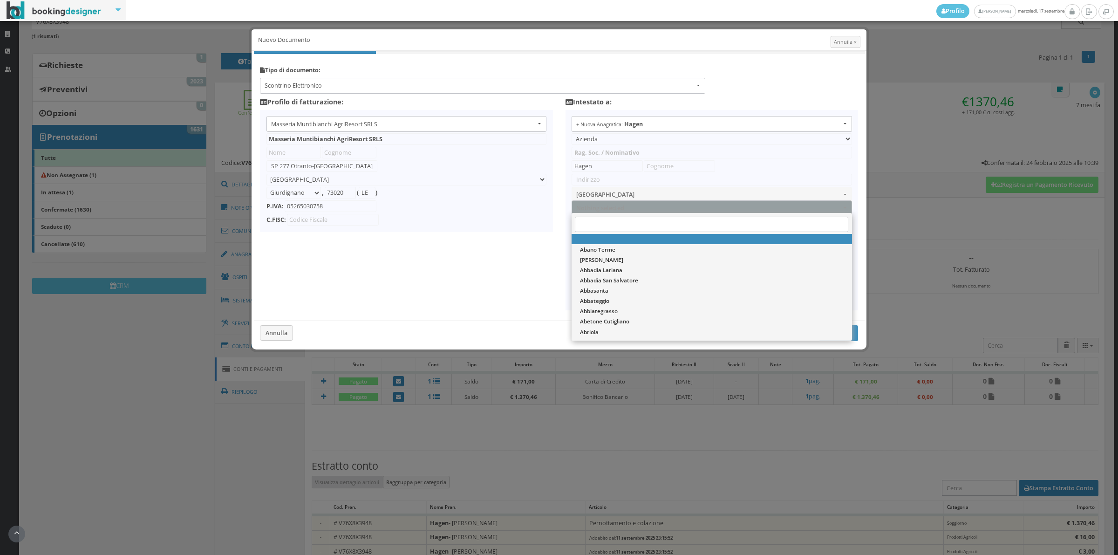
click at [931, 256] on div "Annulla × Nuovo Documento Tipo di documento: Scontrino Elettronico Fattura Acco…" at bounding box center [559, 277] width 1118 height 555
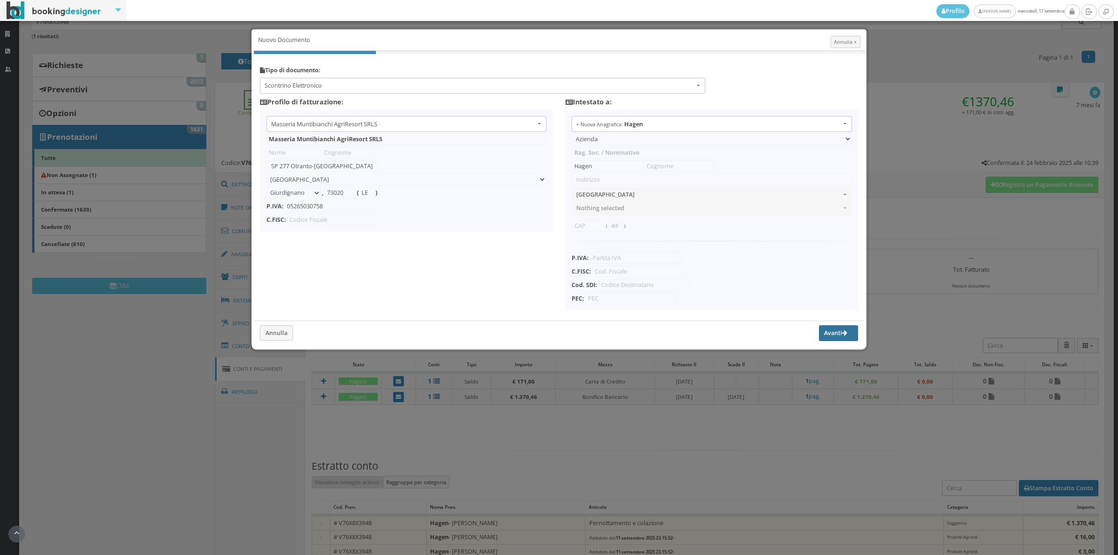
click at [854, 336] on button "Avanti" at bounding box center [838, 333] width 39 height 16
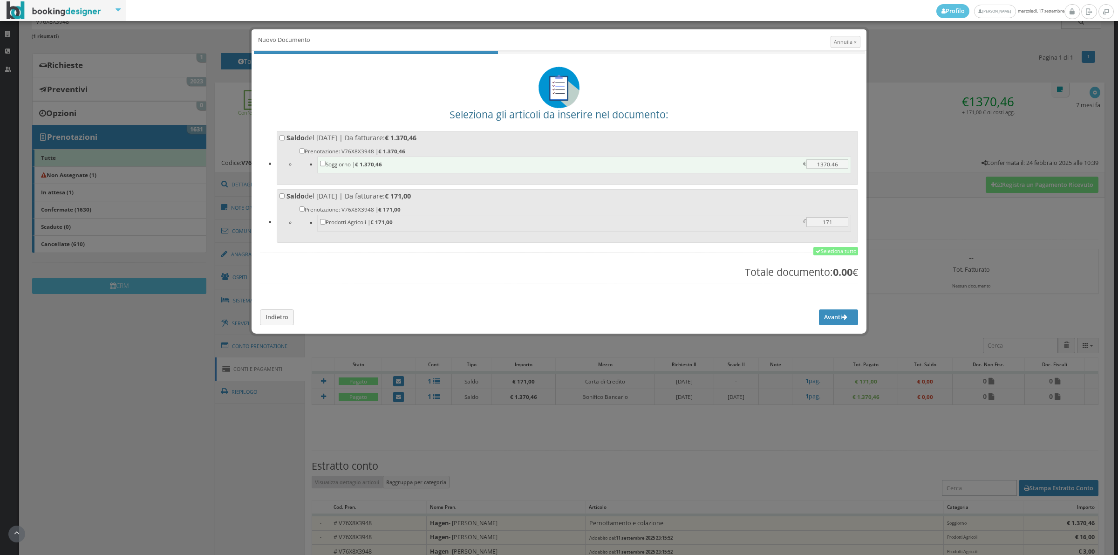
click at [691, 164] on label "Soggiorno | € 1.370,46 1370.46 1370.46 €" at bounding box center [584, 163] width 528 height 9
click at [326, 164] on input "Soggiorno | € 1.370,46 1370.46 1370.46 €" at bounding box center [323, 164] width 6 height 6
checkbox input "true"
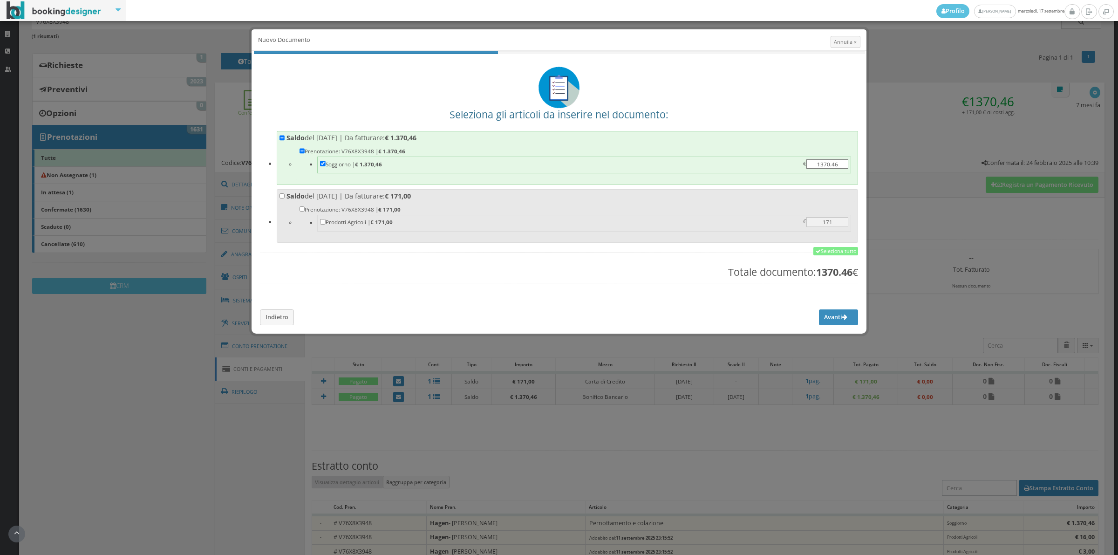
click at [678, 203] on li "Prenotazione: V76X8X3948 | € 171,00 Prodotti Agricoli | € 171,00 171 171 €" at bounding box center [576, 219] width 560 height 37
click at [285, 199] on input "Saldo del 17/09/2025 | Da fatturare: € 171,00 Prenotazione: V76X8X3948 | € 171,…" at bounding box center [283, 196] width 6 height 6
checkbox input "true"
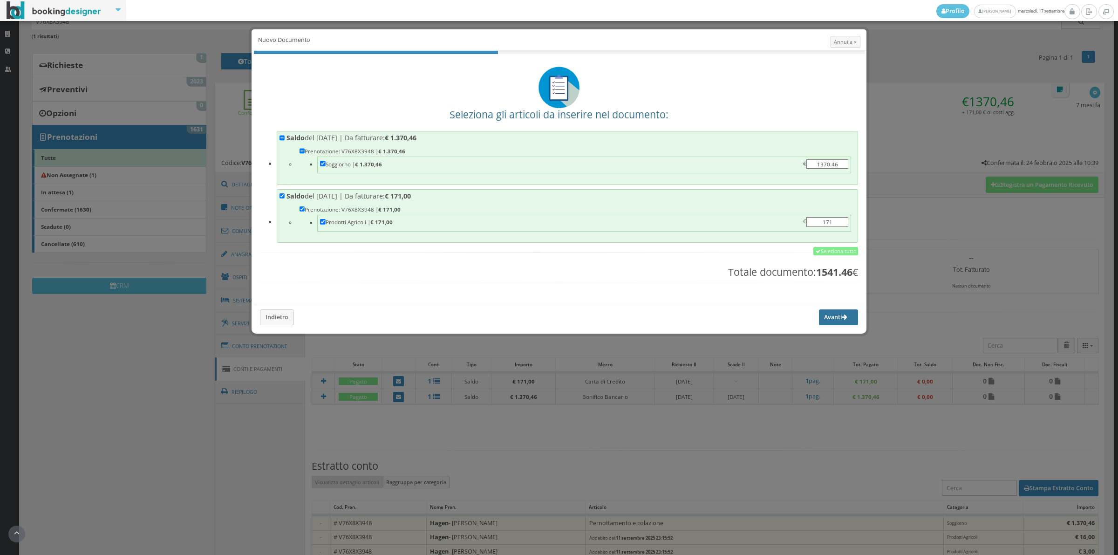
click at [847, 315] on button "Avanti" at bounding box center [838, 317] width 39 height 16
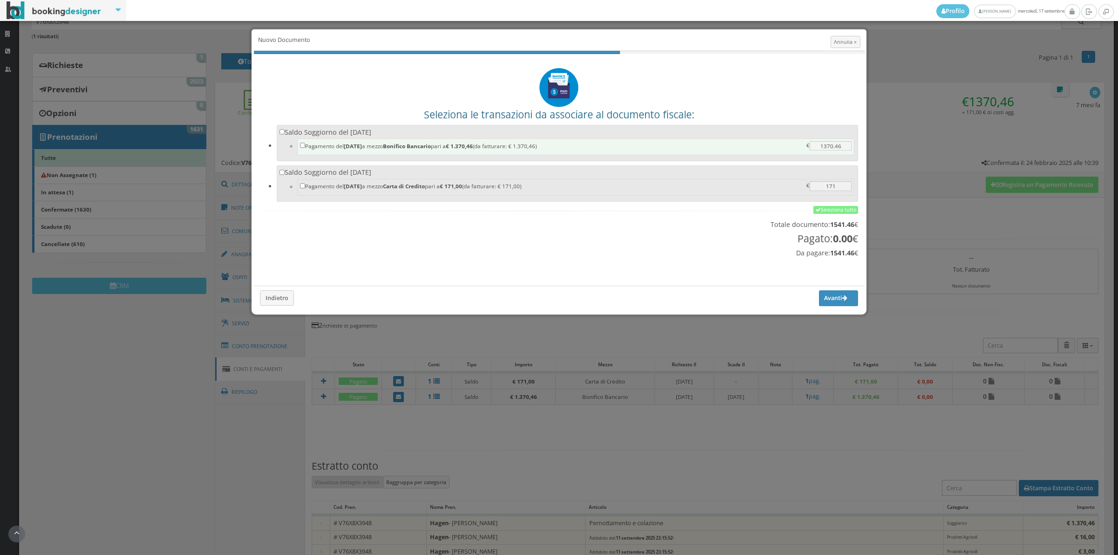
click at [491, 147] on label "Pagamento del 05/09/2025 a mezzo Bonifico Bancario pari a € 1.370,46 (da fattur…" at bounding box center [576, 145] width 552 height 9
click at [306, 147] on input "Pagamento del 05/09/2025 a mezzo Bonifico Bancario pari a € 1.370,46 (da fattur…" at bounding box center [303, 146] width 6 height 6
checkbox input "true"
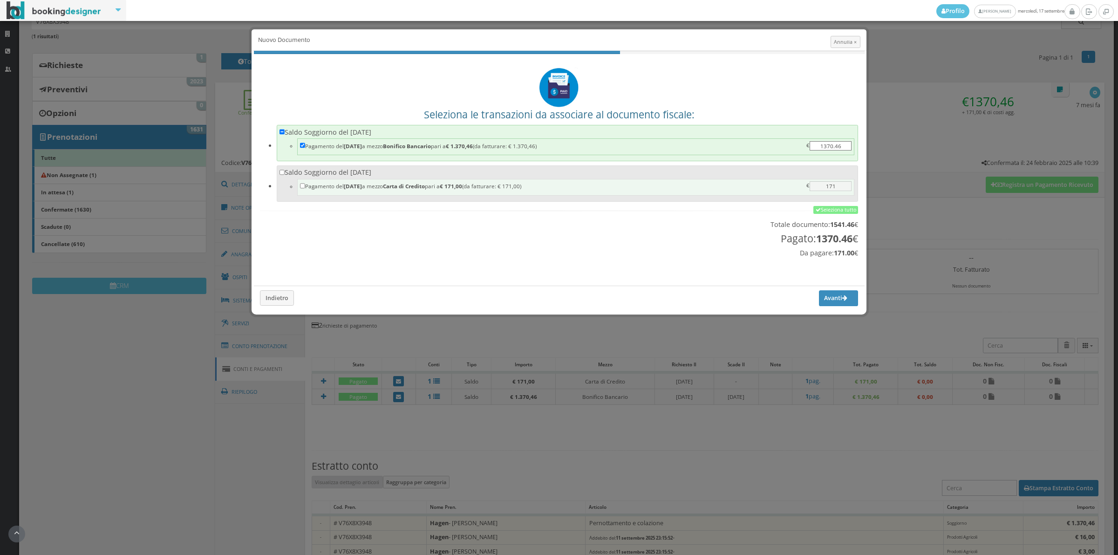
click at [490, 192] on li "Pagamento del 17/09/2025 a mezzo Carta di Credito pari a € 171,00 (da fatturare…" at bounding box center [575, 187] width 557 height 17
click at [285, 175] on input "Saldo Soggiorno del 17/09/2025 Pagamento del 17/09/2025 a mezzo Carta di Credit…" at bounding box center [283, 173] width 6 height 6
checkbox input "true"
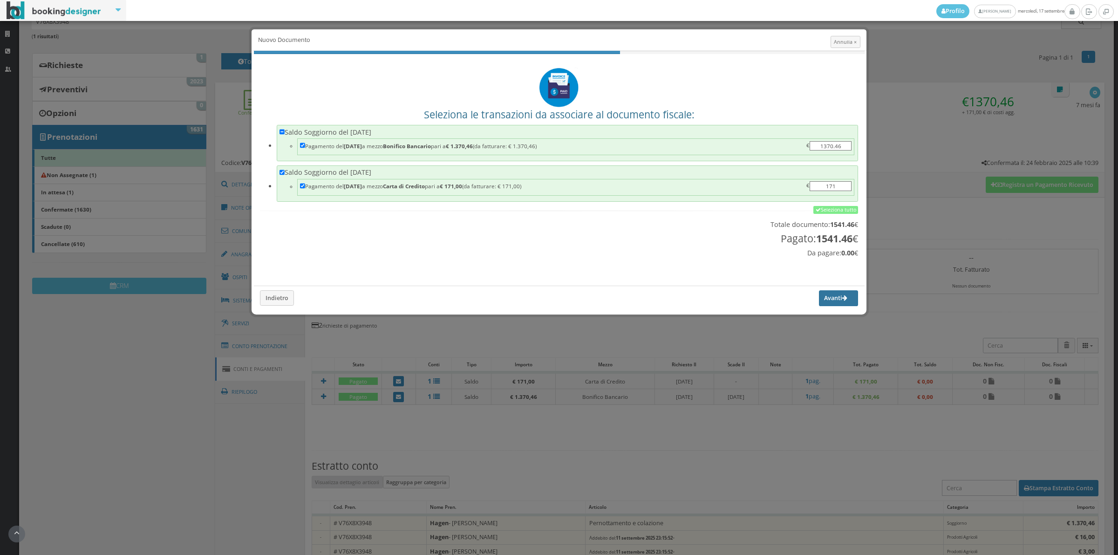
click at [829, 298] on button "Avanti" at bounding box center [838, 298] width 39 height 16
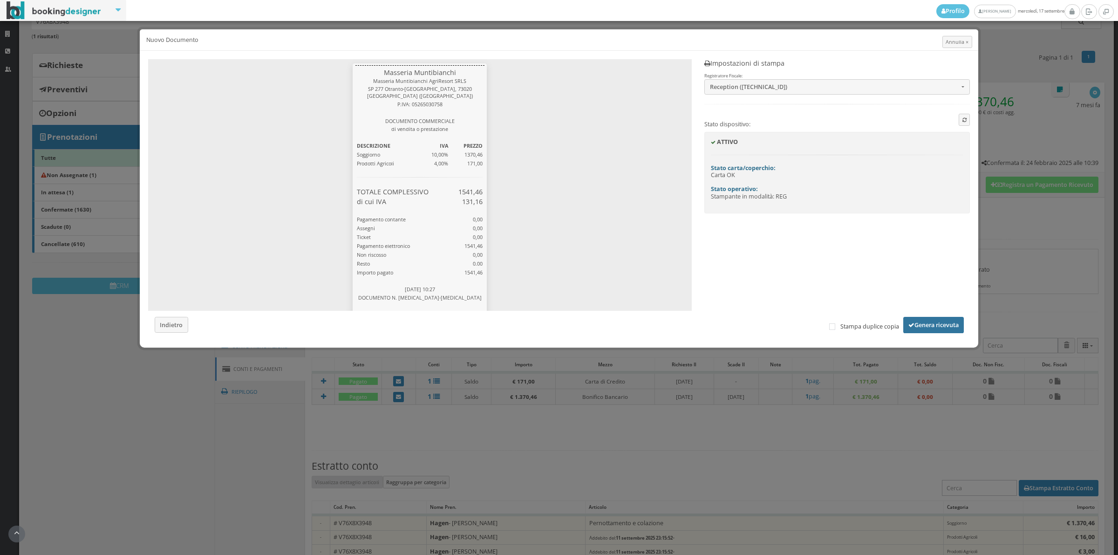
click at [939, 322] on button "Genera ricevuta" at bounding box center [933, 325] width 61 height 16
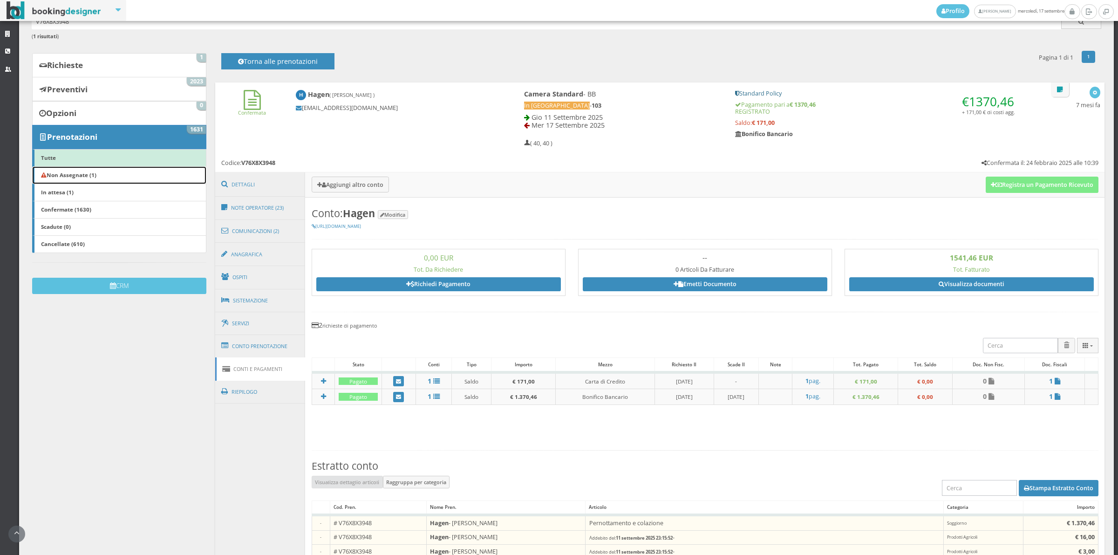
click at [75, 181] on link "Non Assegnate (1)" at bounding box center [119, 175] width 174 height 18
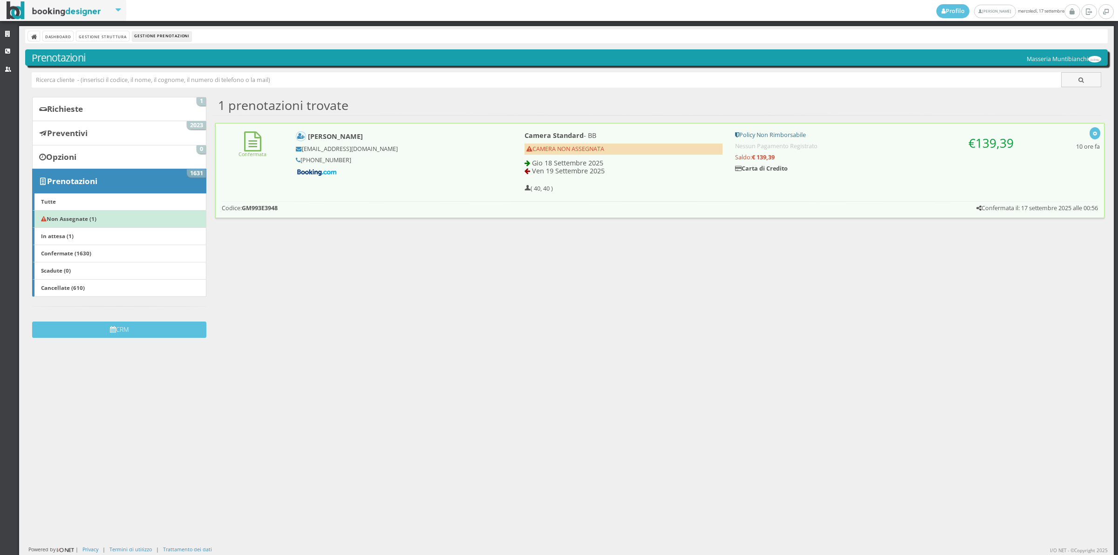
click at [582, 148] on span "CAMERA NON ASSEGNATA" at bounding box center [566, 149] width 78 height 8
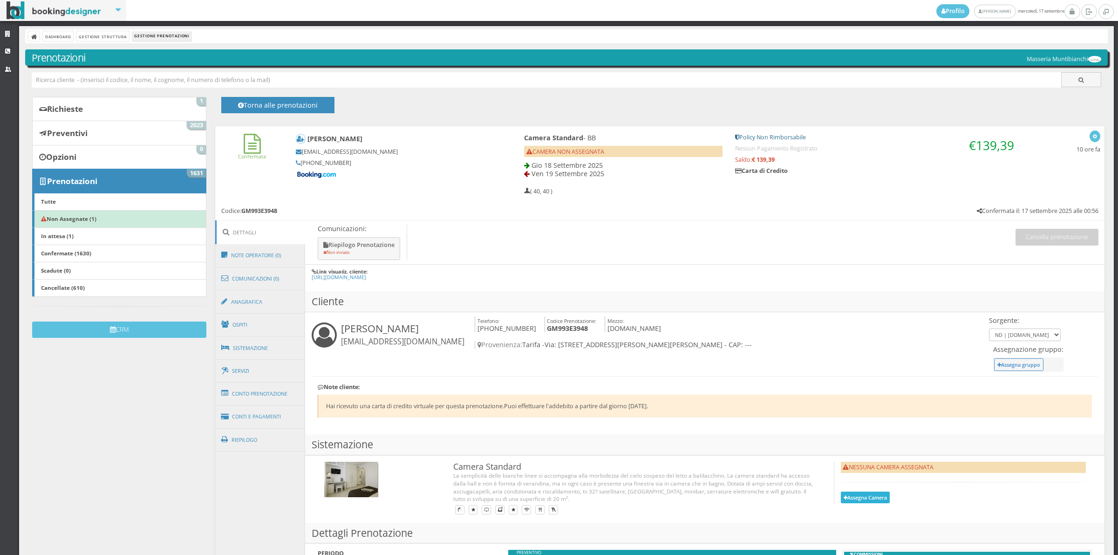
click at [845, 501] on button "Assegna Camera" at bounding box center [865, 498] width 49 height 12
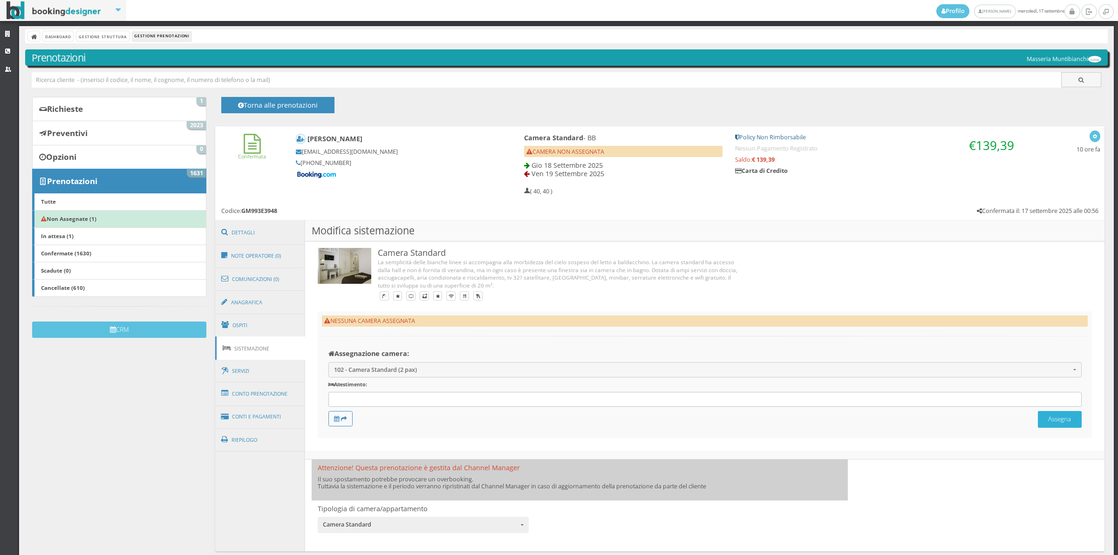
click at [1049, 427] on button "Assegna" at bounding box center [1060, 419] width 44 height 16
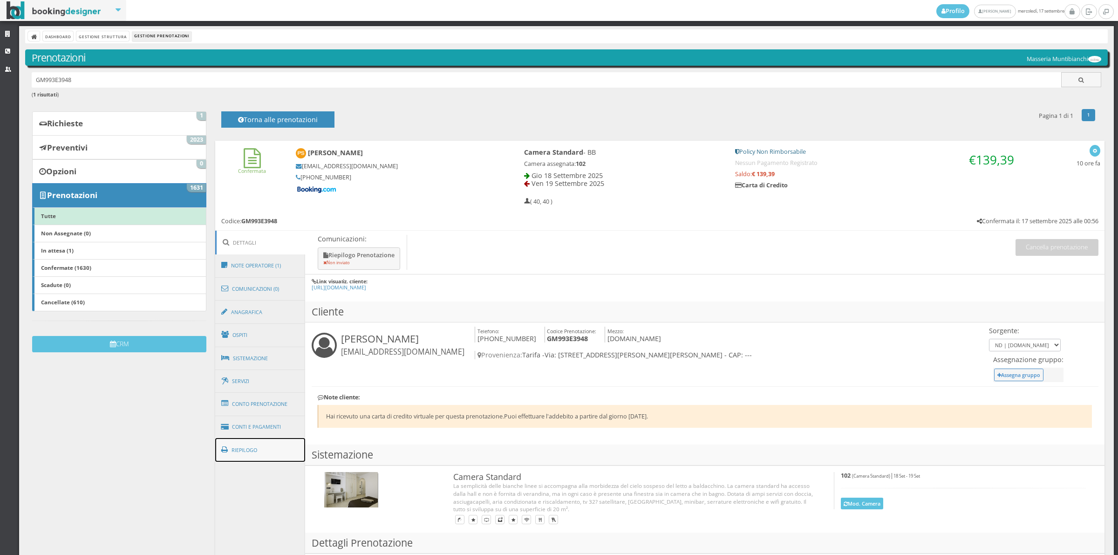
click at [234, 452] on link "Riepilogo" at bounding box center [260, 450] width 90 height 24
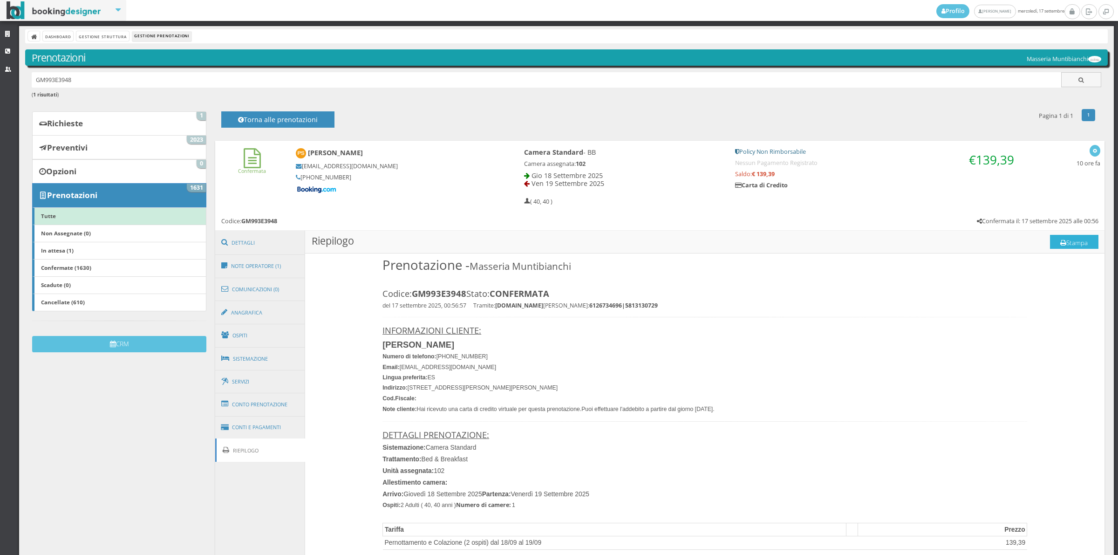
click at [1080, 240] on button "Stampa" at bounding box center [1074, 242] width 48 height 14
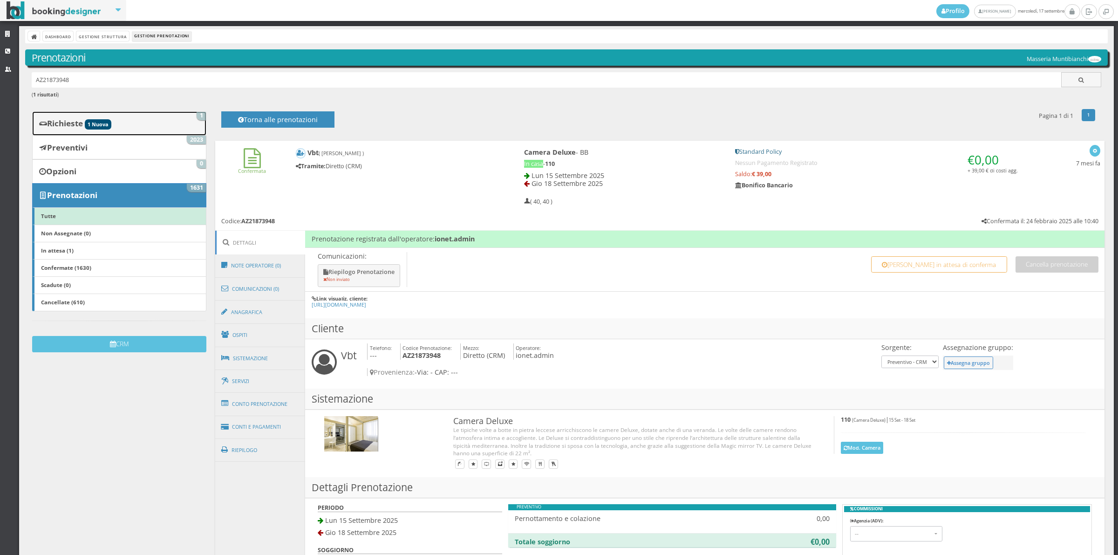
click at [147, 124] on link "Richieste 1 1 Nuova" at bounding box center [119, 123] width 174 height 24
click at [246, 427] on link "Conti e Pagamenti" at bounding box center [260, 427] width 90 height 24
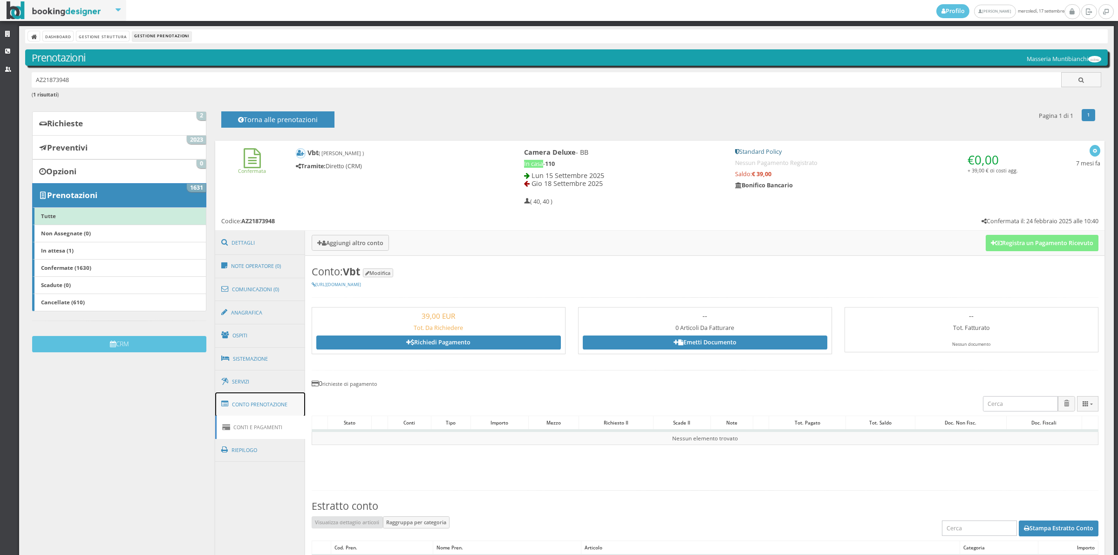
click at [287, 402] on link "Conto Prenotazione" at bounding box center [260, 404] width 90 height 24
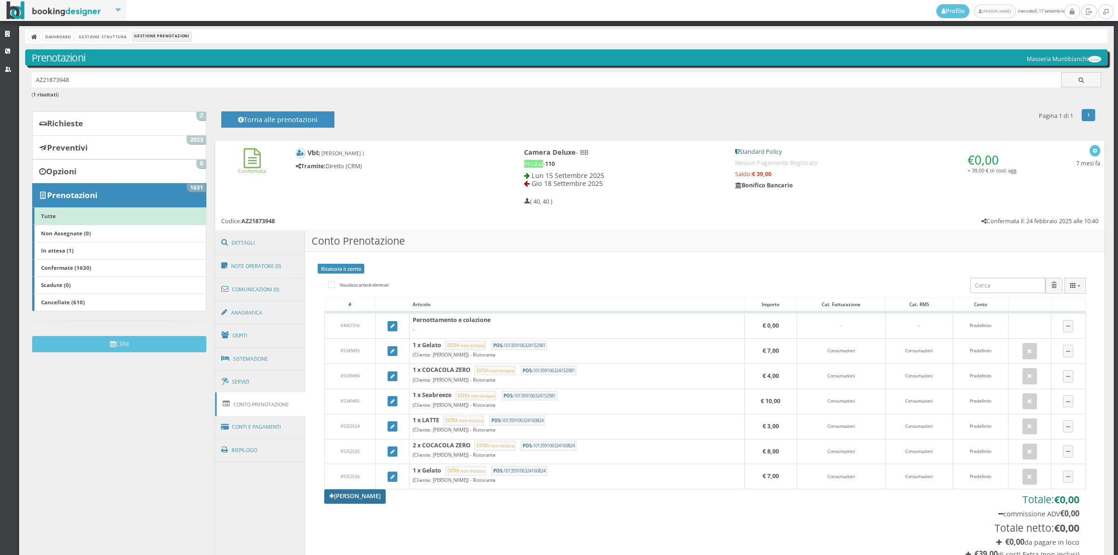
click at [349, 499] on link "[PERSON_NAME]" at bounding box center [355, 496] width 62 height 14
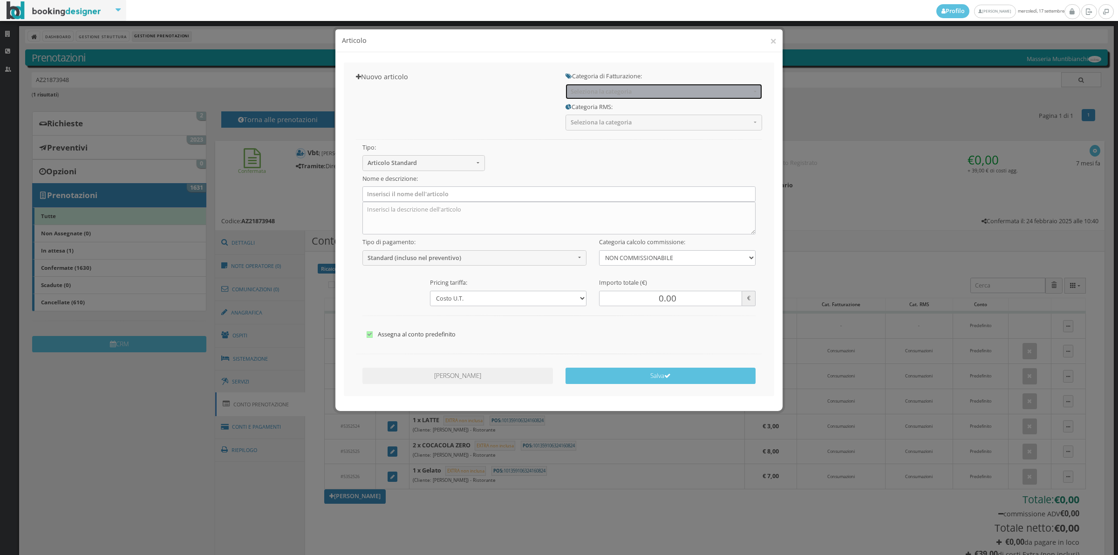
click at [586, 98] on button "Seleziona la categoria" at bounding box center [664, 91] width 197 height 15
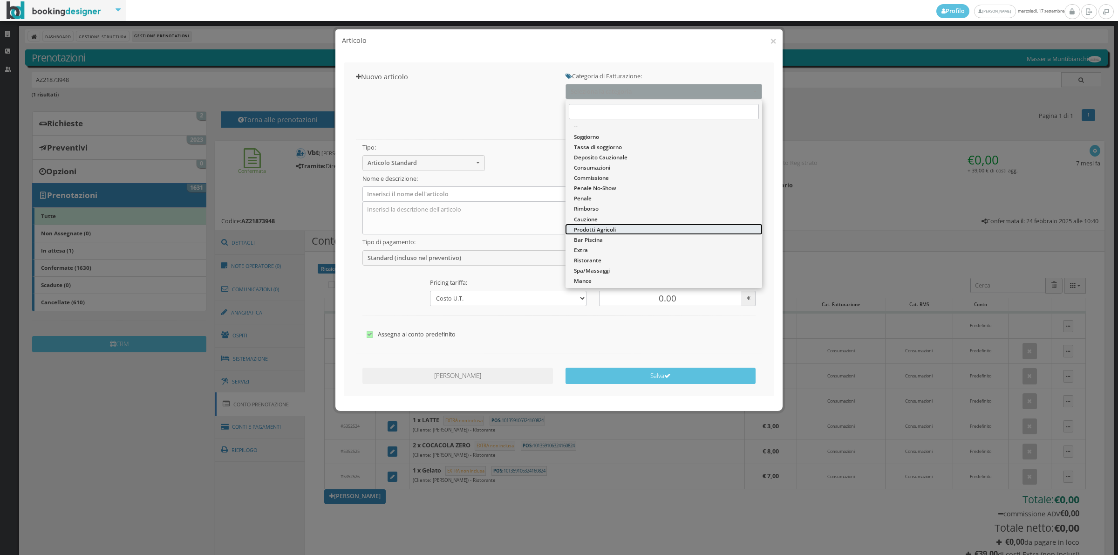
click at [594, 232] on span "Prodotti Agricoli" at bounding box center [595, 230] width 42 height 8
select select "60"
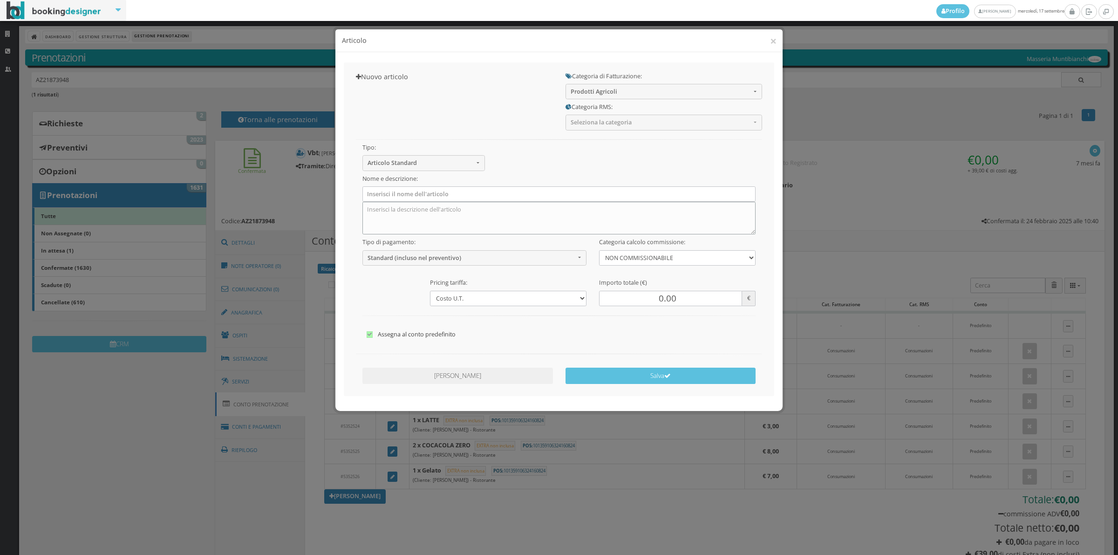
click at [490, 228] on textarea at bounding box center [560, 218] width 394 height 33
click at [658, 297] on input "0.00" at bounding box center [670, 298] width 143 height 15
type input "7.00"
click at [545, 182] on div "Nome e descrizione:" at bounding box center [559, 203] width 406 height 64
click at [550, 202] on textarea at bounding box center [560, 218] width 394 height 33
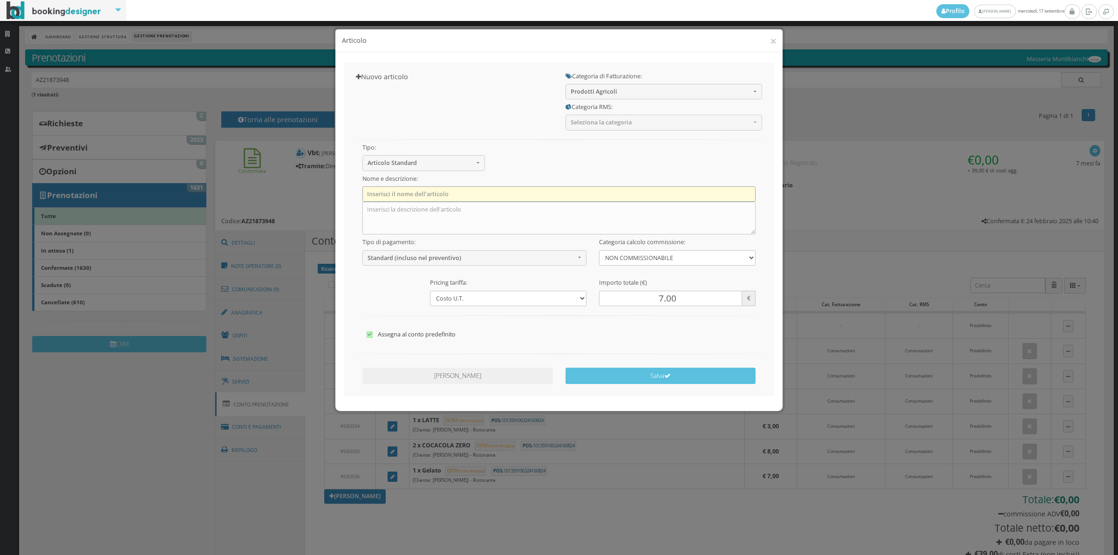
click at [551, 194] on input "text" at bounding box center [560, 193] width 394 height 15
type input "Laundry"
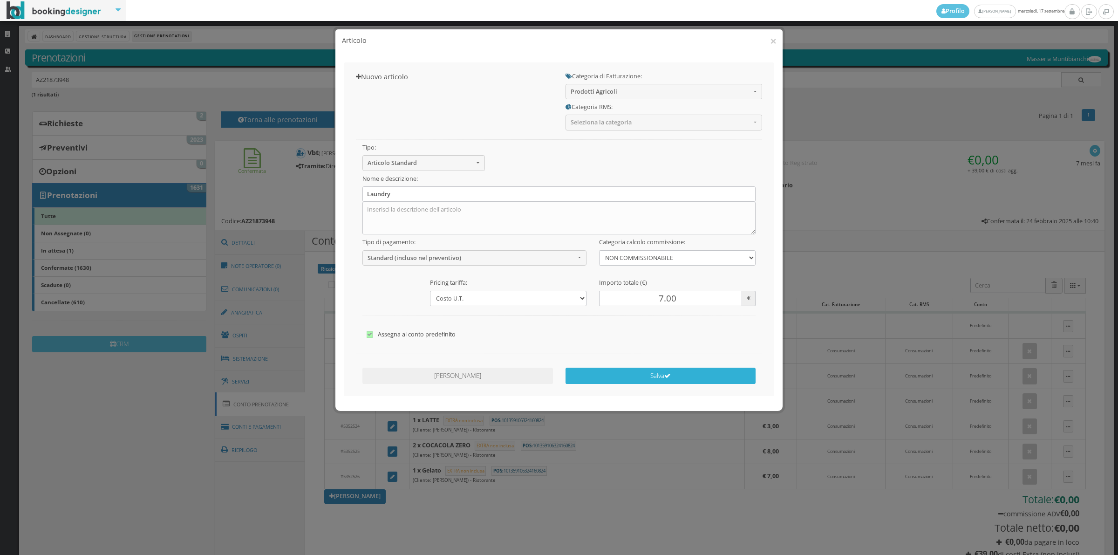
click at [609, 373] on button "Salva" at bounding box center [661, 376] width 191 height 16
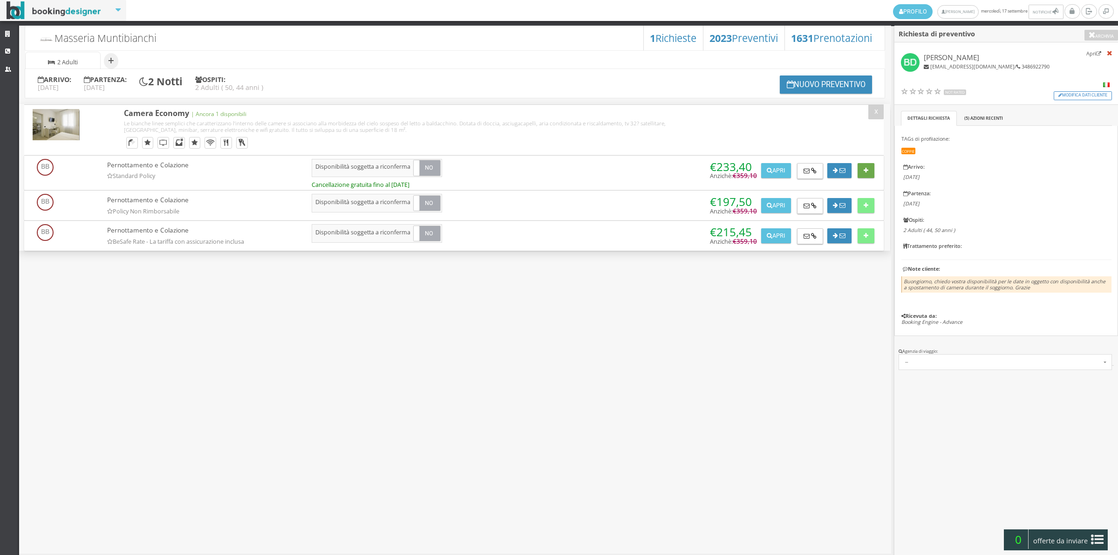
click at [864, 164] on button at bounding box center [866, 170] width 16 height 15
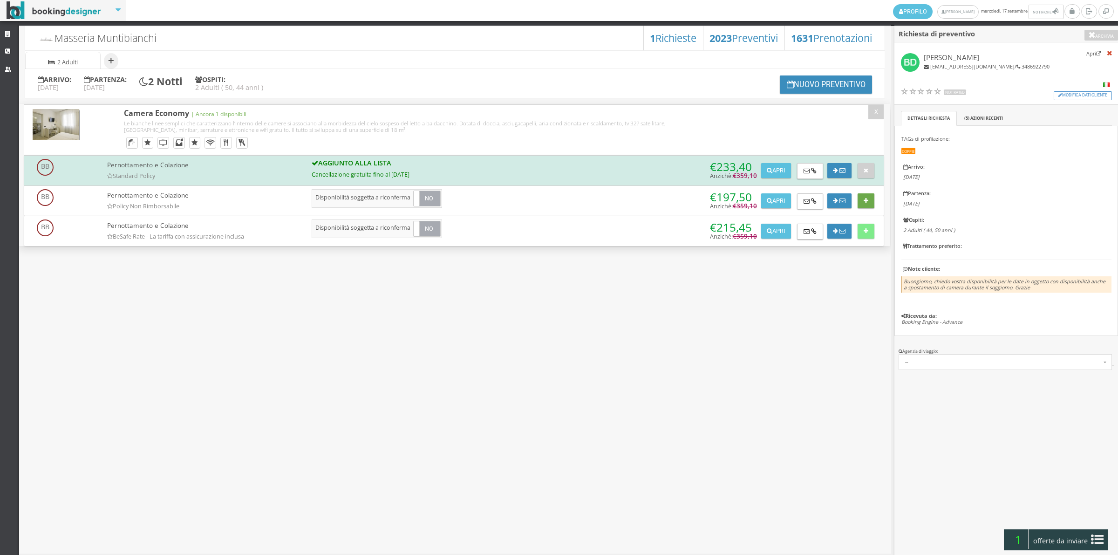
click at [865, 196] on button at bounding box center [866, 200] width 16 height 15
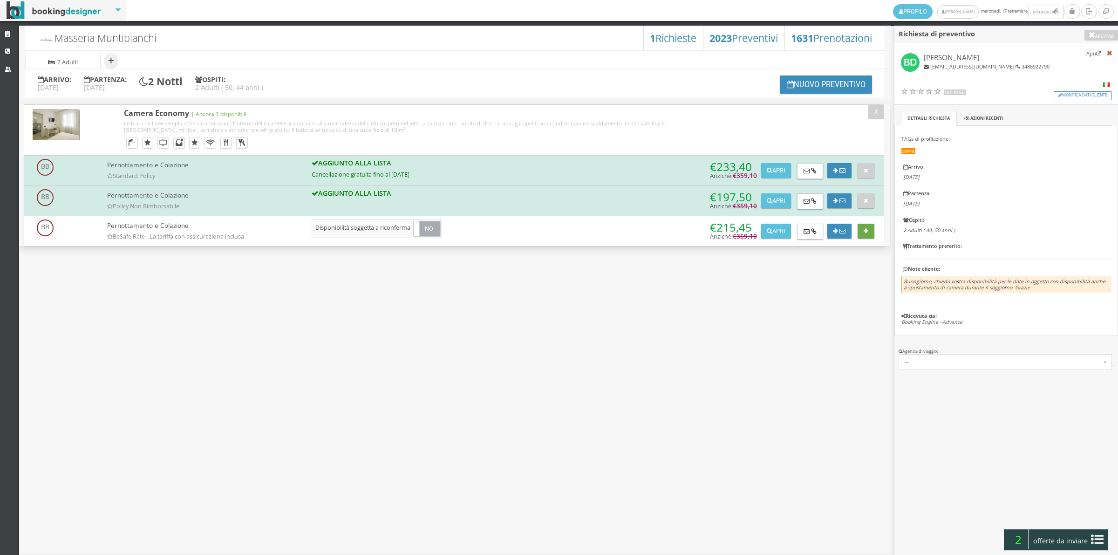
click at [870, 225] on button at bounding box center [866, 231] width 16 height 15
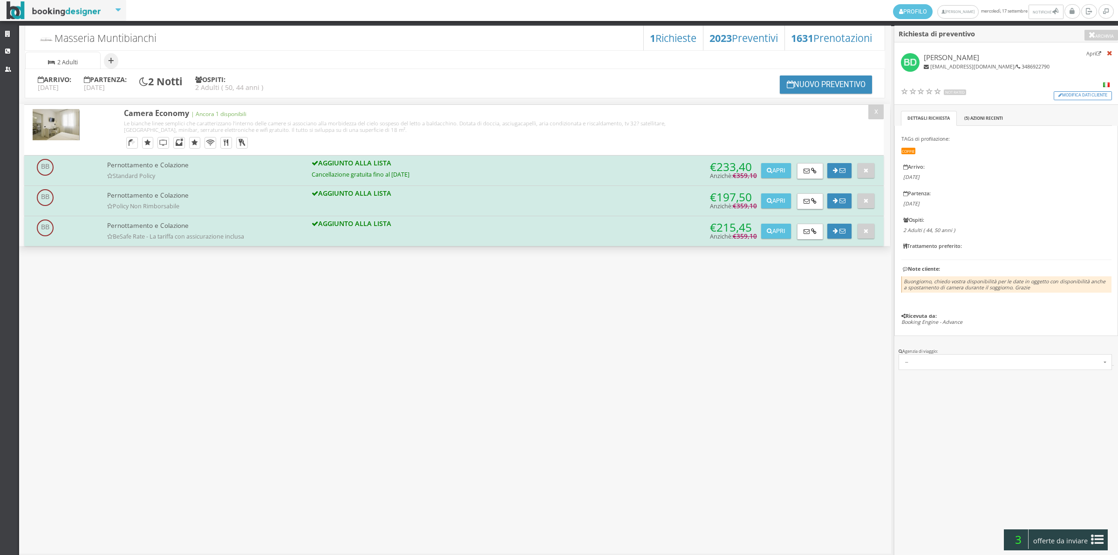
click at [1093, 535] on icon at bounding box center [1097, 539] width 13 height 15
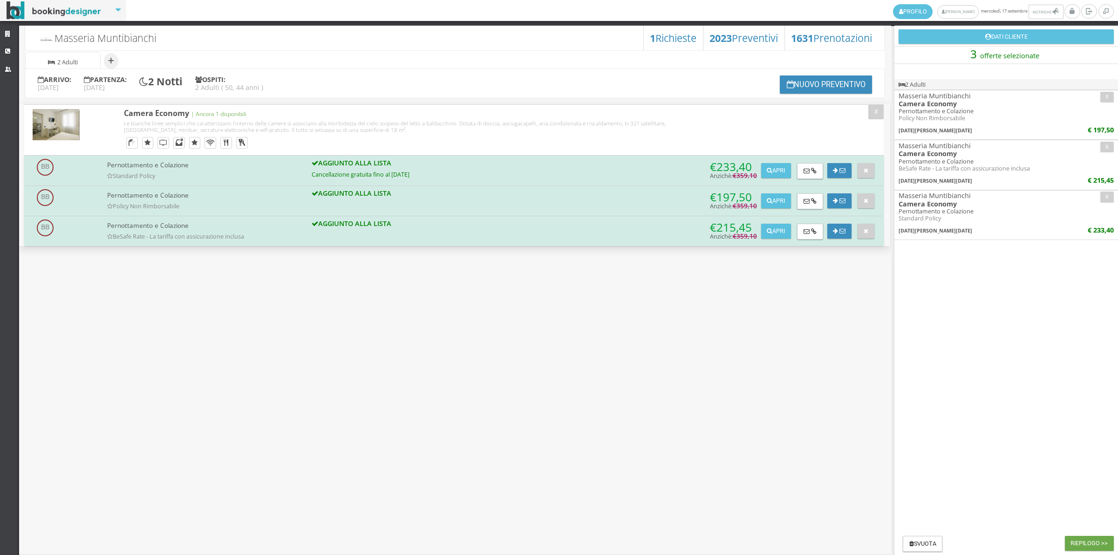
click at [1094, 541] on button "Riepilogo >>" at bounding box center [1089, 543] width 49 height 15
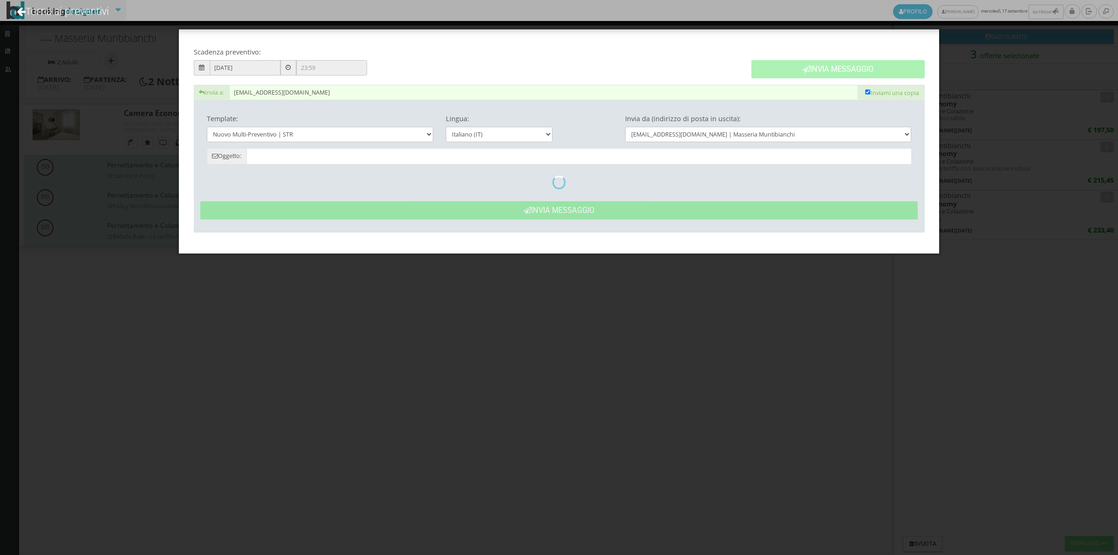
type input "[PERSON_NAME]: Preventivo - [PERSON_NAME]"
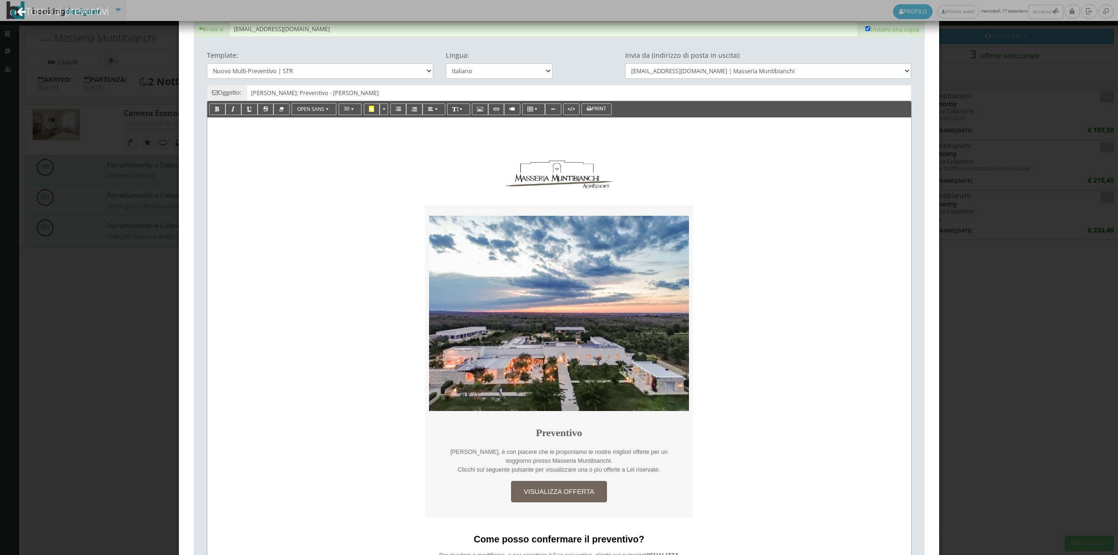
scroll to position [388, 0]
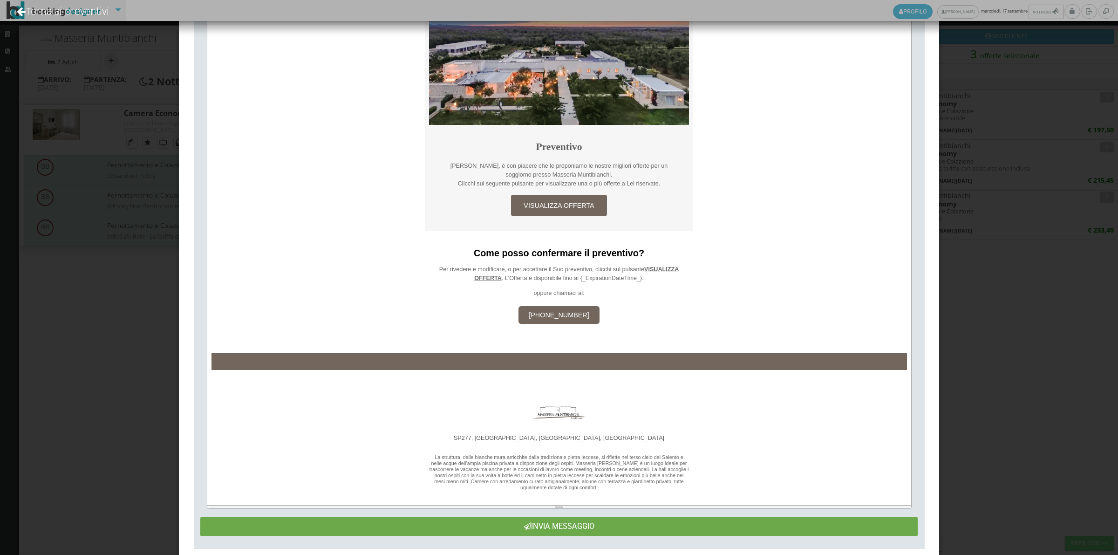
click at [476, 533] on button "Invia Messaggio" at bounding box center [559, 526] width 718 height 18
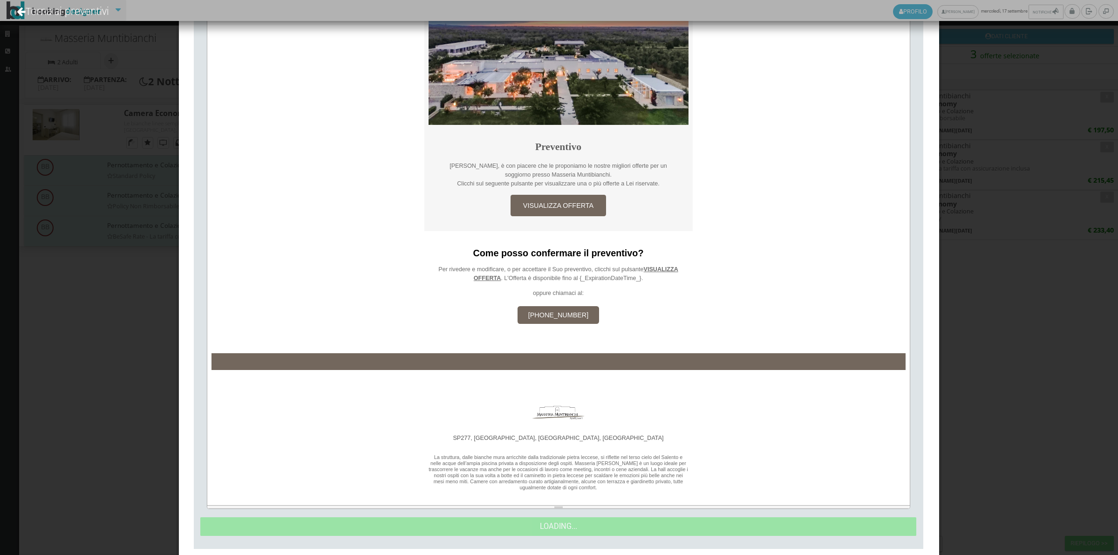
scroll to position [0, 0]
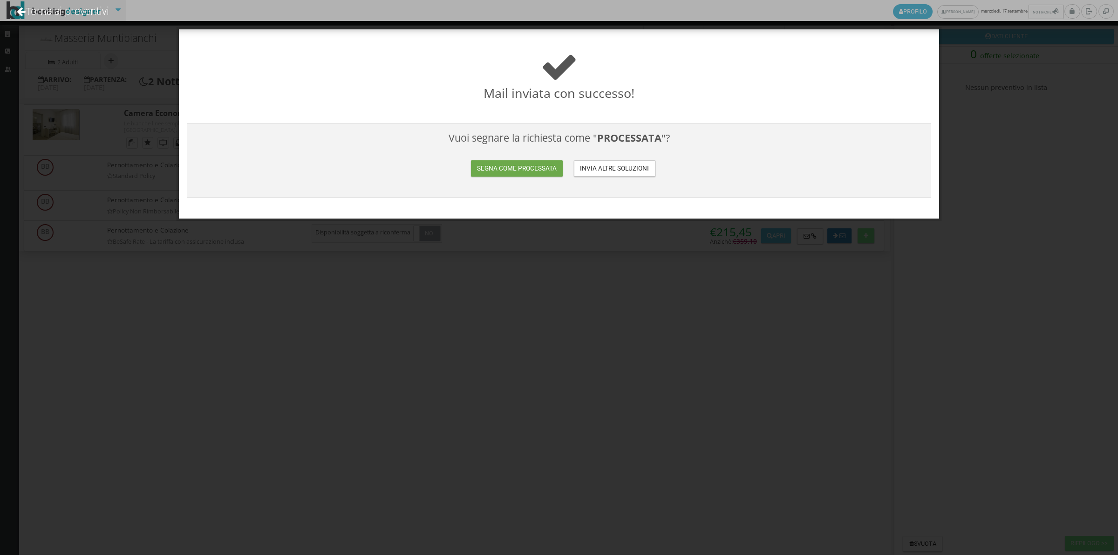
click at [498, 168] on button "Segna come processata" at bounding box center [516, 168] width 91 height 16
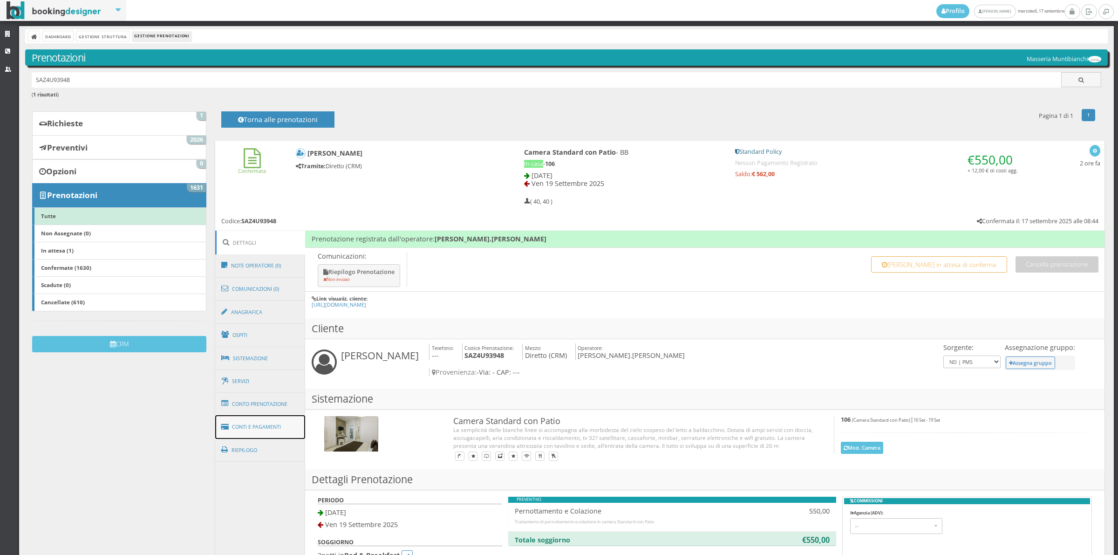
click at [283, 429] on link "Conti e Pagamenti" at bounding box center [260, 427] width 90 height 24
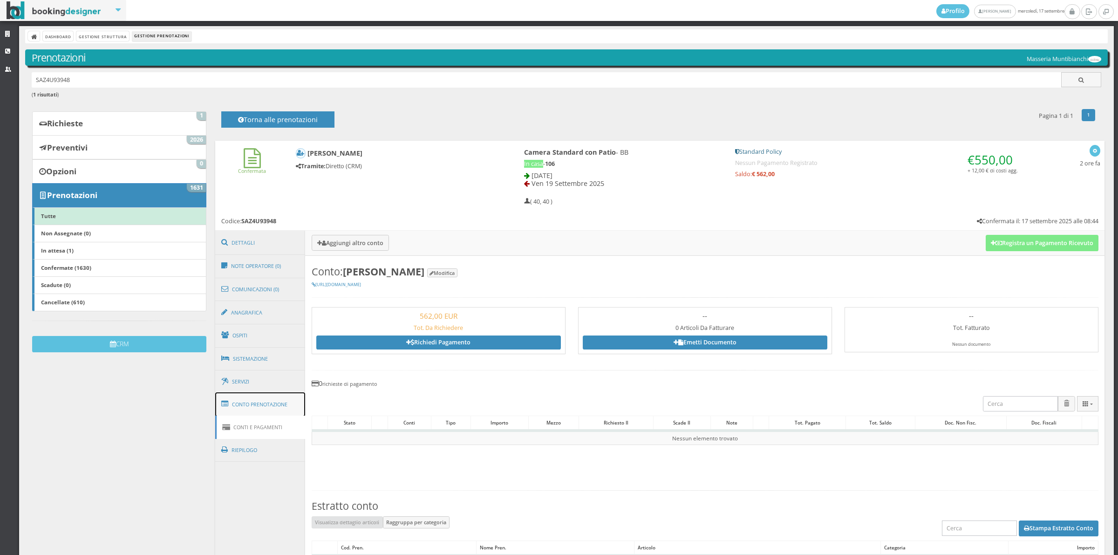
click at [268, 402] on link "Conto Prenotazione" at bounding box center [260, 404] width 90 height 24
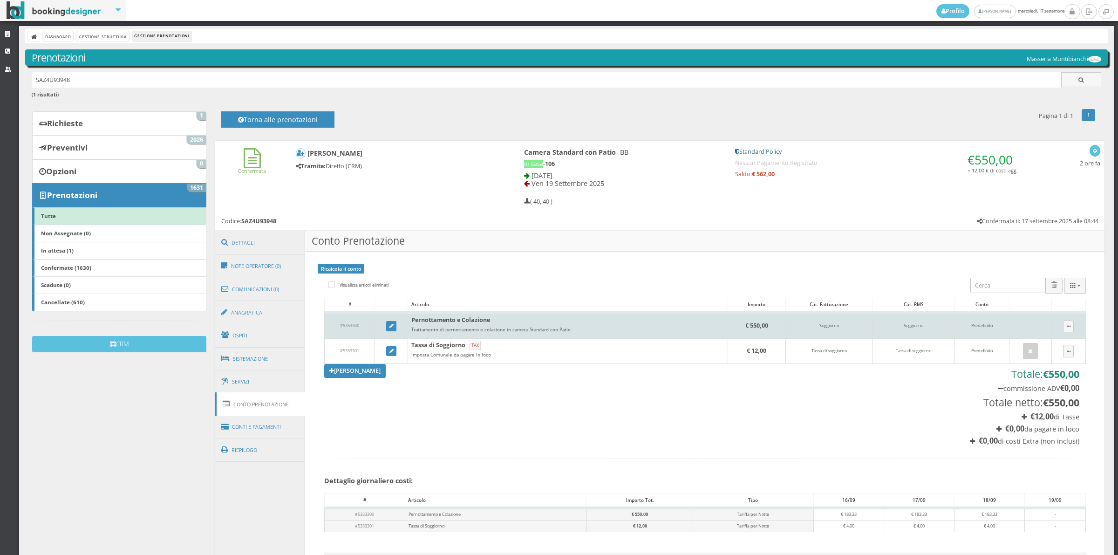
click at [390, 332] on td at bounding box center [391, 325] width 33 height 26
click at [390, 327] on icon at bounding box center [392, 326] width 4 height 5
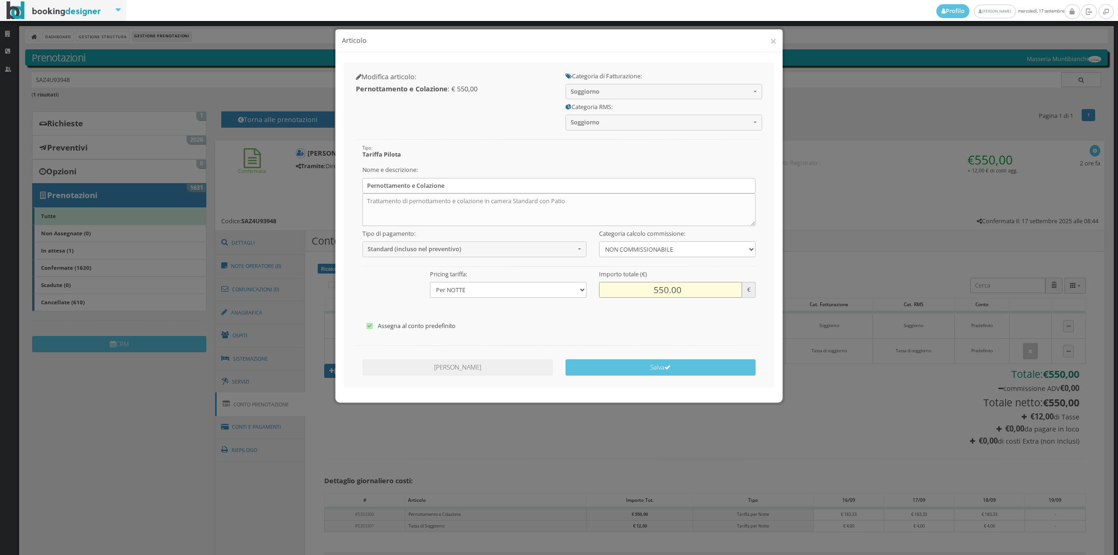
click at [663, 286] on input "550.00" at bounding box center [670, 289] width 143 height 15
type input "570.00"
click at [660, 360] on button "Salva" at bounding box center [661, 367] width 191 height 16
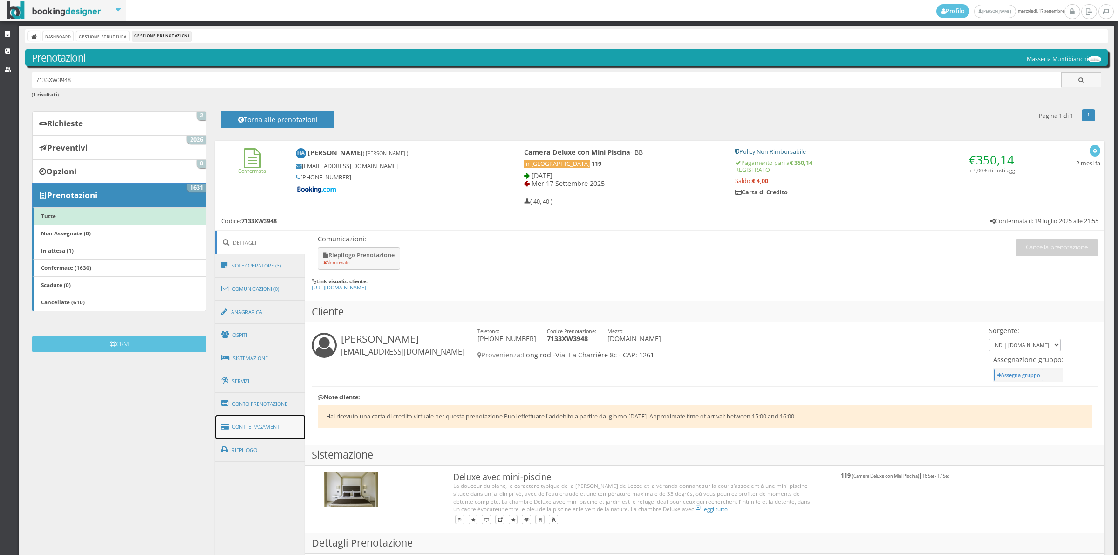
click at [238, 430] on link "Conti e Pagamenti" at bounding box center [260, 427] width 90 height 24
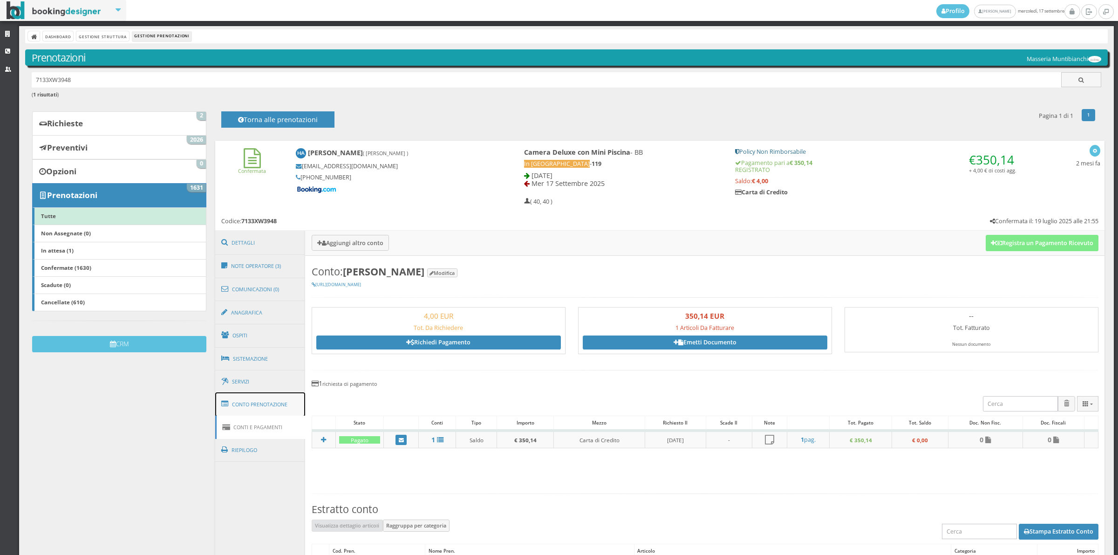
click at [279, 406] on link "Conto Prenotazione" at bounding box center [260, 404] width 90 height 24
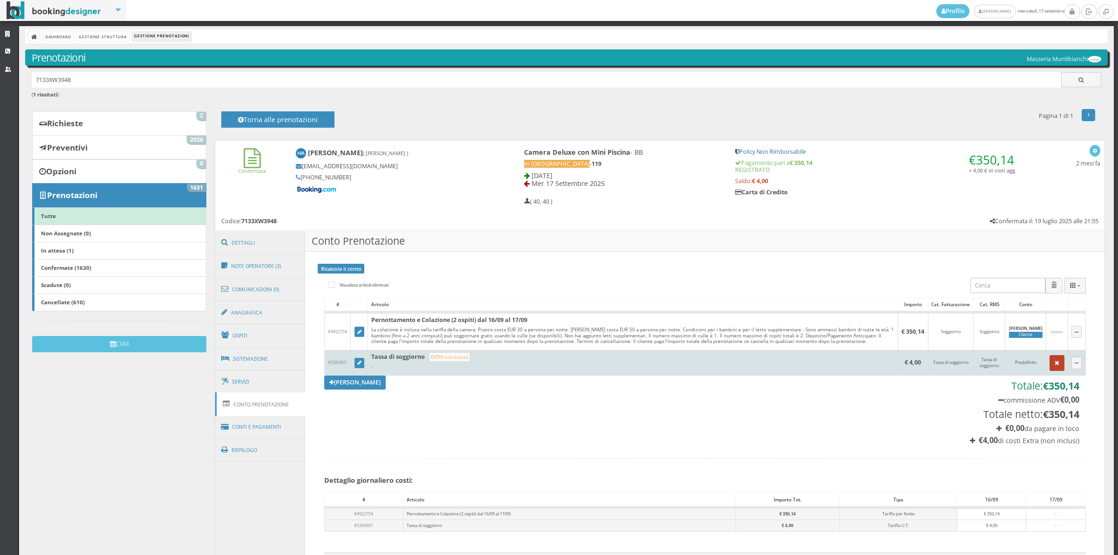
click at [1050, 366] on button "button" at bounding box center [1057, 363] width 15 height 16
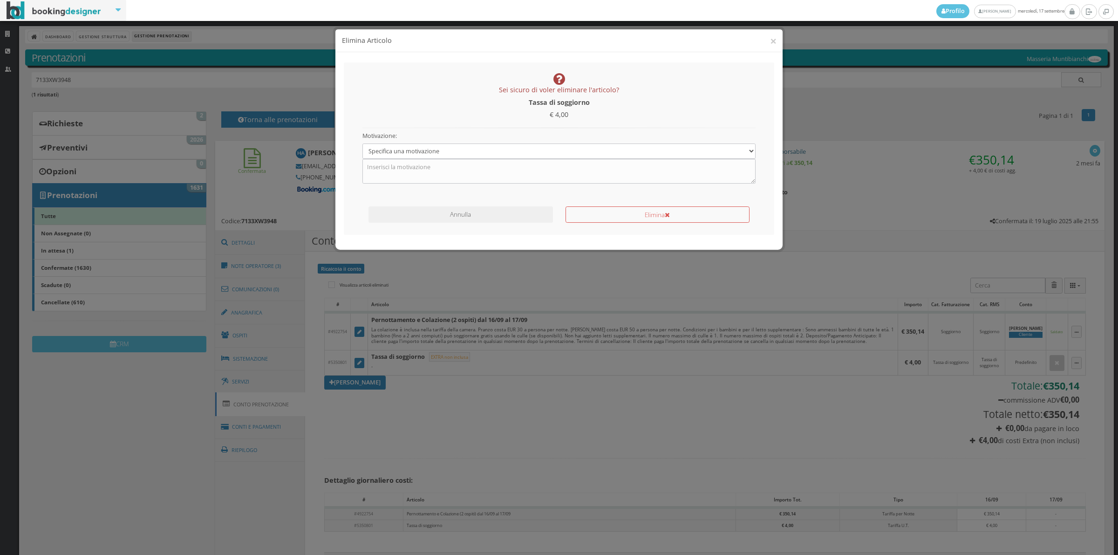
click at [712, 232] on div "Sei sicuro di voler eliminare l'articolo? Tassa di soggiorno € 4,00 Motivazione…" at bounding box center [559, 148] width 431 height 172
click at [704, 217] on button "Elimina" at bounding box center [658, 214] width 184 height 16
click at [657, 145] on select "Specifica una motivazione Errore di inserimento Ricalcolo del conto Il cliente …" at bounding box center [560, 151] width 394 height 15
select select "1"
click at [363, 144] on select "Specifica una motivazione Errore di inserimento Ricalcolo del conto Il cliente …" at bounding box center [560, 151] width 394 height 15
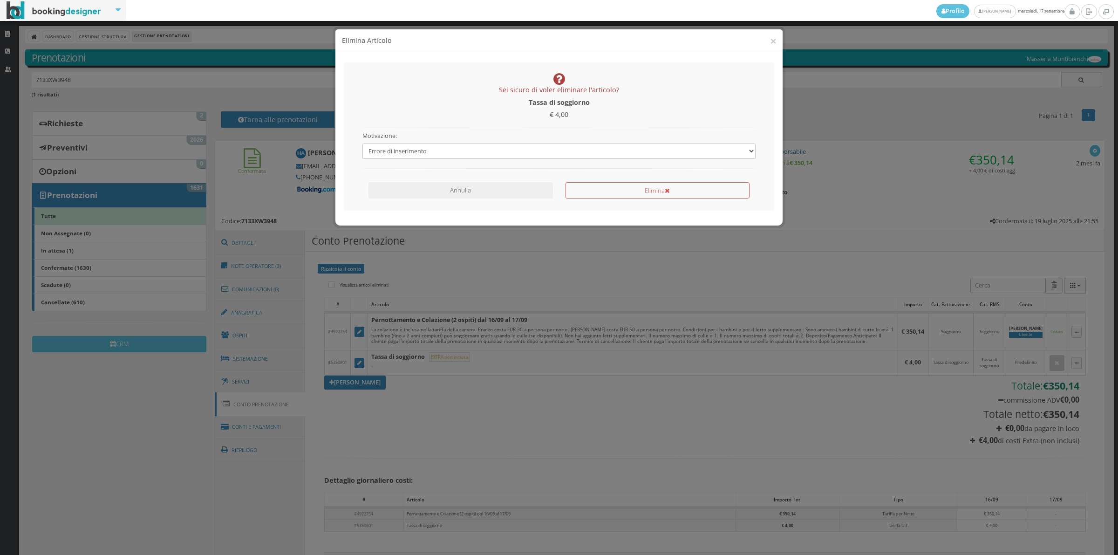
click at [656, 201] on div "Annulla Elimina" at bounding box center [559, 191] width 406 height 27
click at [653, 190] on button "Elimina" at bounding box center [658, 190] width 184 height 16
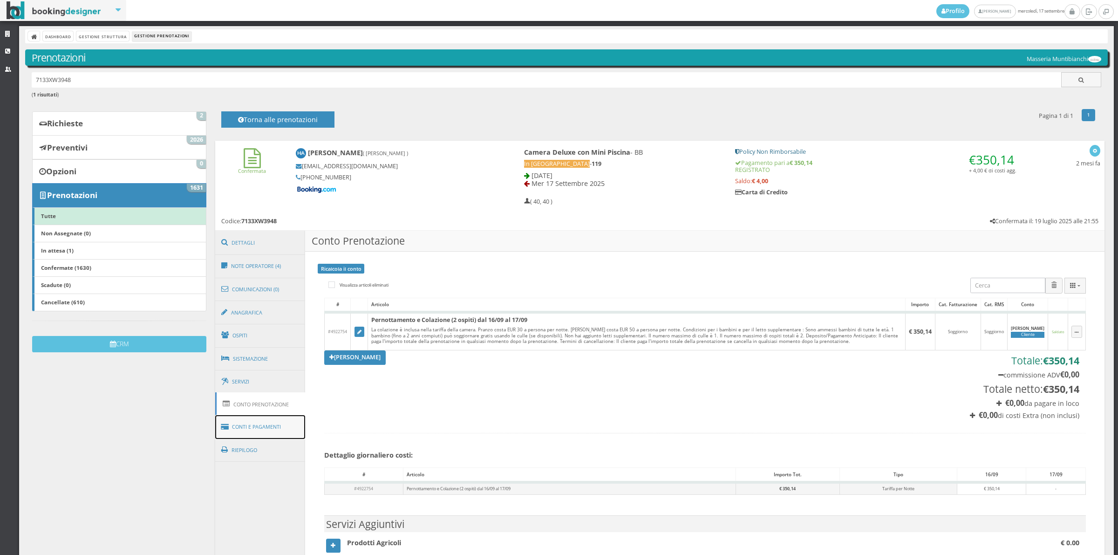
click at [263, 431] on link "Conti e Pagamenti" at bounding box center [260, 427] width 90 height 24
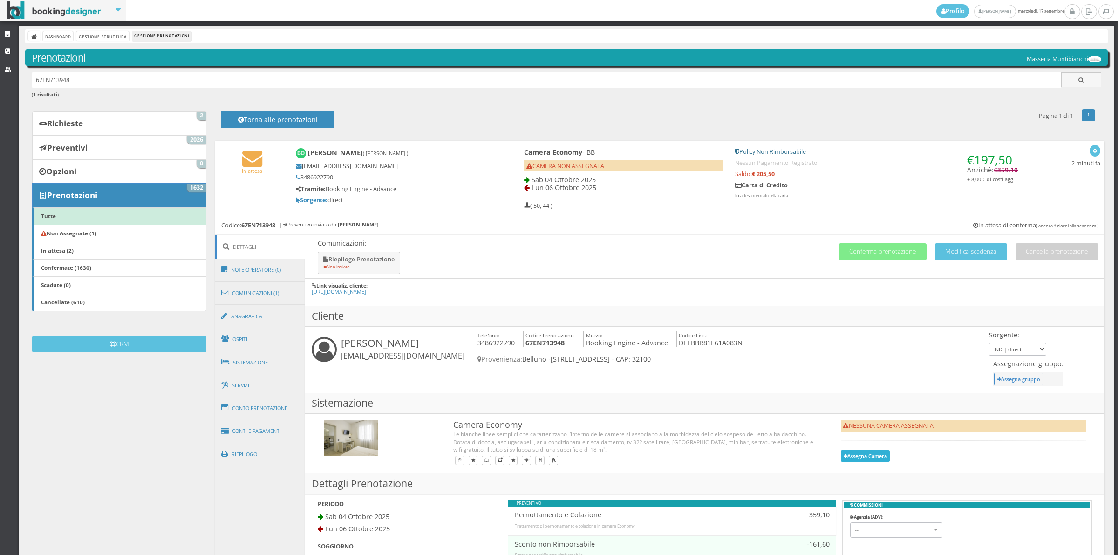
click at [882, 452] on button "Assegna Camera" at bounding box center [865, 456] width 49 height 12
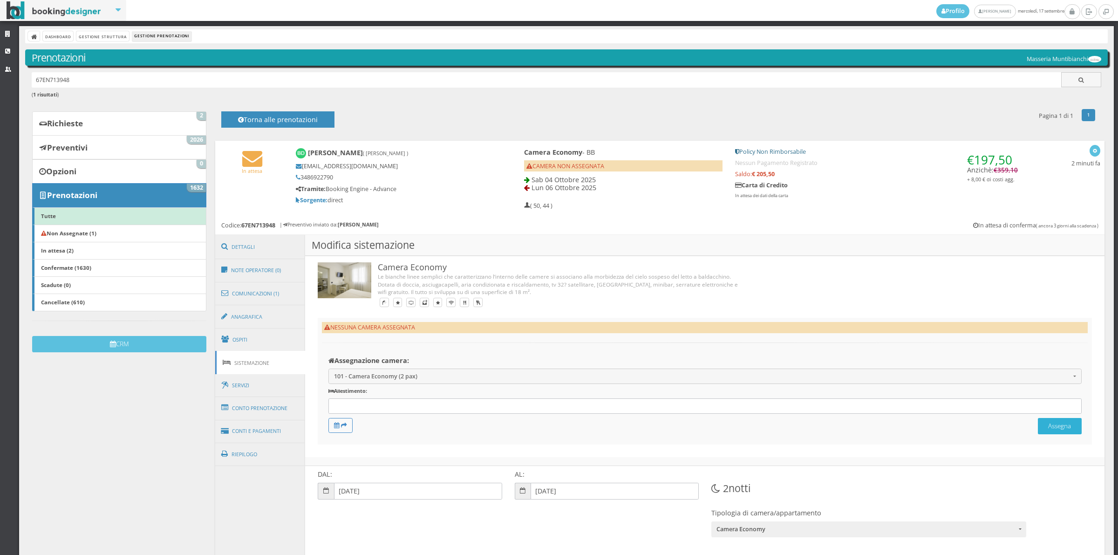
click at [1048, 427] on button "Assegna" at bounding box center [1060, 426] width 44 height 16
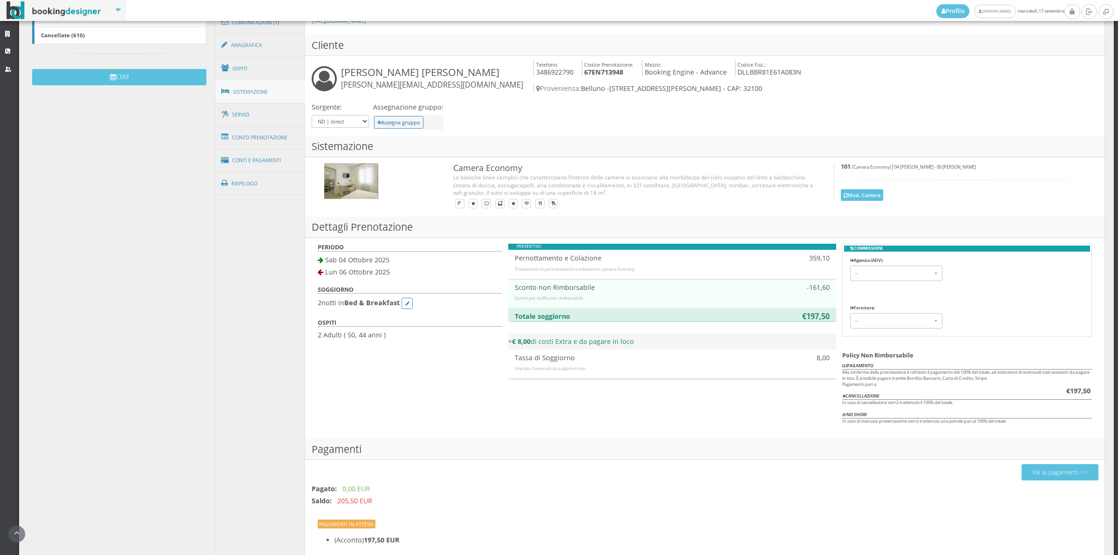
scroll to position [323, 0]
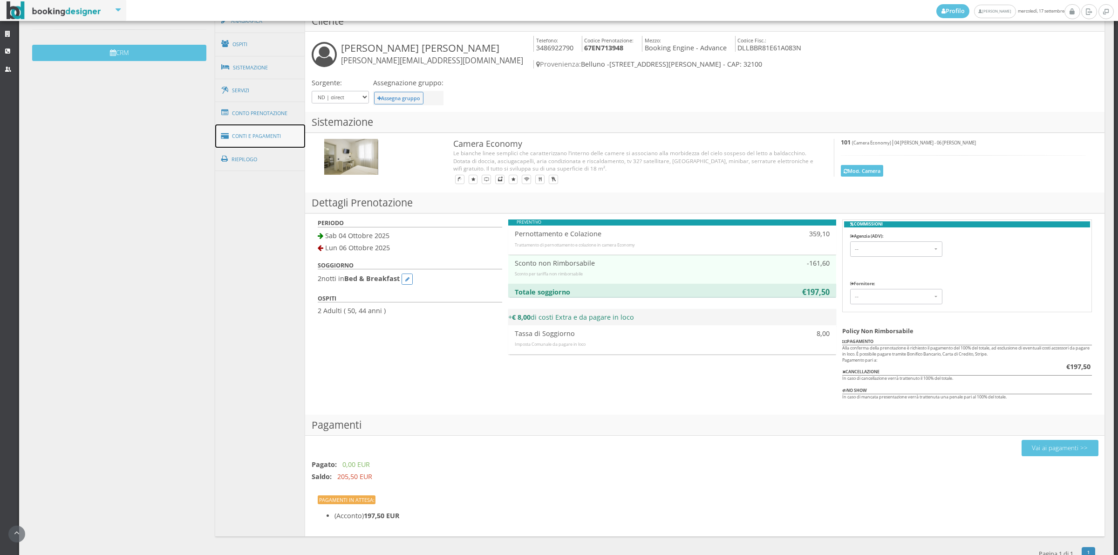
click at [285, 136] on link "Conti e Pagamenti" at bounding box center [260, 136] width 90 height 24
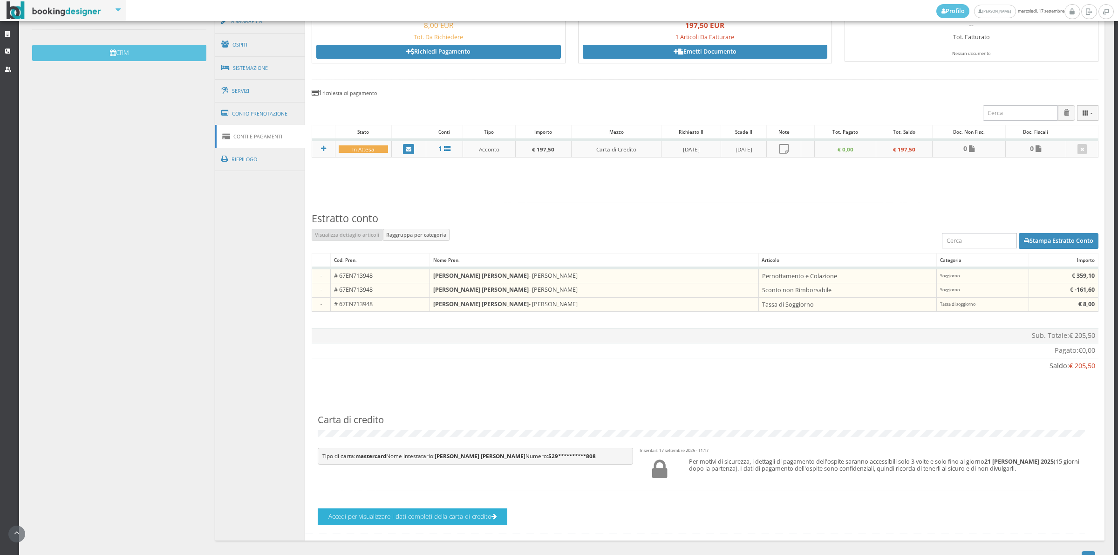
click at [424, 525] on button "Accedi per visualizzare i dati completi della carta di credito" at bounding box center [413, 516] width 190 height 16
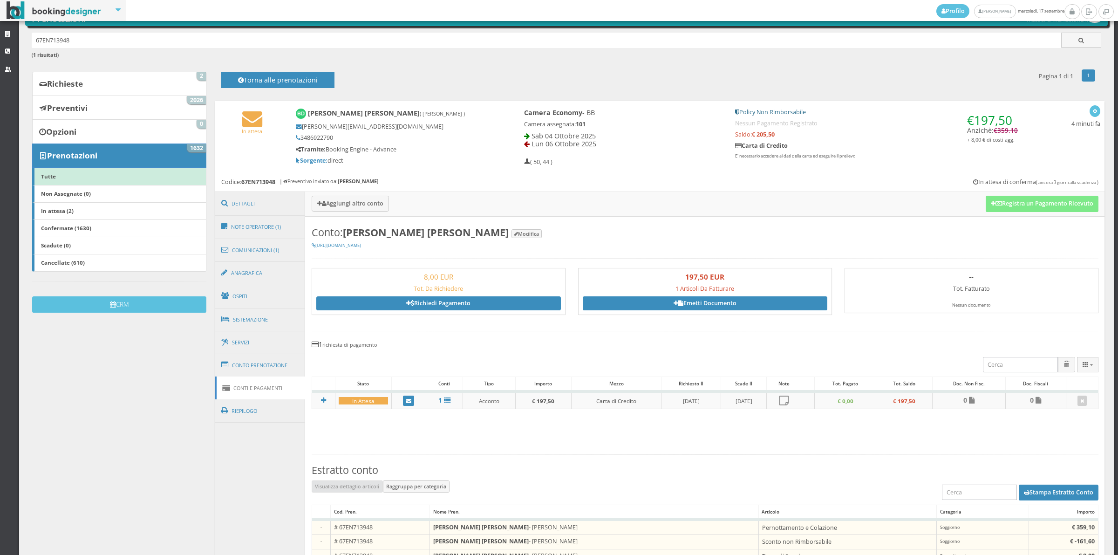
scroll to position [0, 0]
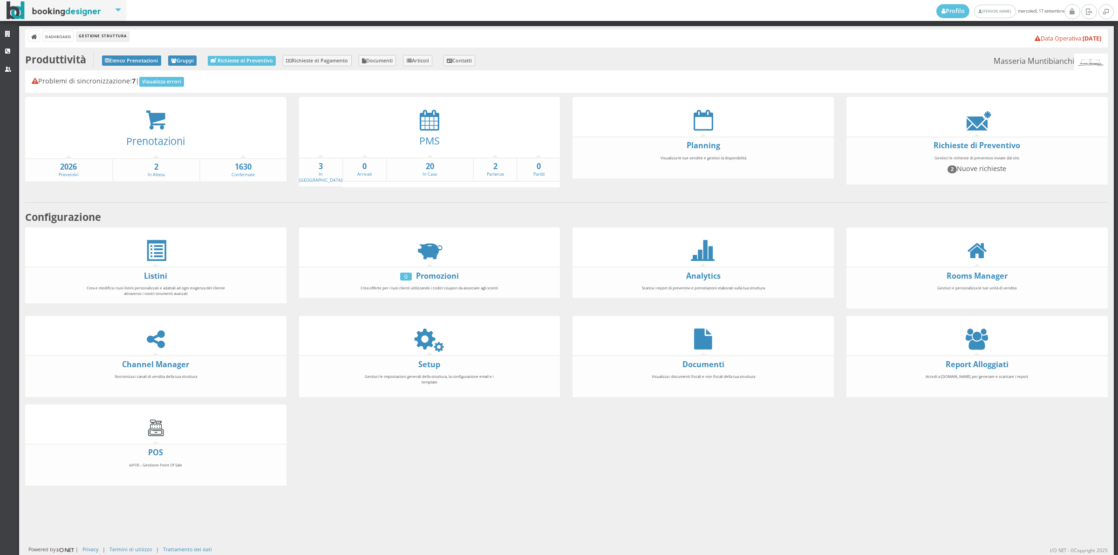
click at [186, 138] on h3 "Prenotazioni" at bounding box center [156, 141] width 249 height 12
click at [176, 141] on link "Prenotazioni" at bounding box center [155, 141] width 59 height 14
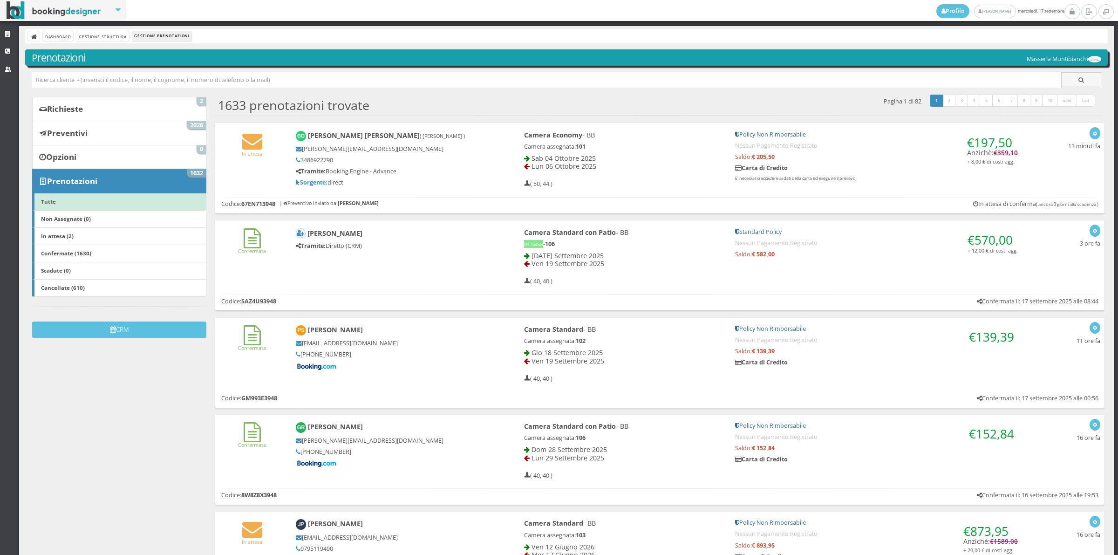
click at [518, 134] on div "Camera Economy - BB Camera assegnata: 101 Sab 04 Ottobre 2025 Lun 06 Ottobre 20…" at bounding box center [623, 159] width 211 height 65
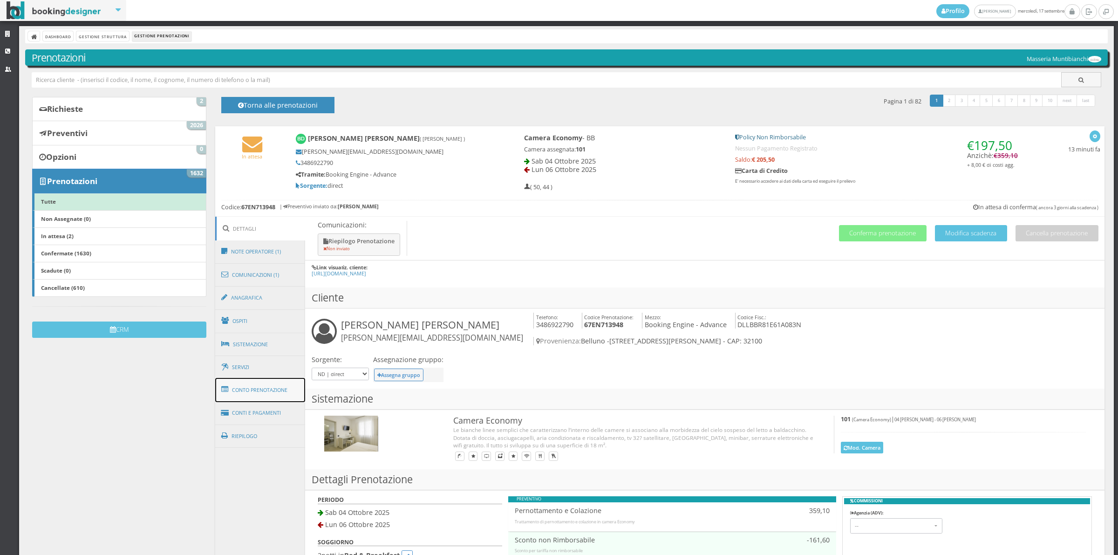
click at [283, 387] on link "Conto Prenotazione" at bounding box center [260, 390] width 90 height 24
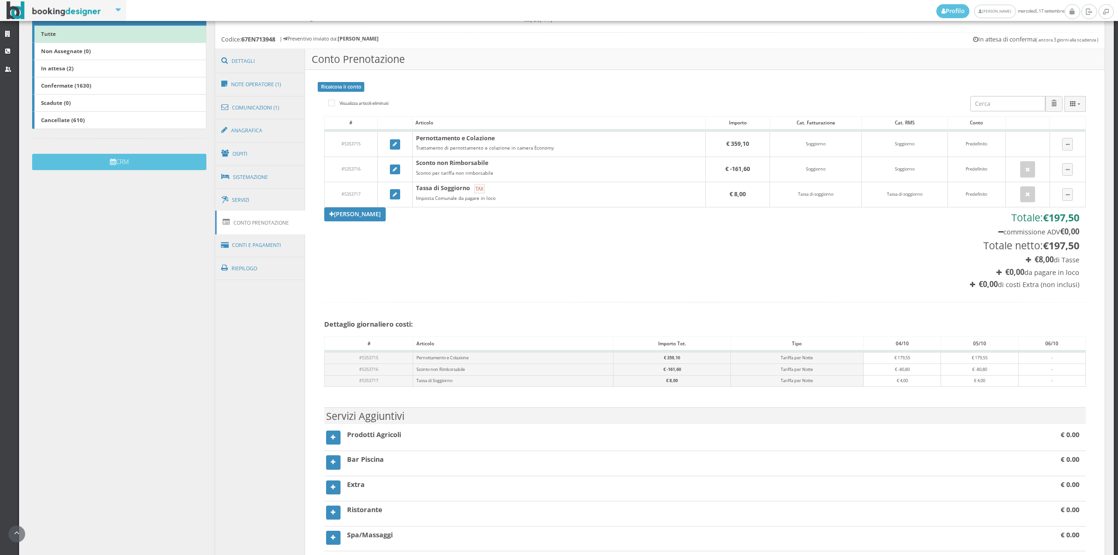
scroll to position [194, 0]
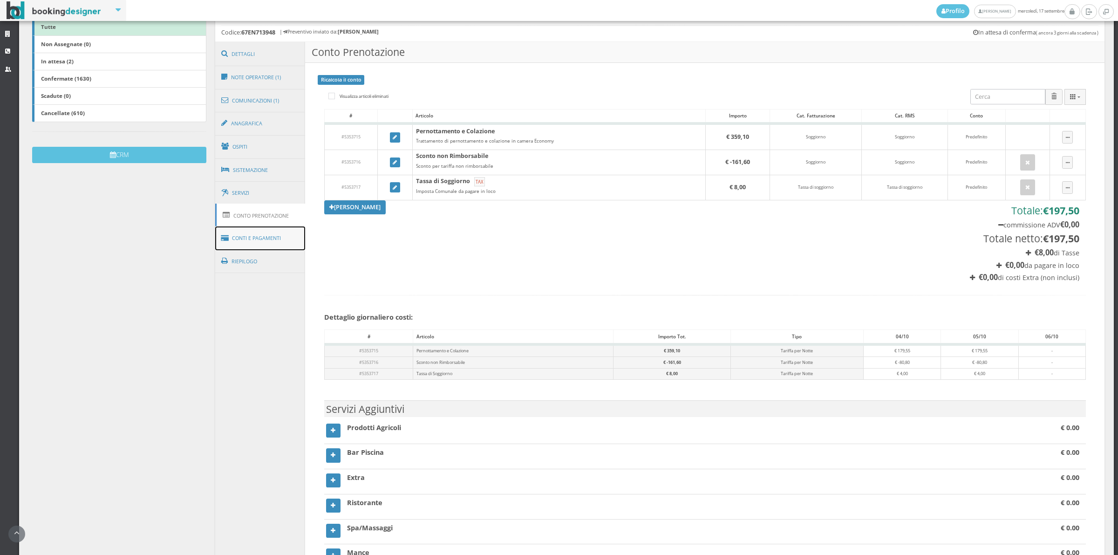
click at [282, 240] on link "Conti e Pagamenti" at bounding box center [260, 238] width 90 height 24
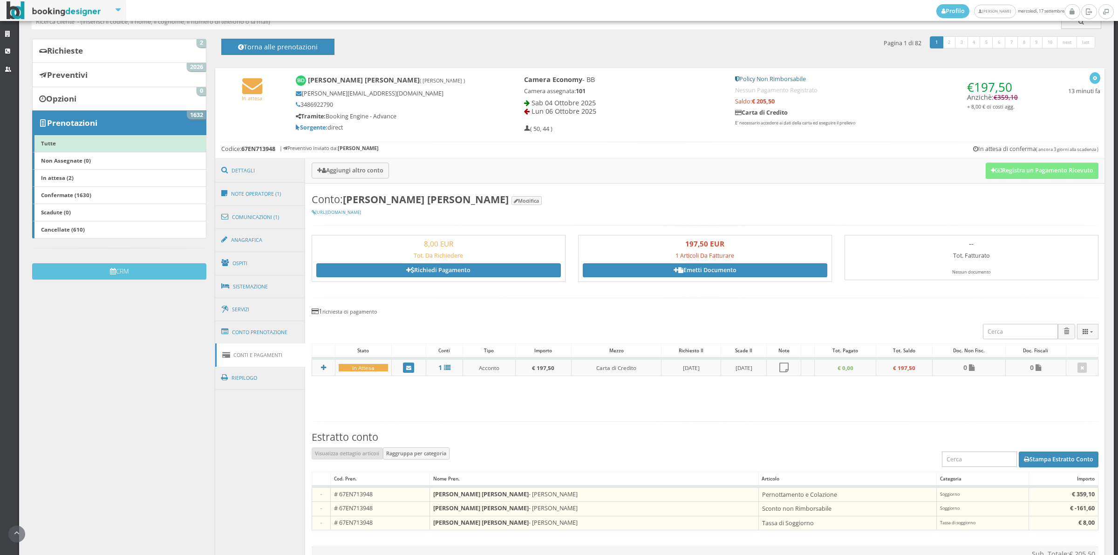
scroll to position [367, 0]
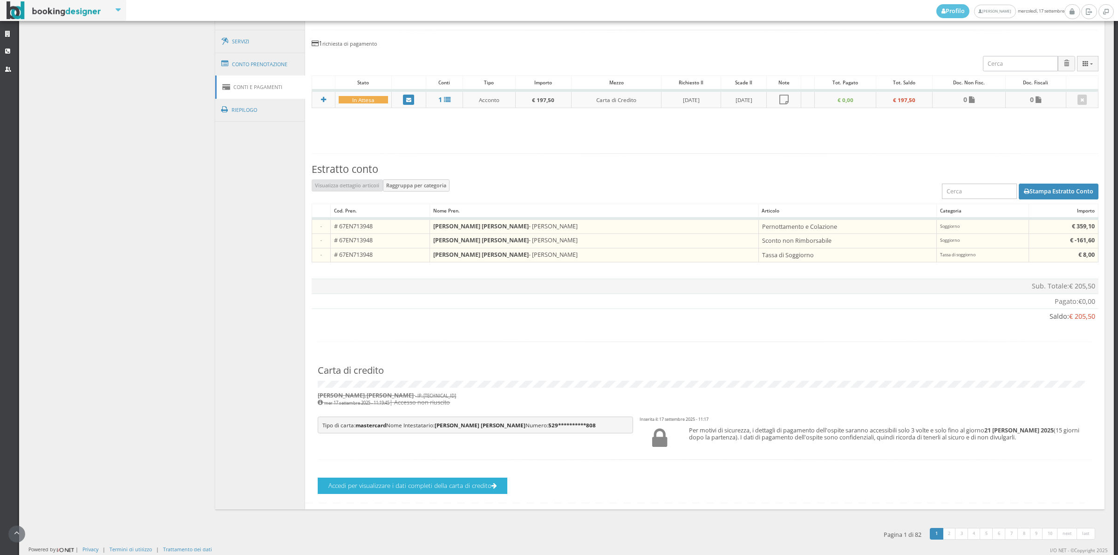
click at [397, 483] on button "Accedi per visualizzare i dati completi della carta di credito" at bounding box center [413, 486] width 190 height 16
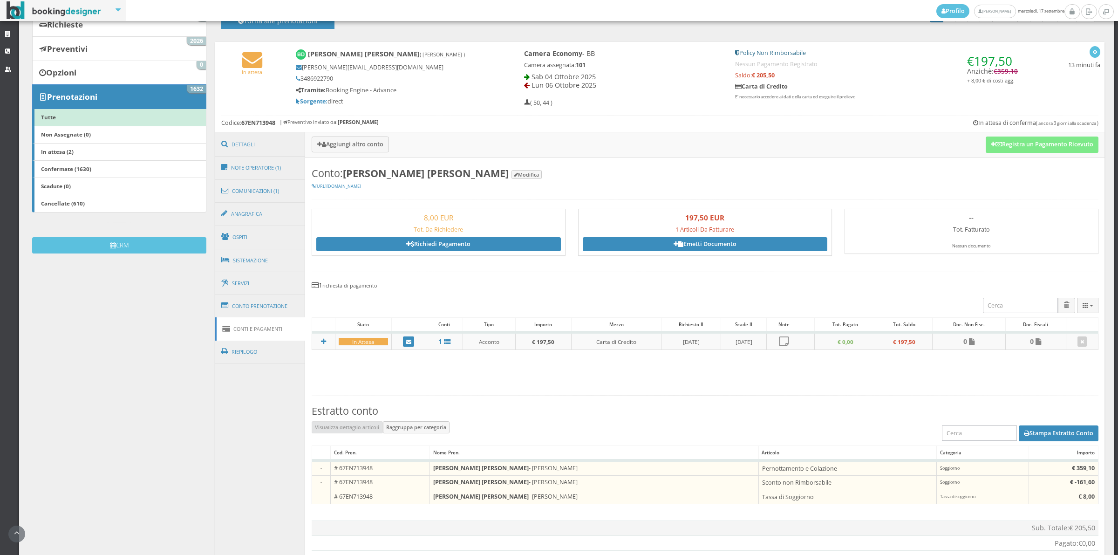
scroll to position [0, 0]
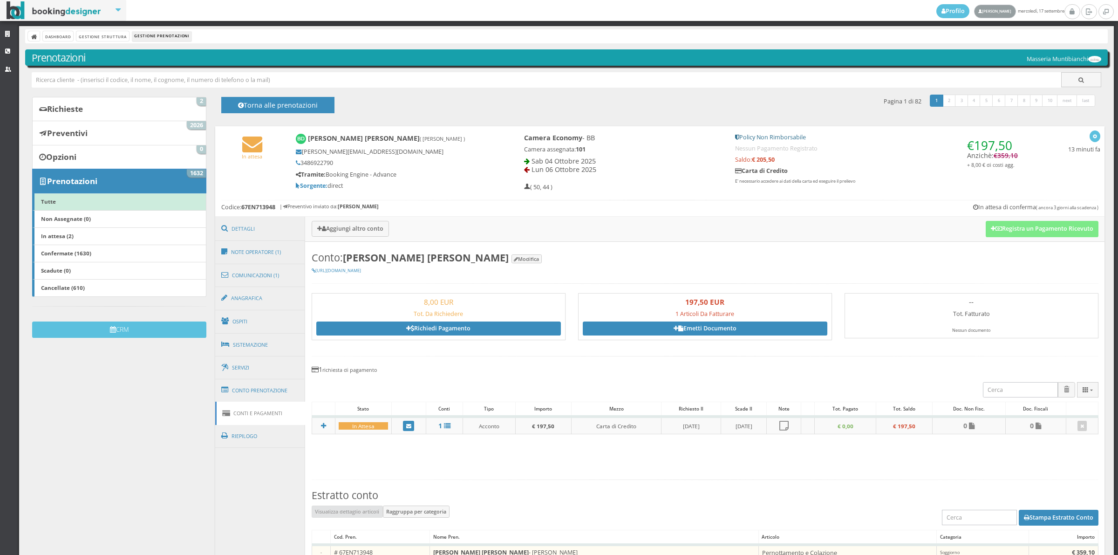
click at [975, 15] on link "[PERSON_NAME]" at bounding box center [994, 12] width 41 height 14
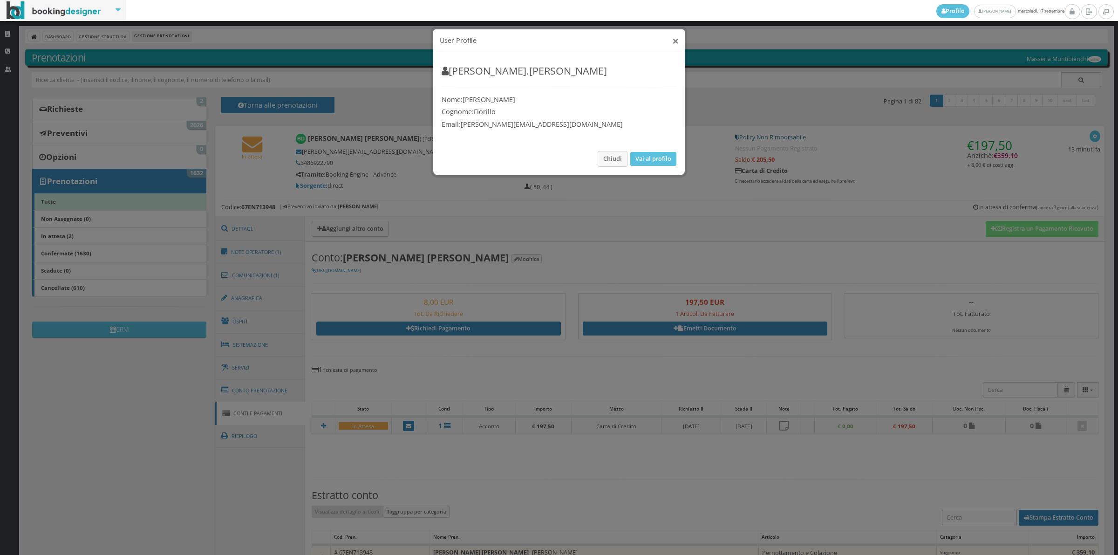
click at [672, 41] on button "×" at bounding box center [675, 41] width 7 height 12
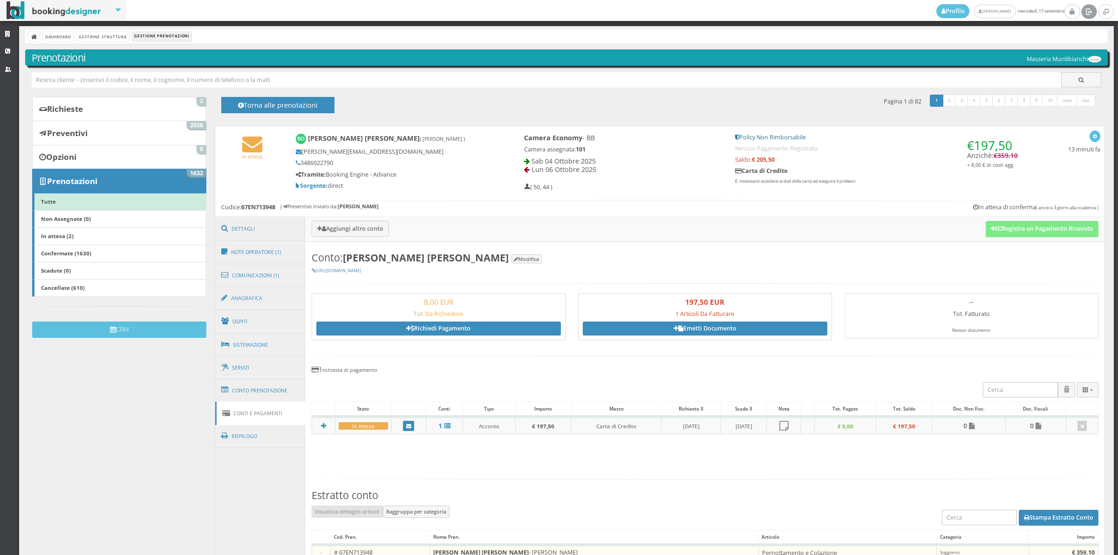
click at [1084, 14] on link at bounding box center [1088, 11] width 15 height 15
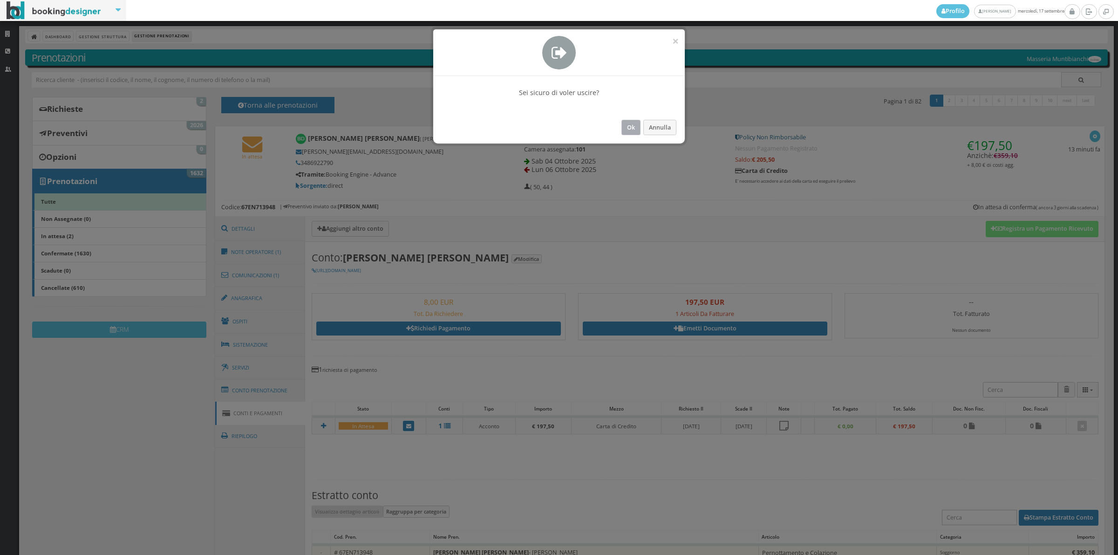
click at [634, 129] on button "Ok" at bounding box center [631, 127] width 19 height 15
